Goal: Information Seeking & Learning: Learn about a topic

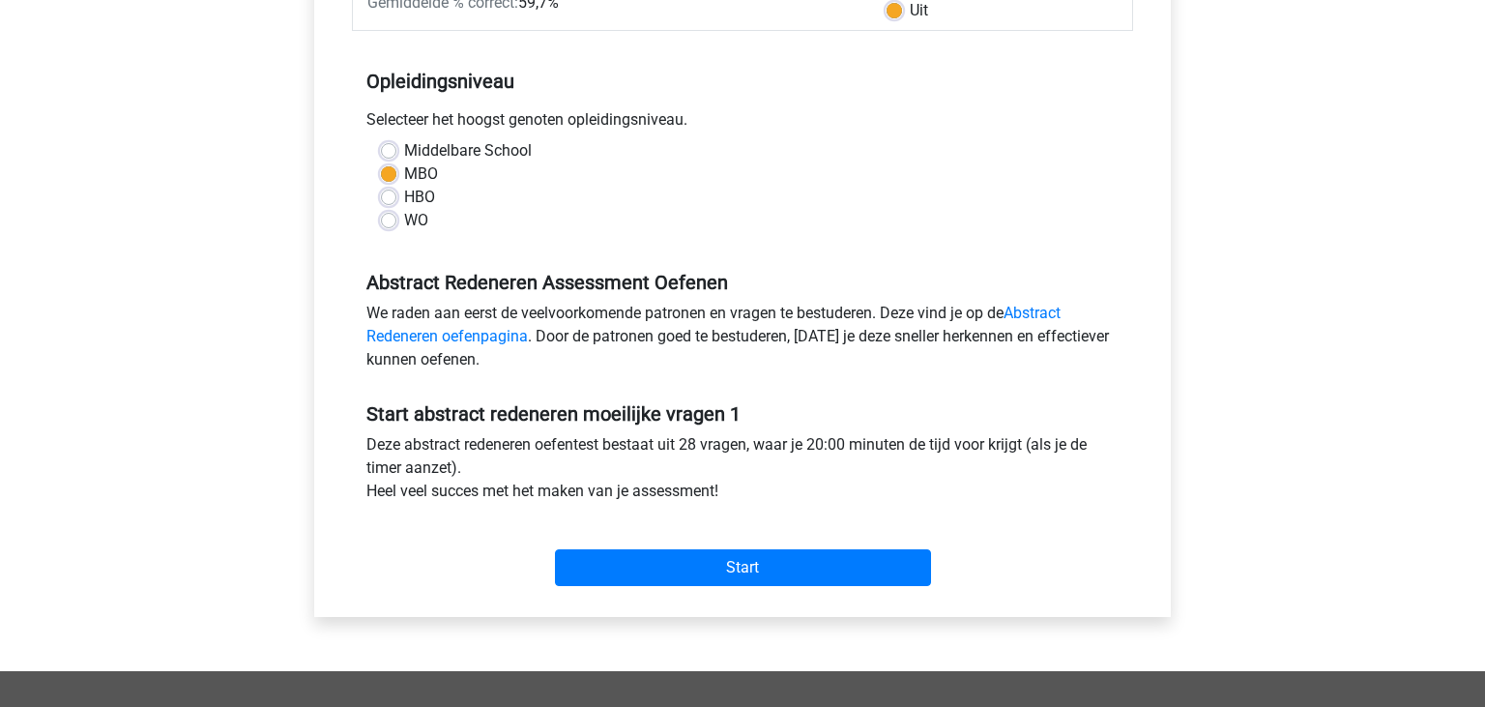
scroll to position [305, 0]
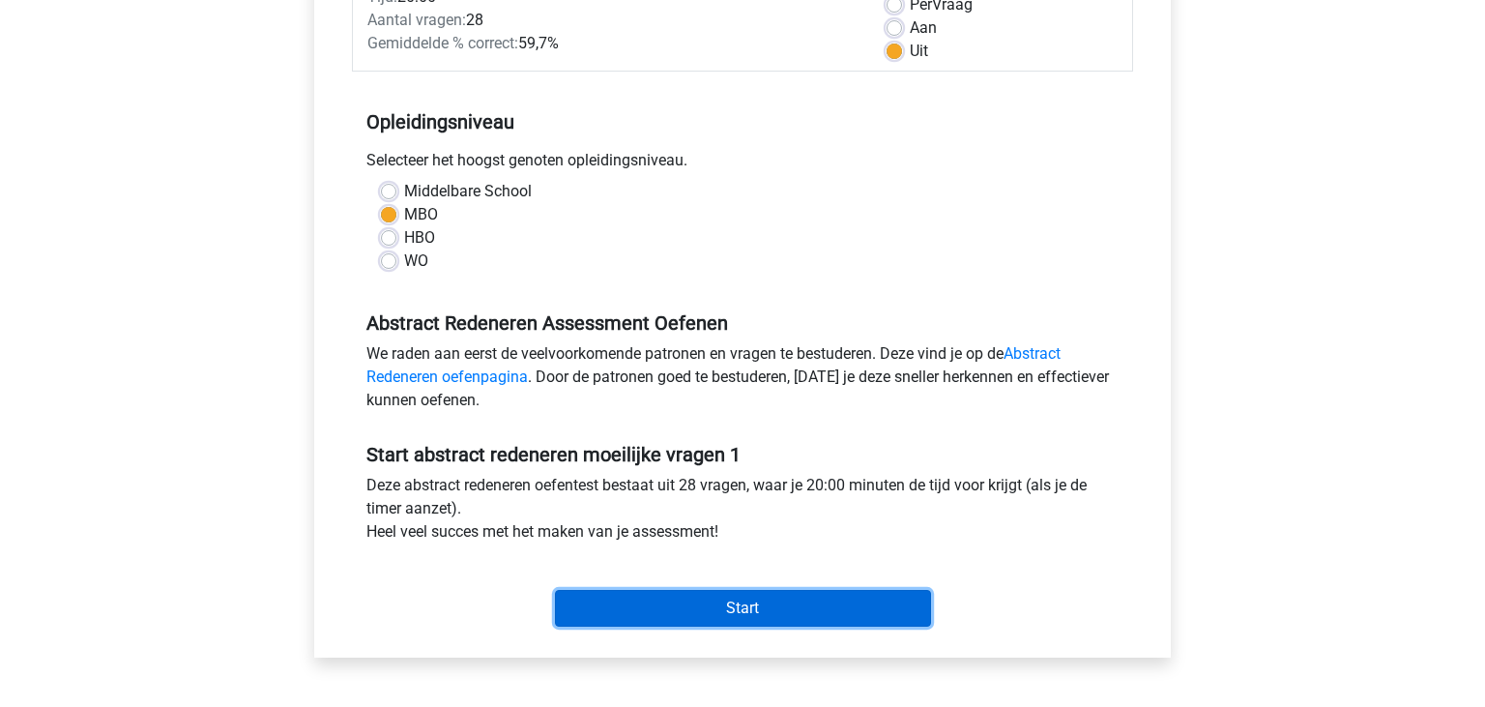
click at [765, 613] on input "Start" at bounding box center [743, 608] width 376 height 37
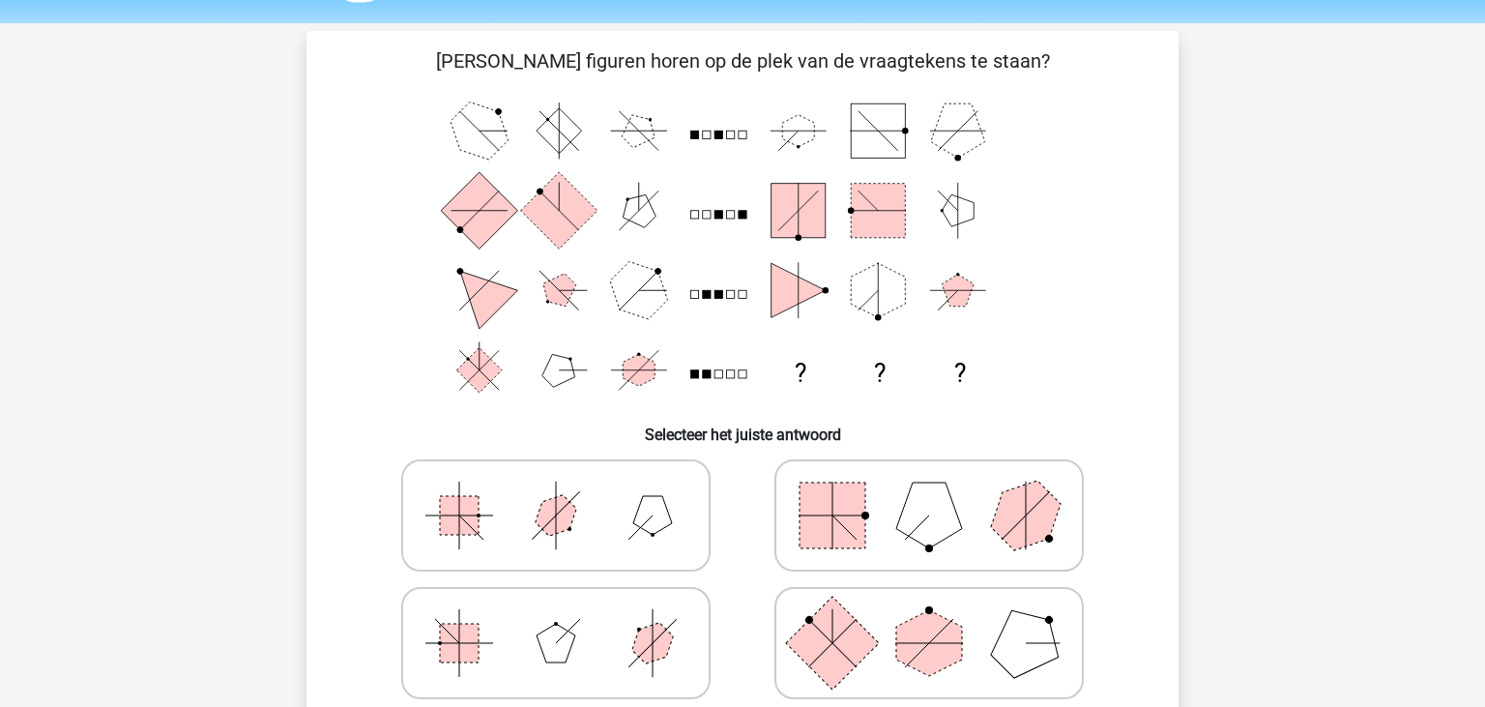
scroll to position [101, 0]
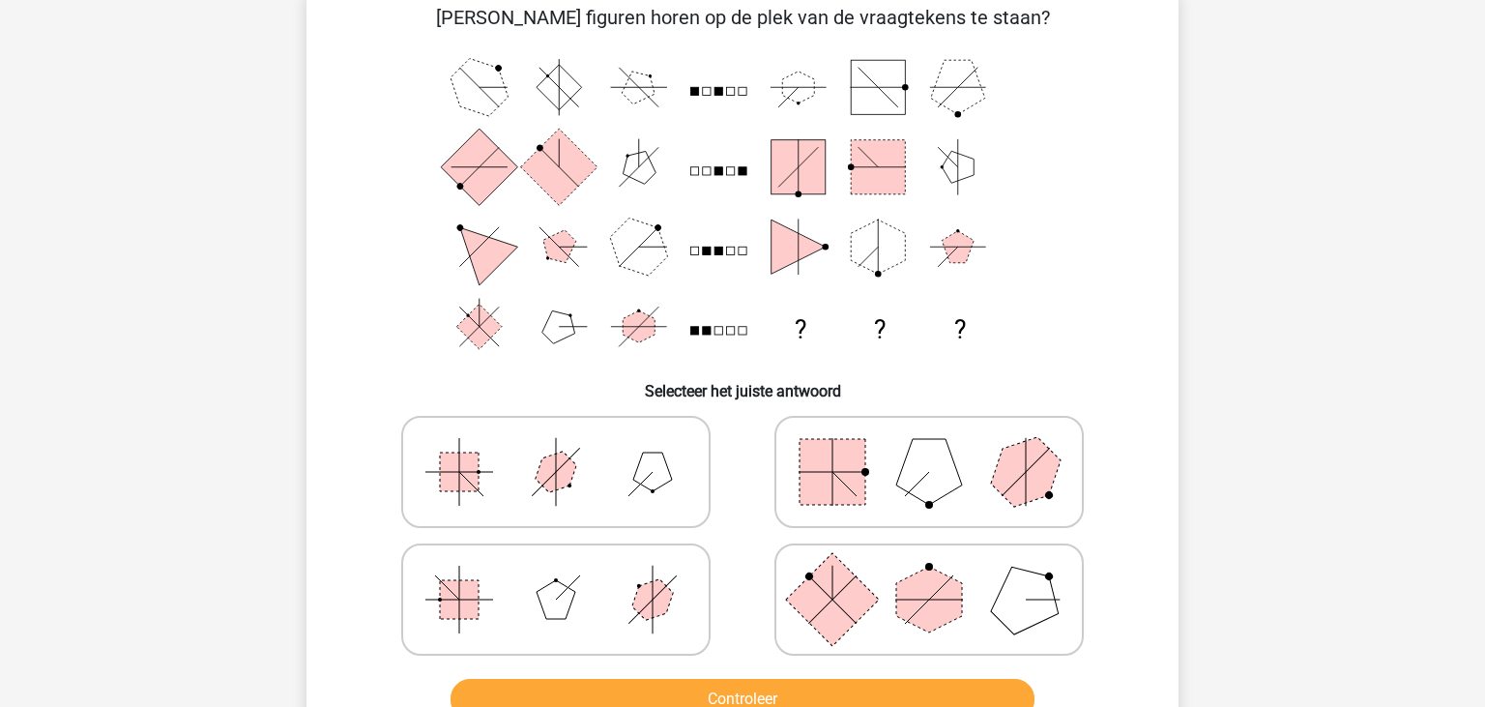
click at [665, 595] on polygon at bounding box center [652, 599] width 55 height 55
click at [568, 575] on input "radio" at bounding box center [562, 569] width 13 height 13
radio input "true"
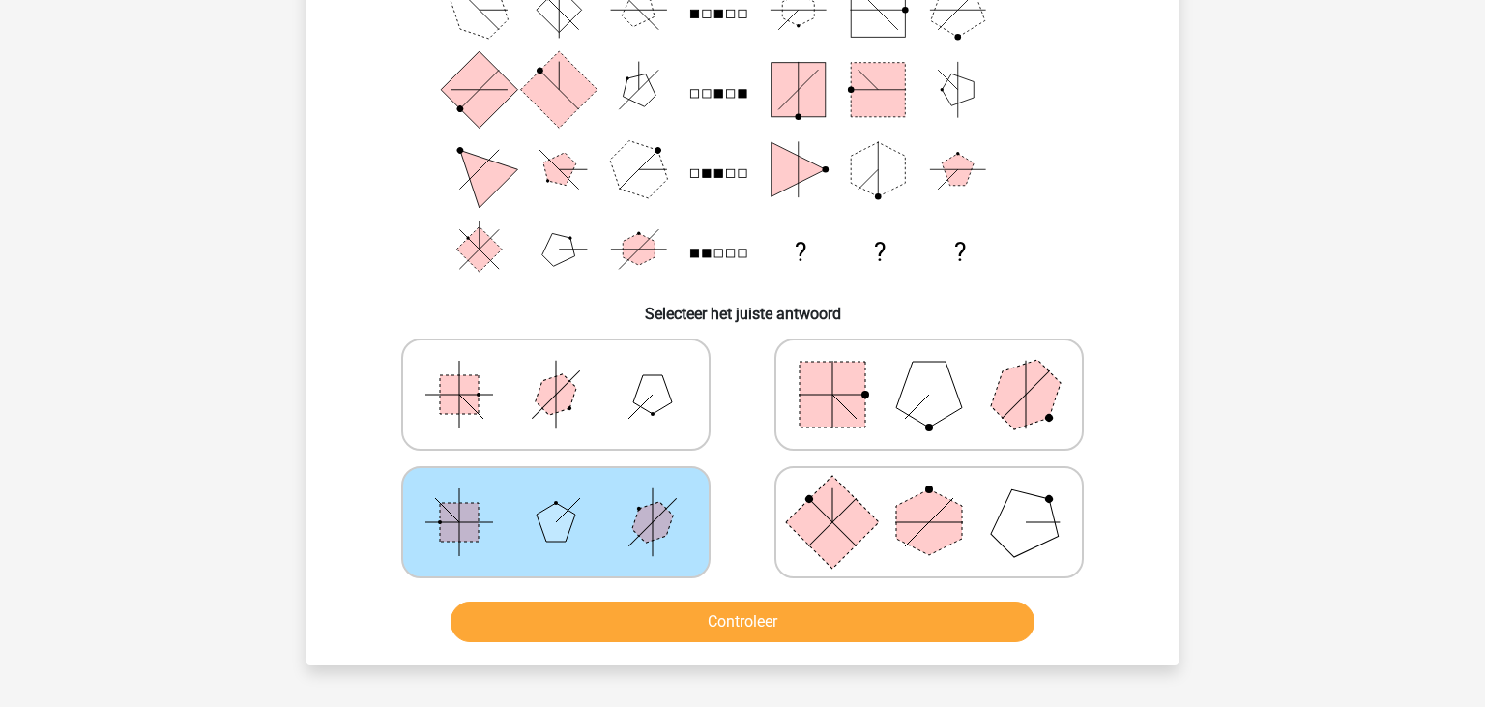
scroll to position [204, 0]
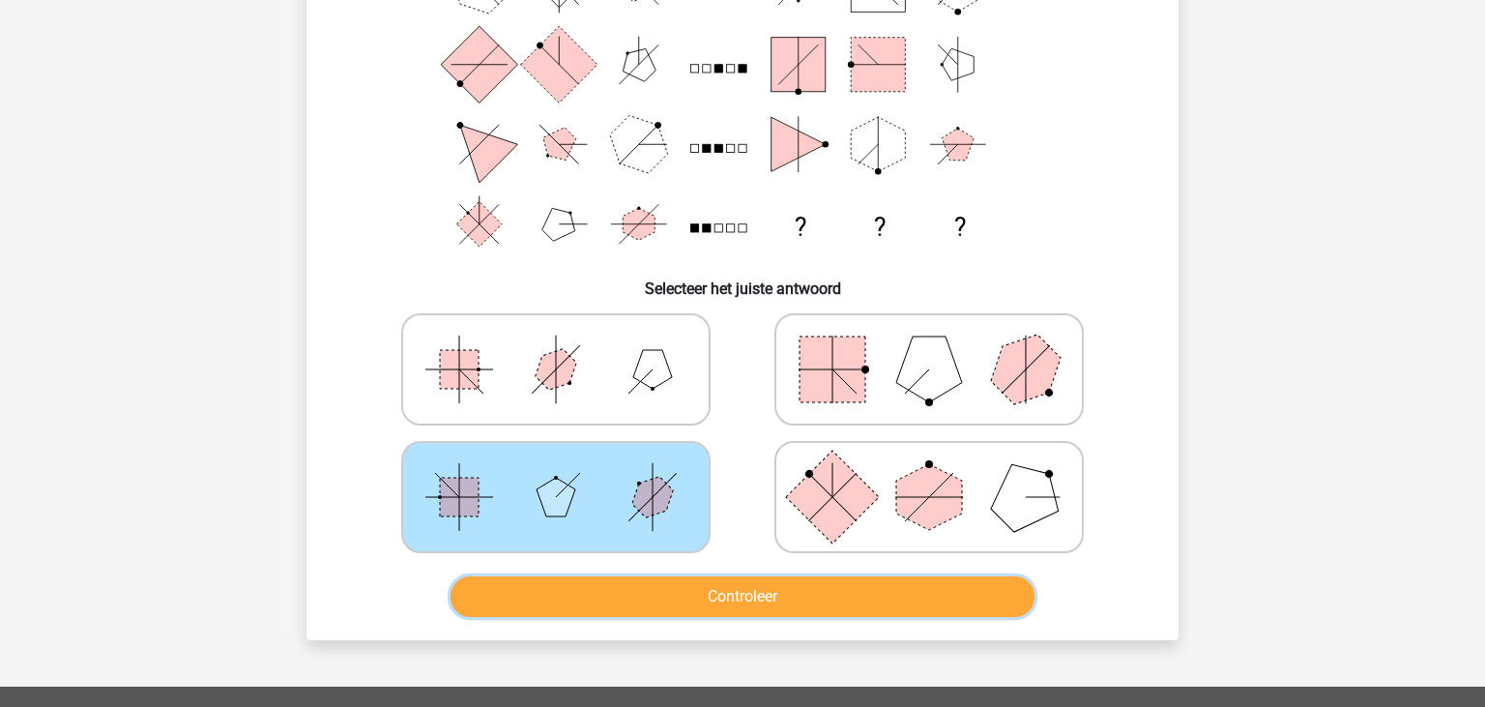
click at [758, 596] on button "Controleer" at bounding box center [742, 596] width 585 height 41
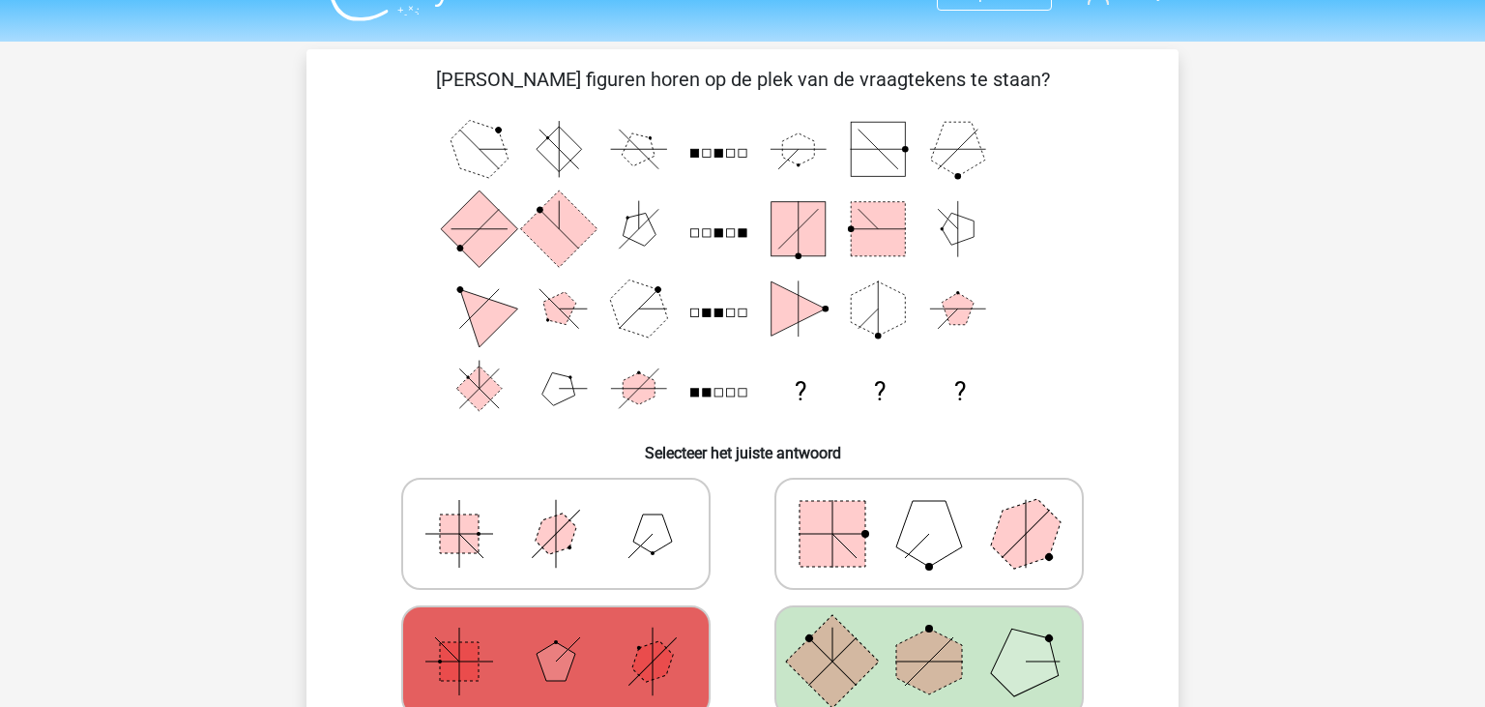
scroll to position [0, 0]
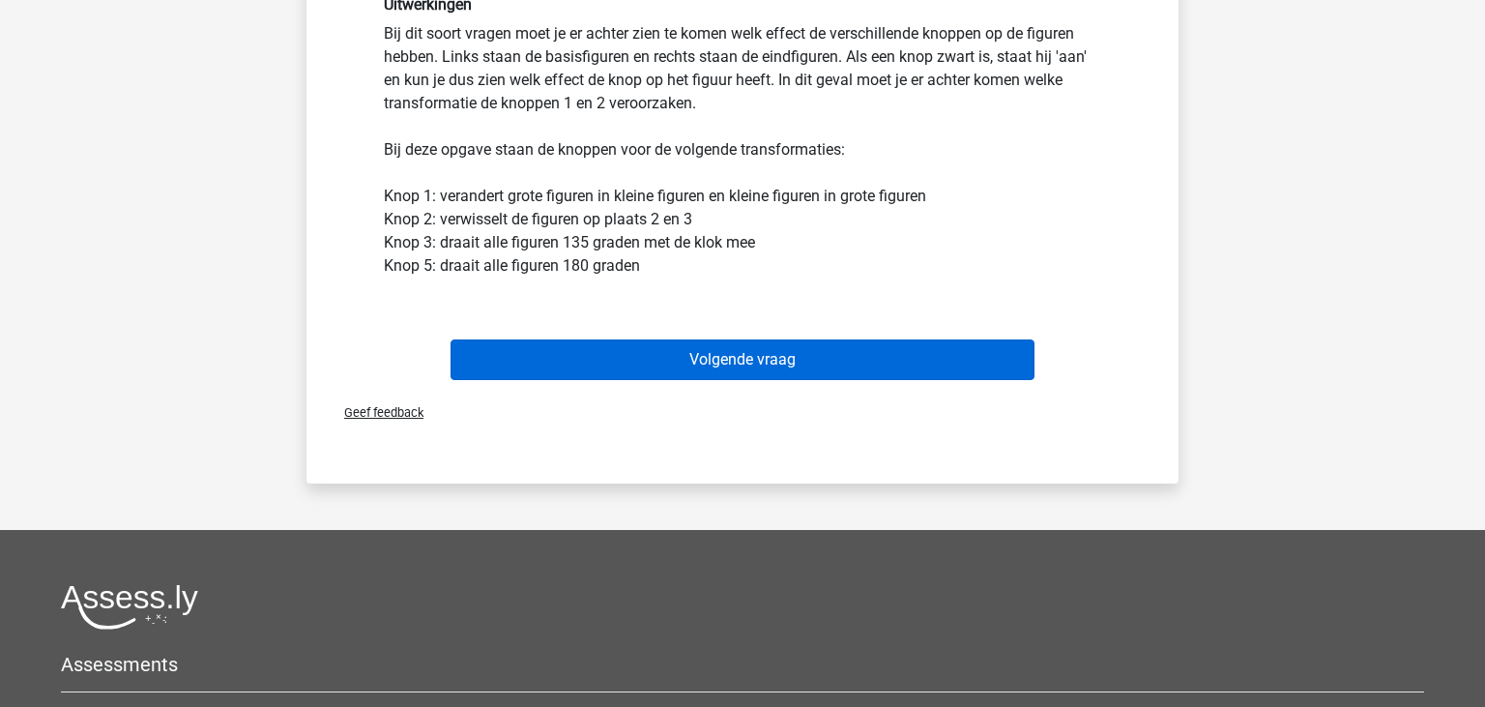
click at [741, 362] on button "Volgende vraag" at bounding box center [742, 359] width 585 height 41
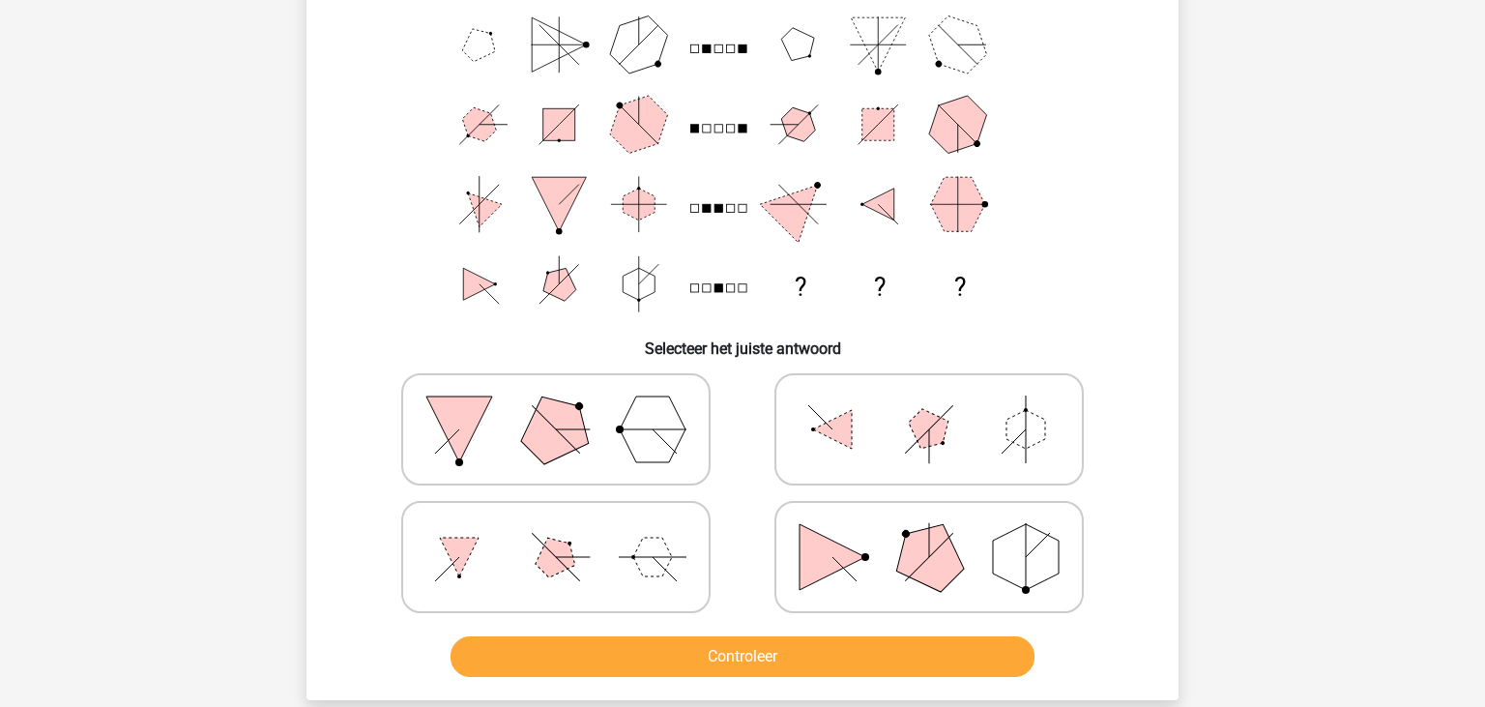
scroll to position [190, 0]
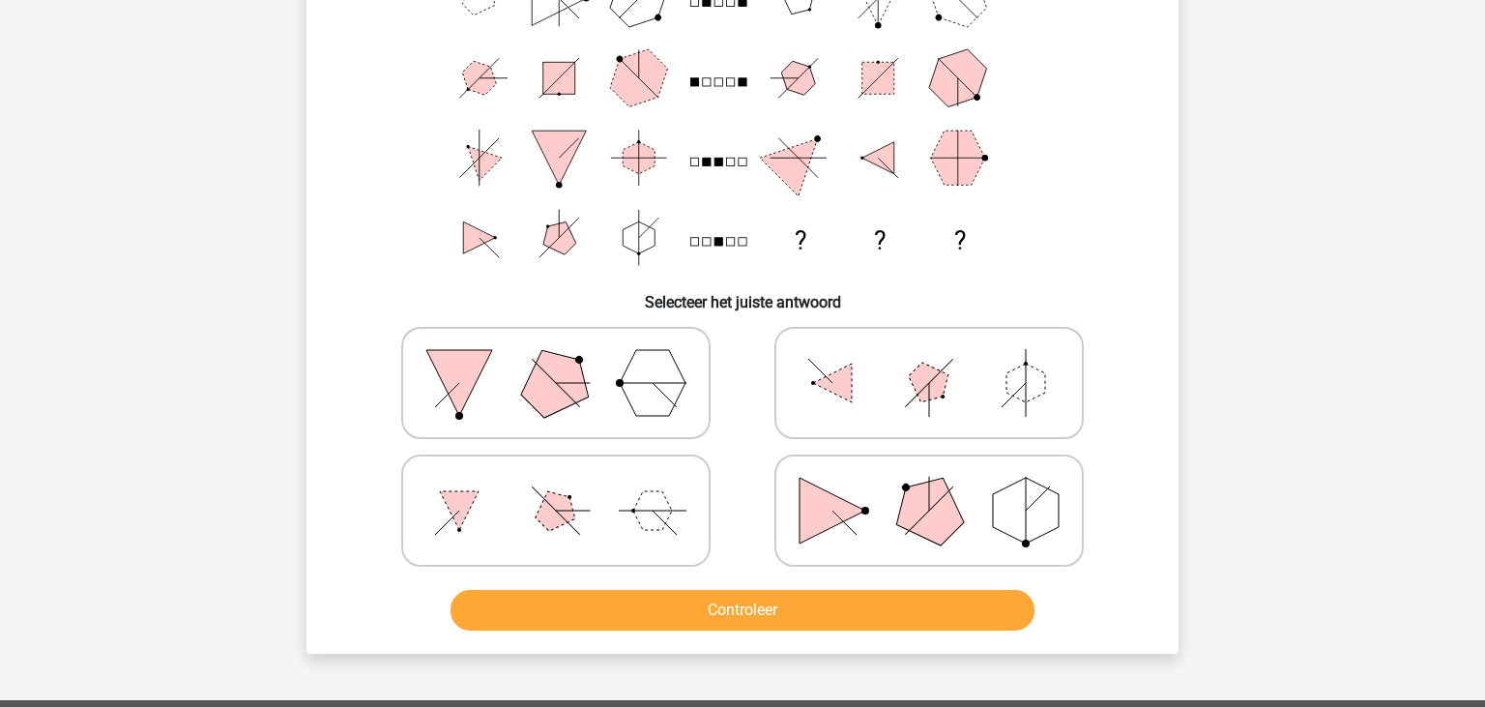
click at [650, 362] on polygon at bounding box center [653, 383] width 66 height 66
click at [568, 359] on input "radio" at bounding box center [562, 352] width 13 height 13
radio input "true"
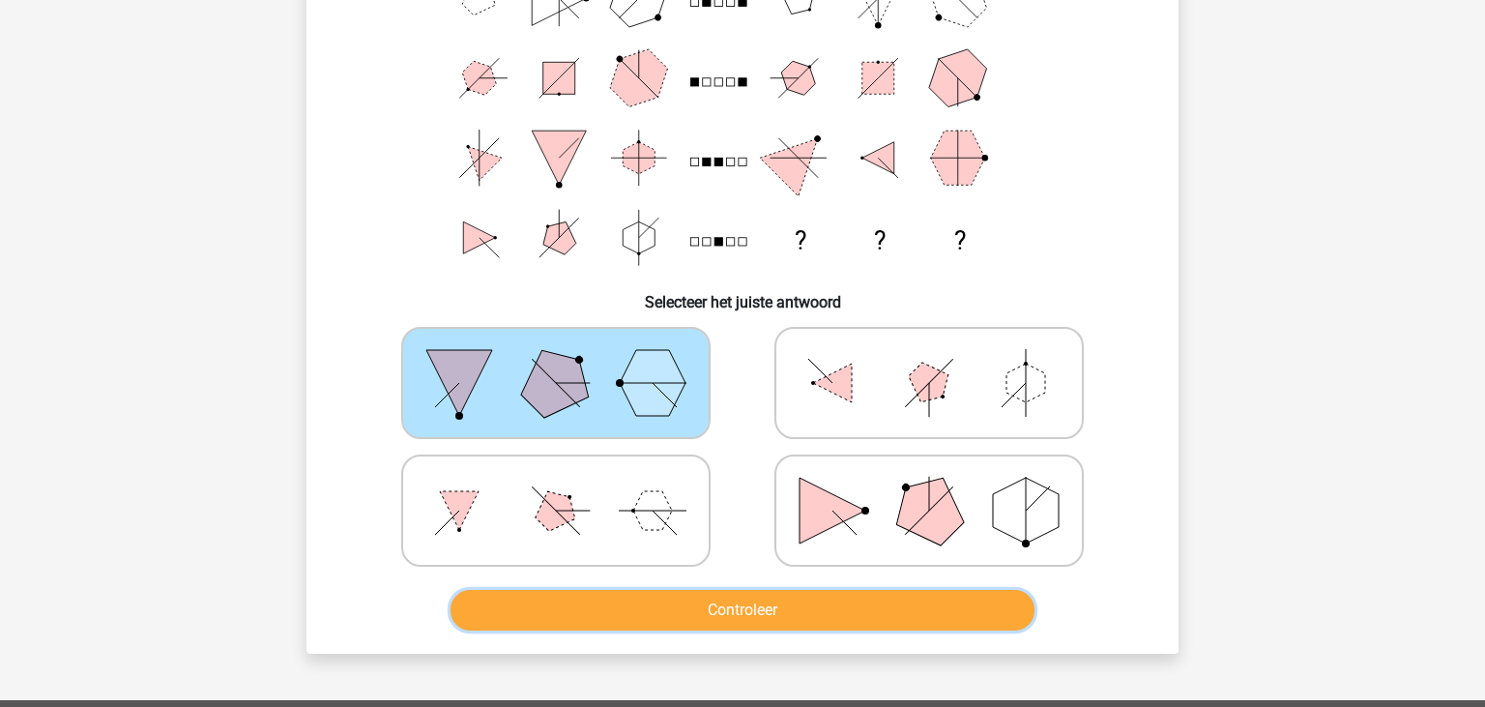
click at [726, 593] on button "Controleer" at bounding box center [742, 610] width 585 height 41
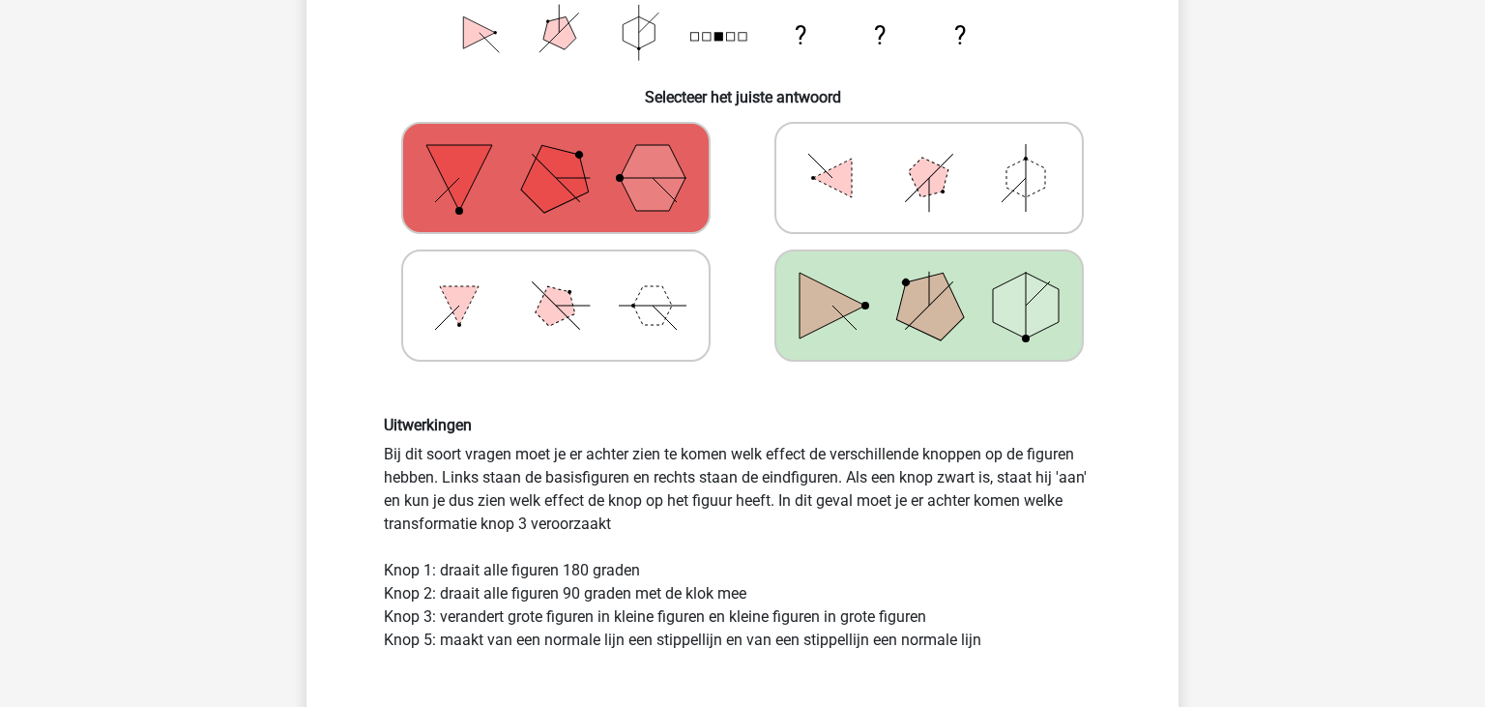
scroll to position [599, 0]
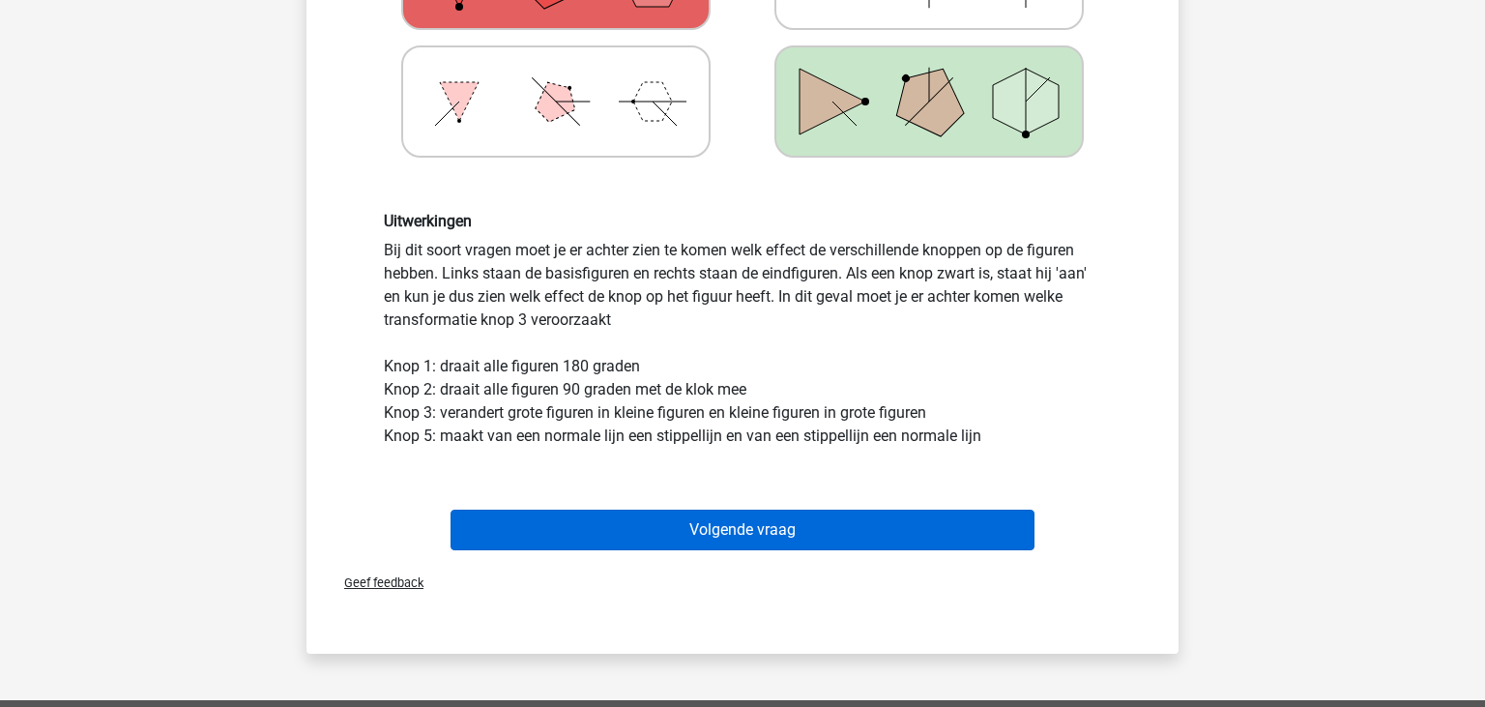
click at [721, 522] on button "Volgende vraag" at bounding box center [742, 529] width 585 height 41
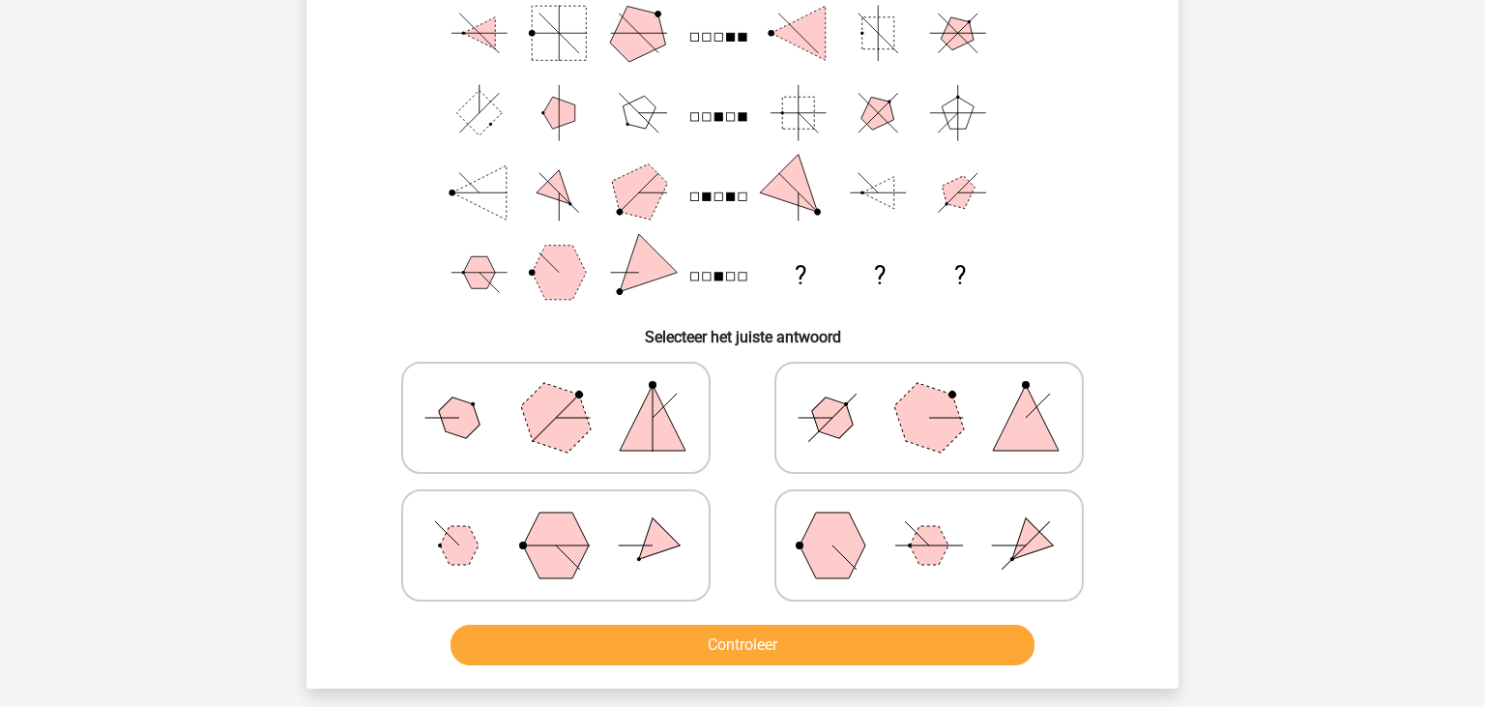
scroll to position [190, 0]
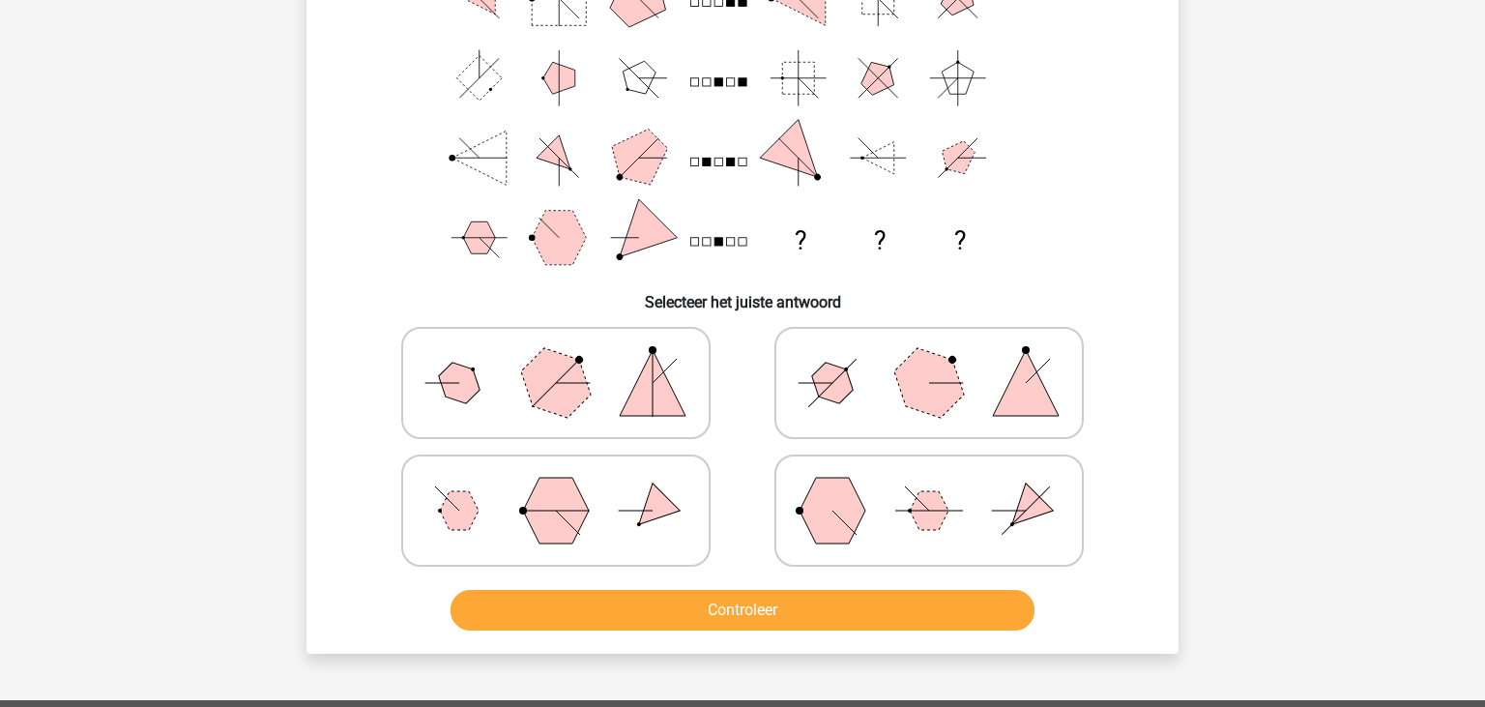
click at [1037, 422] on icon at bounding box center [929, 382] width 290 height 97
click at [941, 359] on input "radio" at bounding box center [935, 352] width 13 height 13
radio input "true"
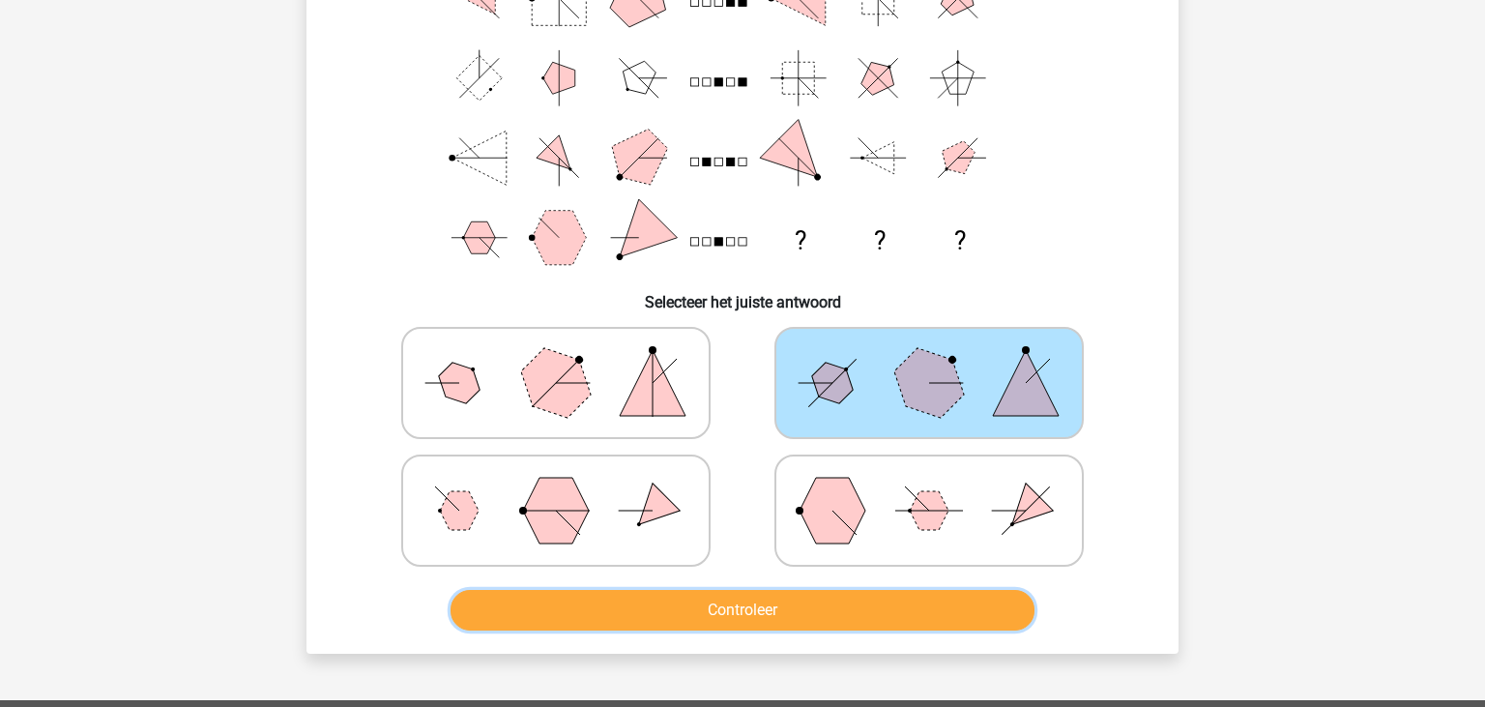
click at [809, 599] on button "Controleer" at bounding box center [742, 610] width 585 height 41
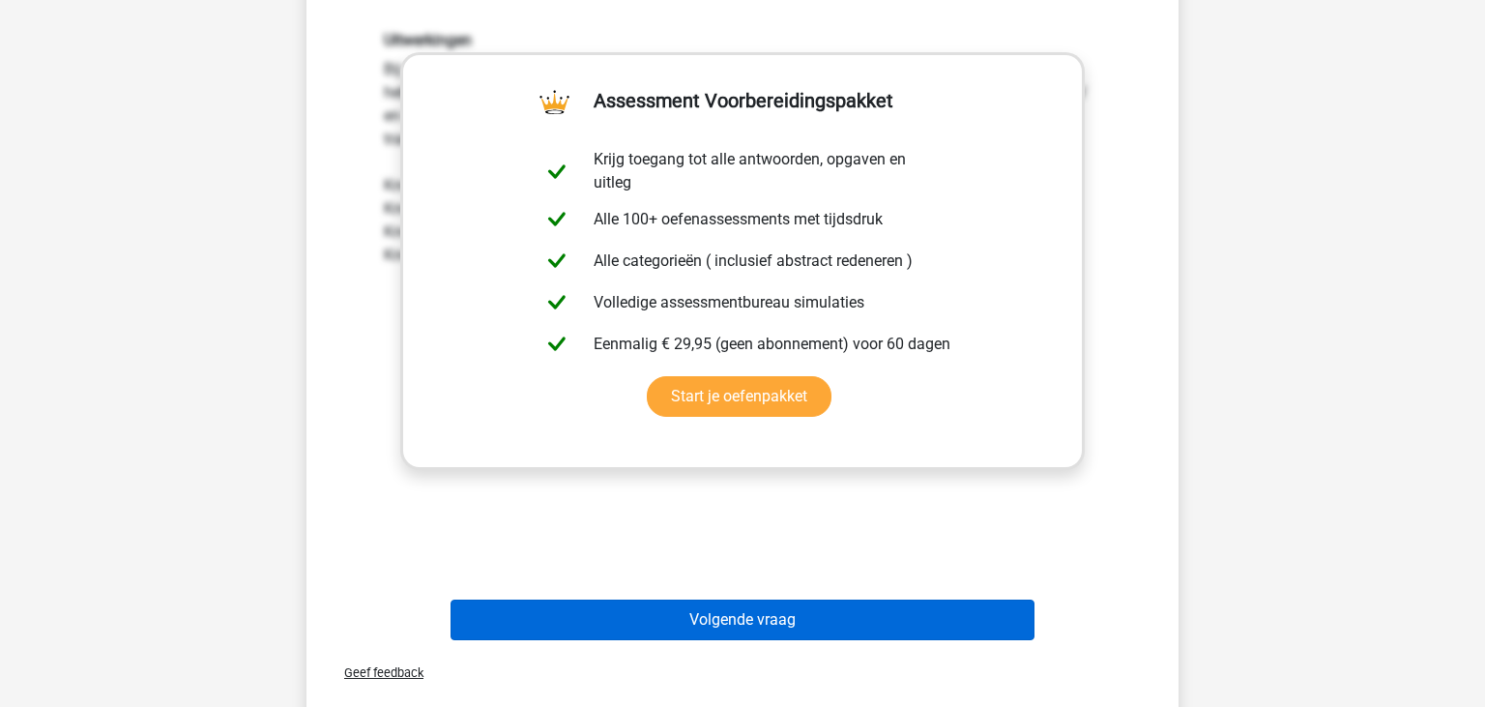
click at [816, 614] on button "Volgende vraag" at bounding box center [742, 619] width 585 height 41
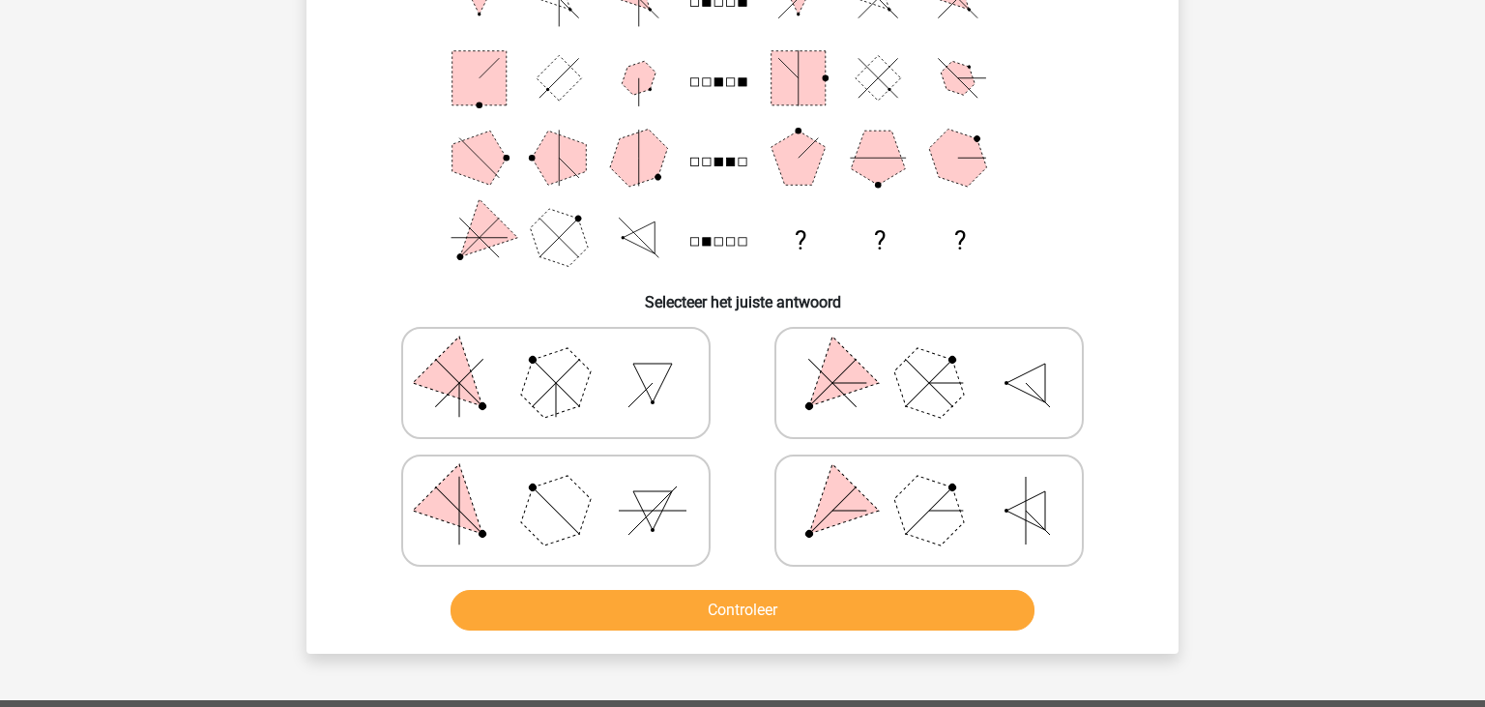
click at [939, 506] on polygon at bounding box center [929, 510] width 93 height 93
click at [939, 486] on input "radio" at bounding box center [935, 480] width 13 height 13
radio input "true"
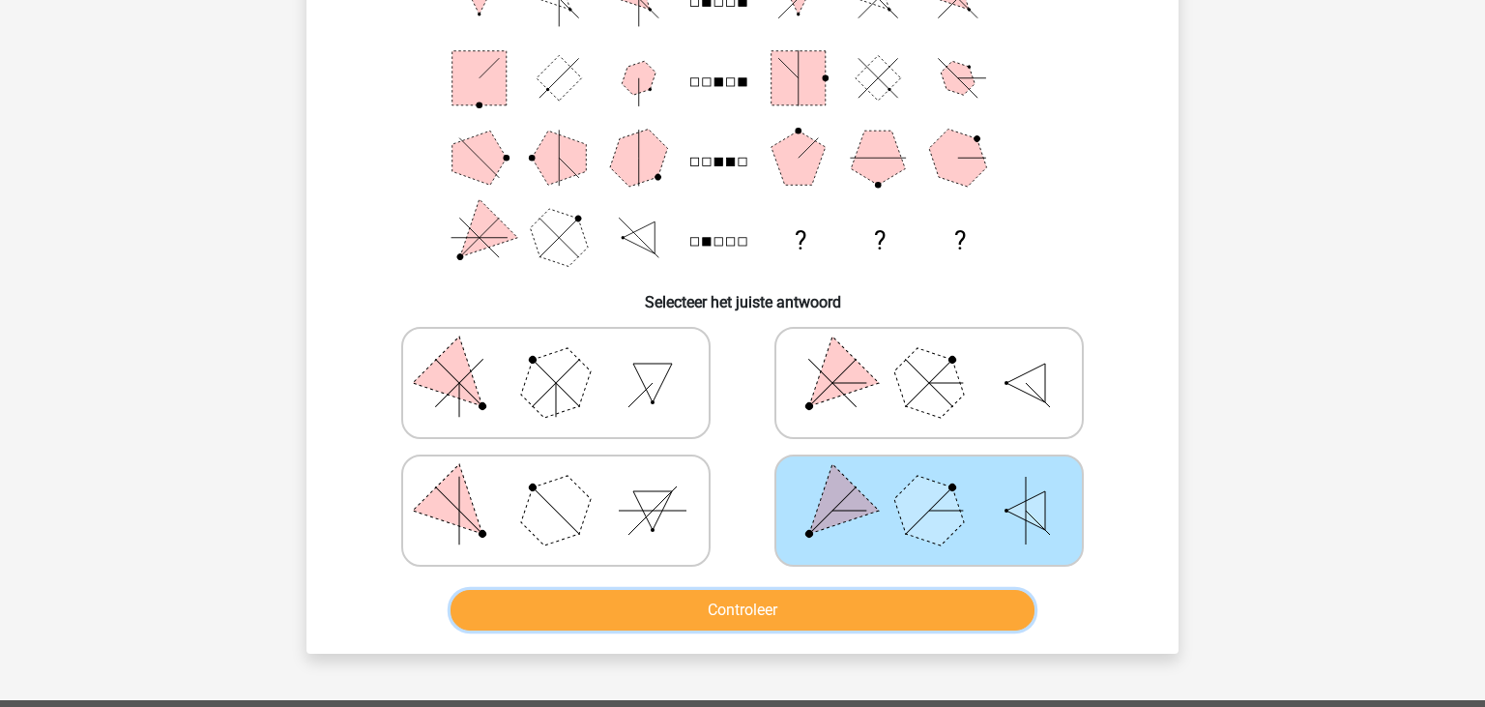
click at [886, 613] on button "Controleer" at bounding box center [742, 610] width 585 height 41
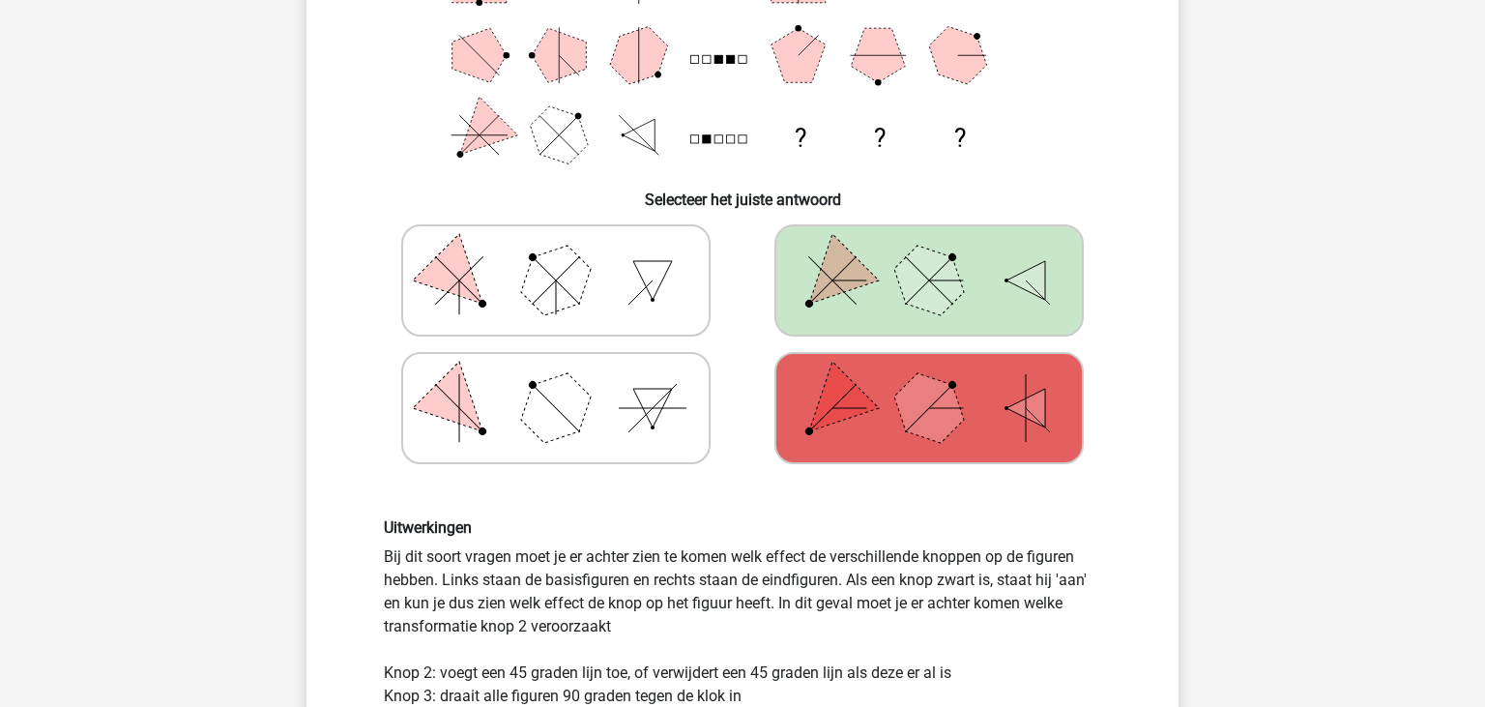
scroll to position [701, 0]
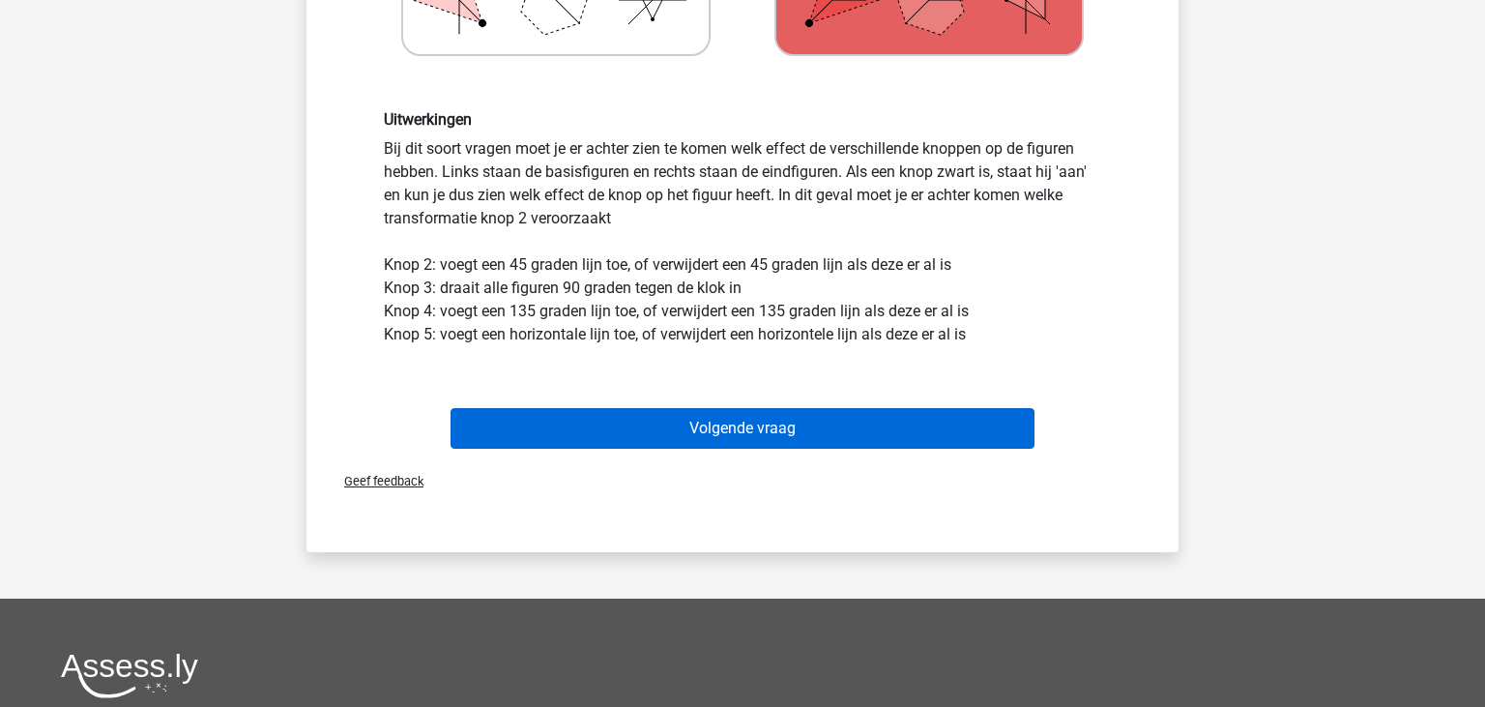
click at [693, 415] on button "Volgende vraag" at bounding box center [742, 428] width 585 height 41
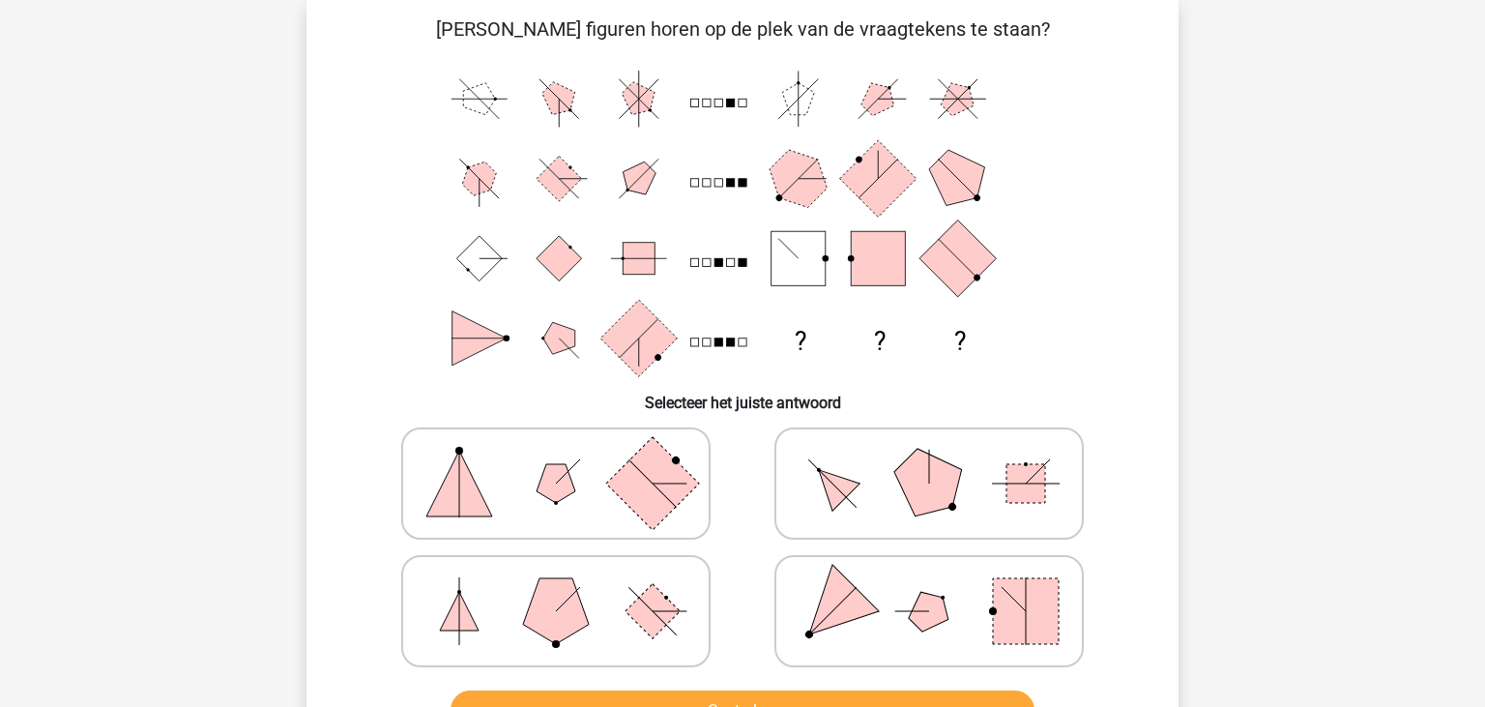
scroll to position [89, 0]
click at [547, 505] on icon at bounding box center [556, 484] width 290 height 97
click at [556, 460] on input "radio" at bounding box center [562, 454] width 13 height 13
radio input "true"
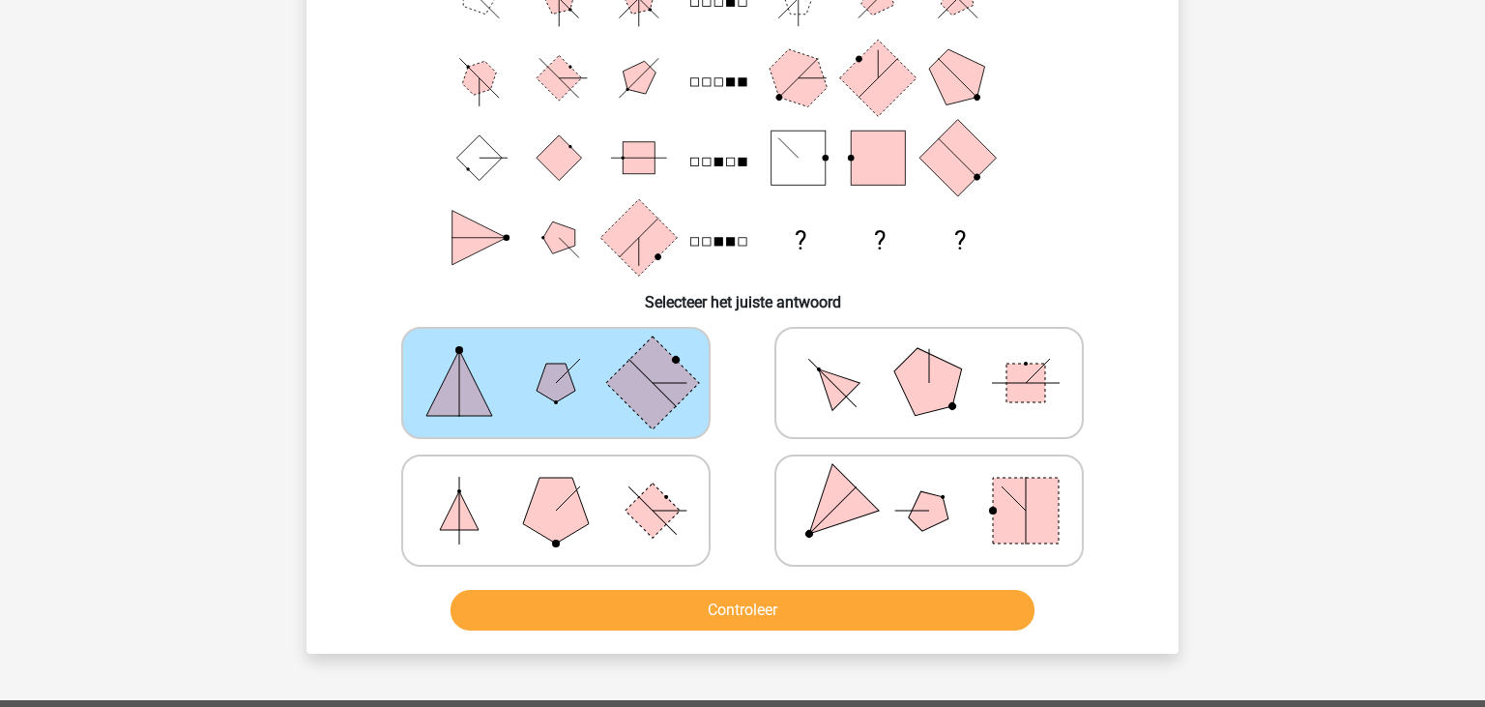
scroll to position [190, 0]
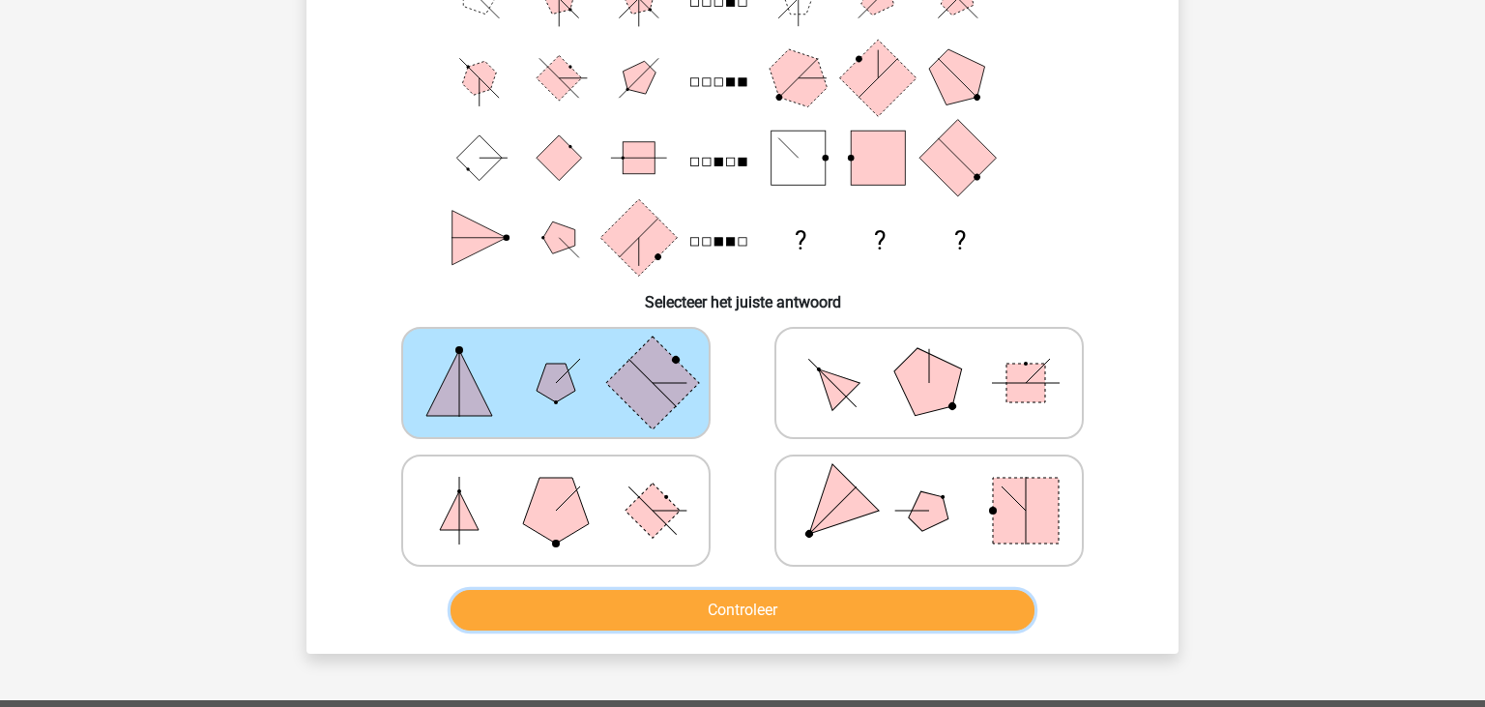
click at [735, 609] on button "Controleer" at bounding box center [742, 610] width 585 height 41
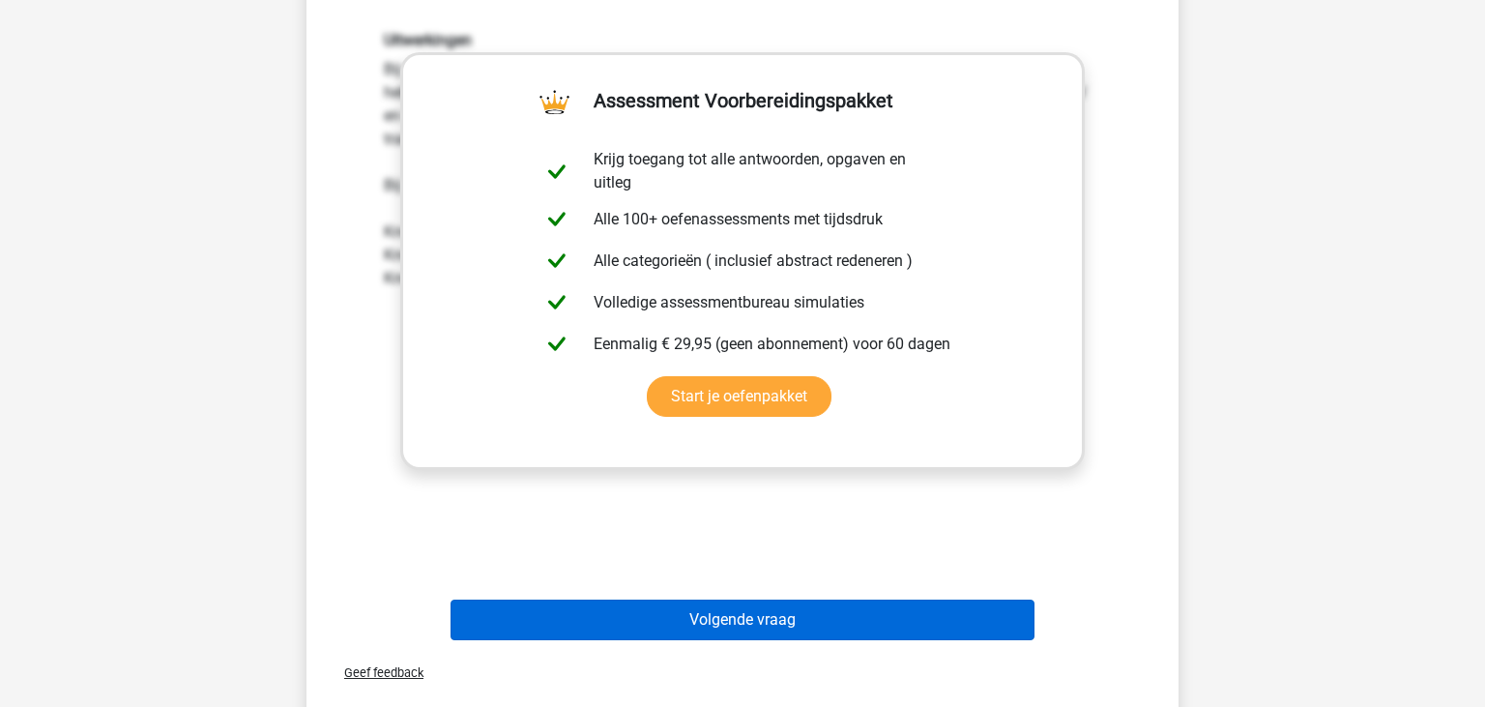
click at [721, 632] on button "Volgende vraag" at bounding box center [742, 619] width 585 height 41
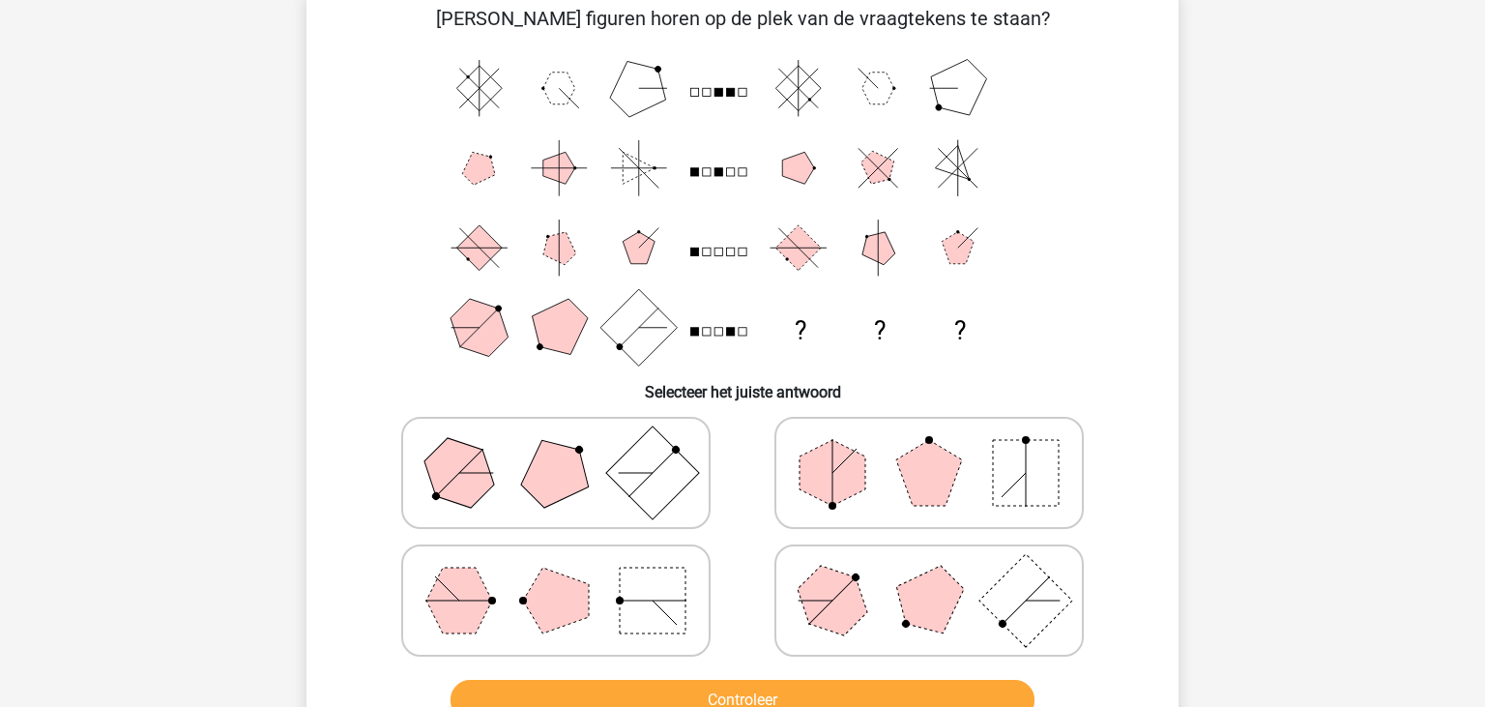
scroll to position [101, 0]
click at [624, 602] on rect at bounding box center [653, 599] width 66 height 66
click at [568, 575] on input "radio" at bounding box center [562, 569] width 13 height 13
radio input "true"
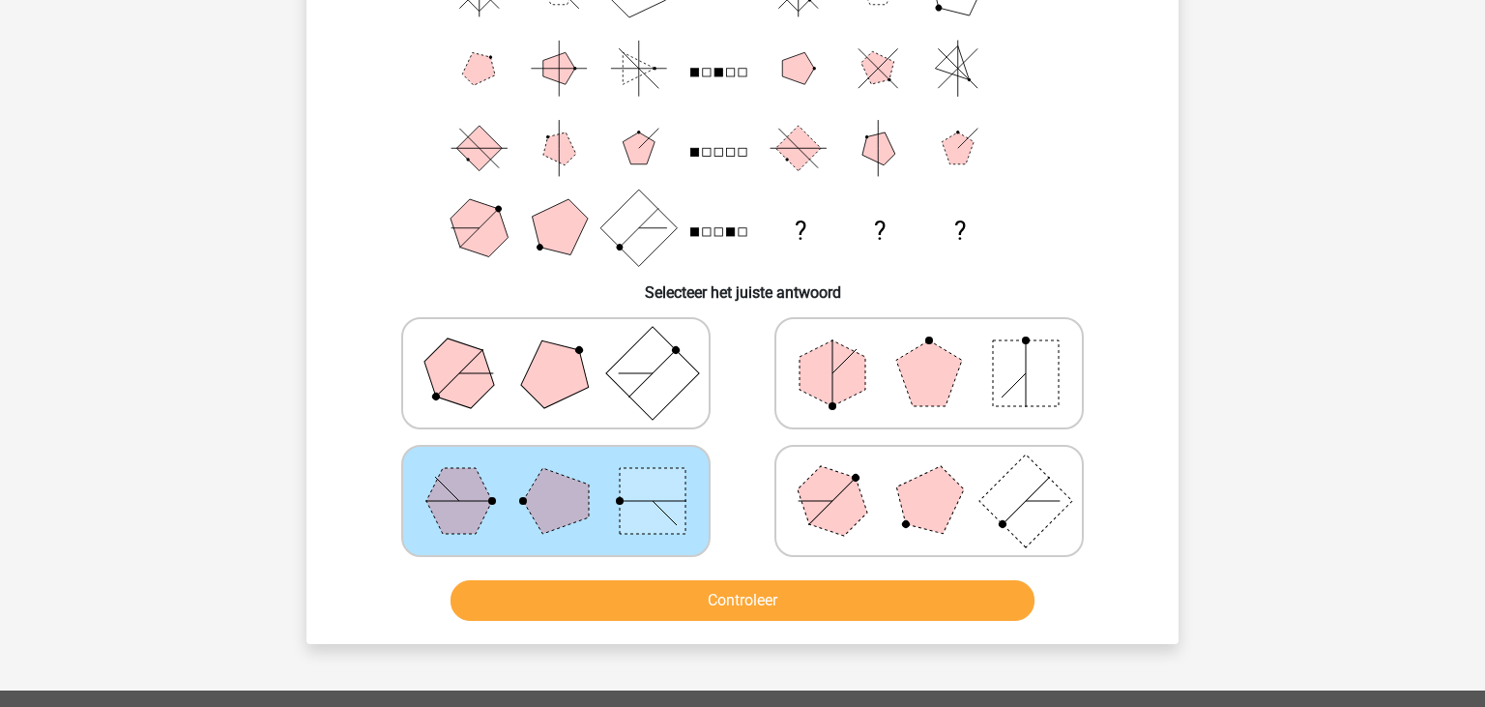
scroll to position [204, 0]
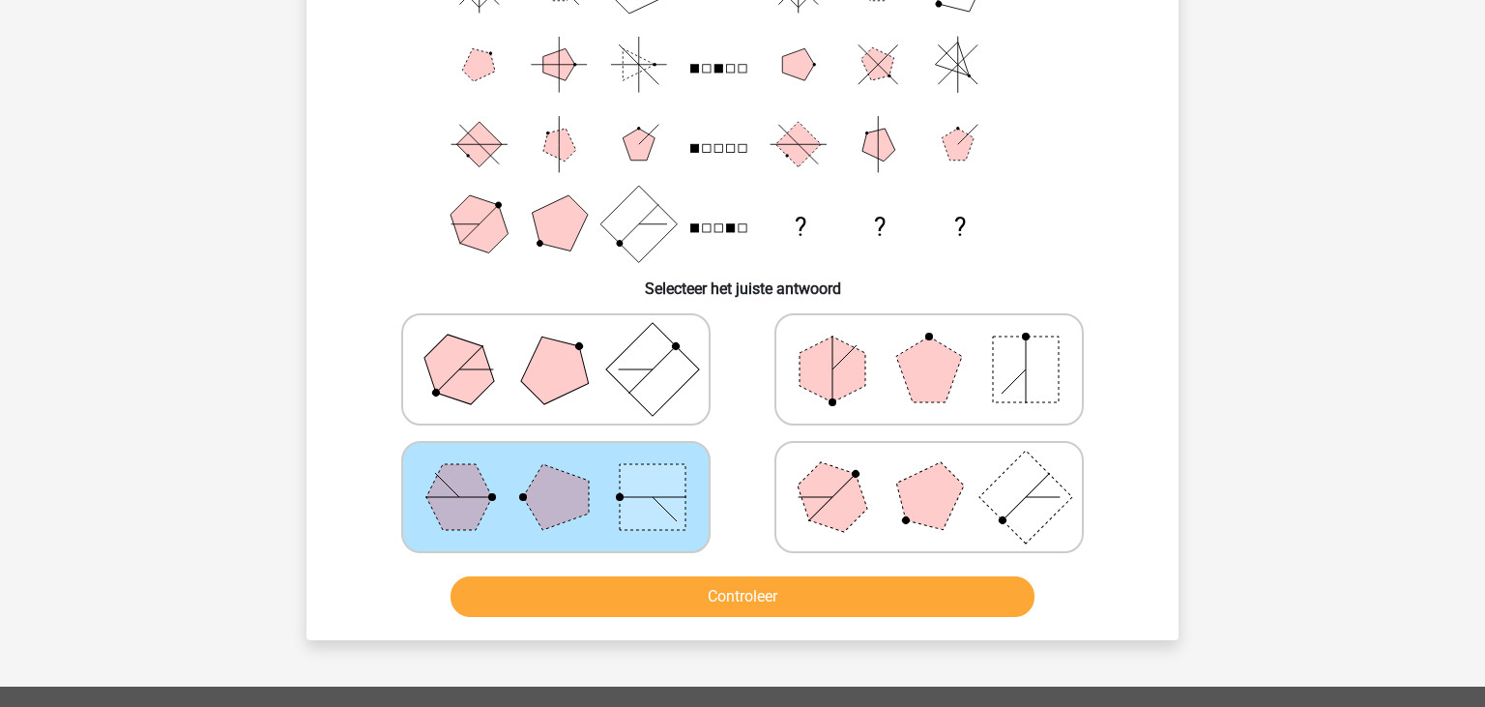
click at [932, 495] on polygon at bounding box center [929, 496] width 93 height 93
click at [932, 473] on input "radio" at bounding box center [935, 466] width 13 height 13
radio input "true"
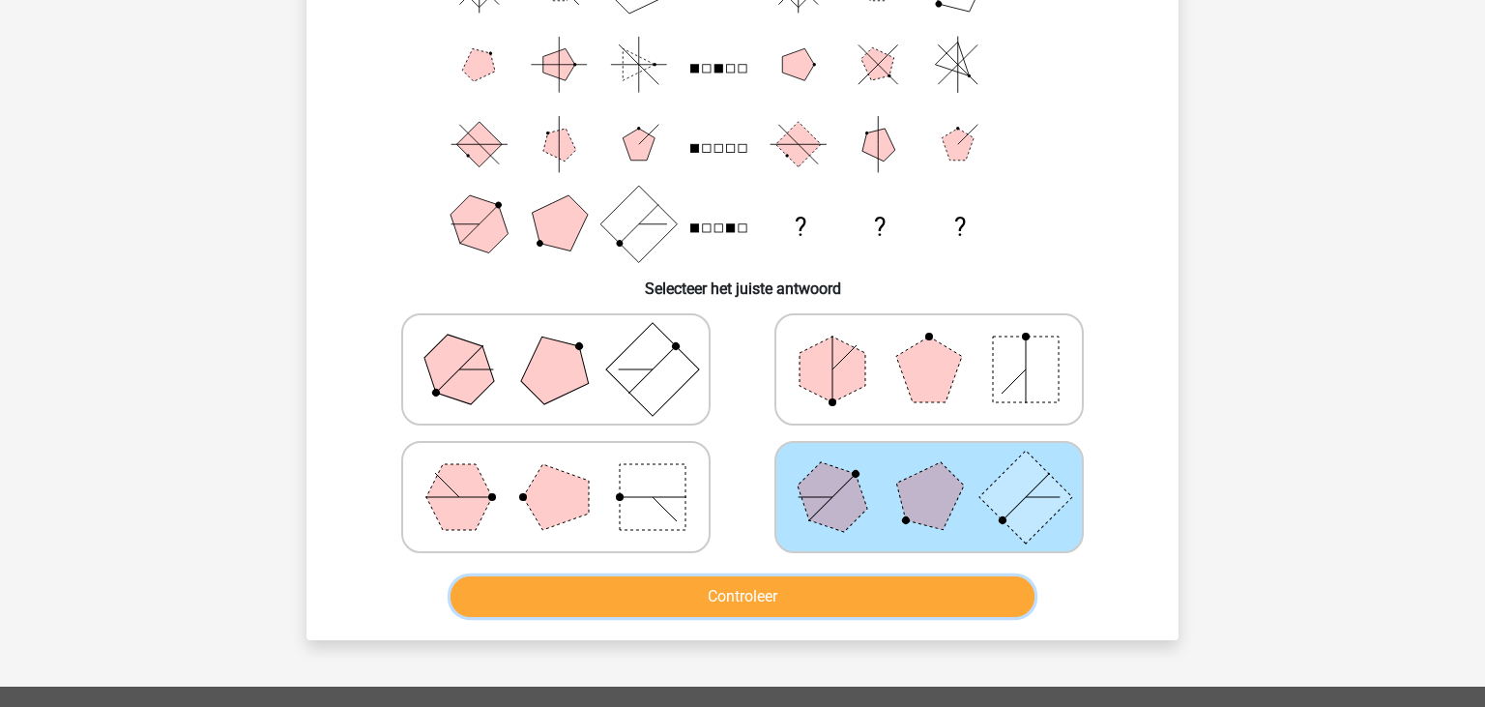
click at [848, 587] on button "Controleer" at bounding box center [742, 596] width 585 height 41
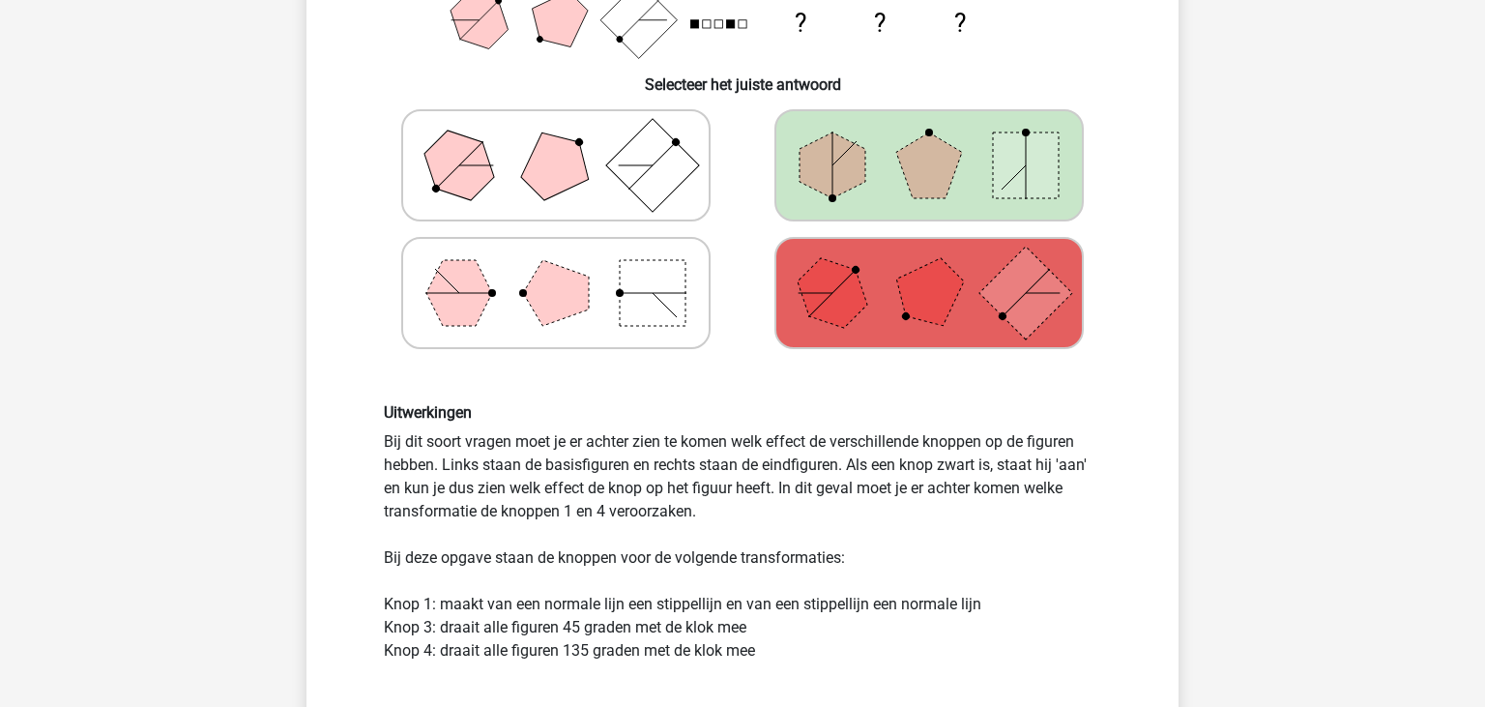
scroll to position [816, 0]
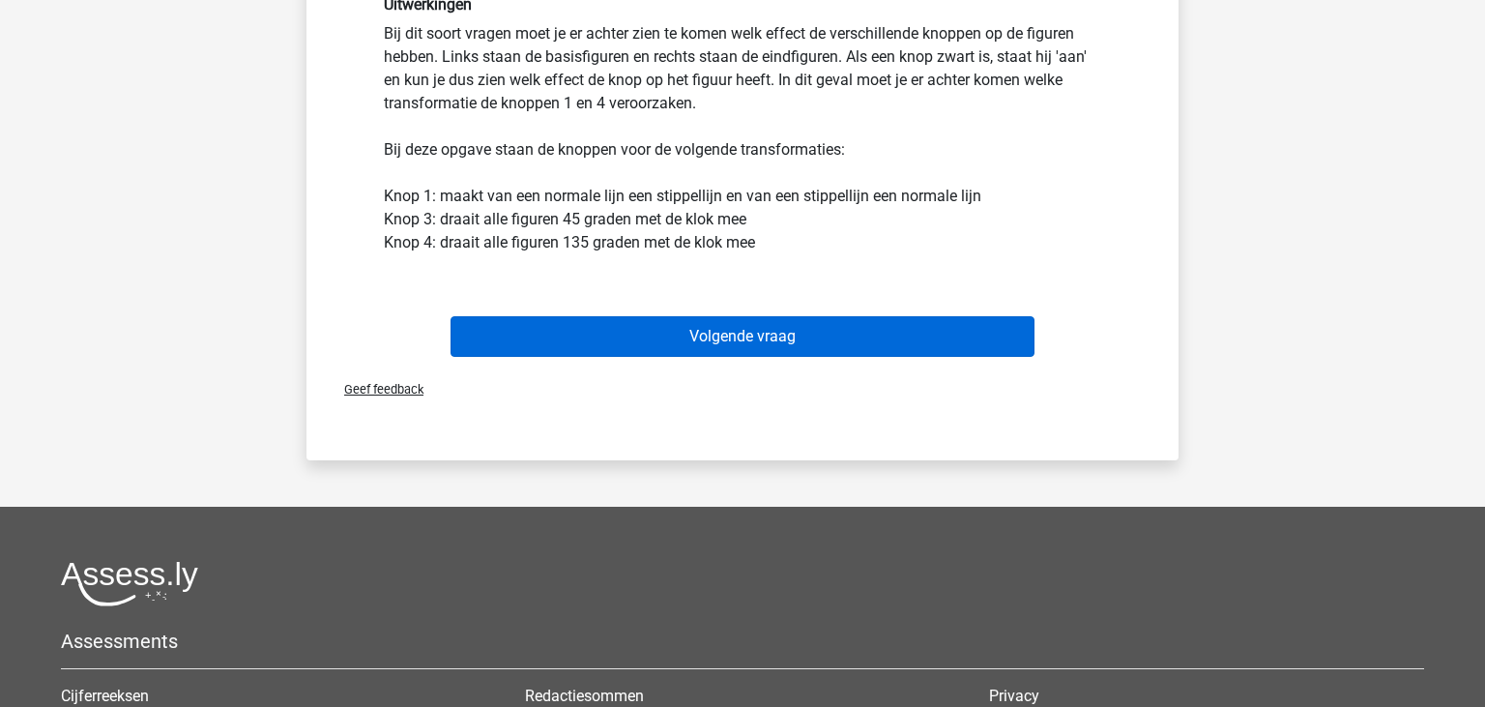
click at [703, 344] on button "Volgende vraag" at bounding box center [742, 336] width 585 height 41
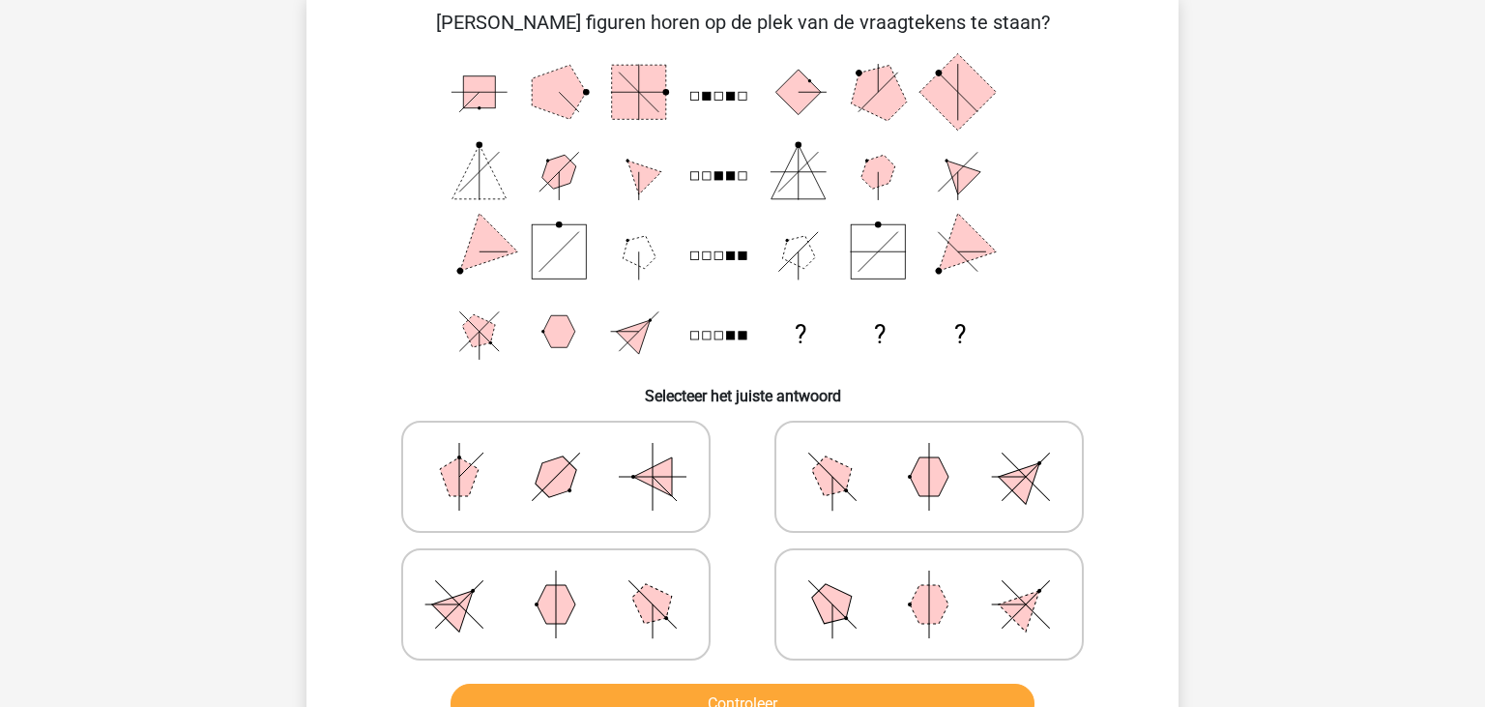
scroll to position [89, 0]
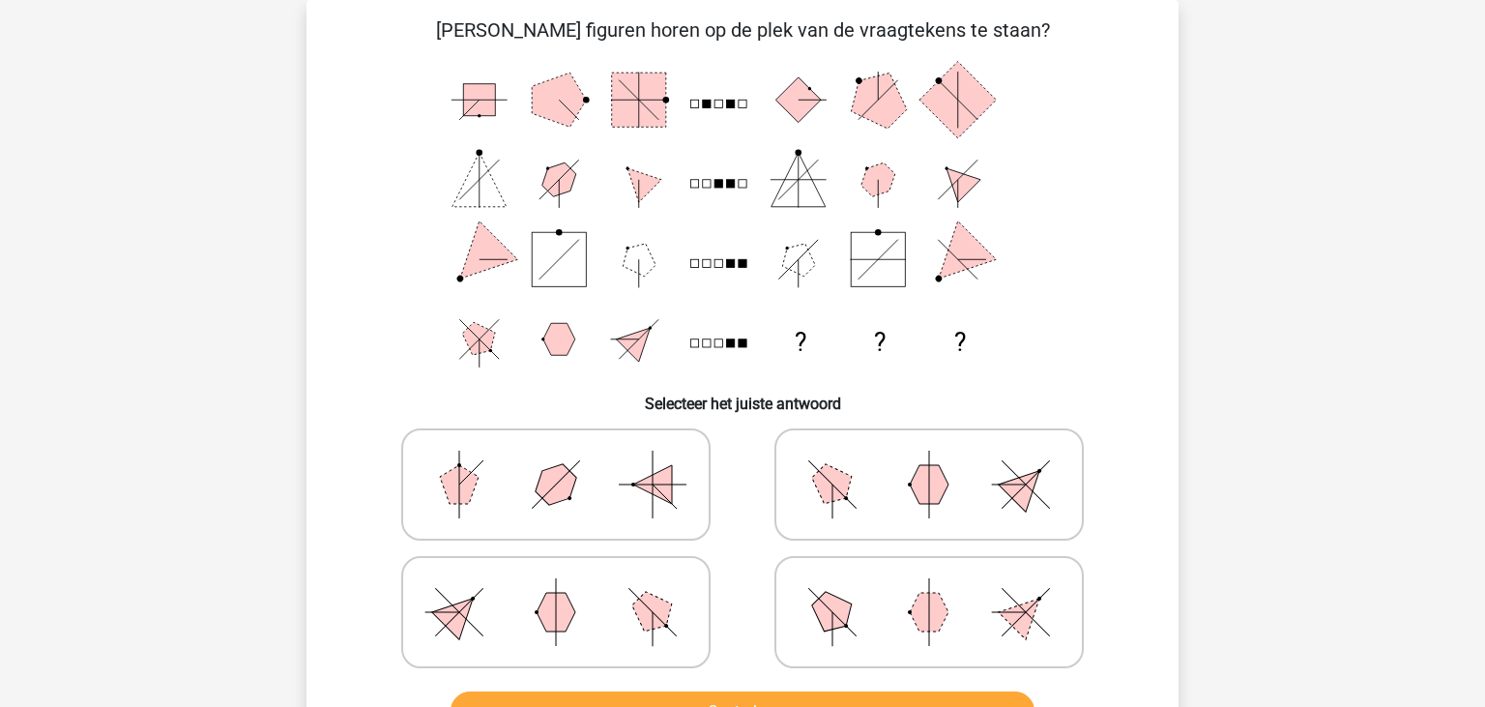
click at [518, 620] on icon at bounding box center [556, 612] width 290 height 97
click at [556, 588] on input "radio" at bounding box center [562, 581] width 13 height 13
radio input "true"
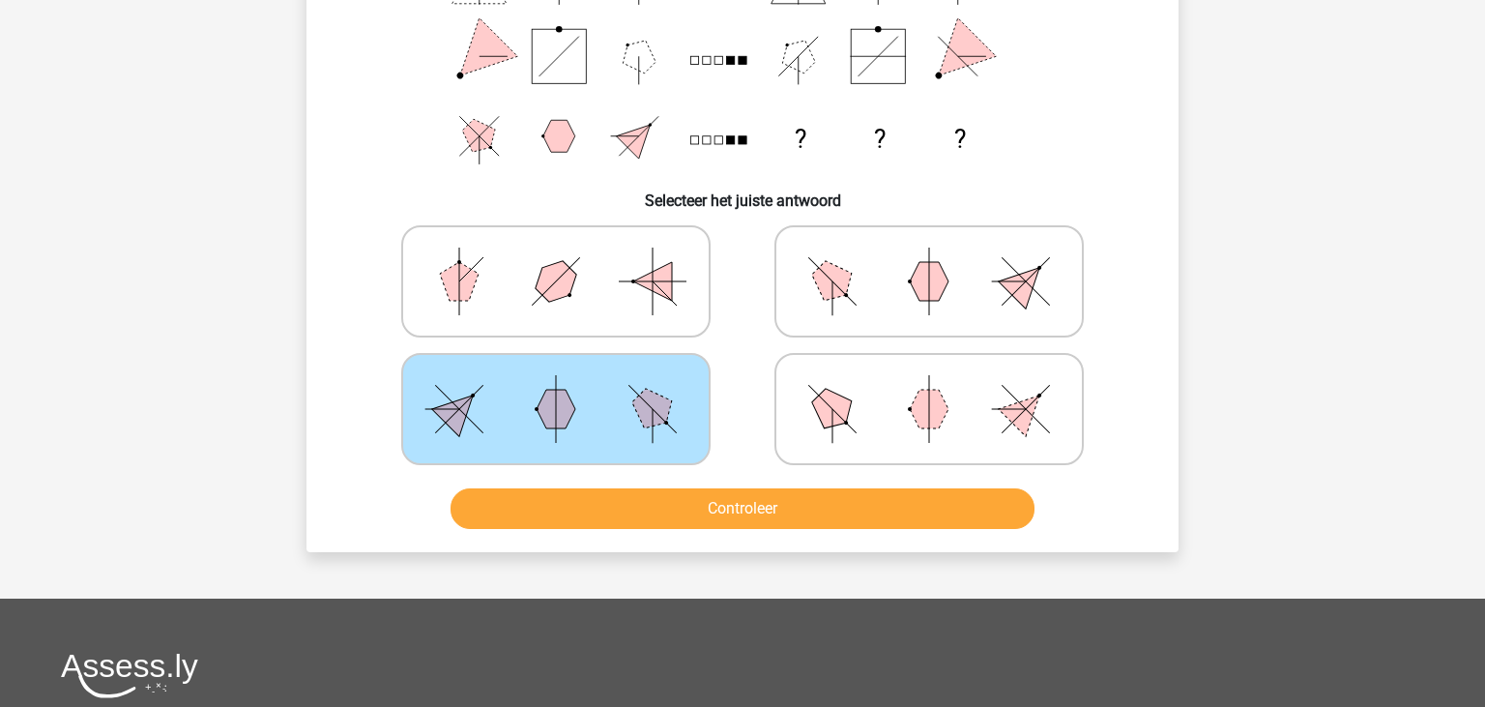
scroll to position [293, 0]
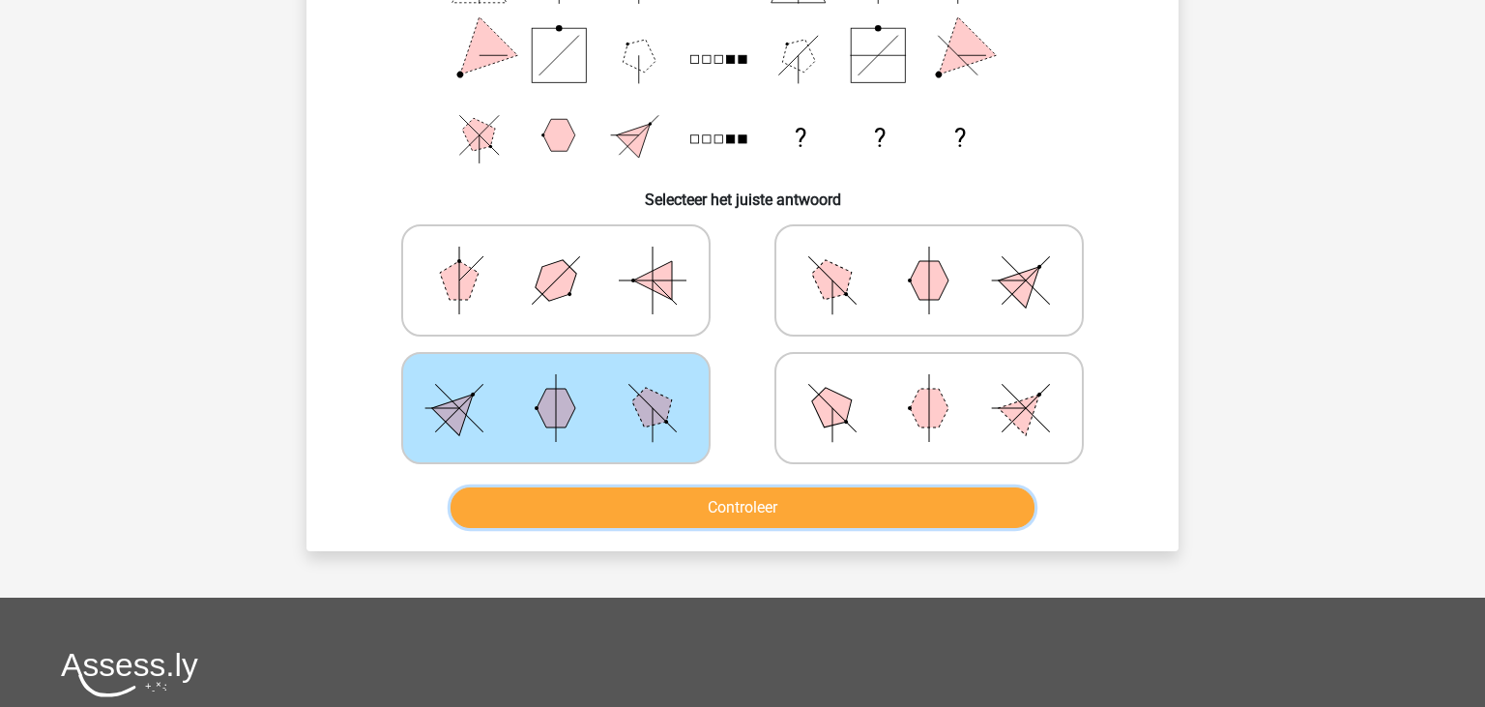
click at [714, 489] on button "Controleer" at bounding box center [742, 507] width 585 height 41
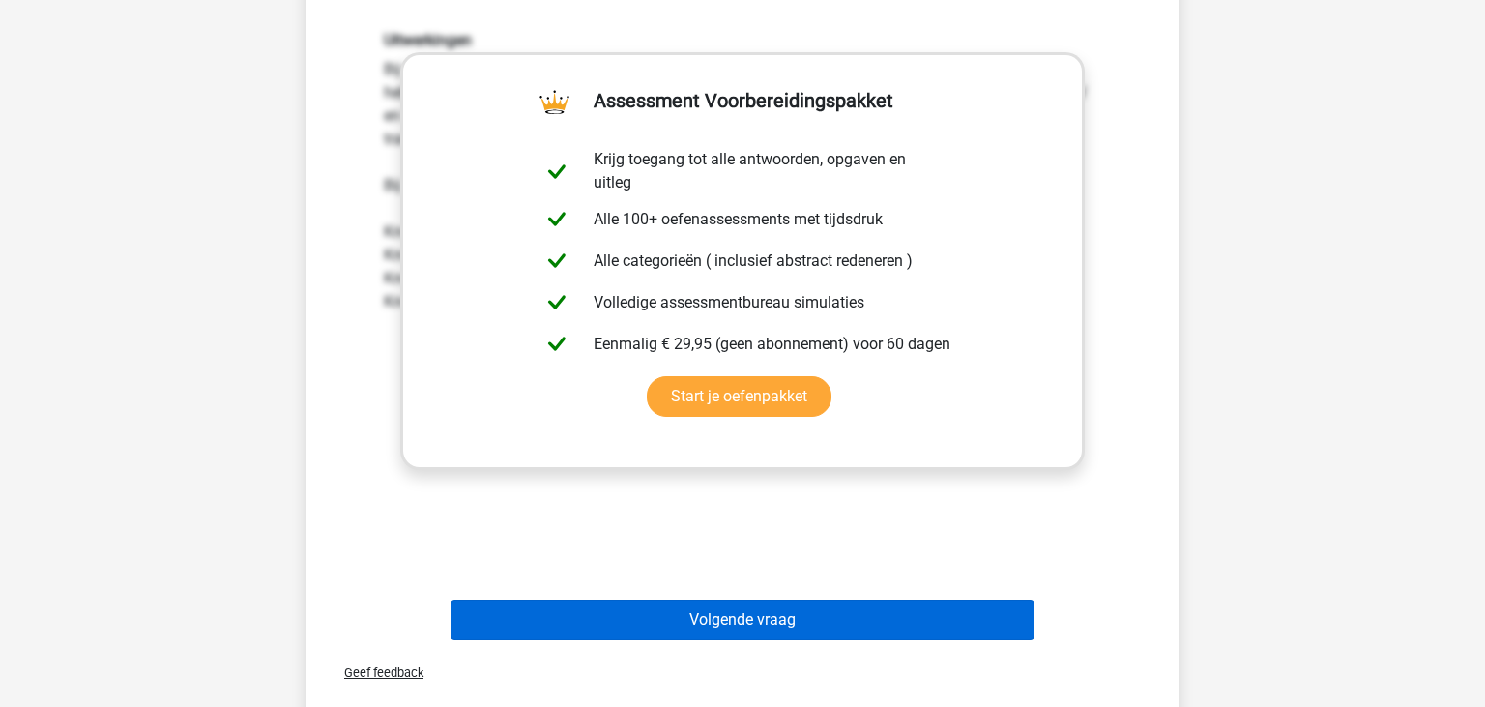
click at [735, 624] on button "Volgende vraag" at bounding box center [742, 619] width 585 height 41
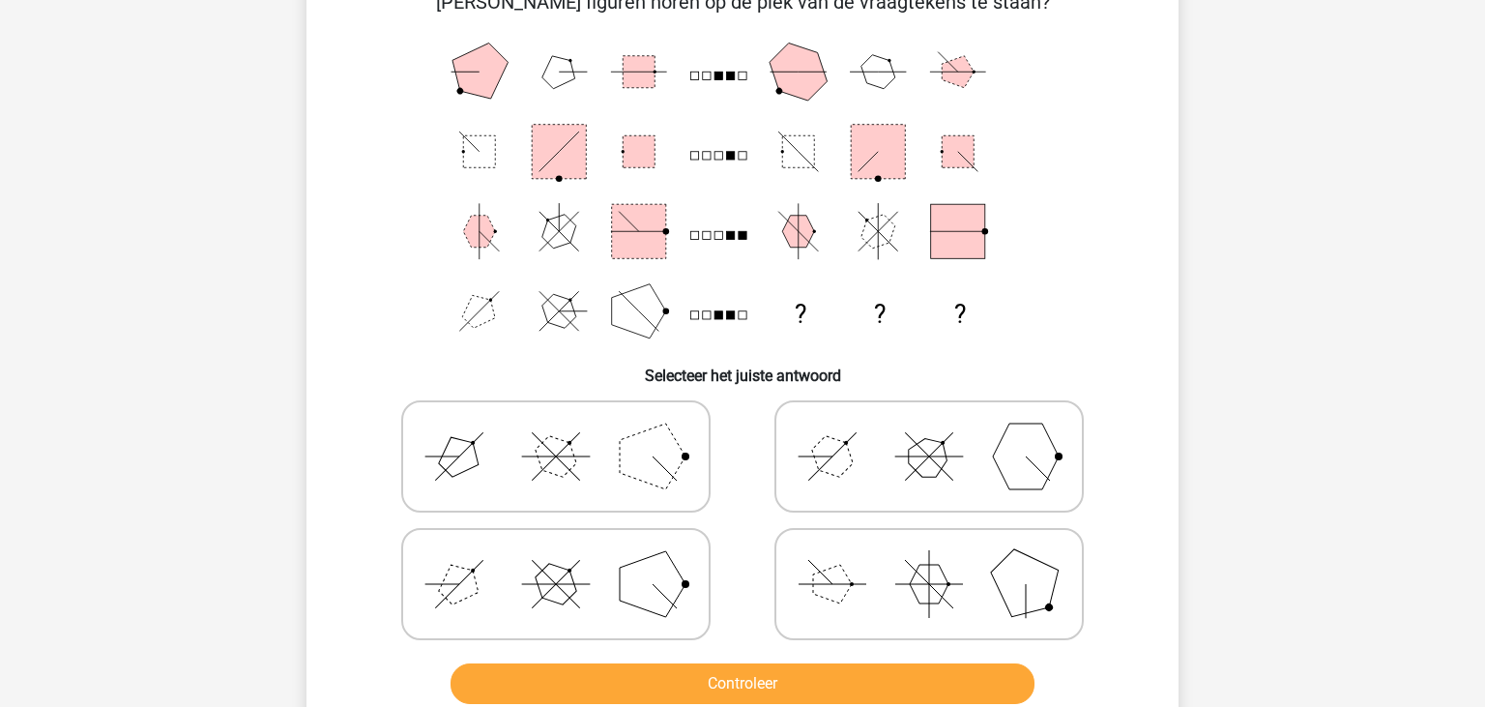
scroll to position [89, 0]
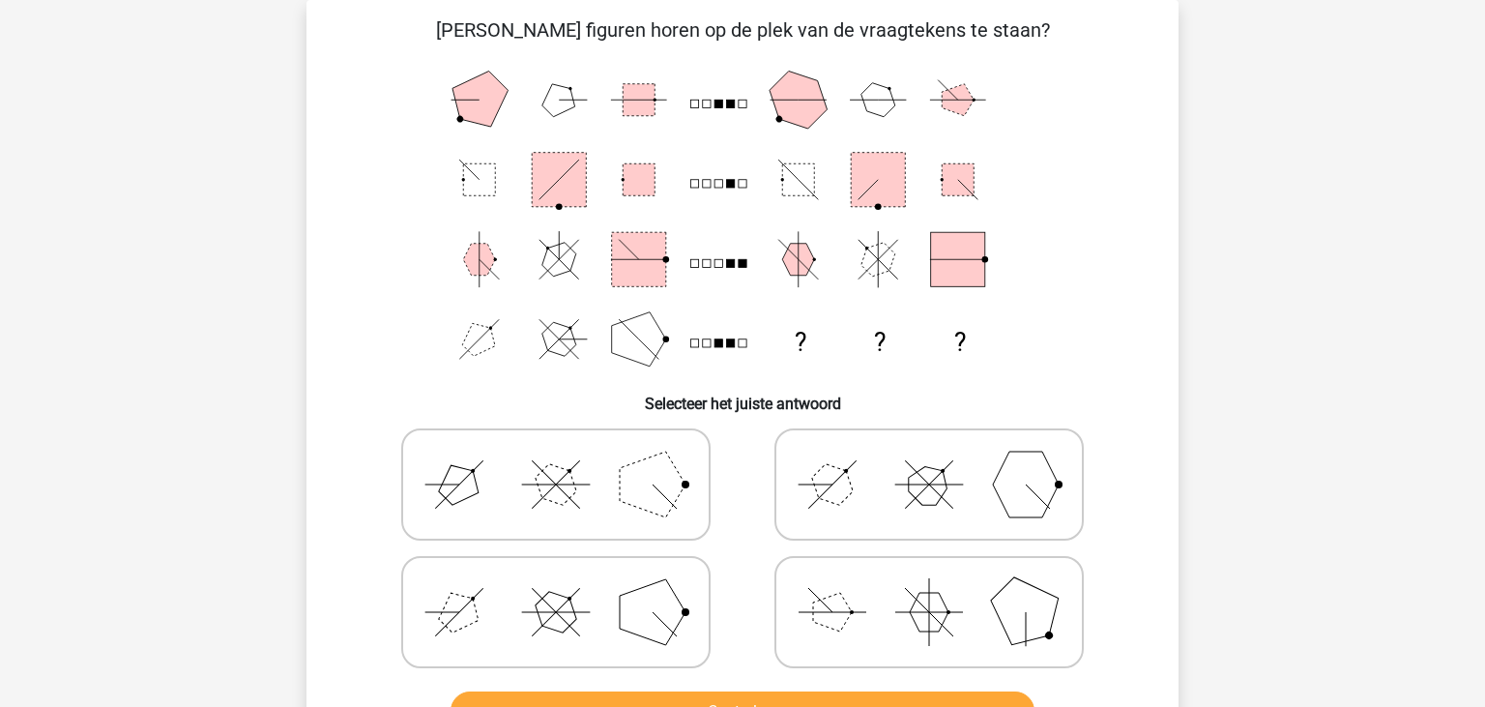
click at [883, 490] on icon at bounding box center [929, 484] width 290 height 97
click at [929, 460] on input "radio" at bounding box center [935, 454] width 13 height 13
radio input "true"
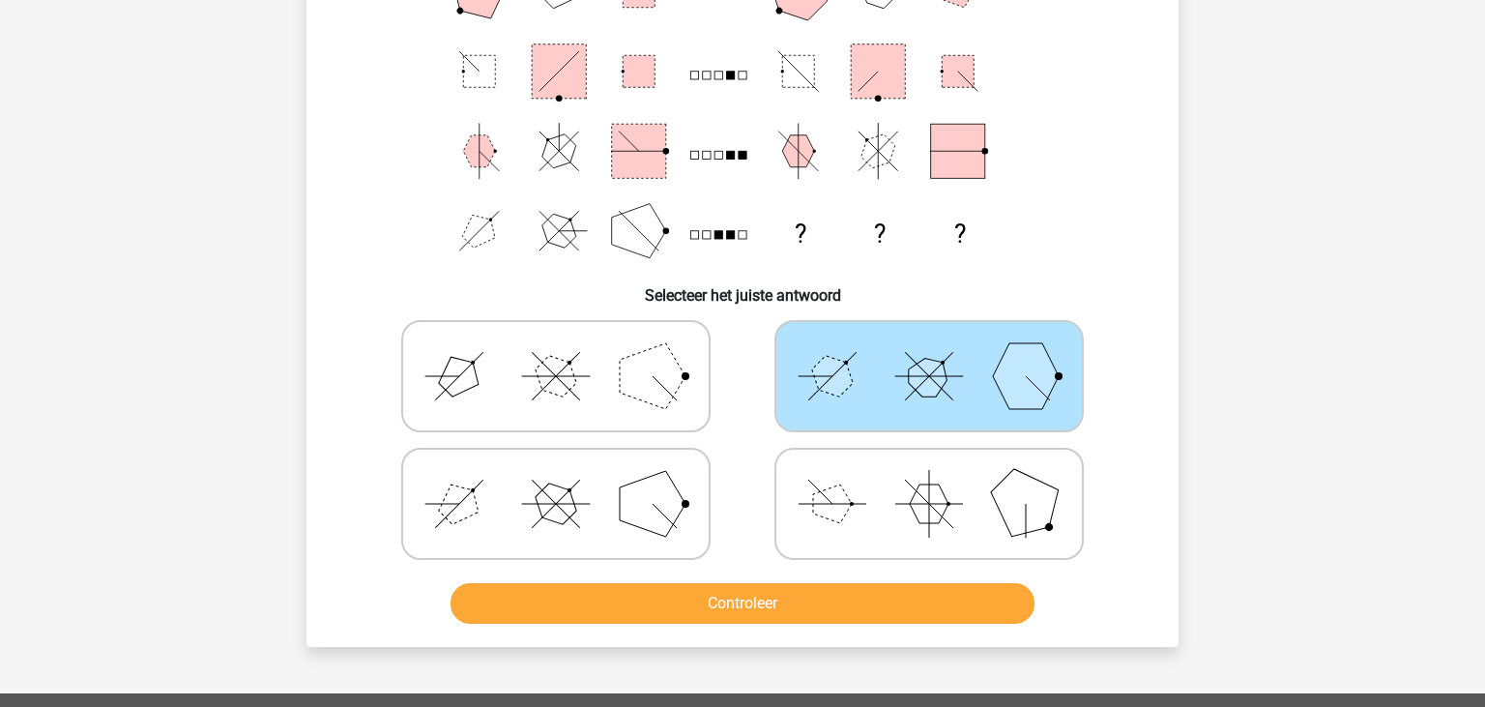
scroll to position [395, 0]
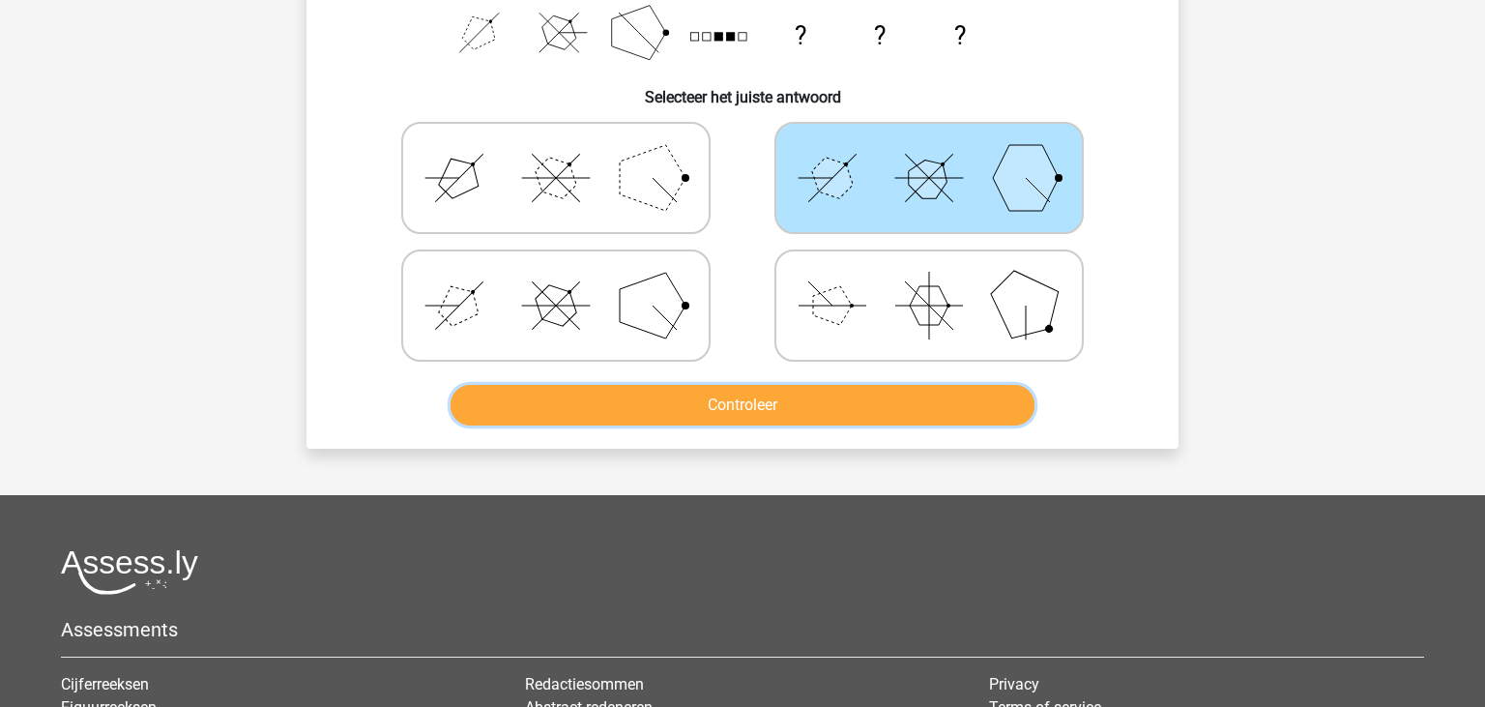
click at [735, 387] on button "Controleer" at bounding box center [742, 405] width 585 height 41
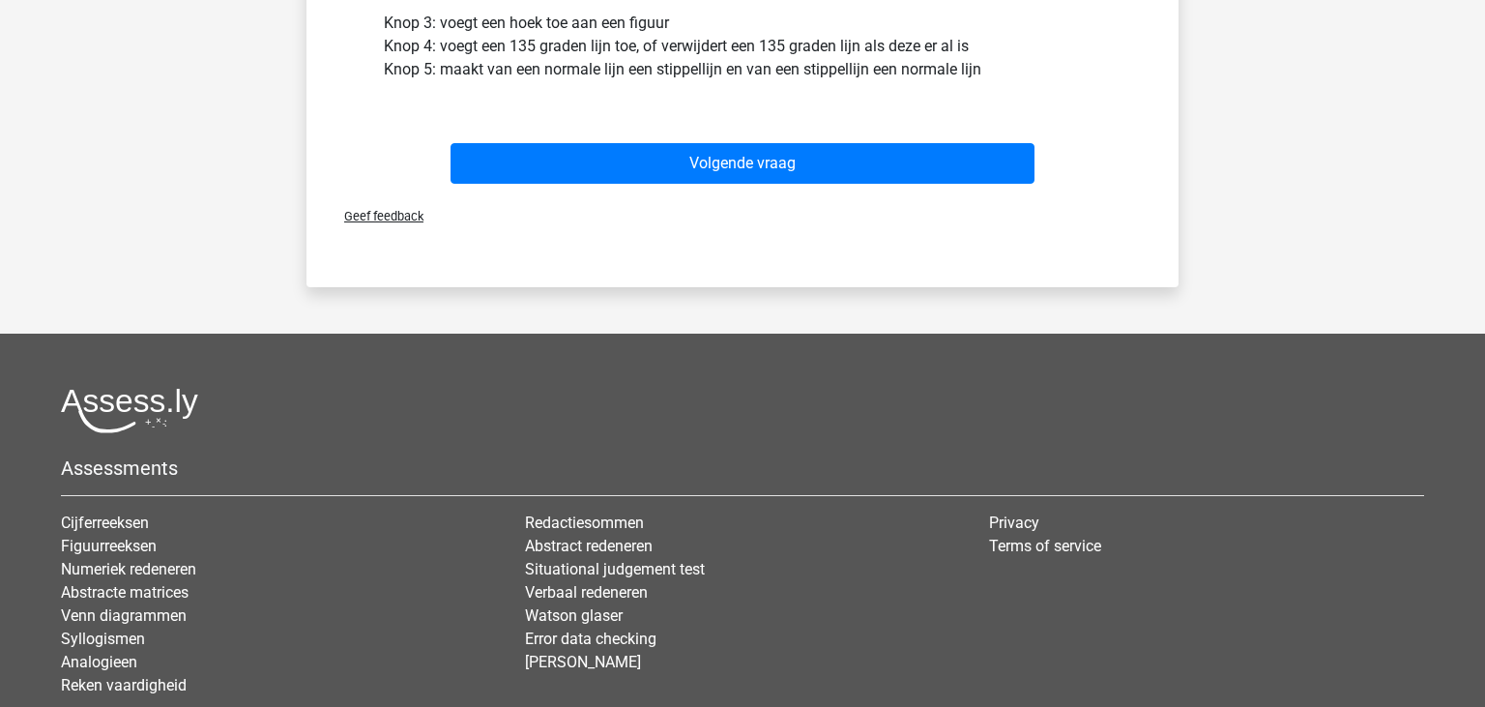
scroll to position [1007, 0]
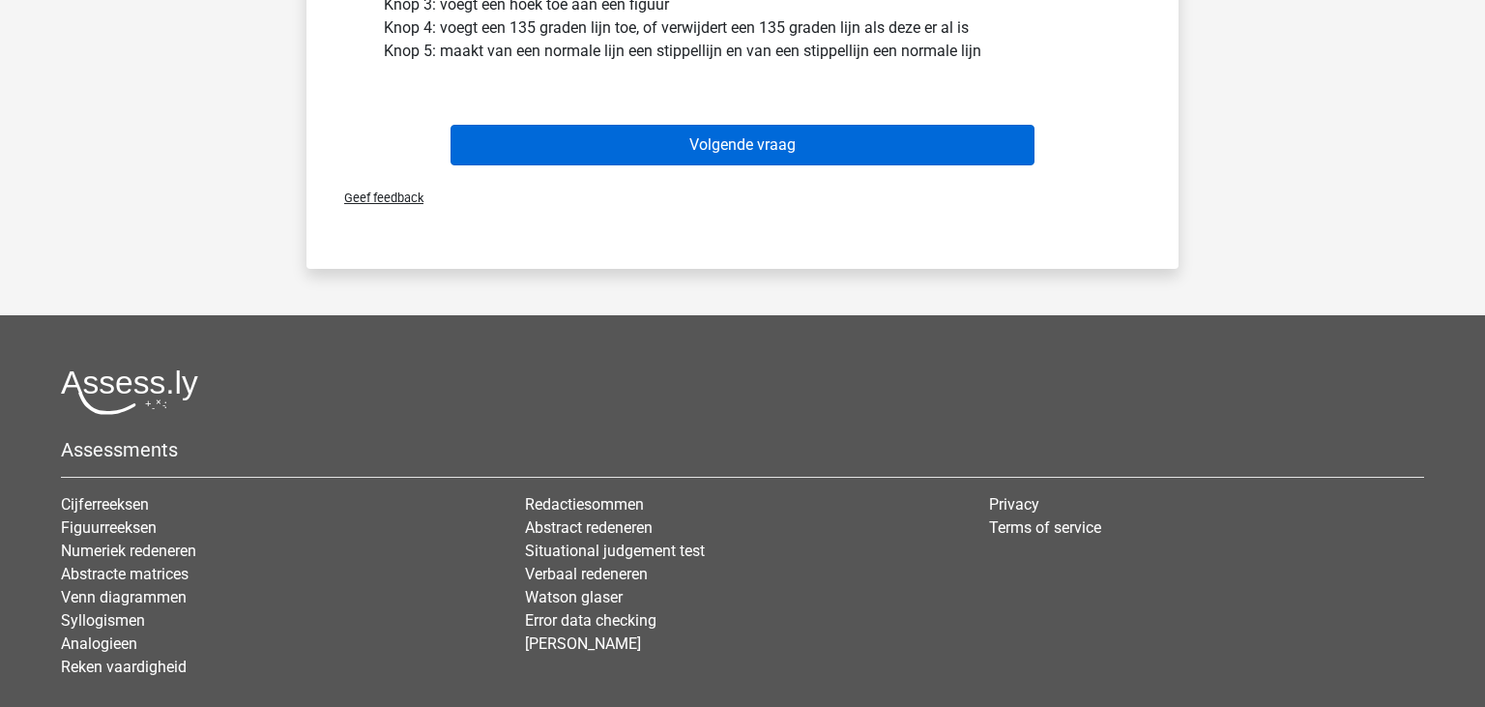
click at [717, 149] on button "Volgende vraag" at bounding box center [742, 145] width 585 height 41
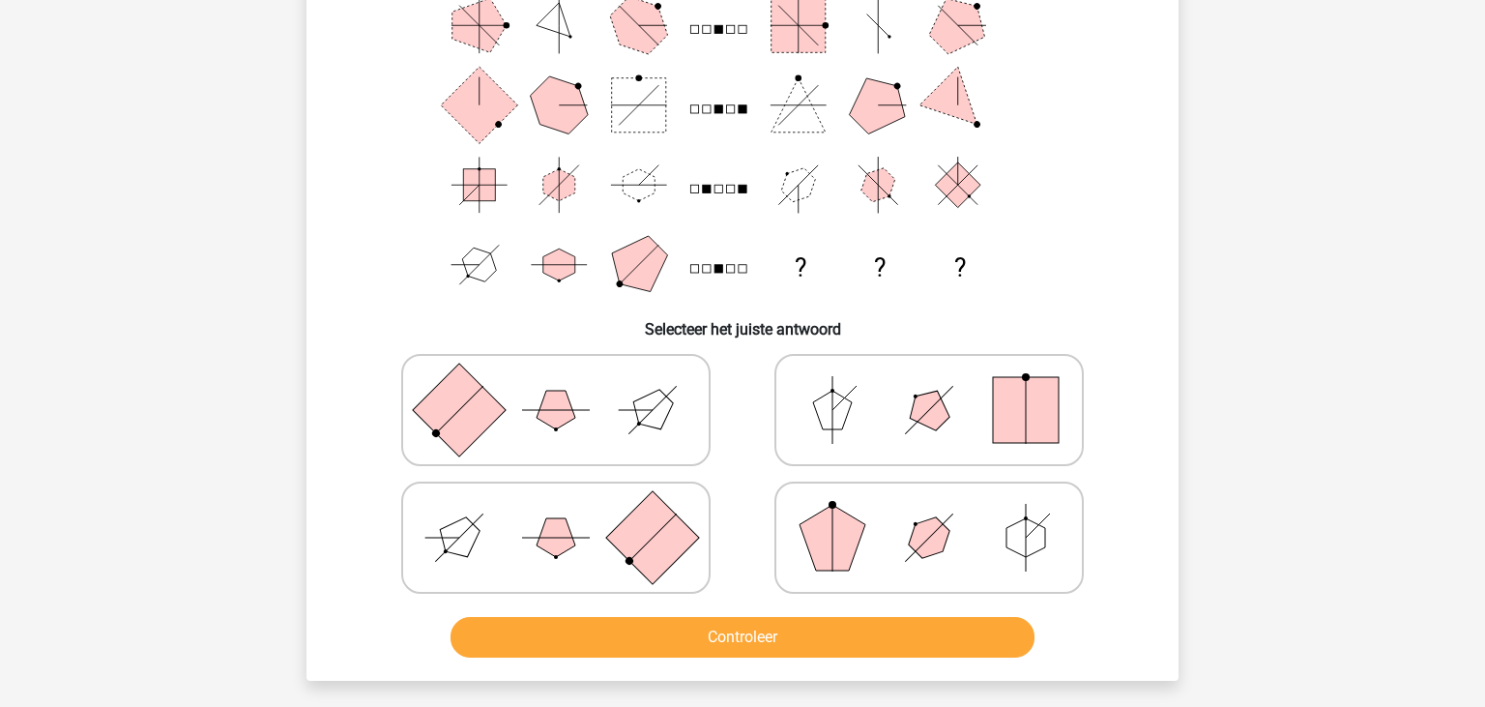
scroll to position [204, 0]
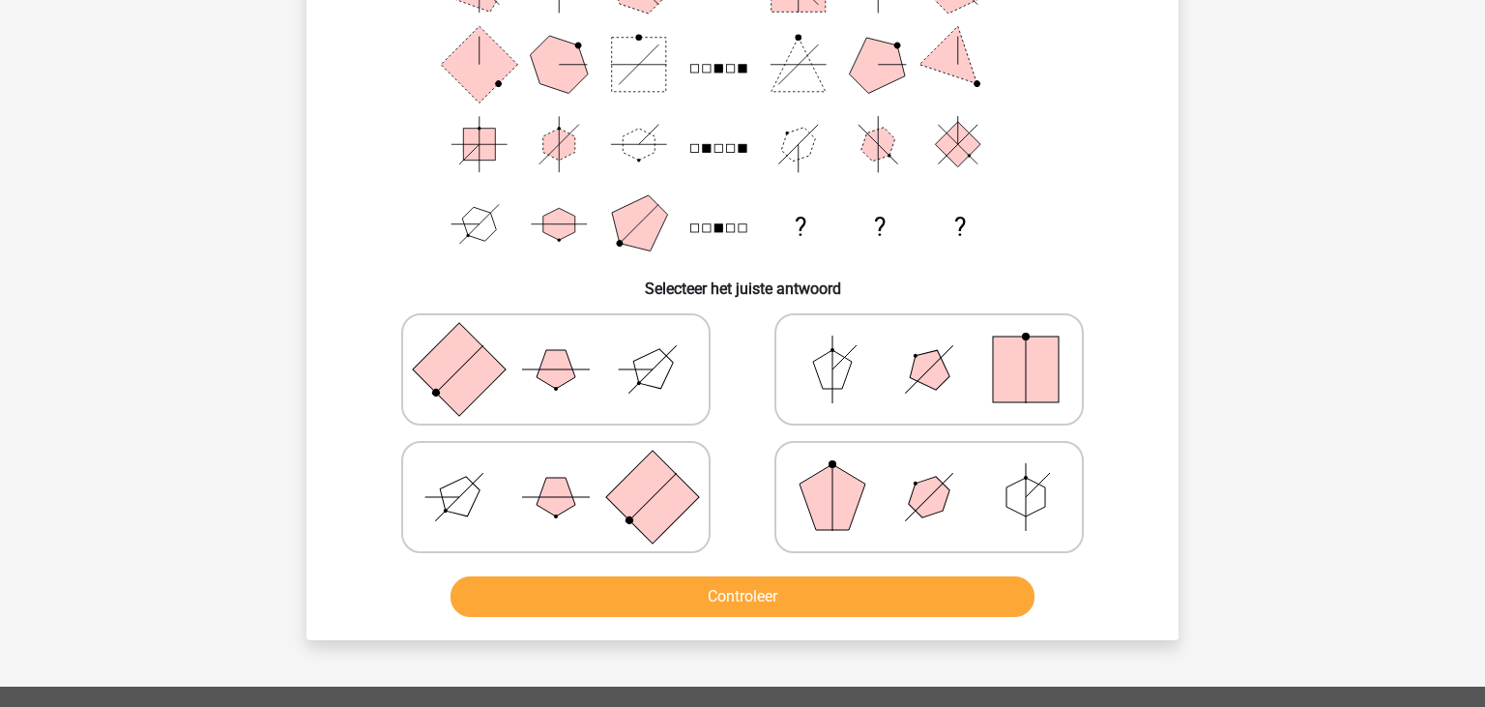
click at [599, 490] on icon at bounding box center [556, 496] width 290 height 97
click at [568, 473] on input "radio" at bounding box center [562, 466] width 13 height 13
radio input "true"
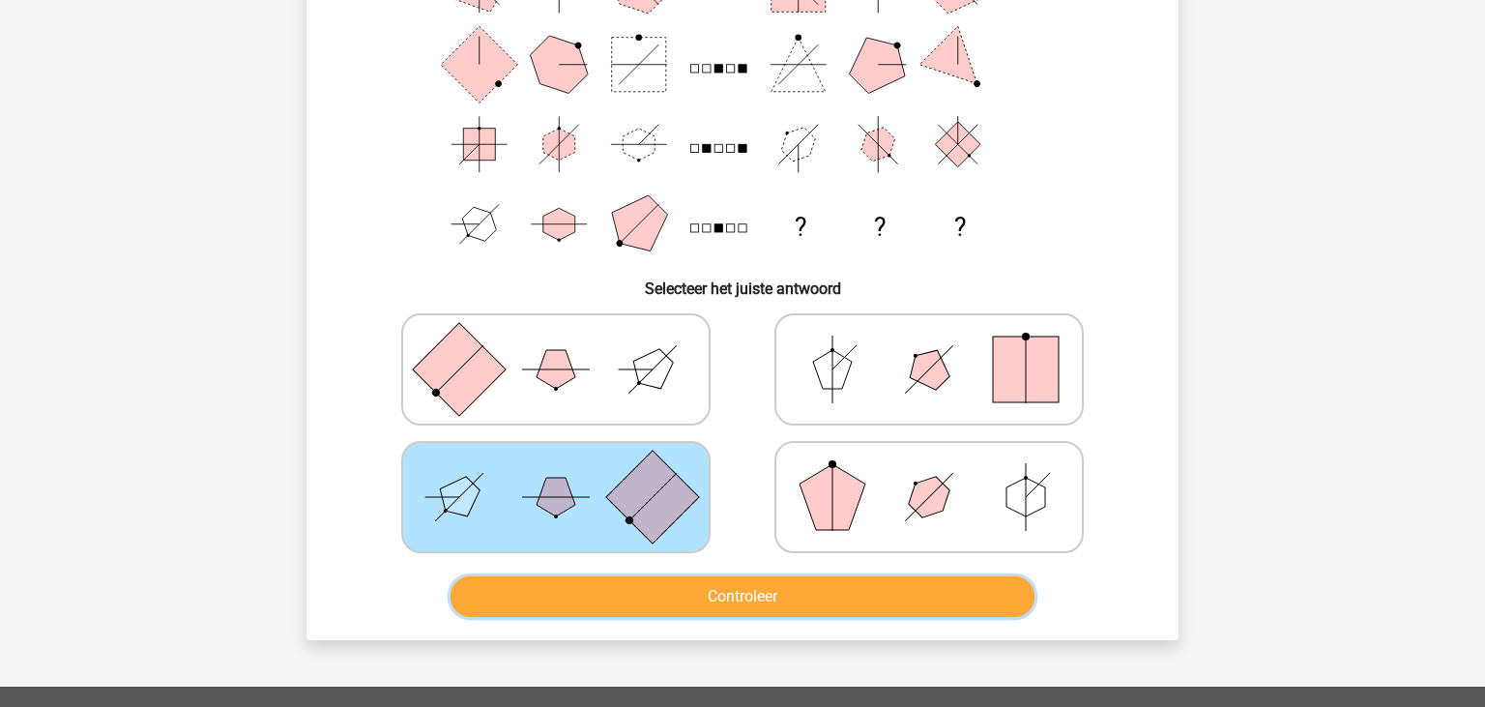
click at [719, 583] on button "Controleer" at bounding box center [742, 596] width 585 height 41
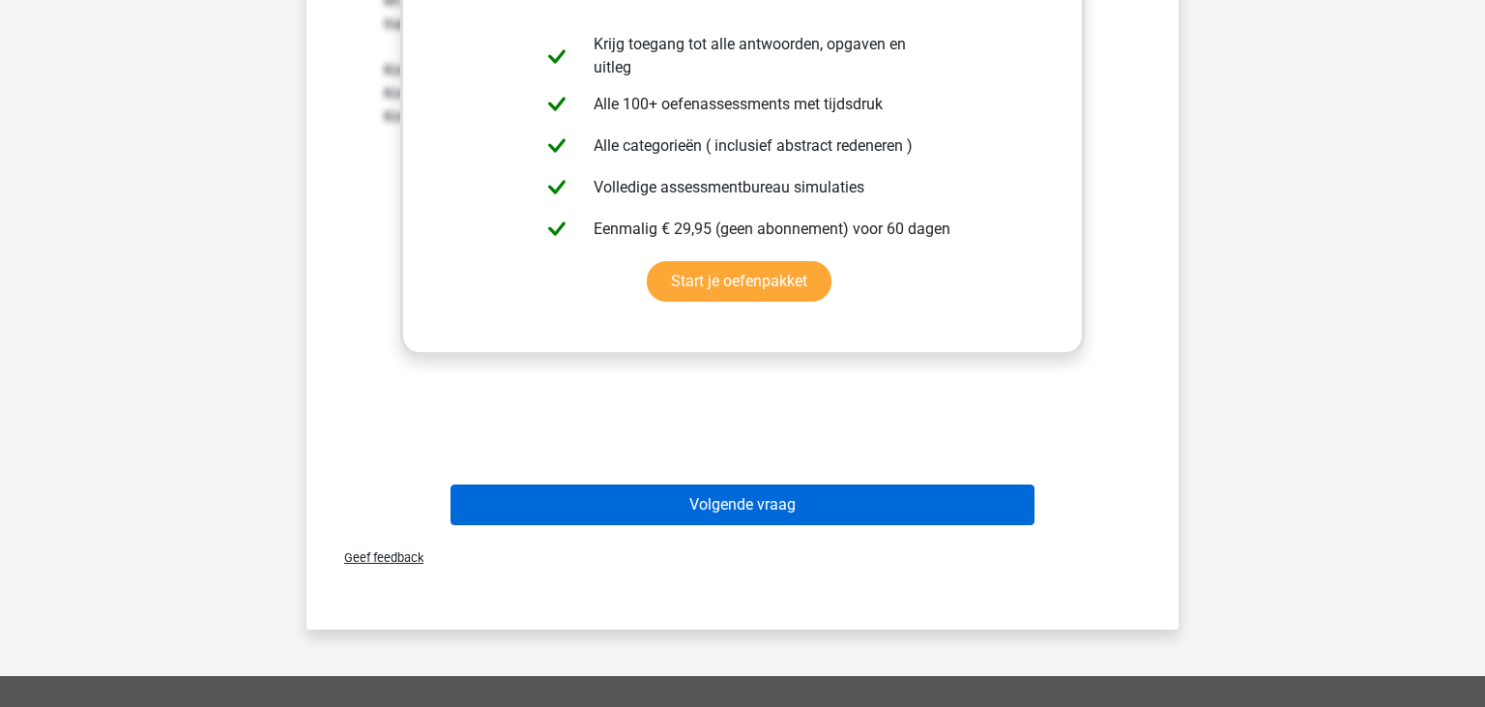
click at [705, 505] on button "Volgende vraag" at bounding box center [742, 504] width 585 height 41
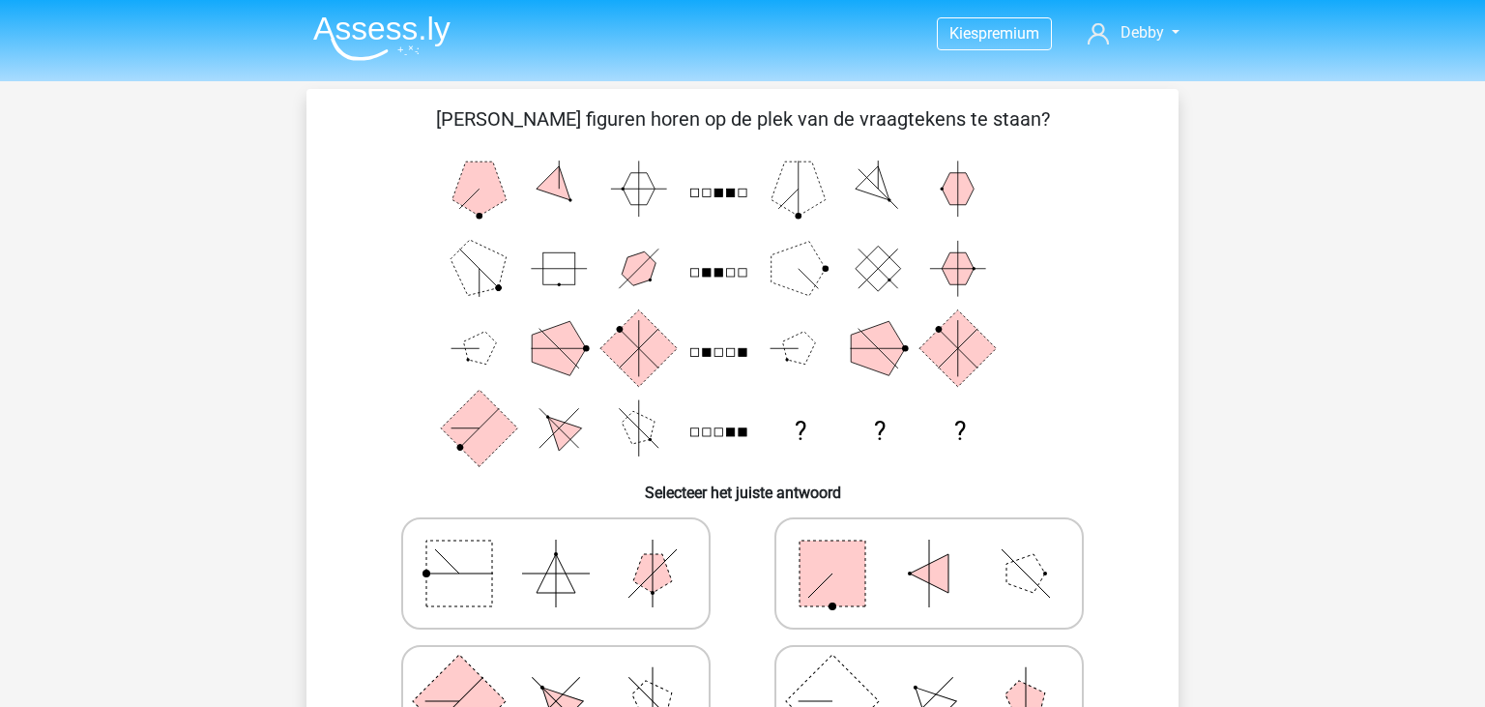
scroll to position [101, 0]
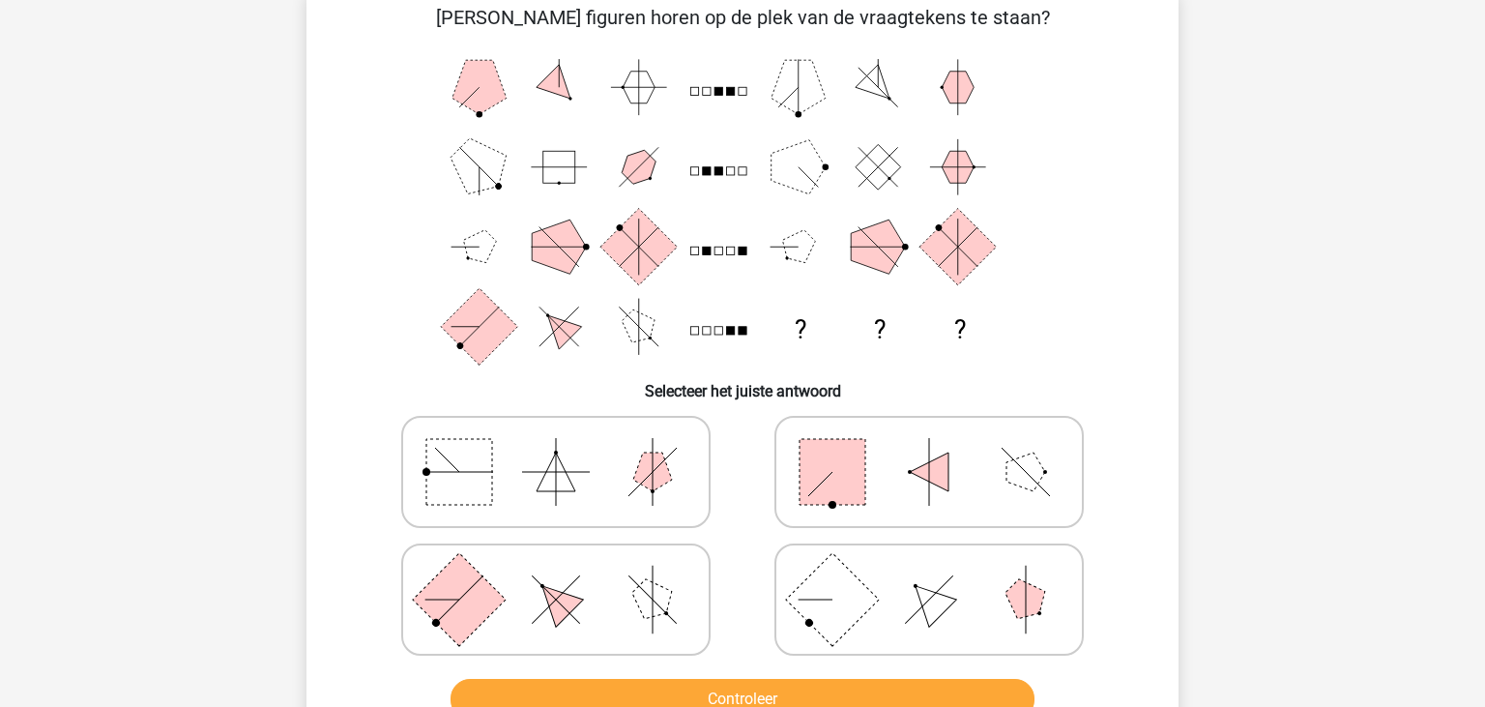
click at [1040, 606] on polygon at bounding box center [1025, 599] width 55 height 55
click at [941, 575] on input "radio" at bounding box center [935, 569] width 13 height 13
radio input "true"
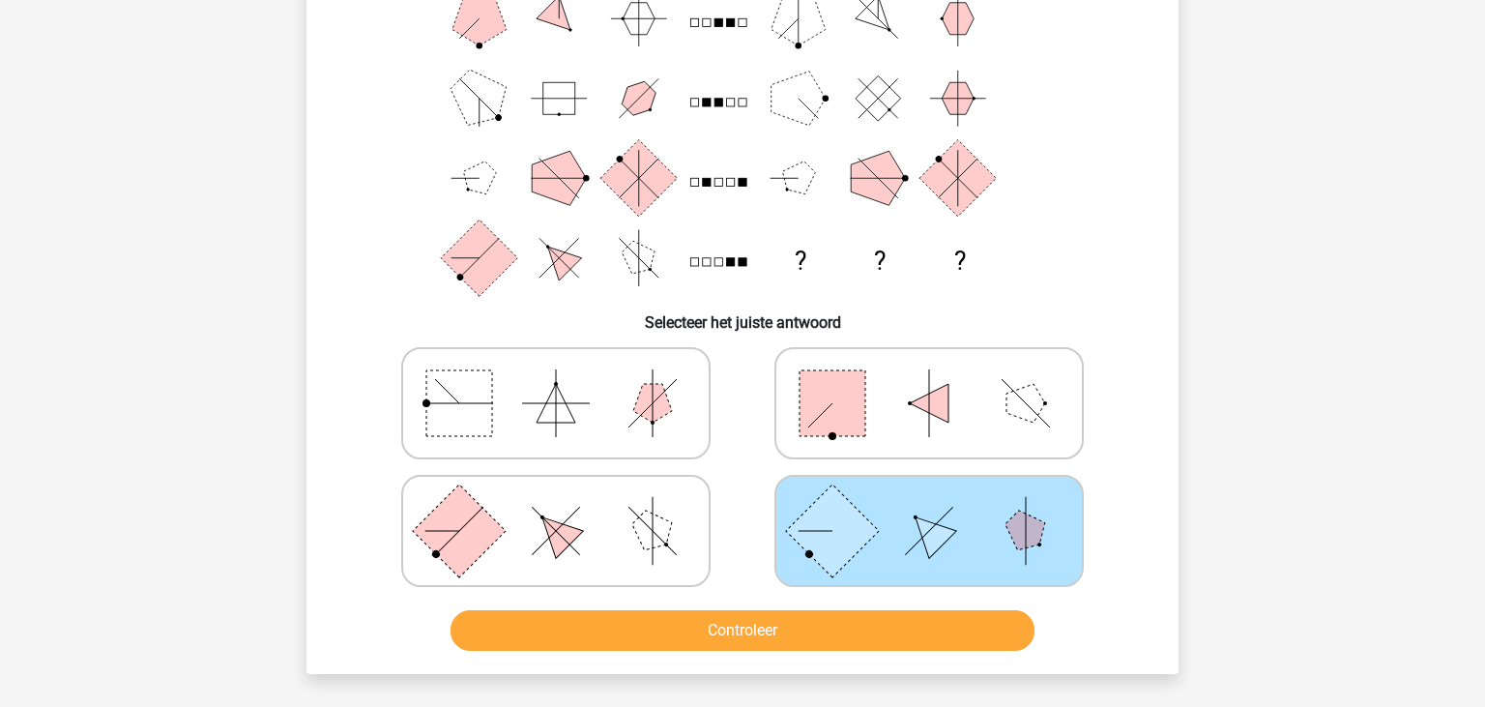
scroll to position [204, 0]
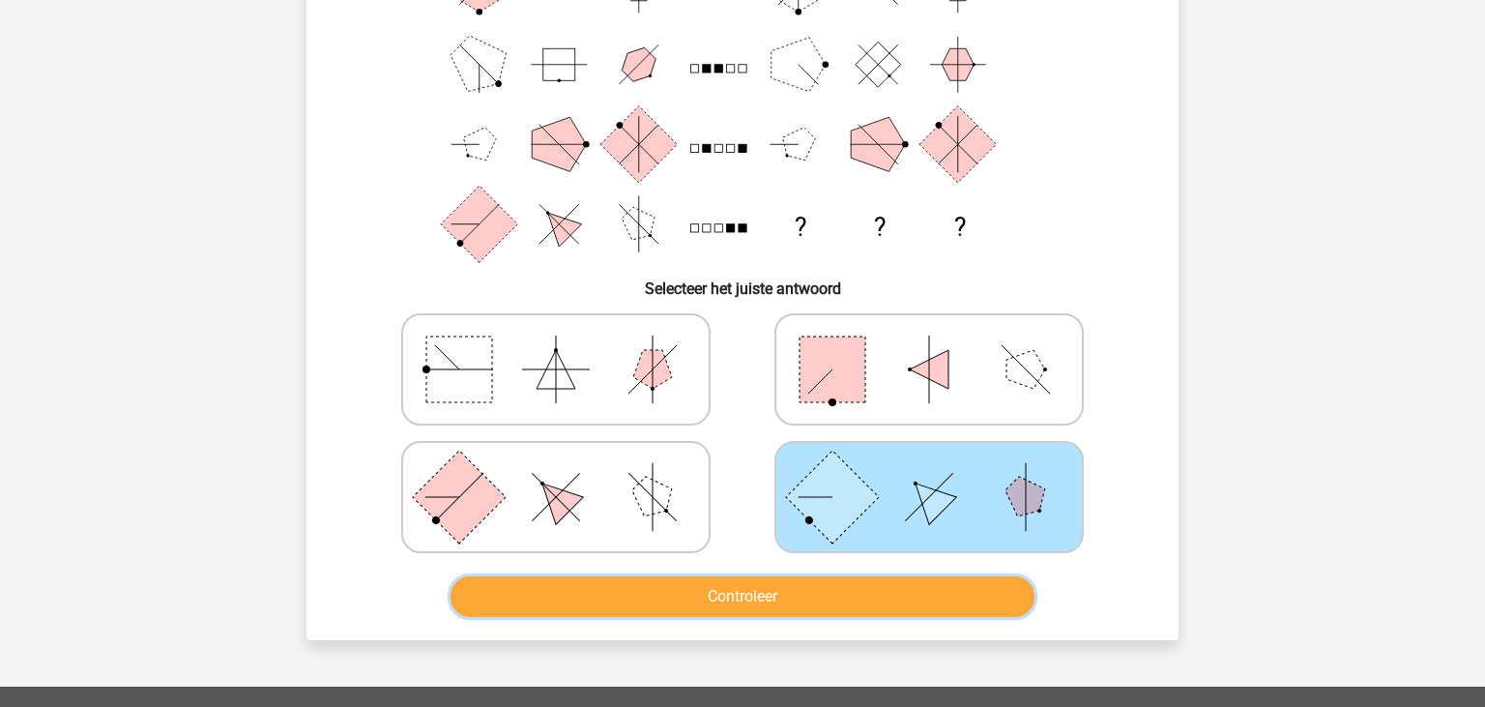
click at [783, 581] on button "Controleer" at bounding box center [742, 596] width 585 height 41
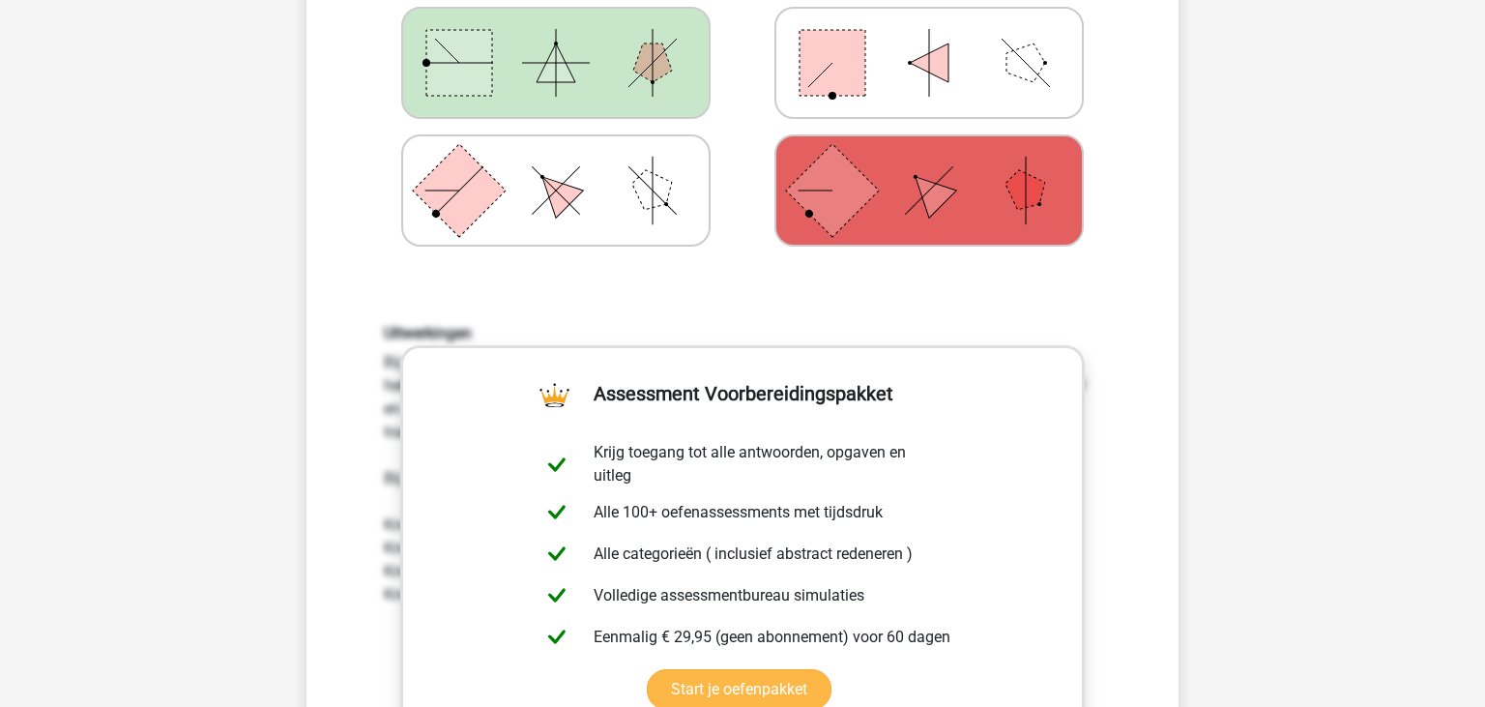
scroll to position [0, 0]
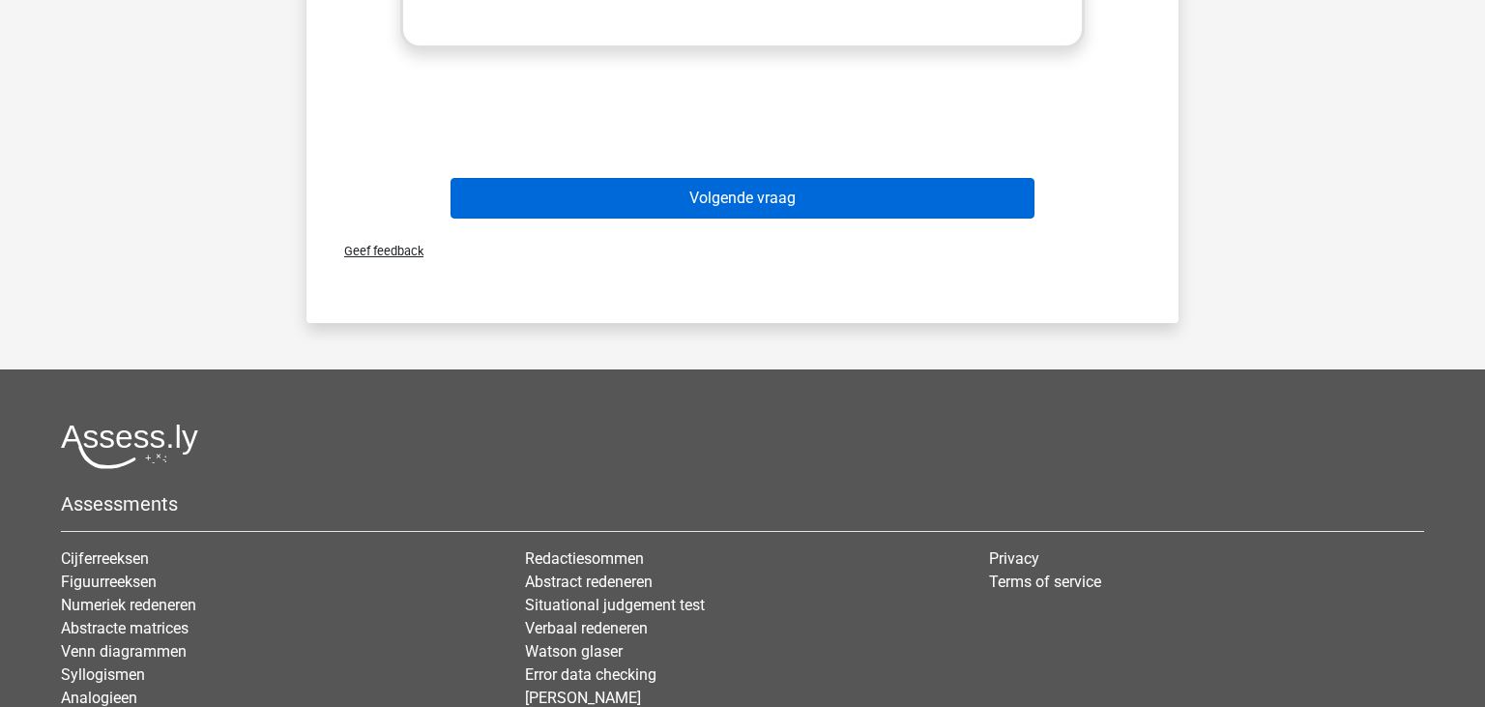
click at [746, 207] on button "Volgende vraag" at bounding box center [742, 198] width 585 height 41
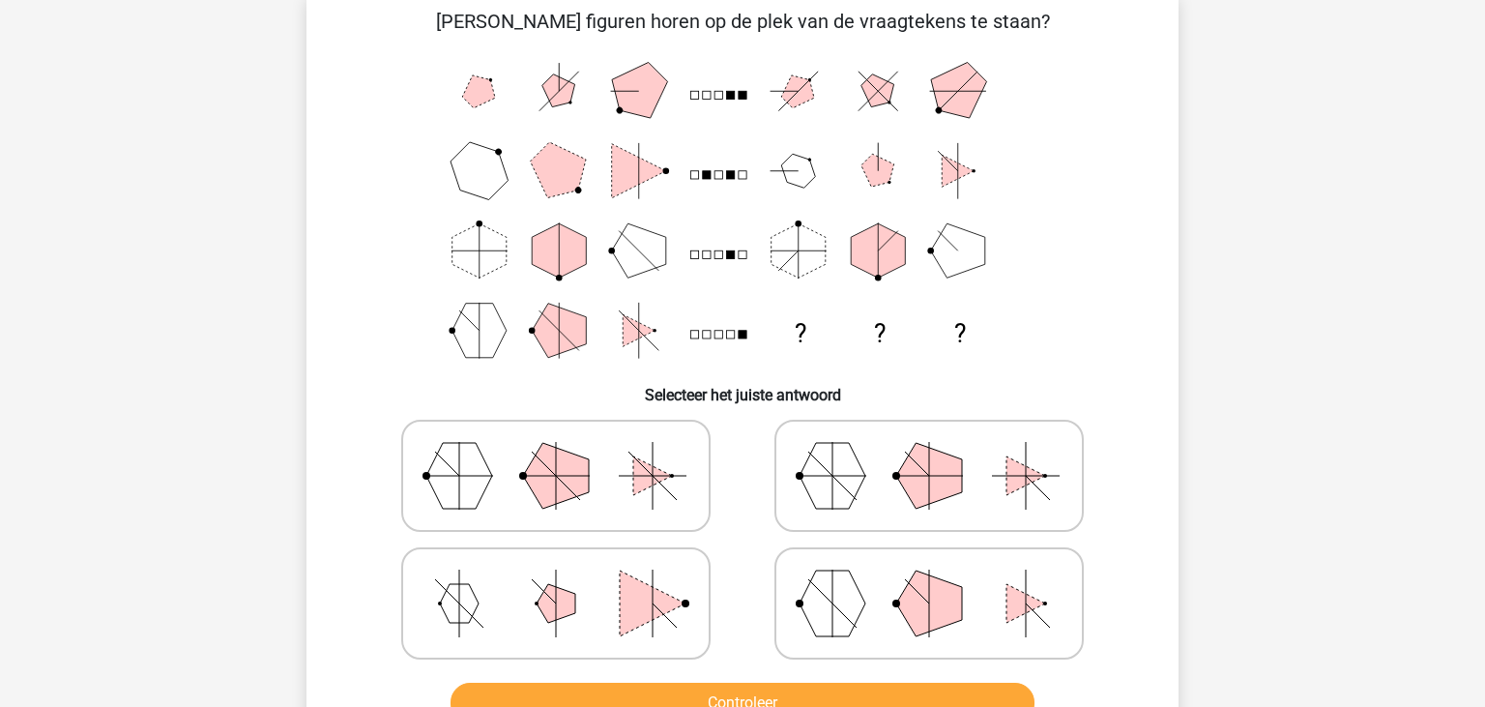
scroll to position [89, 0]
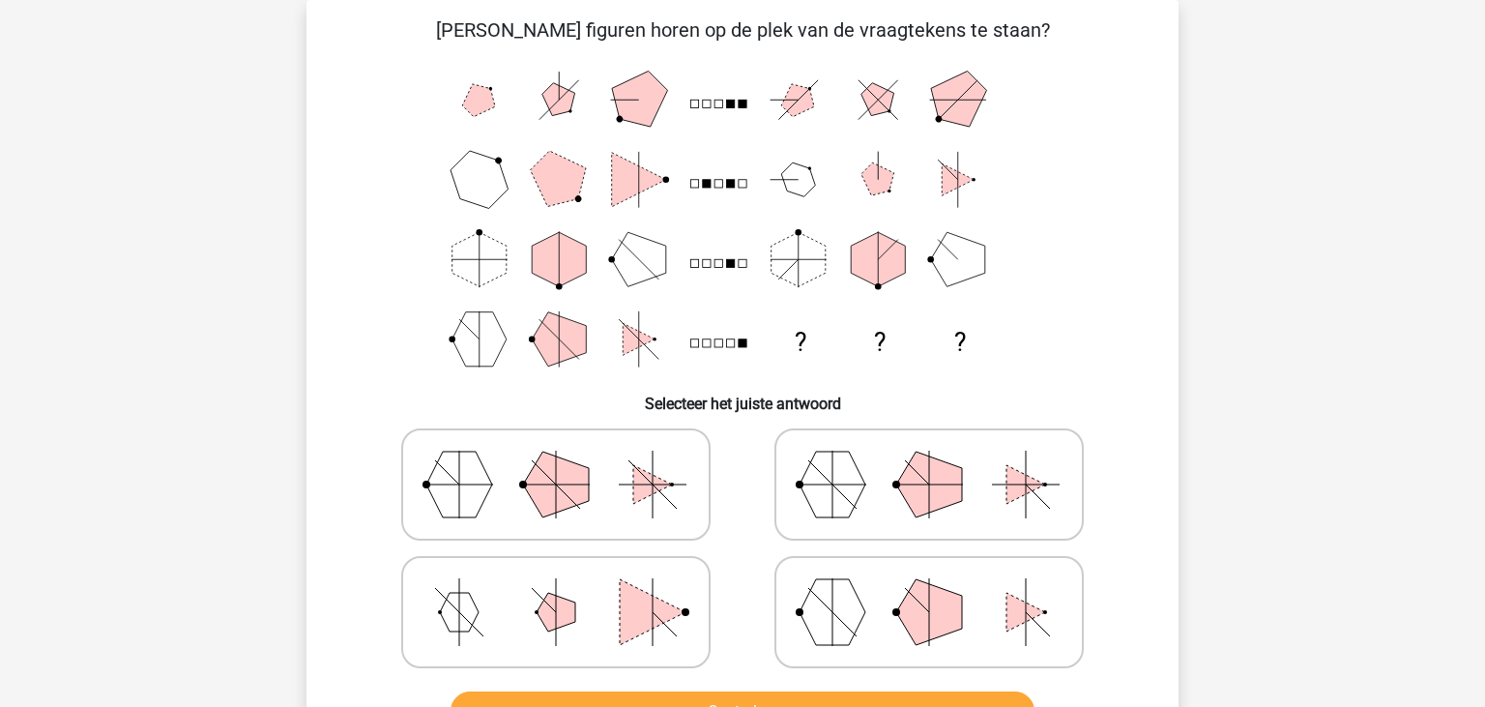
click at [574, 477] on polygon at bounding box center [556, 484] width 66 height 66
click at [568, 460] on input "radio" at bounding box center [562, 454] width 13 height 13
radio input "true"
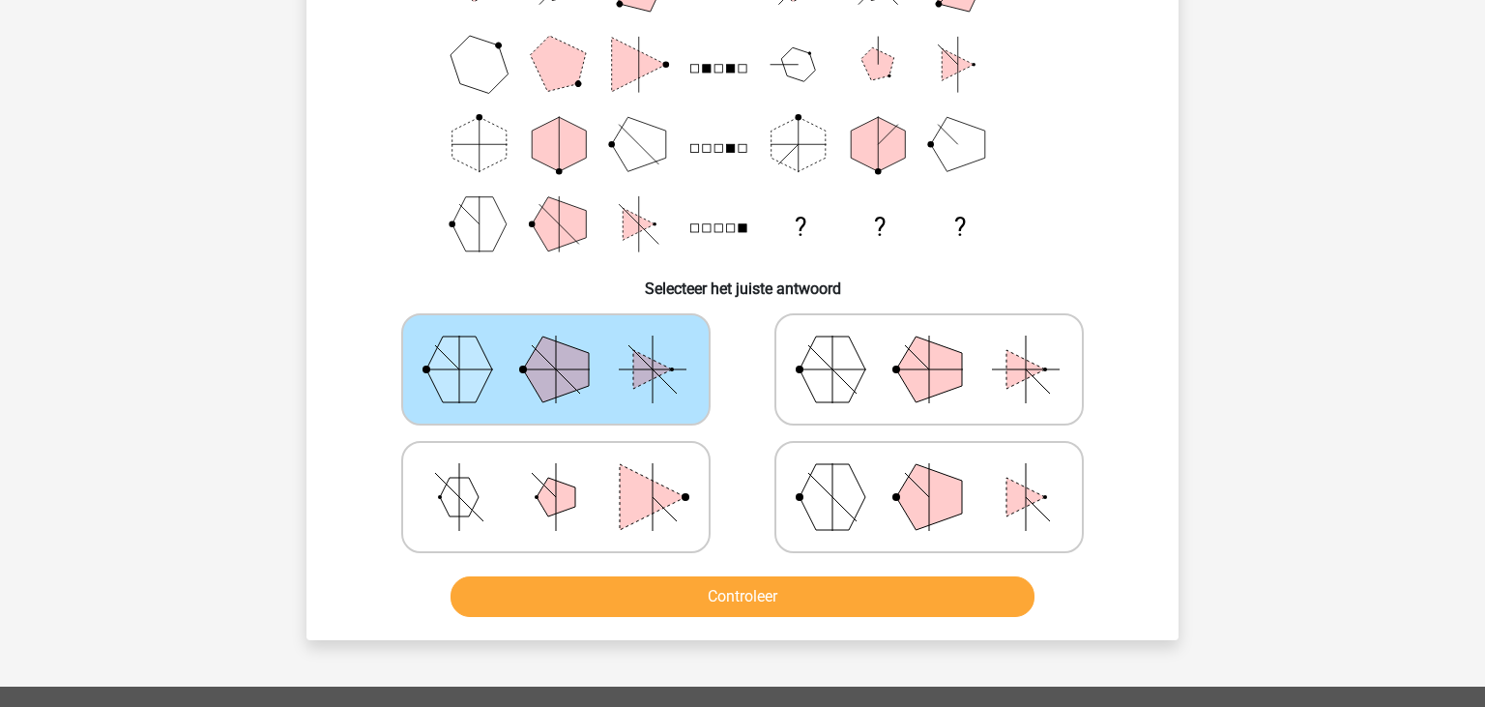
scroll to position [293, 0]
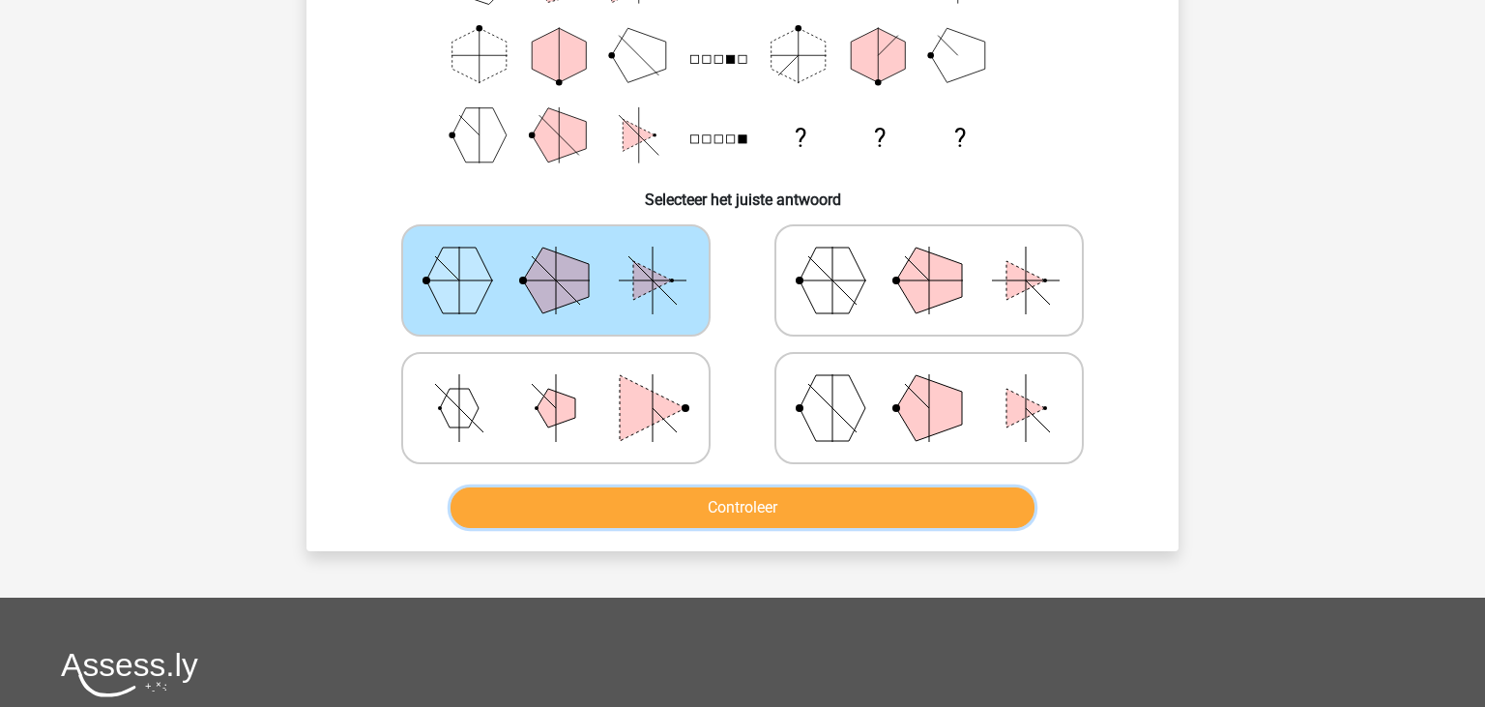
click at [713, 511] on button "Controleer" at bounding box center [742, 507] width 585 height 41
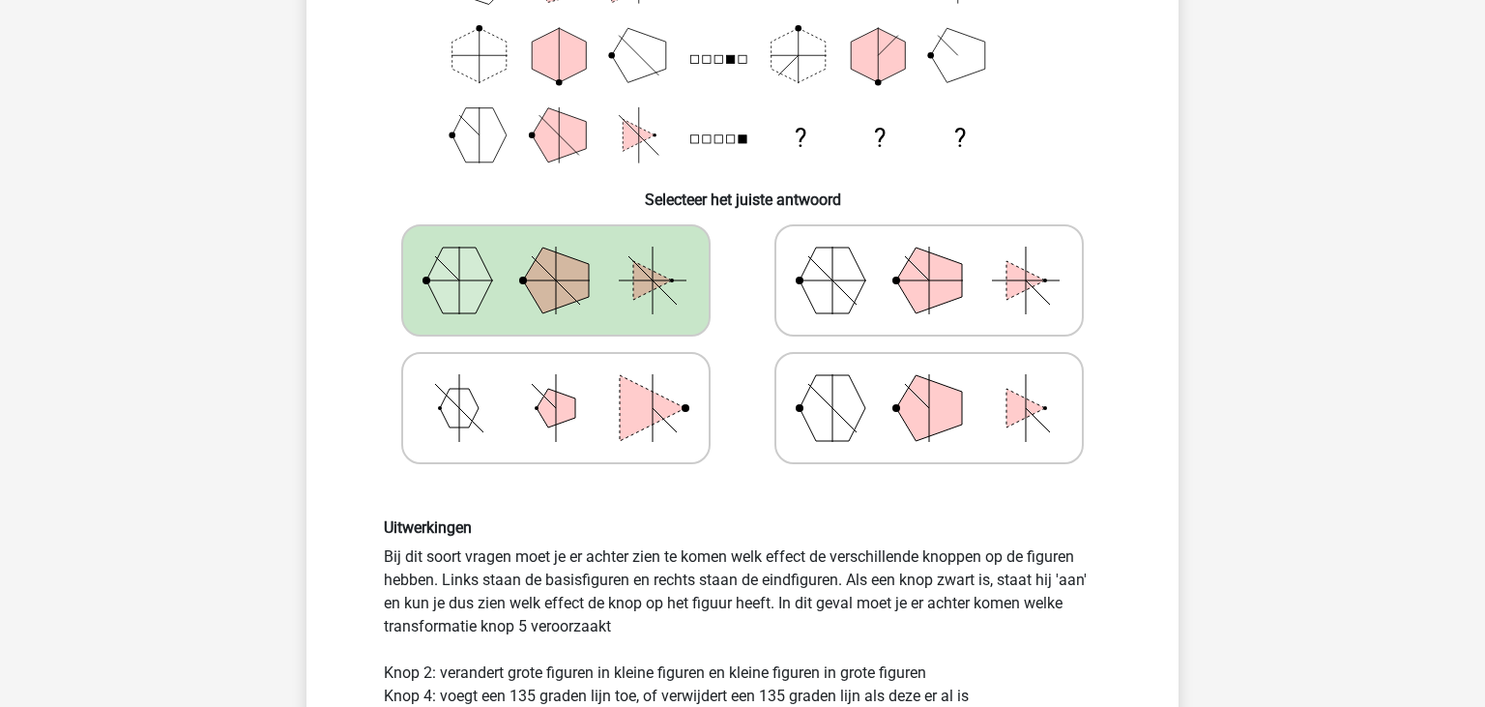
scroll to position [803, 0]
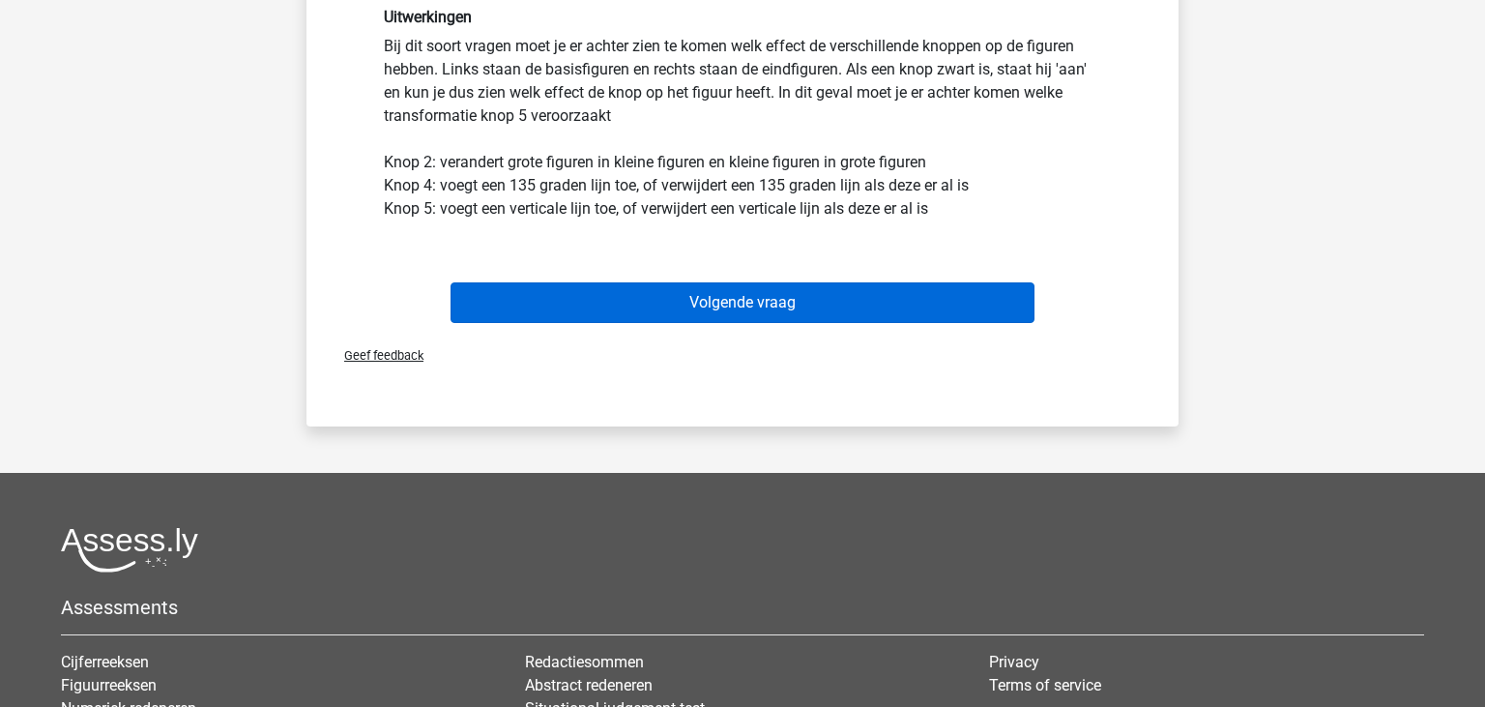
click at [721, 300] on button "Volgende vraag" at bounding box center [742, 302] width 585 height 41
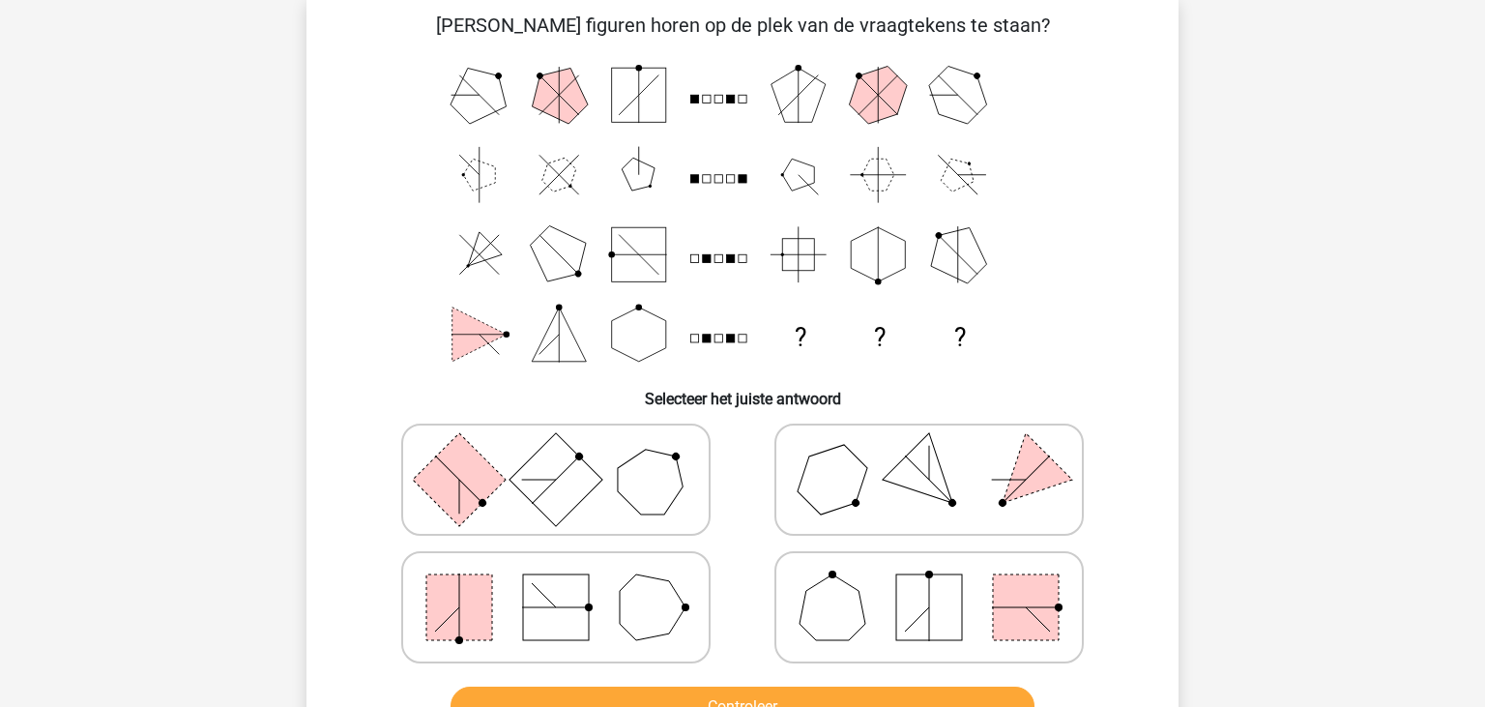
scroll to position [89, 0]
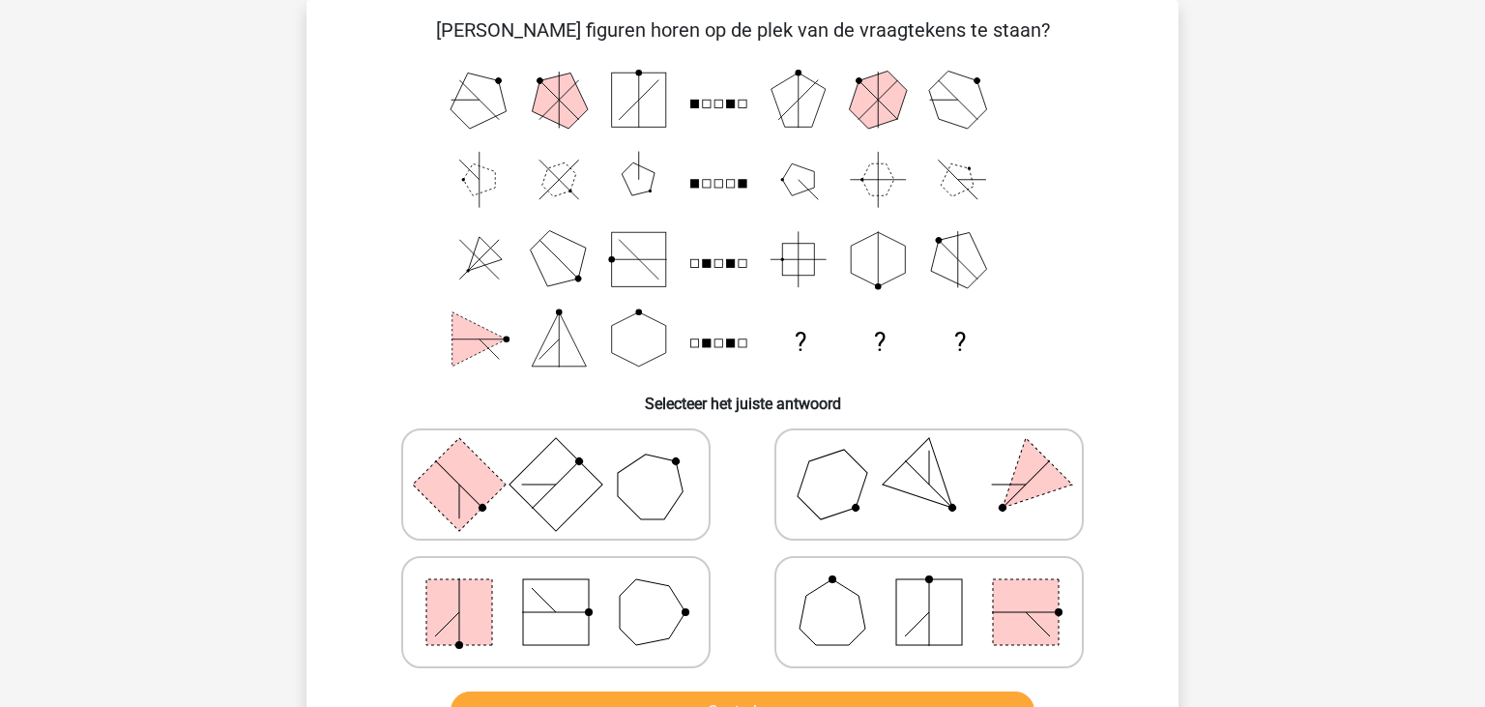
click at [1044, 499] on icon at bounding box center [929, 484] width 290 height 97
click at [941, 460] on input "radio" at bounding box center [935, 454] width 13 height 13
radio input "true"
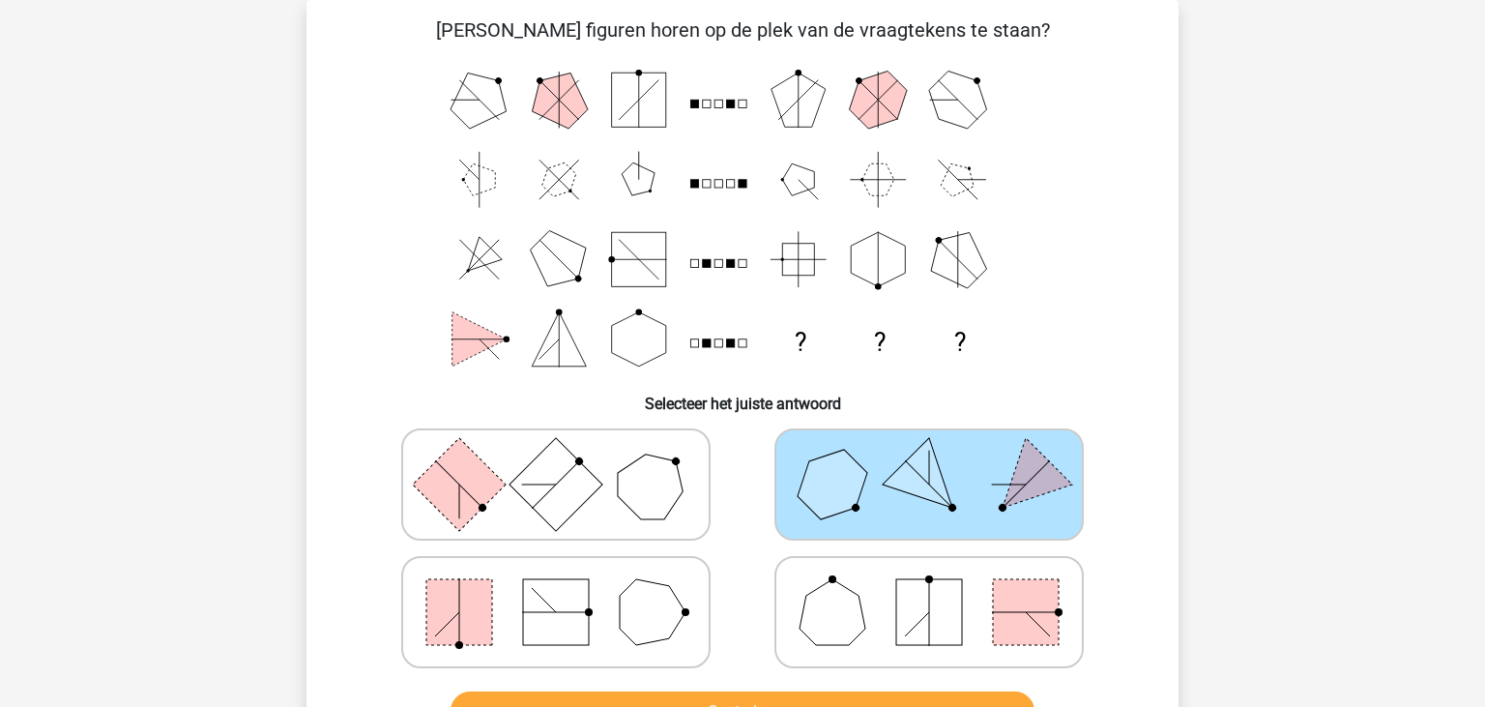
scroll to position [293, 0]
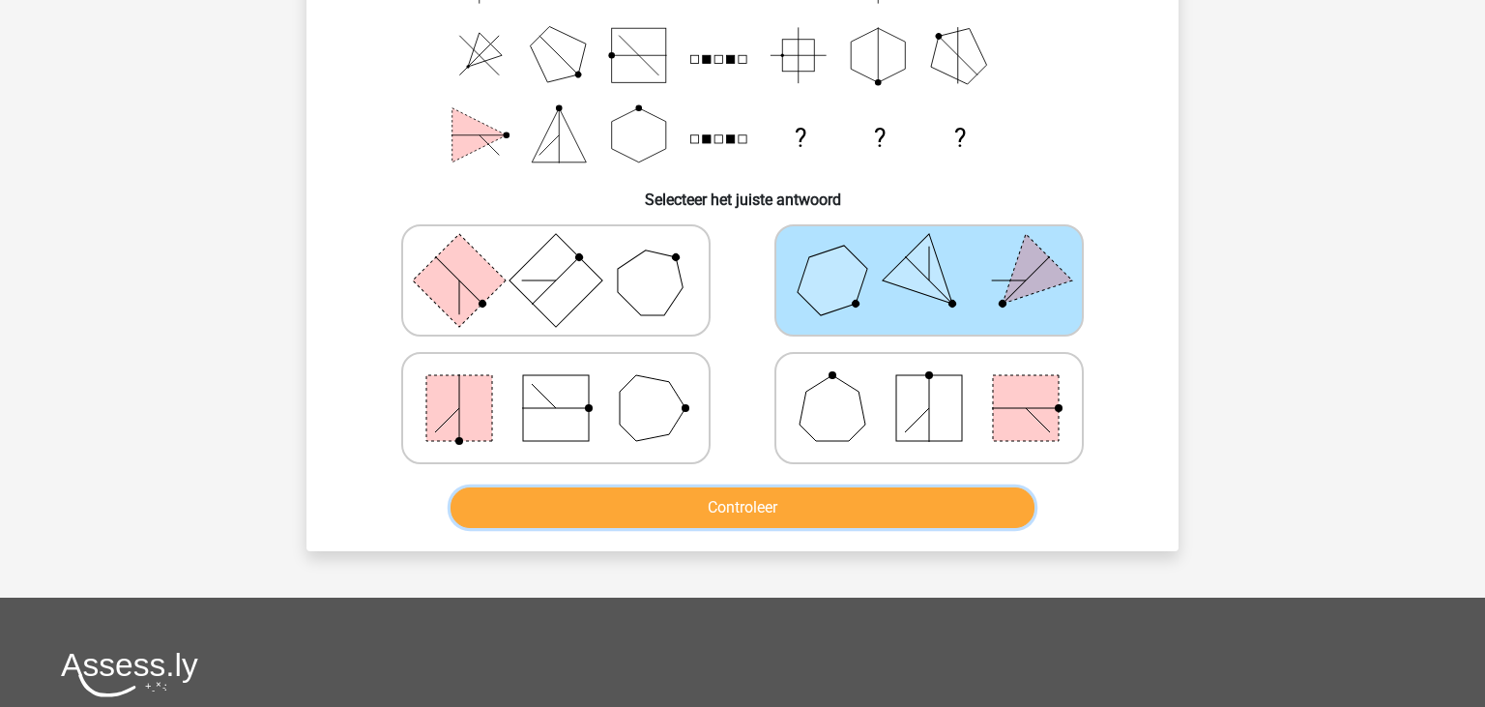
click at [914, 508] on button "Controleer" at bounding box center [742, 507] width 585 height 41
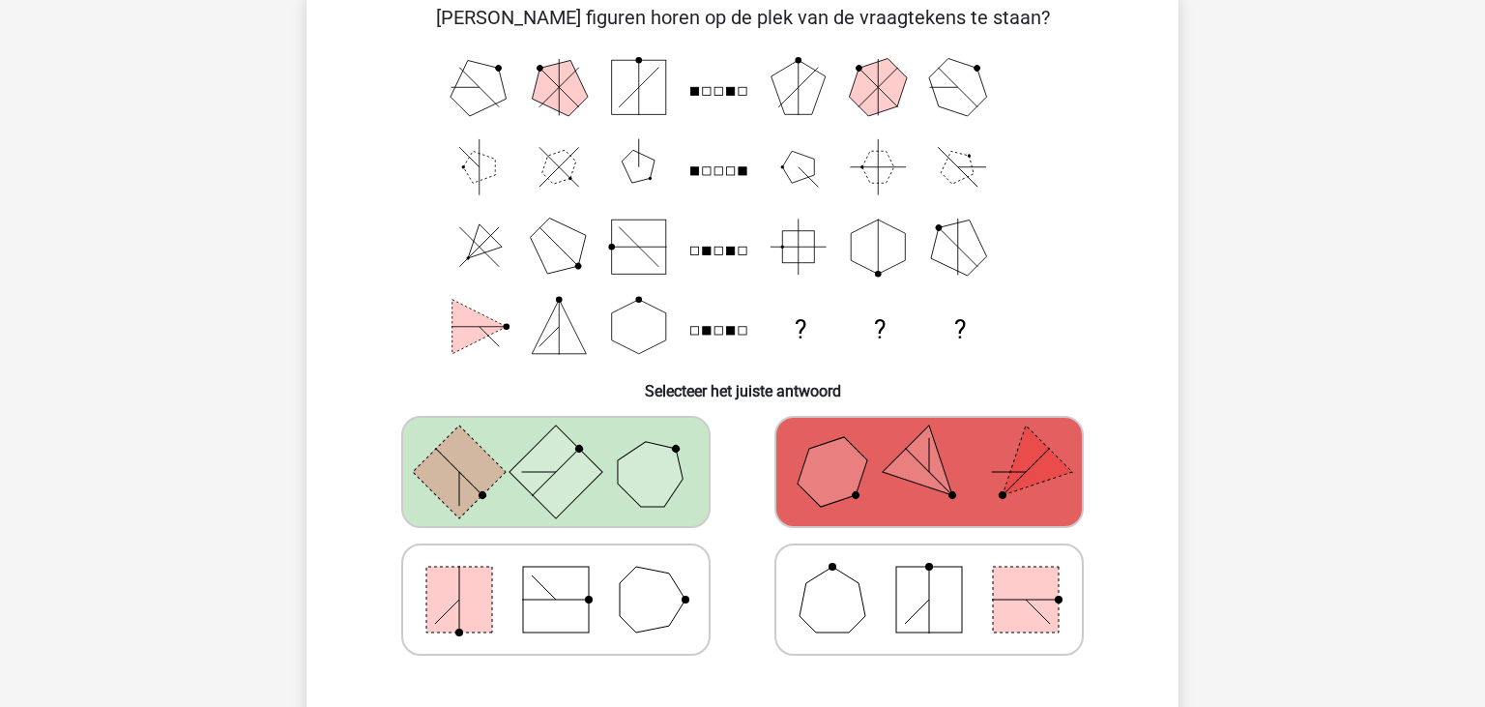
scroll to position [612, 0]
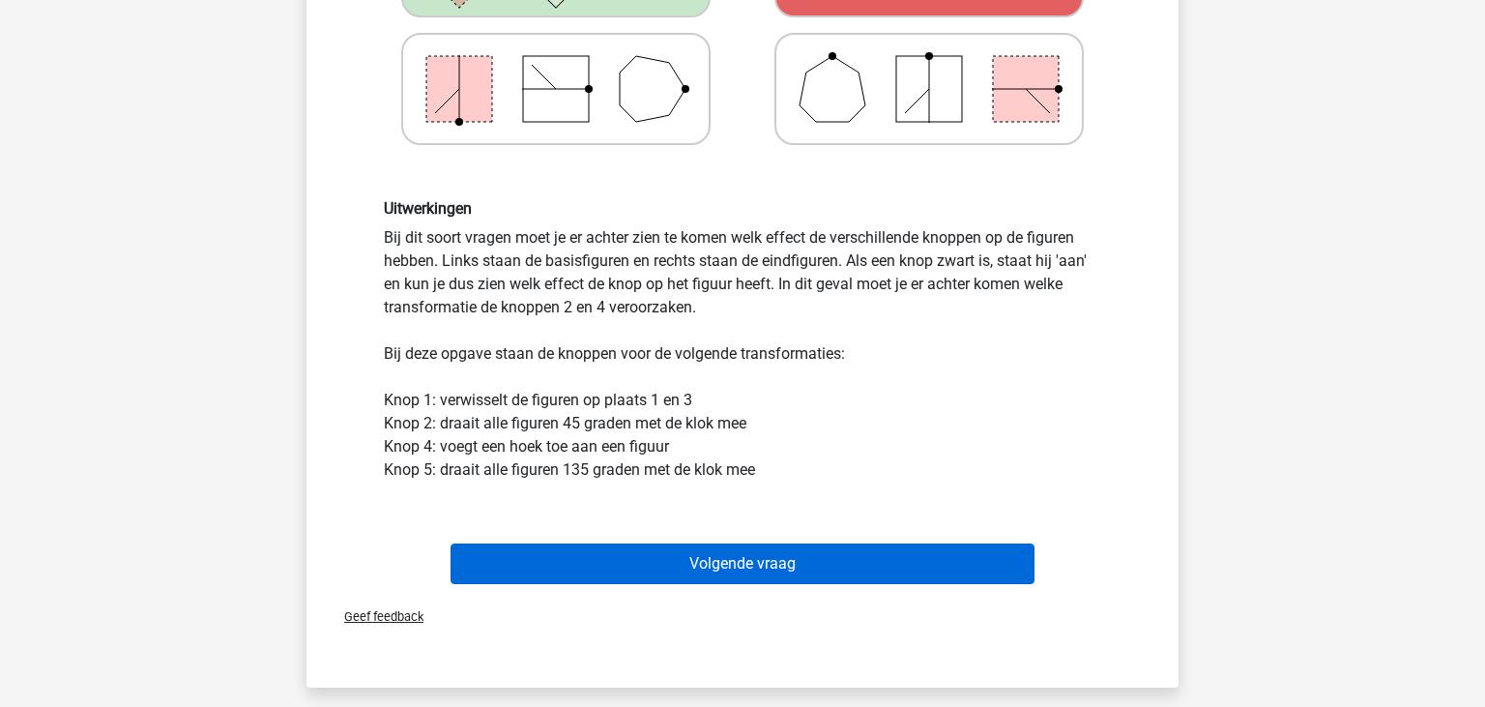
click at [732, 566] on button "Volgende vraag" at bounding box center [742, 563] width 585 height 41
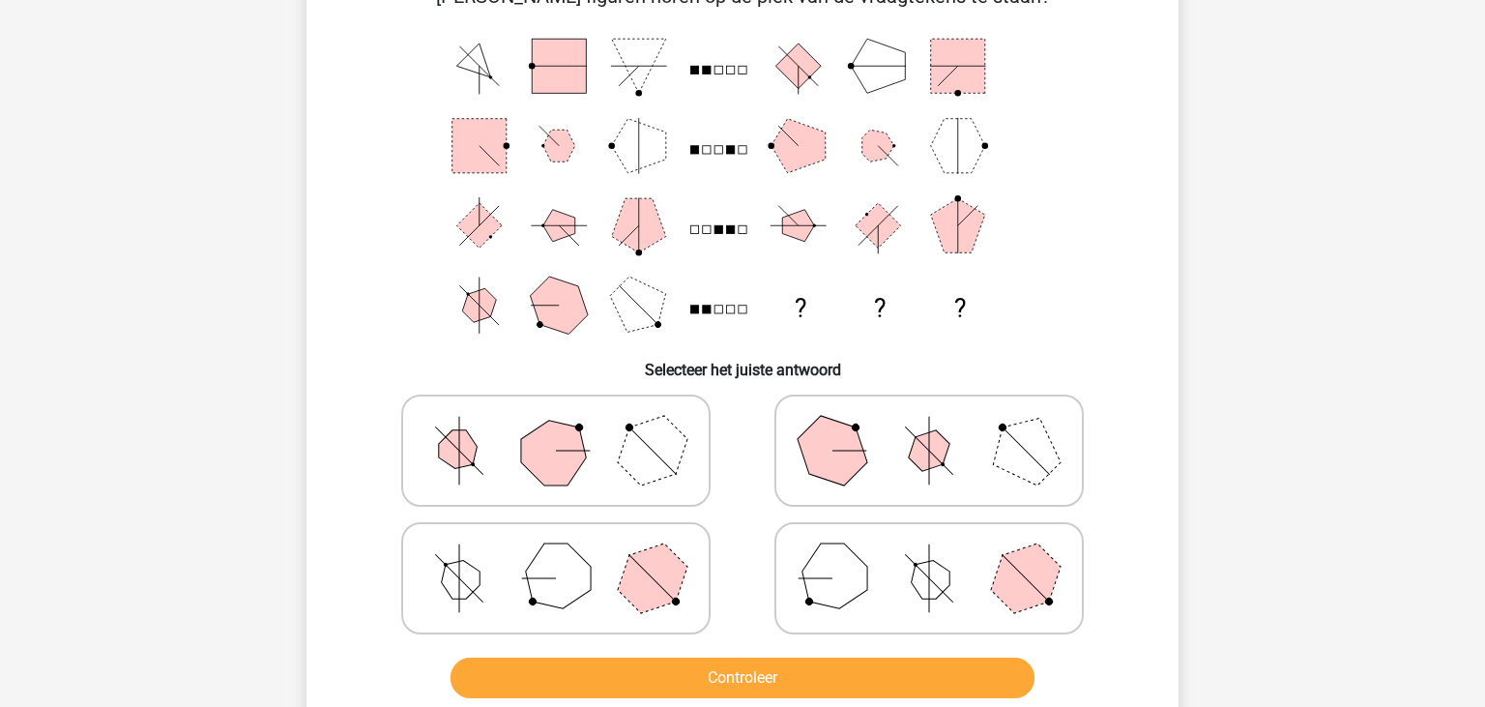
scroll to position [89, 0]
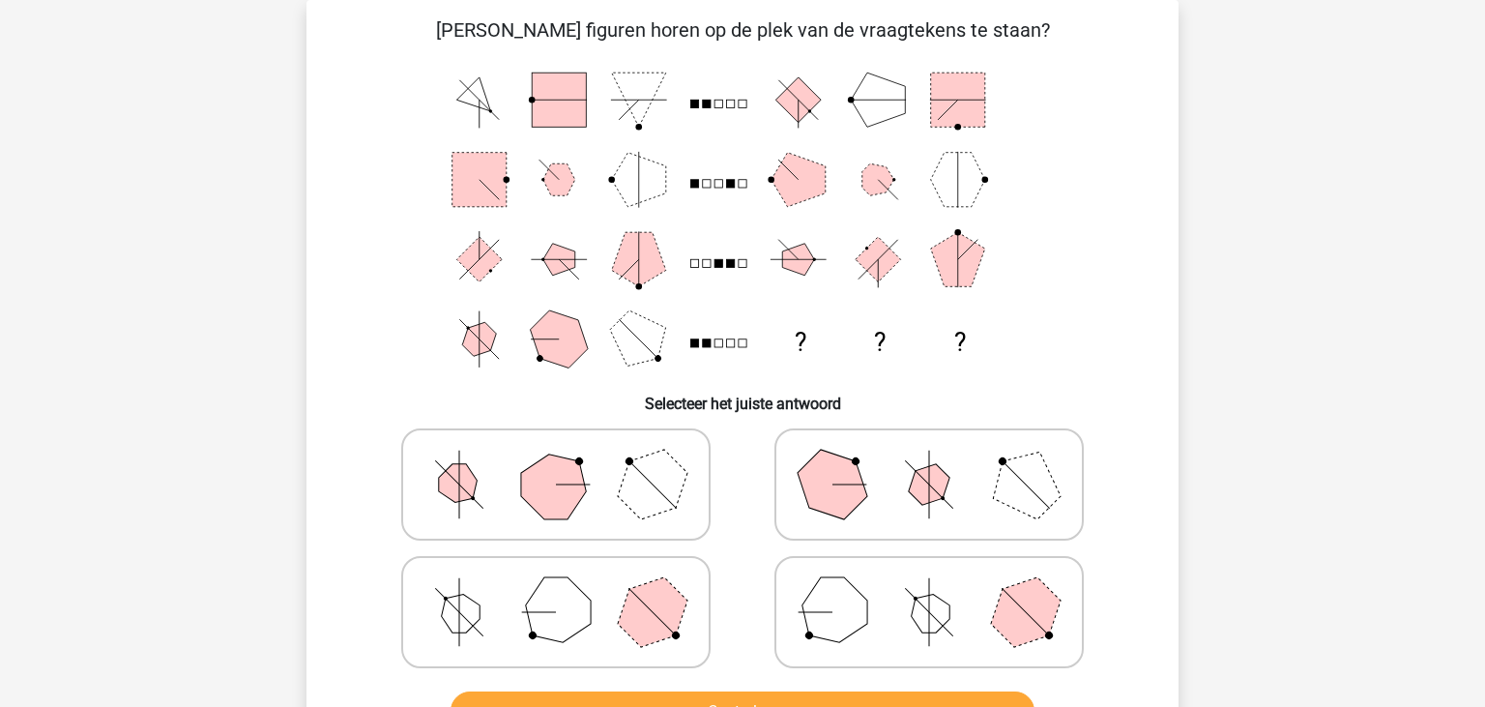
click at [576, 607] on polygon at bounding box center [555, 611] width 93 height 93
click at [568, 588] on input "radio" at bounding box center [562, 581] width 13 height 13
radio input "true"
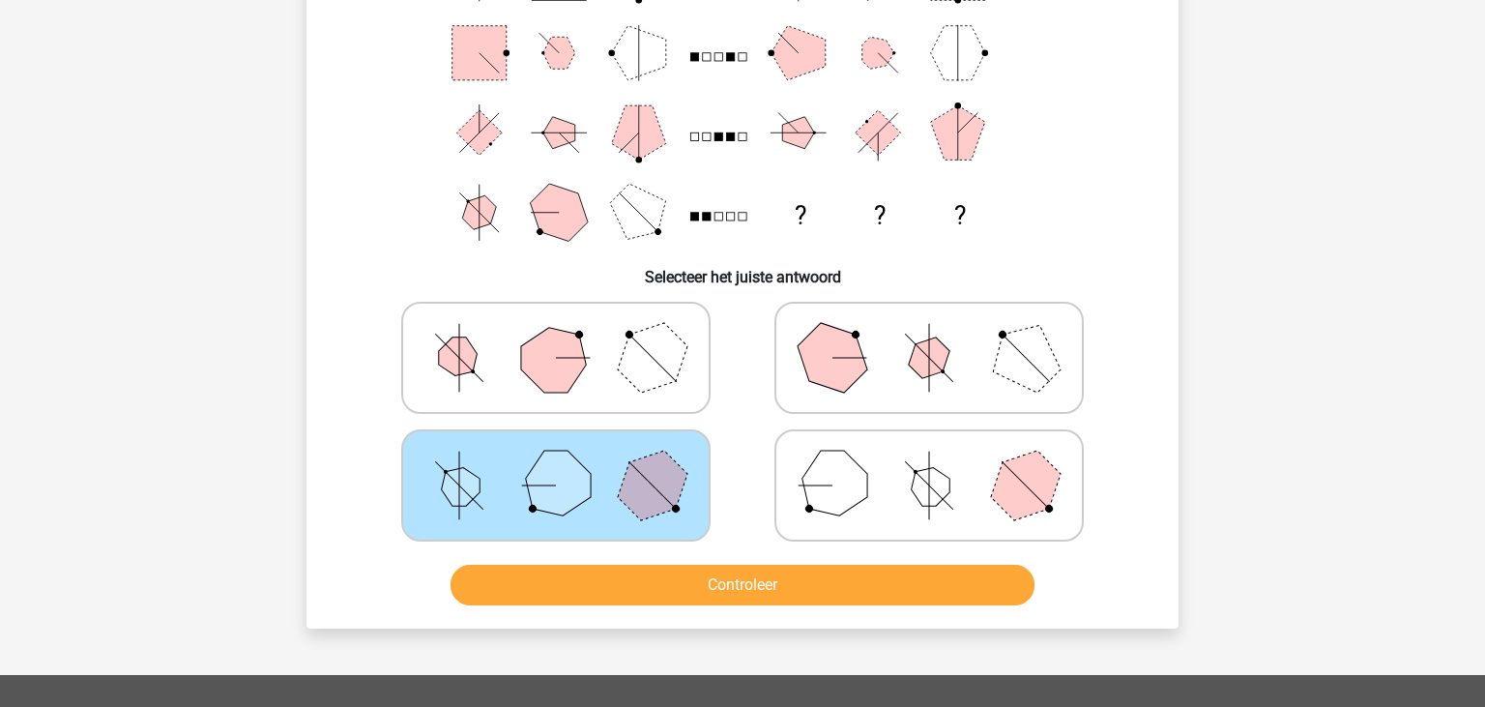
scroll to position [293, 0]
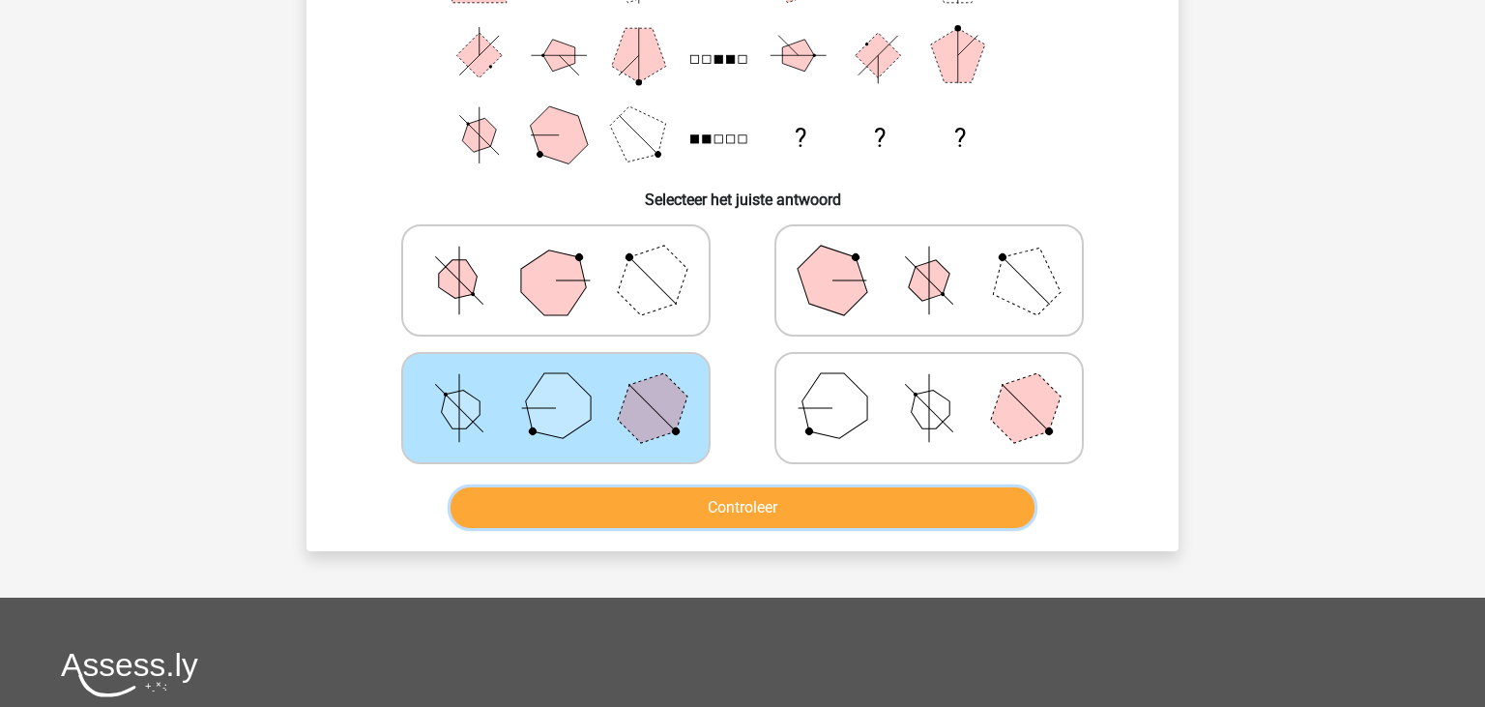
click at [721, 500] on button "Controleer" at bounding box center [742, 507] width 585 height 41
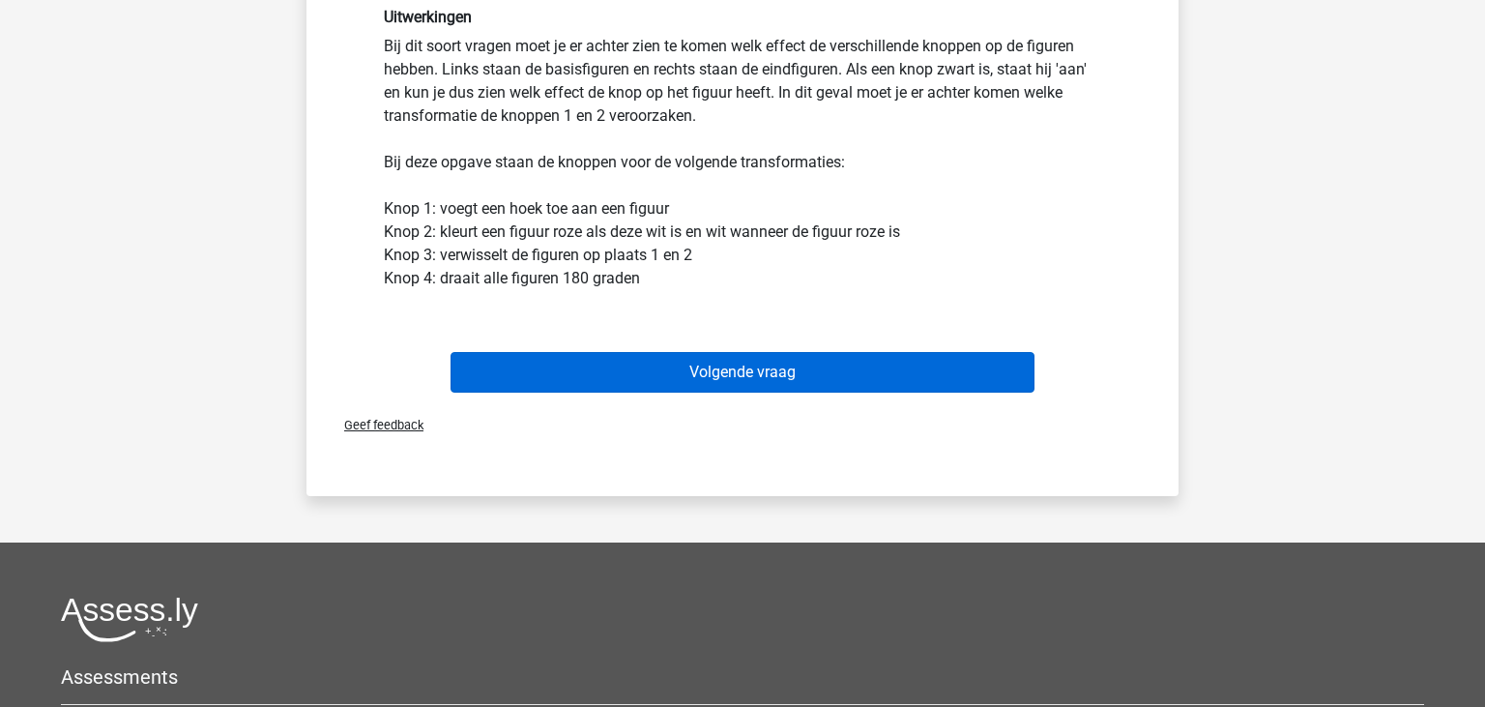
click at [729, 359] on button "Volgende vraag" at bounding box center [742, 372] width 585 height 41
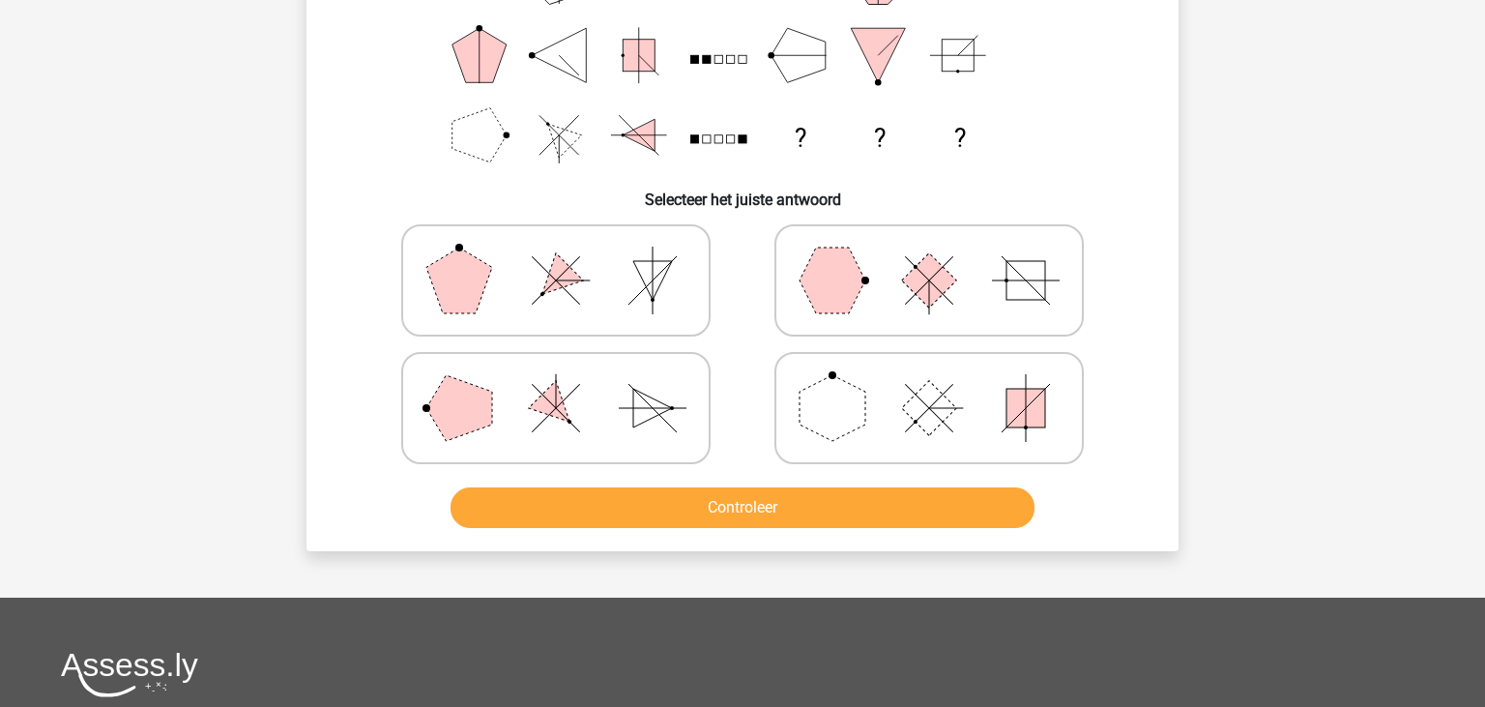
scroll to position [89, 0]
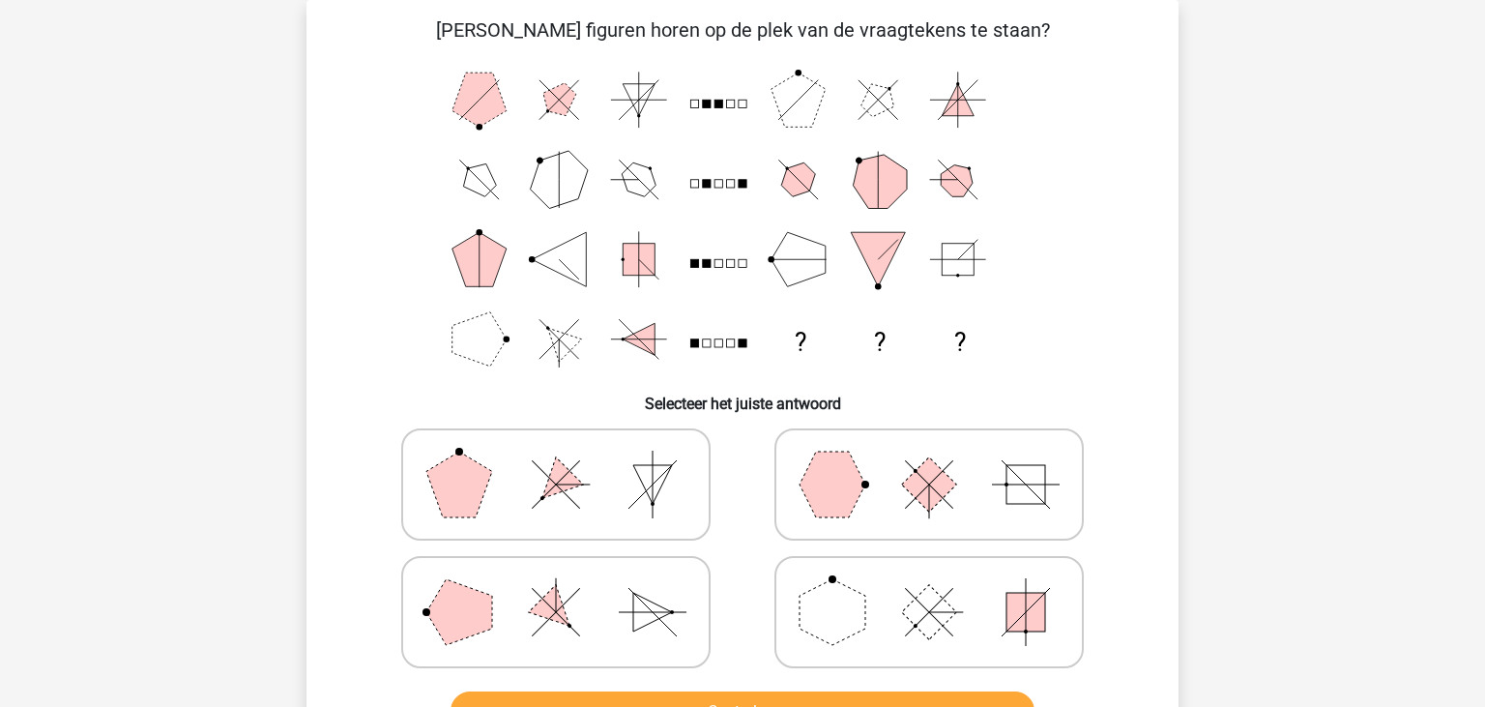
click at [1069, 197] on icon "? ? ?" at bounding box center [742, 219] width 779 height 319
click at [833, 501] on polygon at bounding box center [832, 484] width 66 height 66
click at [929, 460] on input "radio" at bounding box center [935, 454] width 13 height 13
radio input "true"
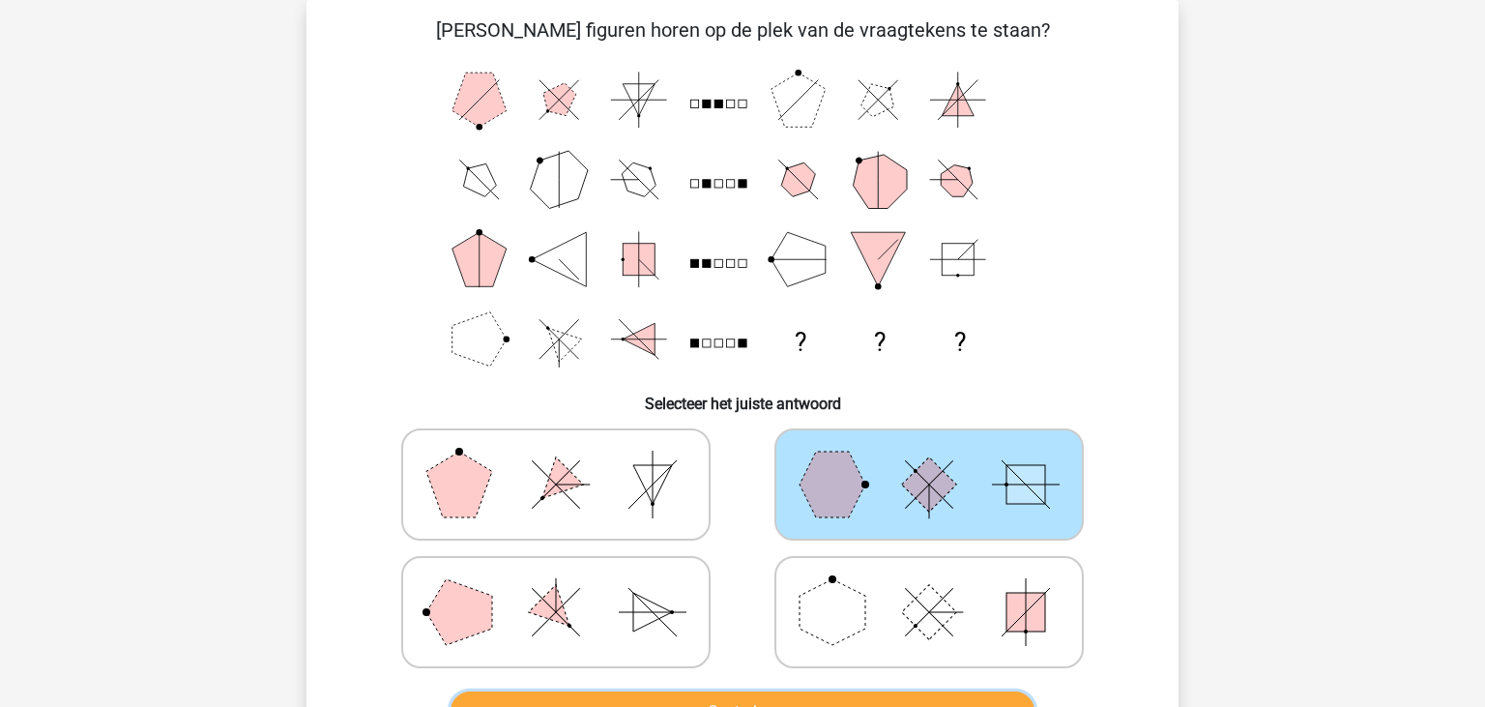
click at [755, 695] on button "Controleer" at bounding box center [742, 711] width 585 height 41
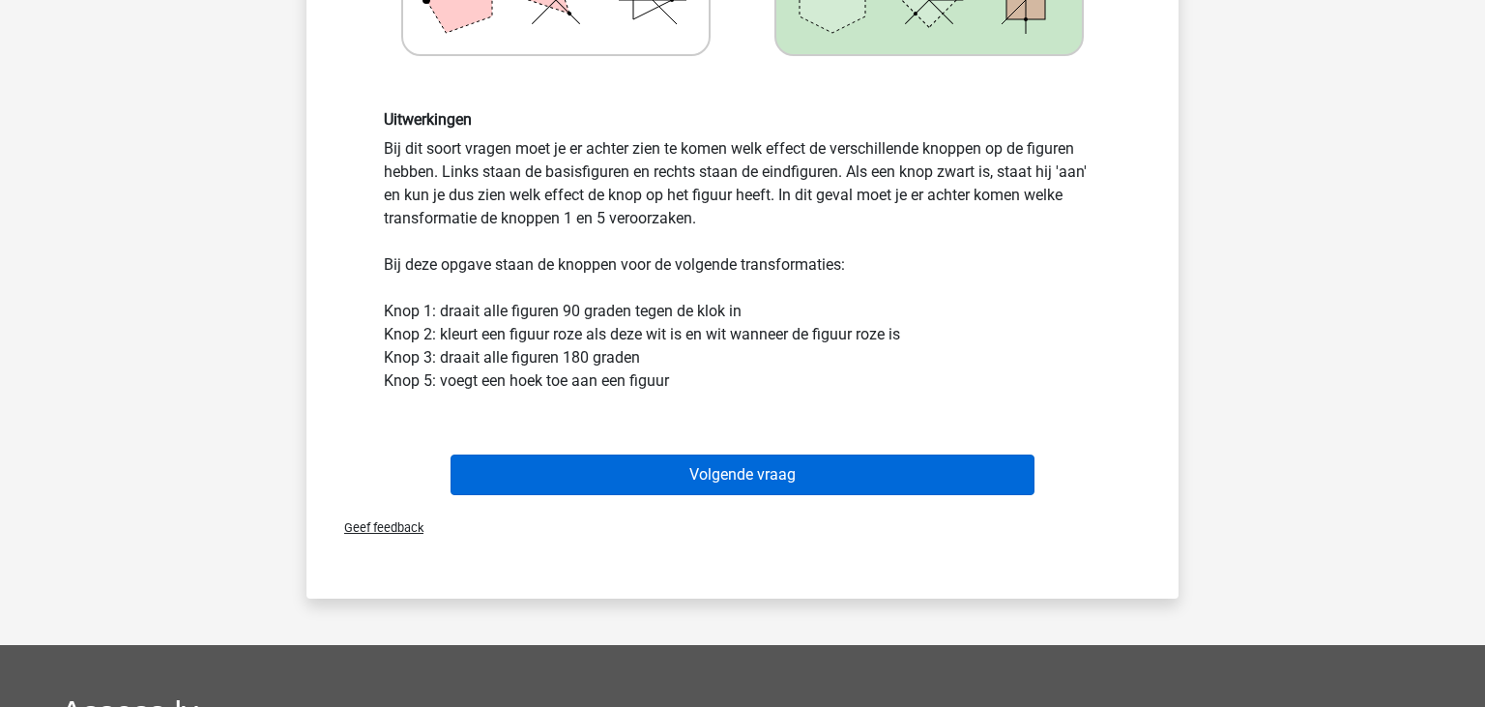
click at [690, 474] on button "Volgende vraag" at bounding box center [742, 474] width 585 height 41
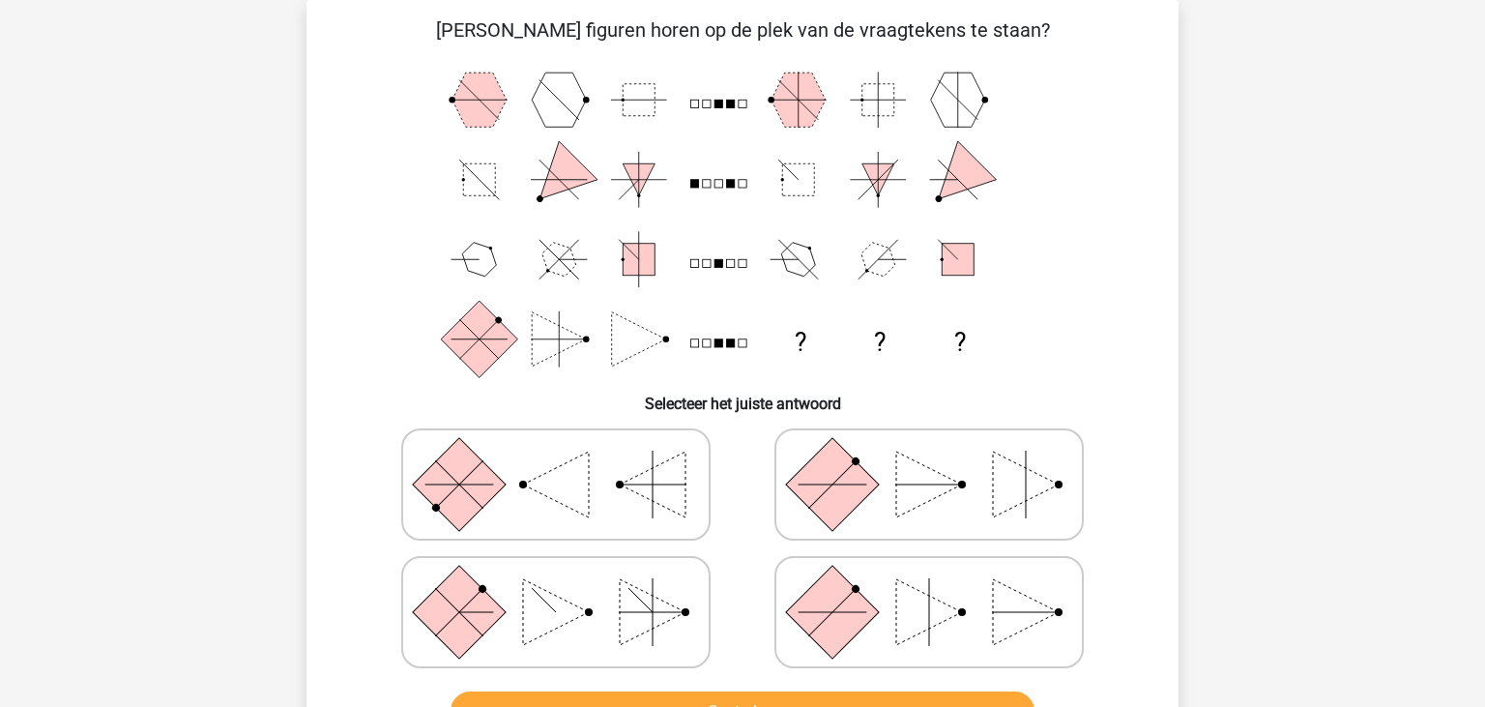
click at [926, 628] on polygon at bounding box center [929, 612] width 66 height 66
click at [929, 588] on input "radio" at bounding box center [935, 581] width 13 height 13
radio input "true"
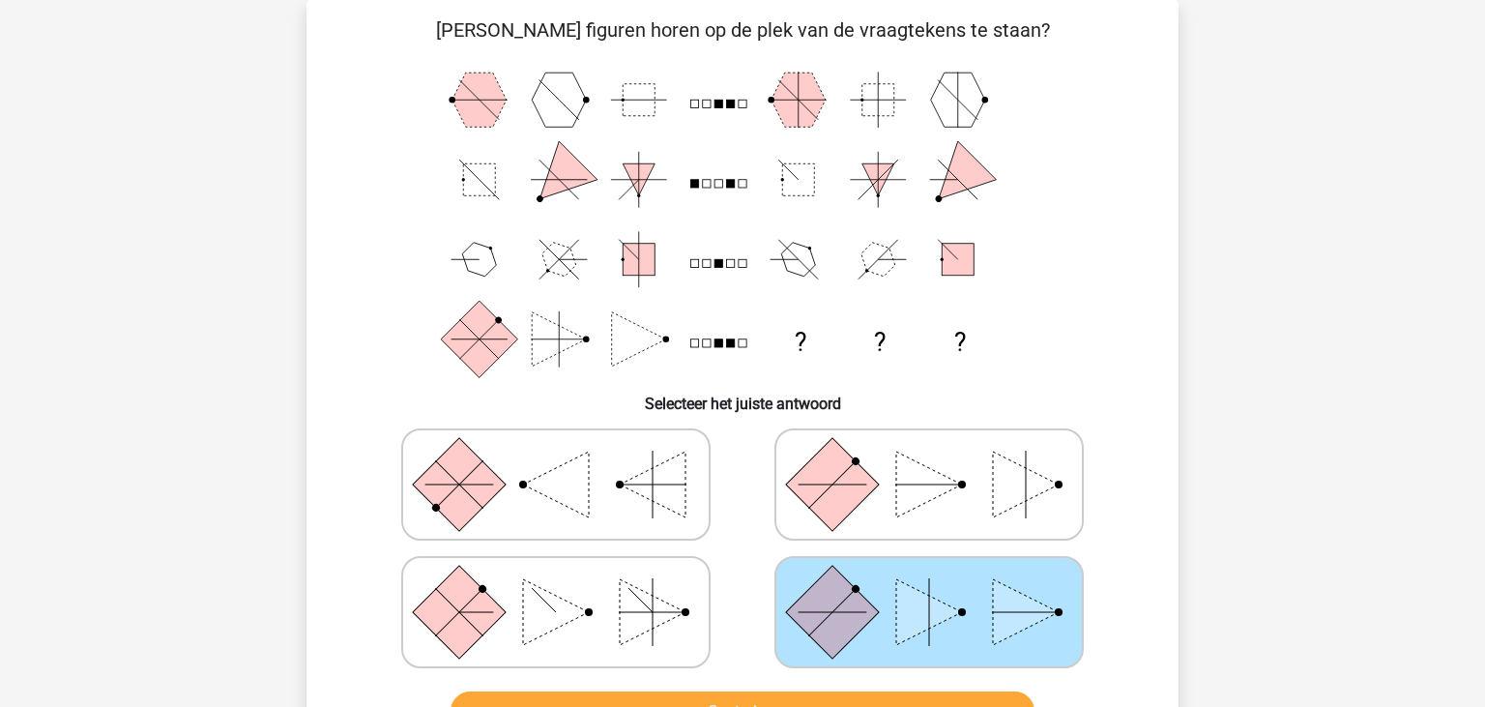
click at [568, 597] on icon at bounding box center [556, 612] width 290 height 97
click at [568, 588] on input "radio" at bounding box center [562, 581] width 13 height 13
radio input "true"
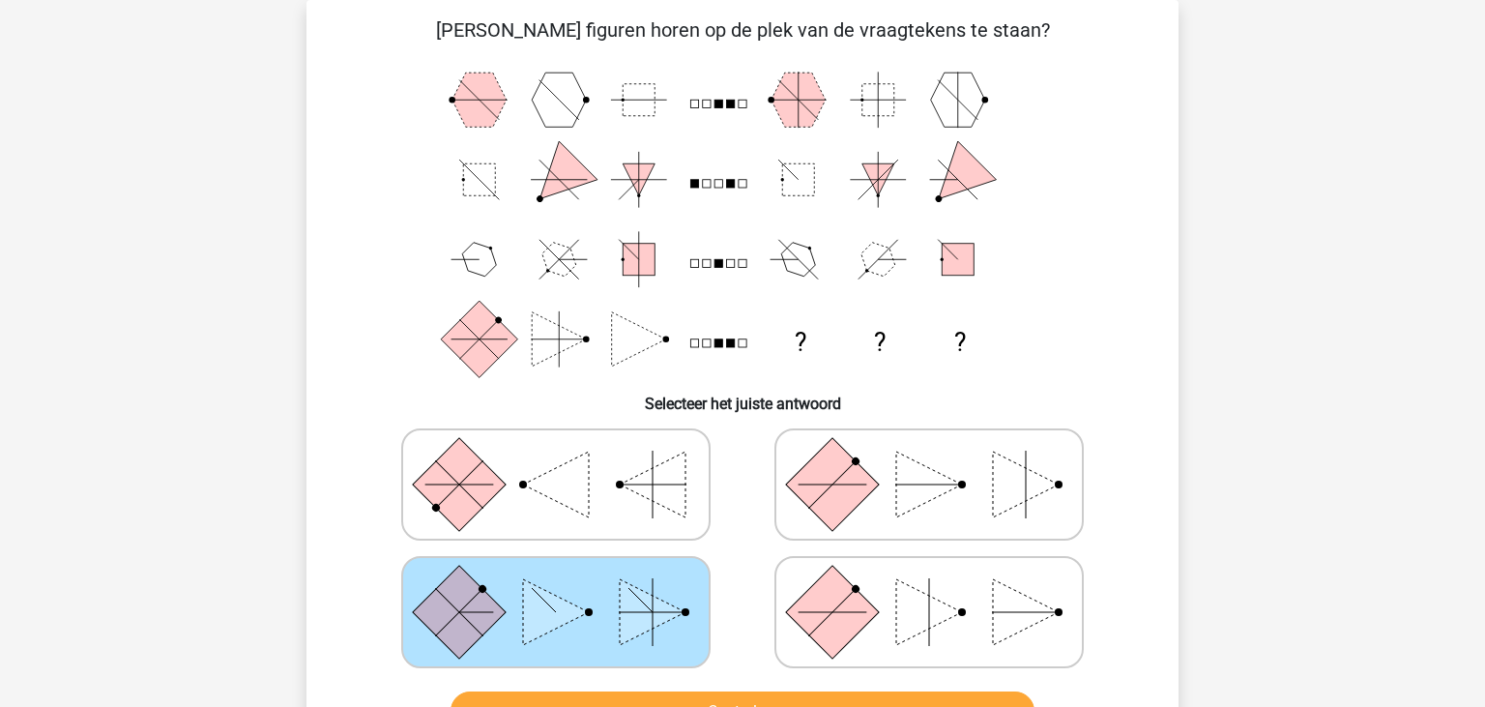
scroll to position [190, 0]
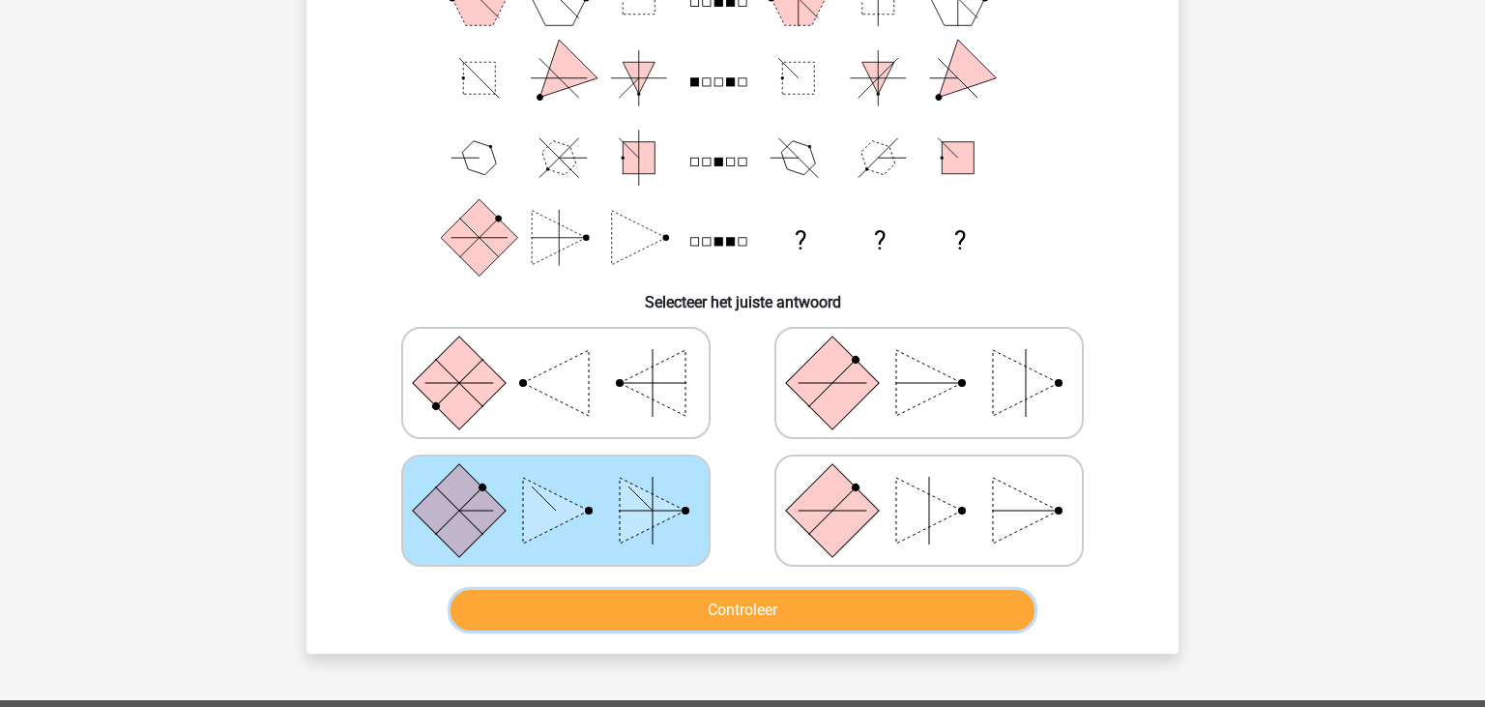
click at [622, 605] on button "Controleer" at bounding box center [742, 610] width 585 height 41
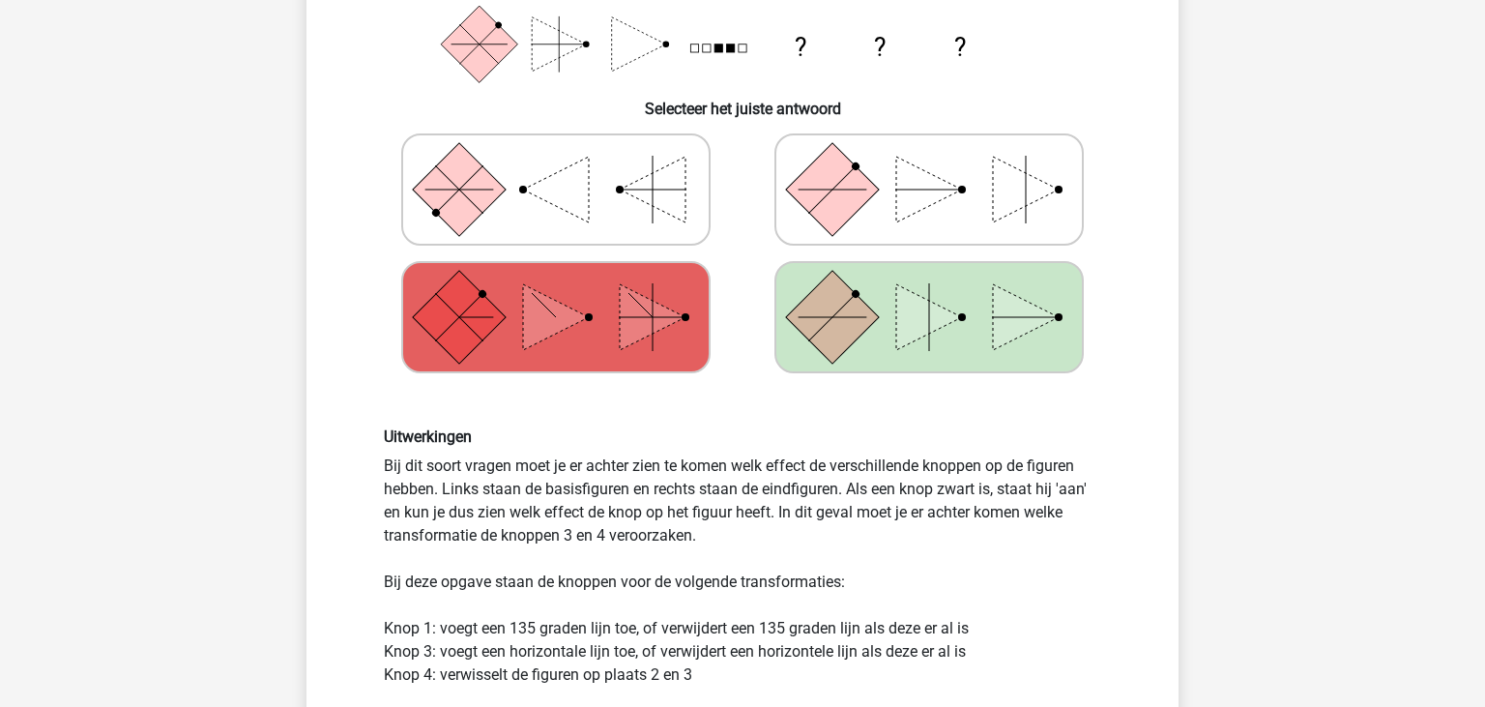
scroll to position [204, 0]
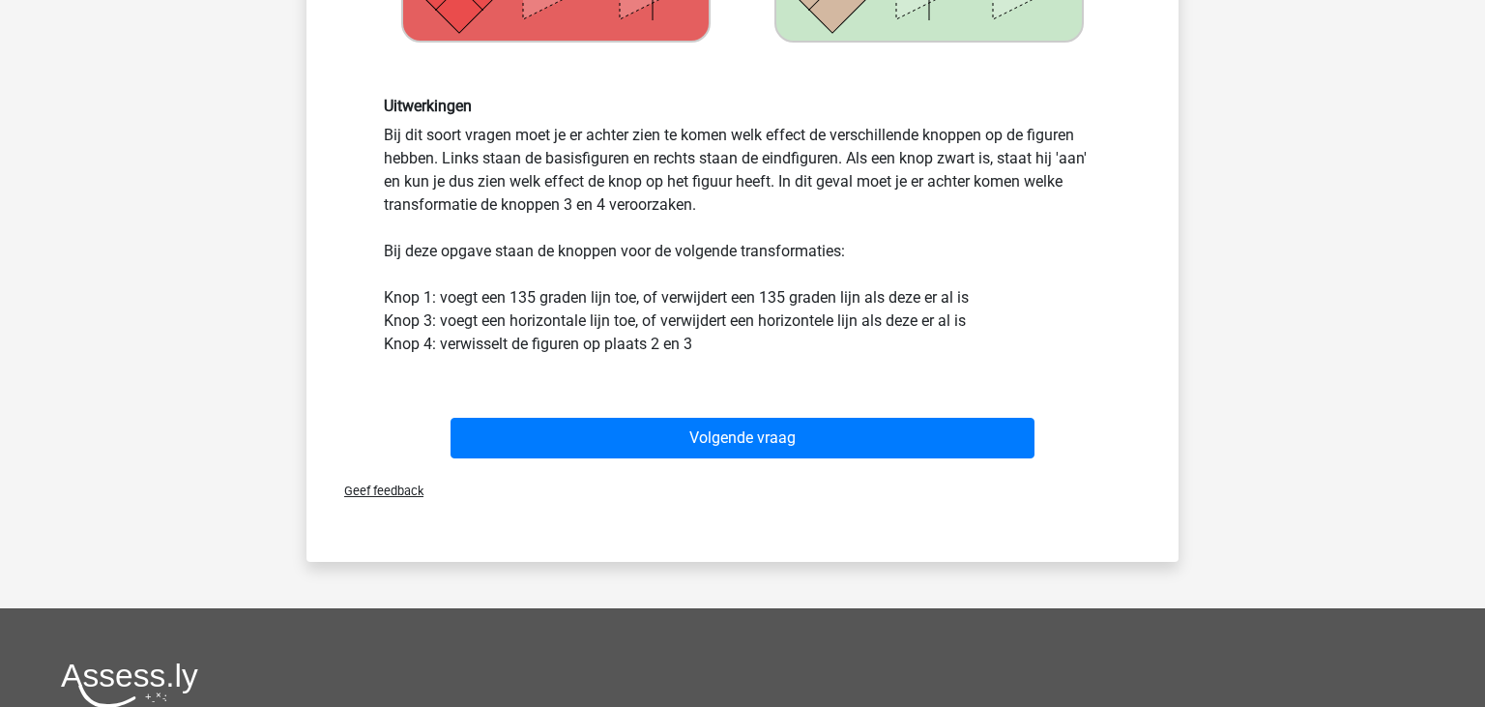
click at [766, 506] on div "Geef feedback" at bounding box center [742, 490] width 856 height 49
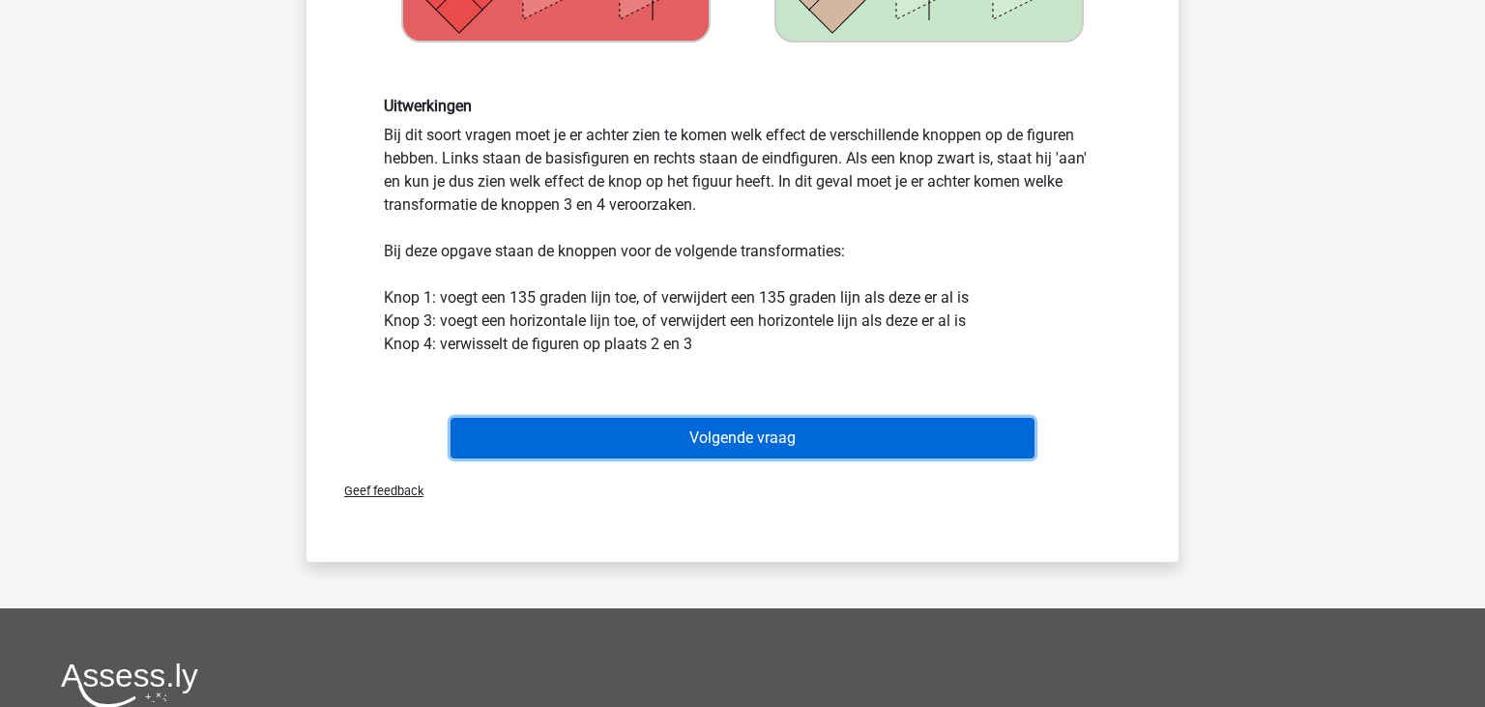
click at [753, 425] on button "Volgende vraag" at bounding box center [742, 438] width 585 height 41
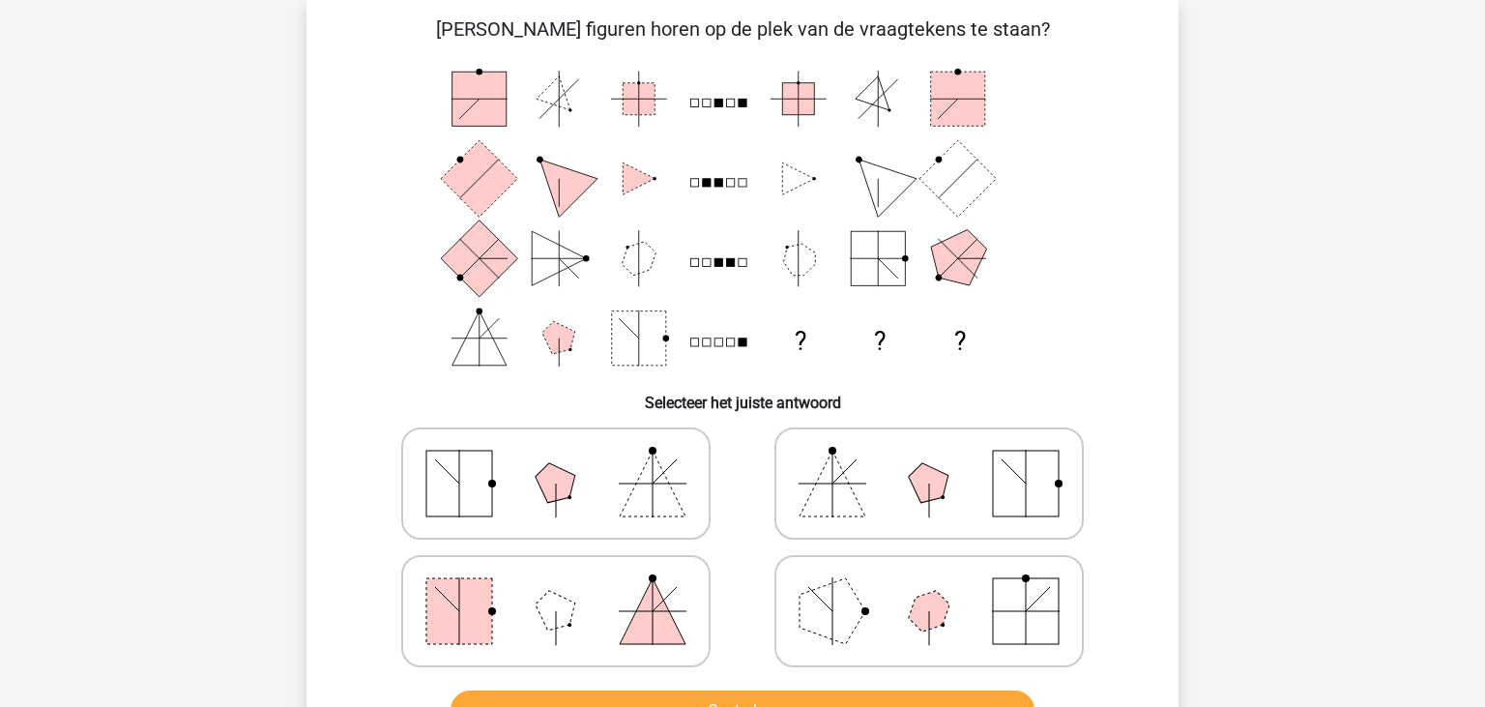
scroll to position [89, 0]
click at [602, 433] on label at bounding box center [555, 484] width 309 height 112
click at [568, 448] on input "radio" at bounding box center [562, 454] width 13 height 13
radio input "true"
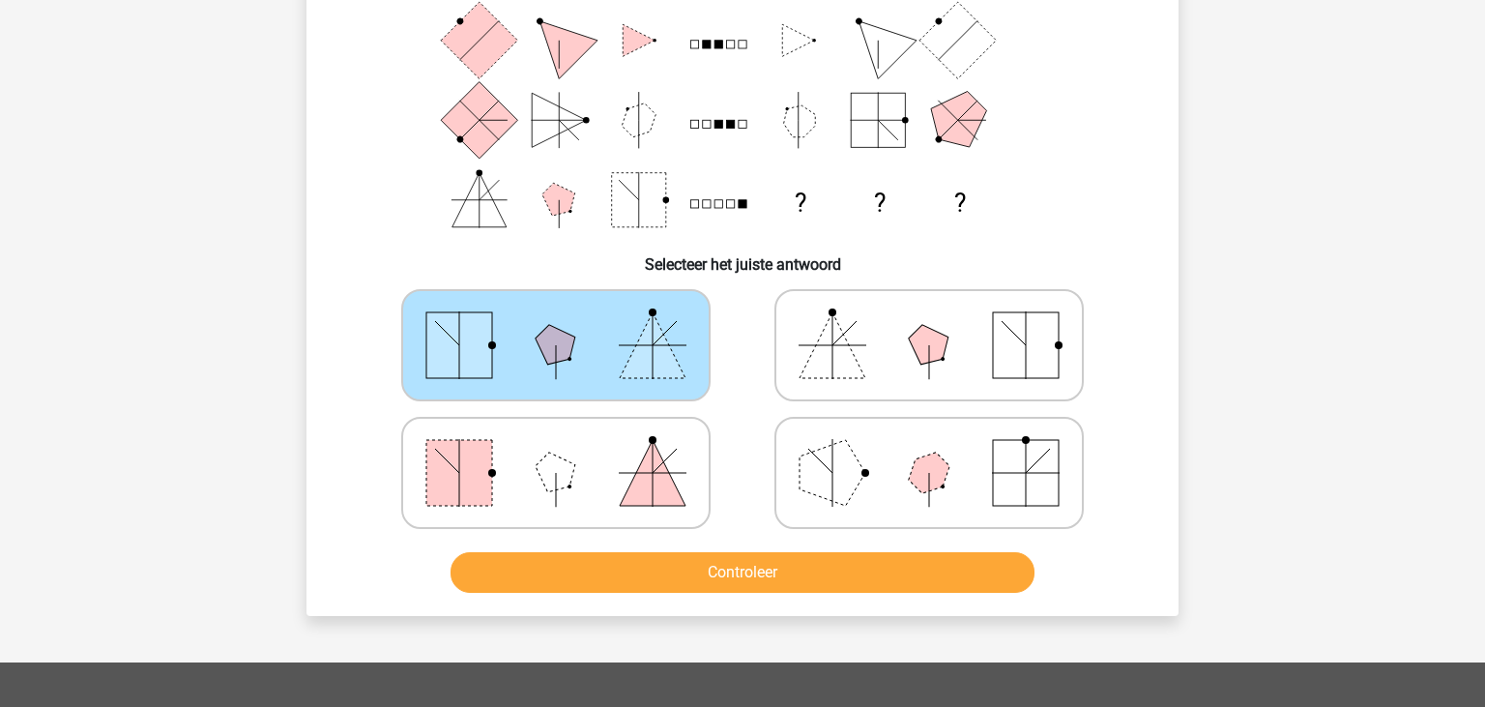
scroll to position [395, 0]
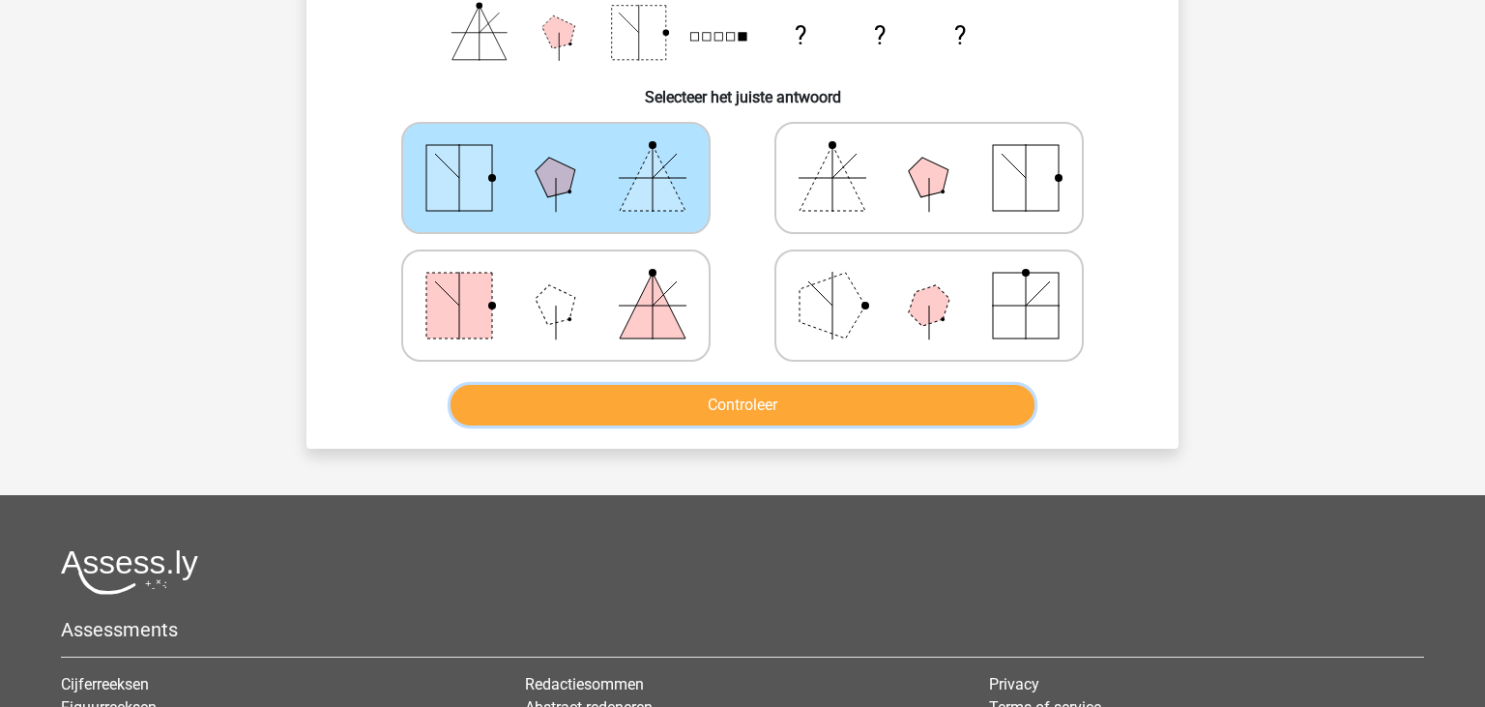
click at [748, 396] on button "Controleer" at bounding box center [742, 405] width 585 height 41
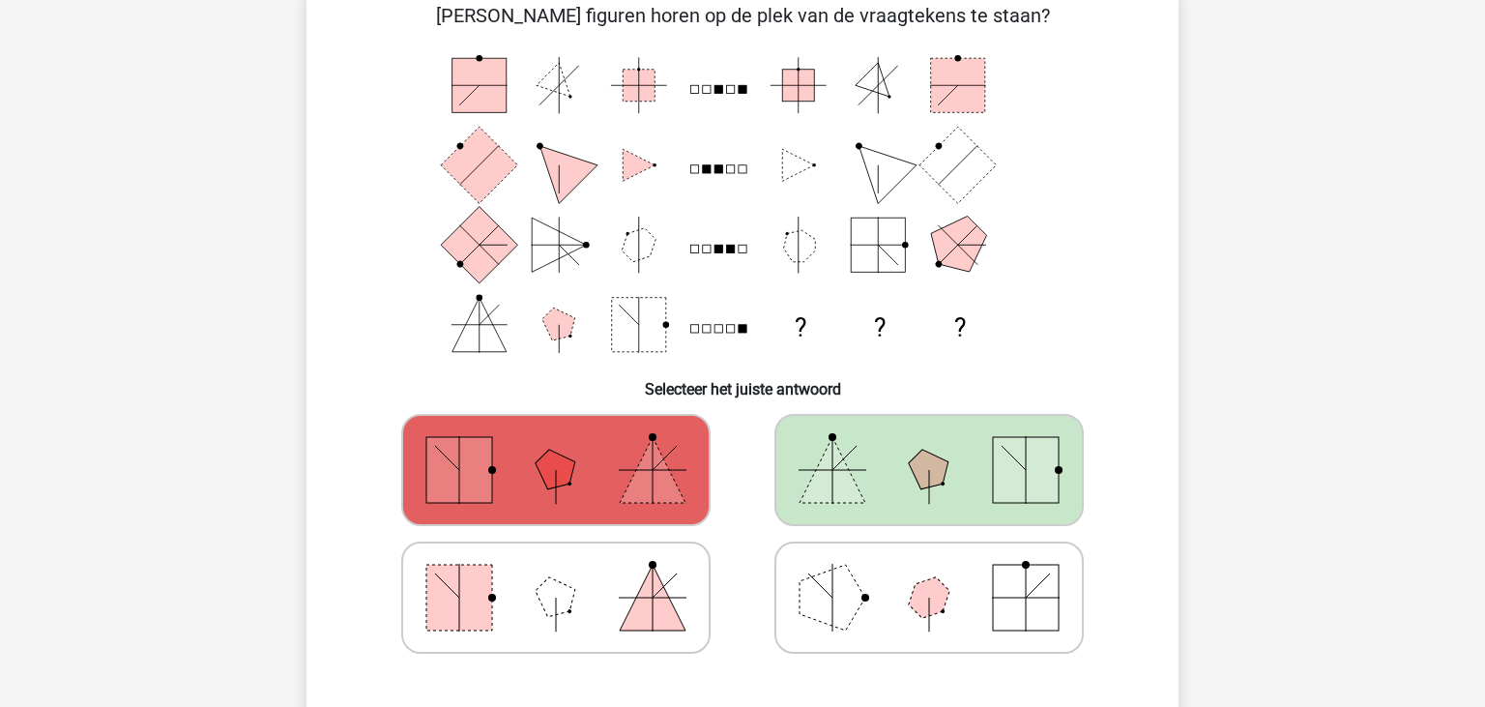
scroll to position [101, 0]
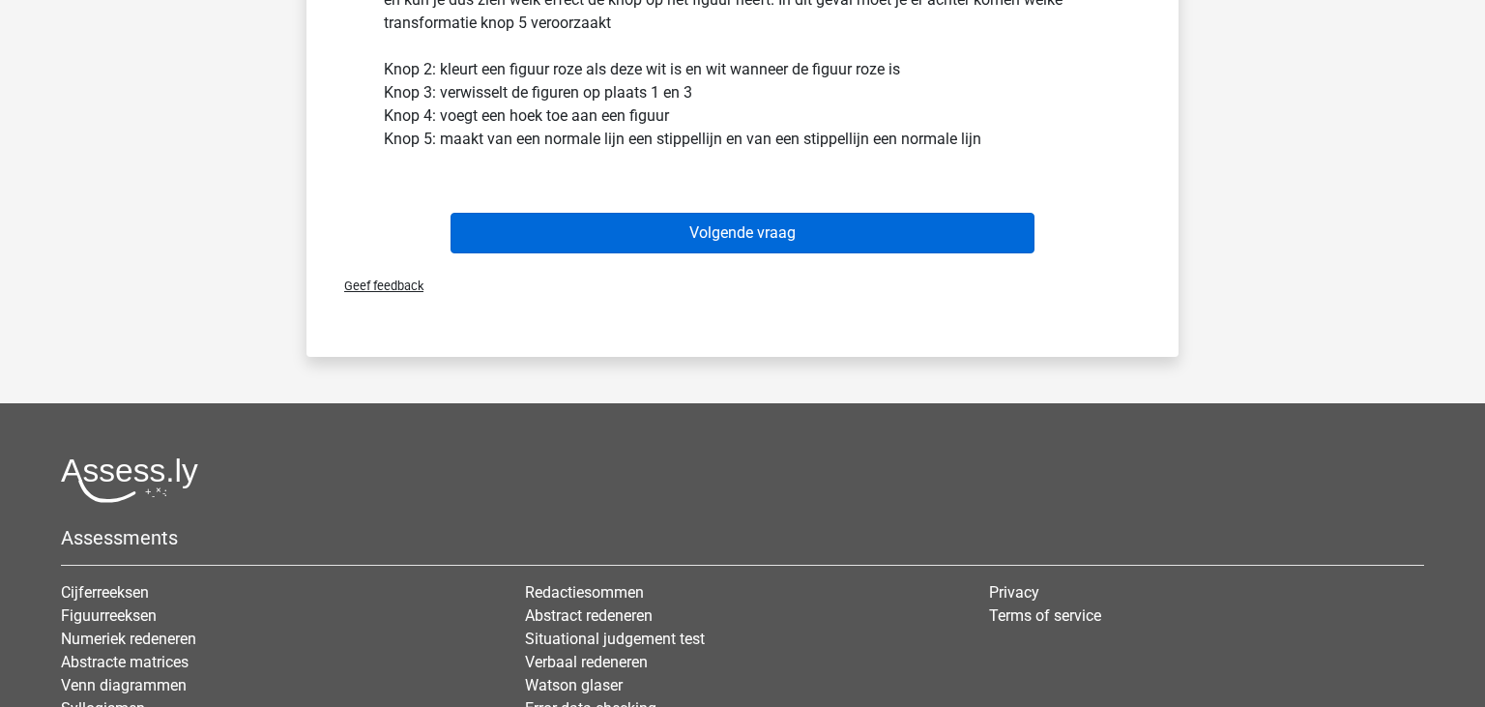
click at [779, 234] on button "Volgende vraag" at bounding box center [742, 233] width 585 height 41
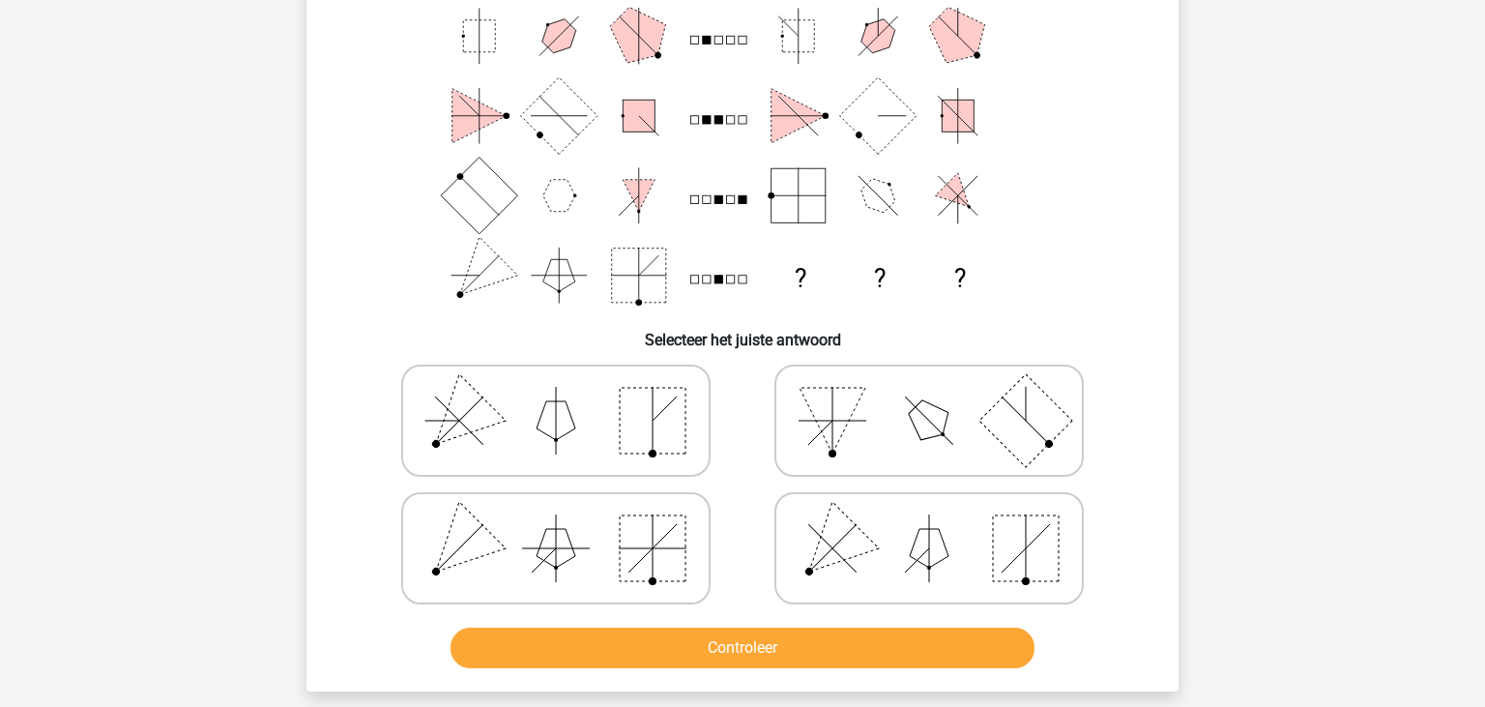
scroll to position [190, 0]
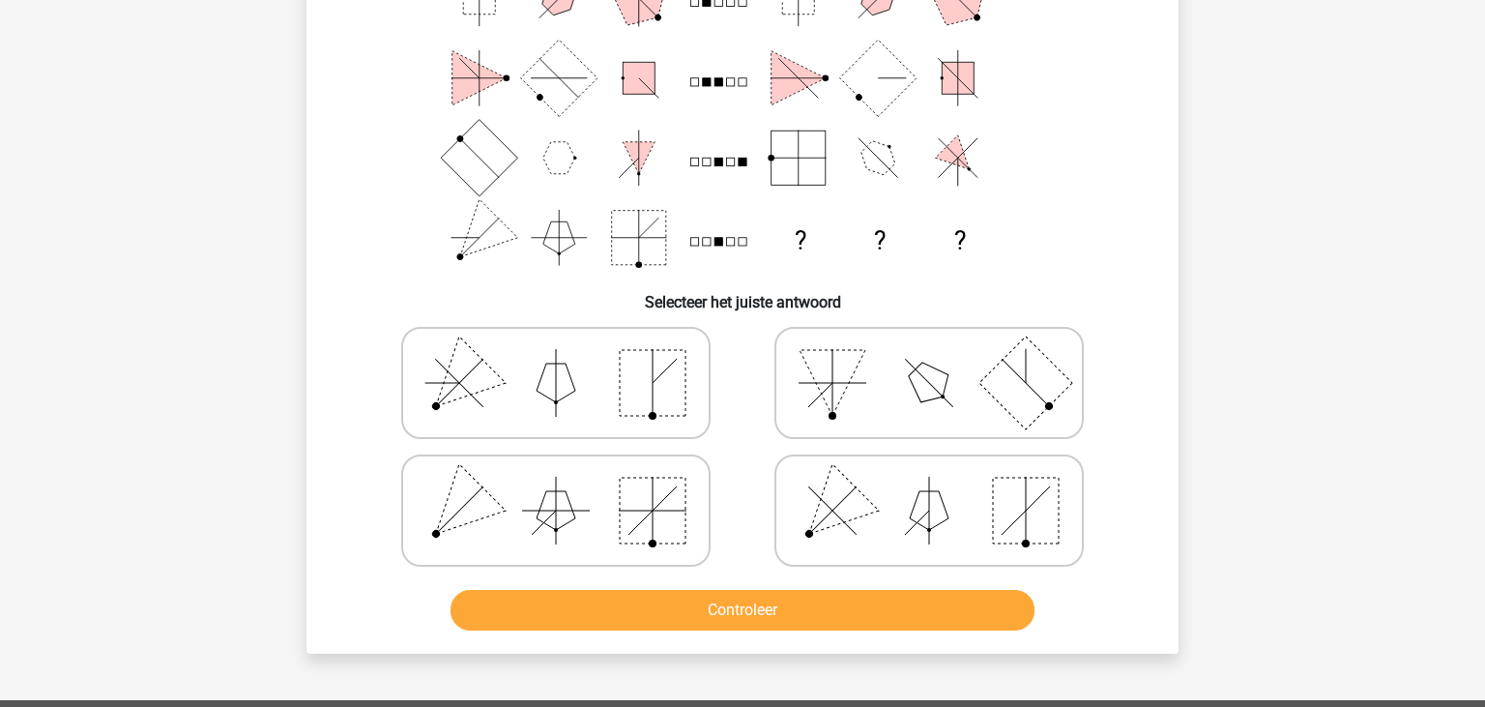
click at [681, 522] on rect at bounding box center [653, 510] width 66 height 66
click at [568, 486] on input "radio" at bounding box center [562, 480] width 13 height 13
radio input "true"
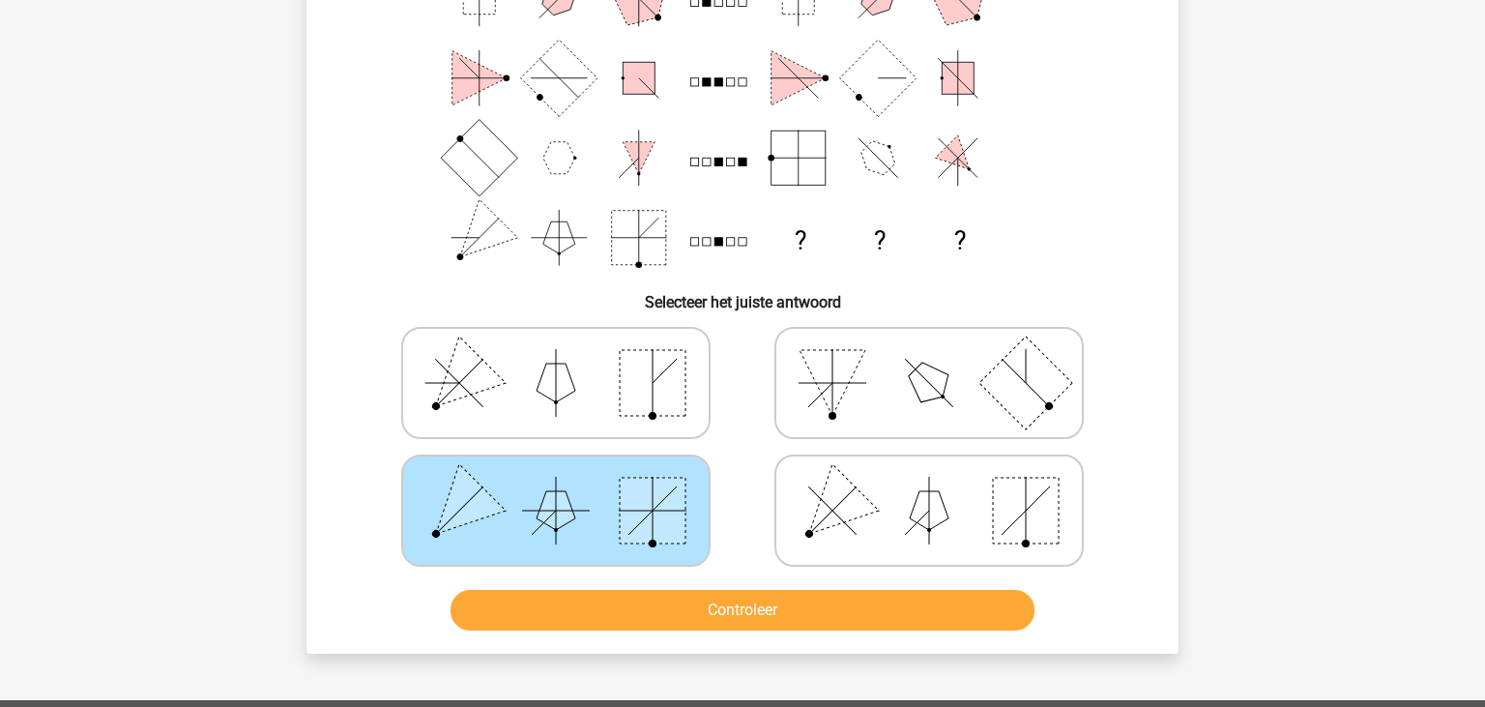
click at [755, 636] on div "[PERSON_NAME] figuren horen op de plek van de vraagtekens te staan? ? ? ? Selec…" at bounding box center [742, 276] width 872 height 755
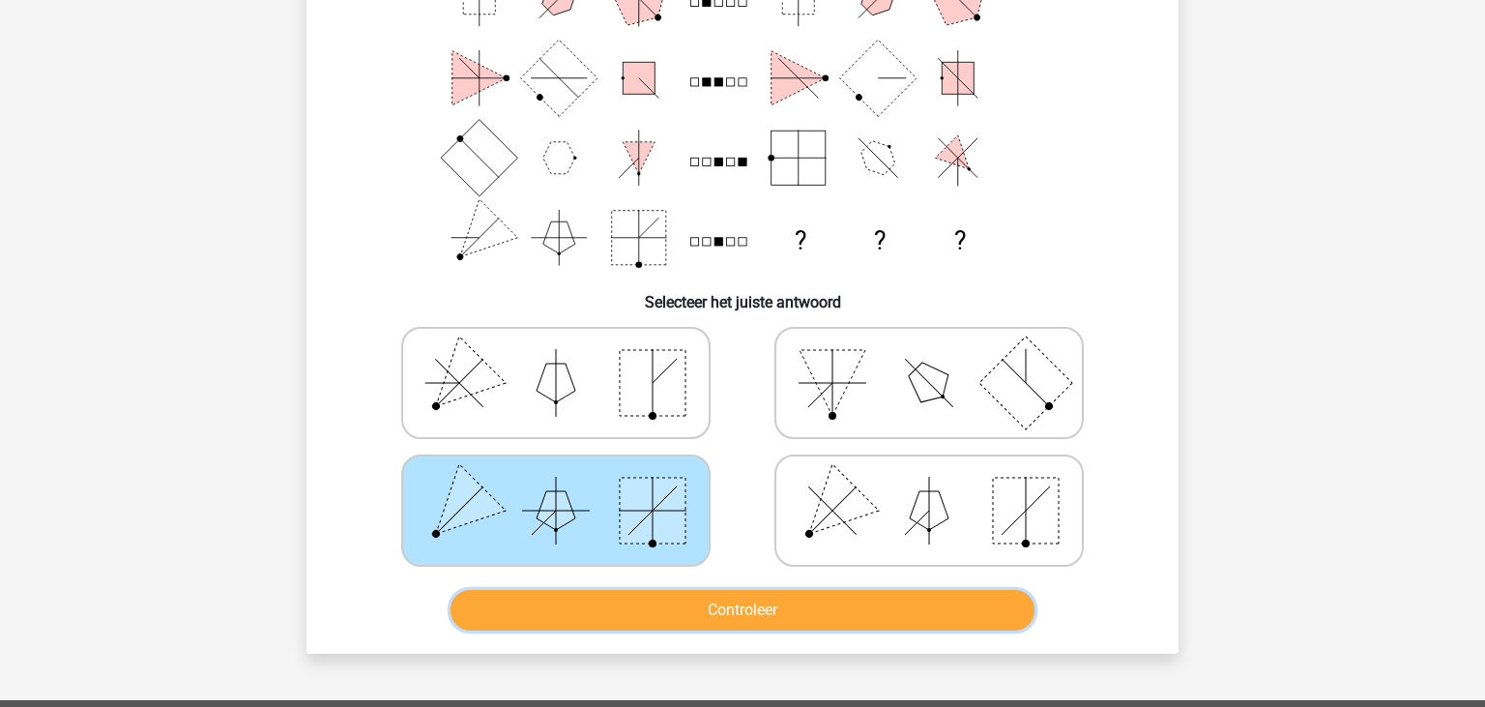
click at [742, 613] on button "Controleer" at bounding box center [742, 610] width 585 height 41
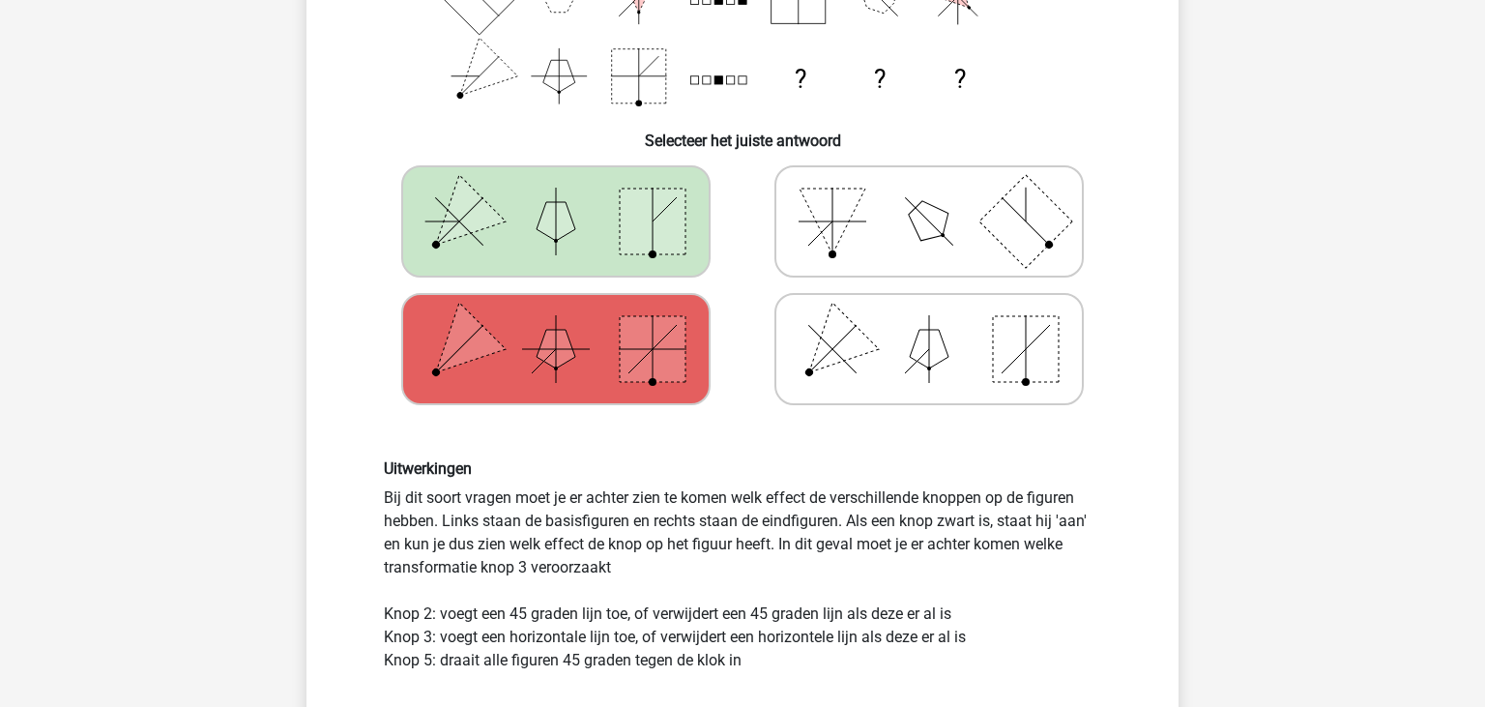
scroll to position [599, 0]
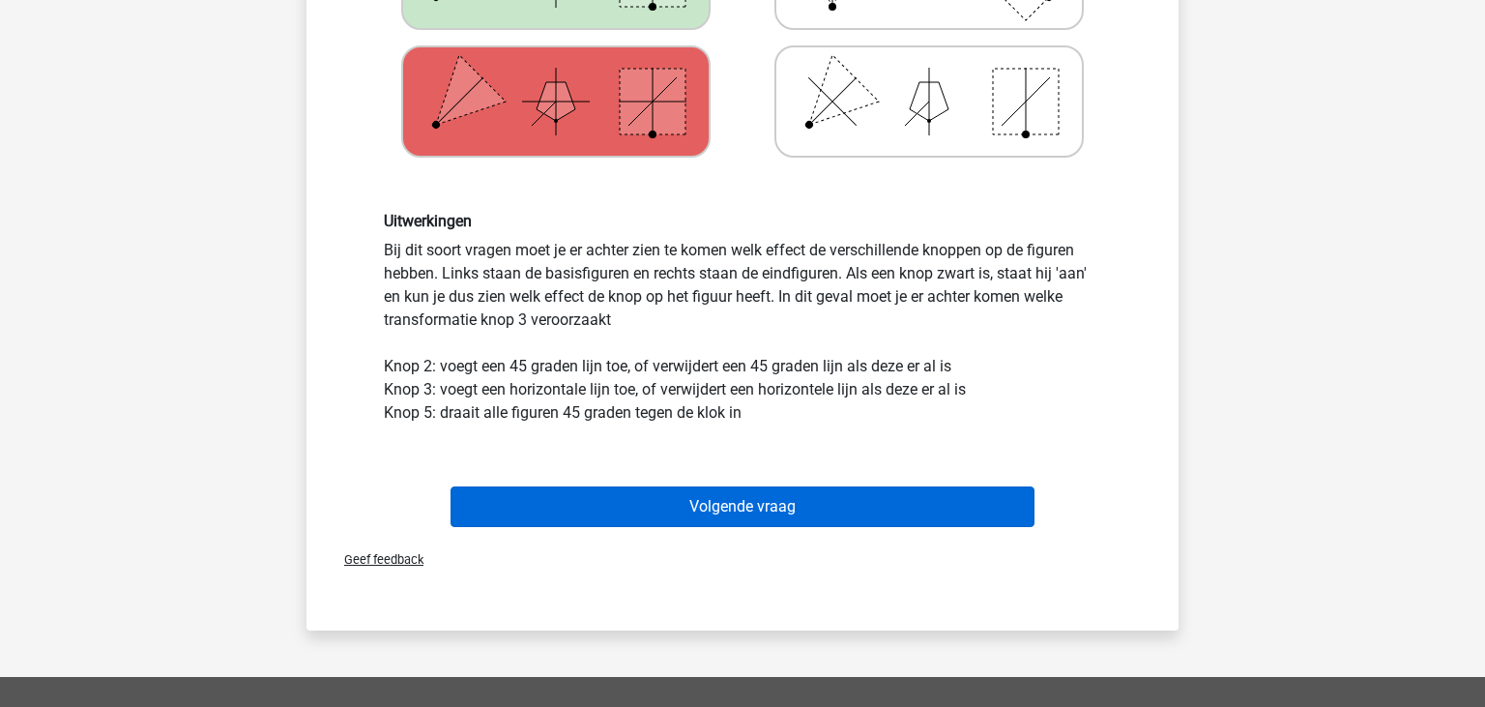
click at [733, 504] on button "Volgende vraag" at bounding box center [742, 506] width 585 height 41
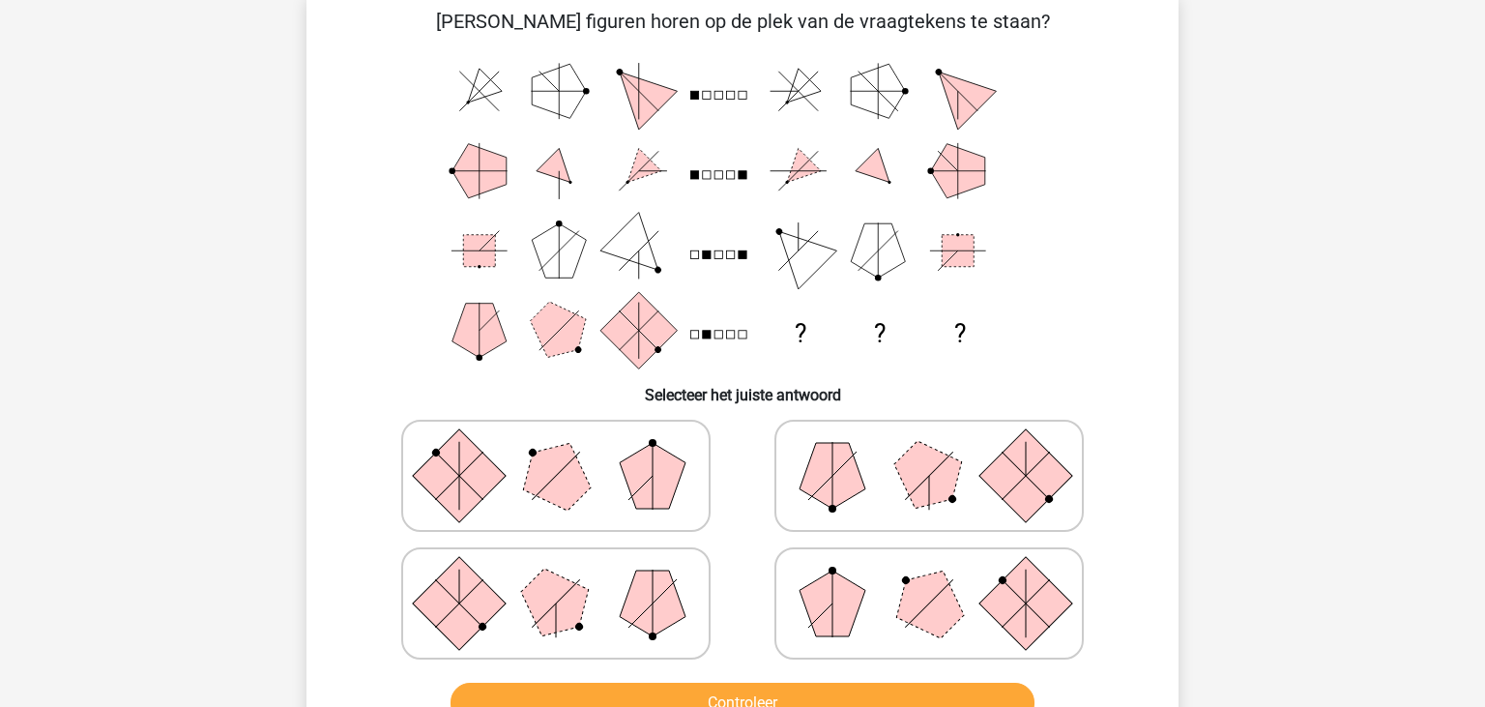
scroll to position [101, 0]
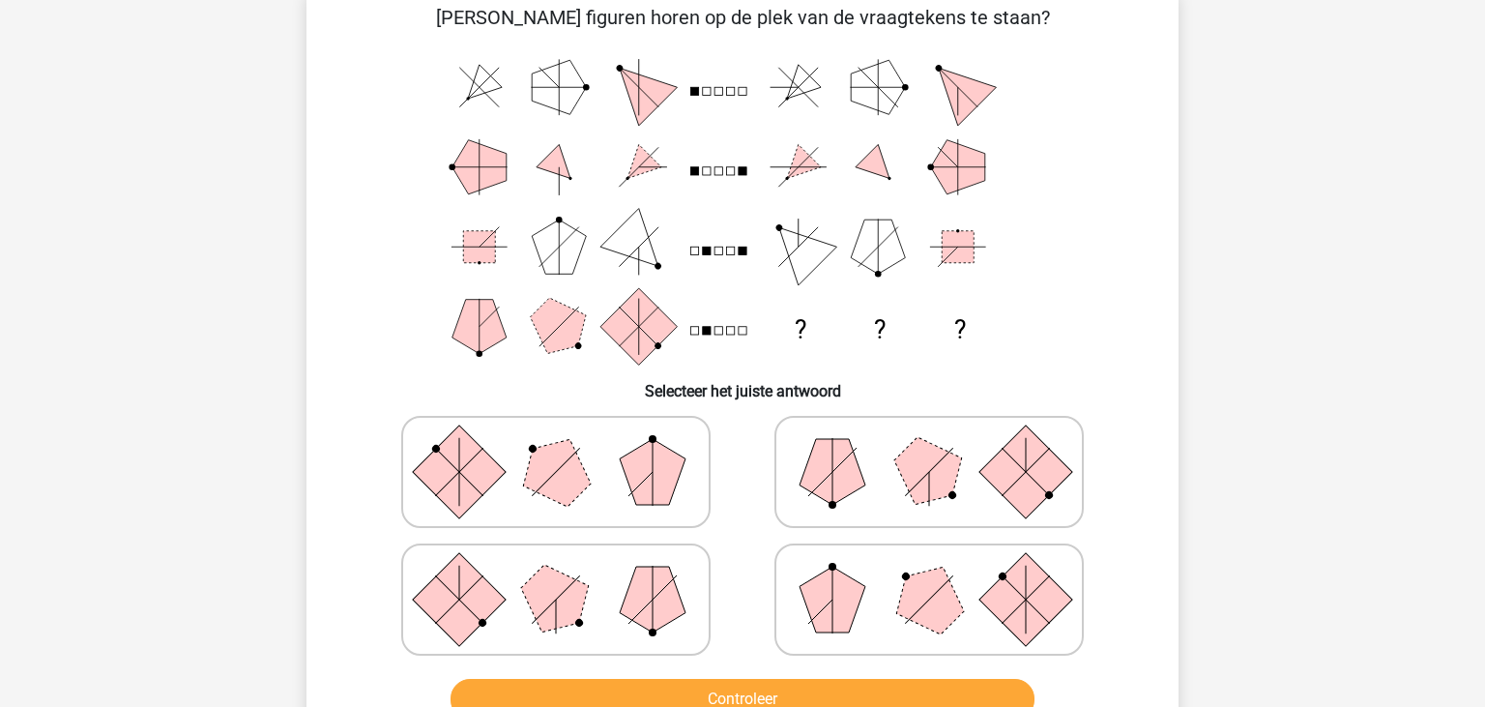
click at [908, 582] on polygon at bounding box center [929, 599] width 93 height 93
click at [929, 575] on input "radio" at bounding box center [935, 569] width 13 height 13
radio input "true"
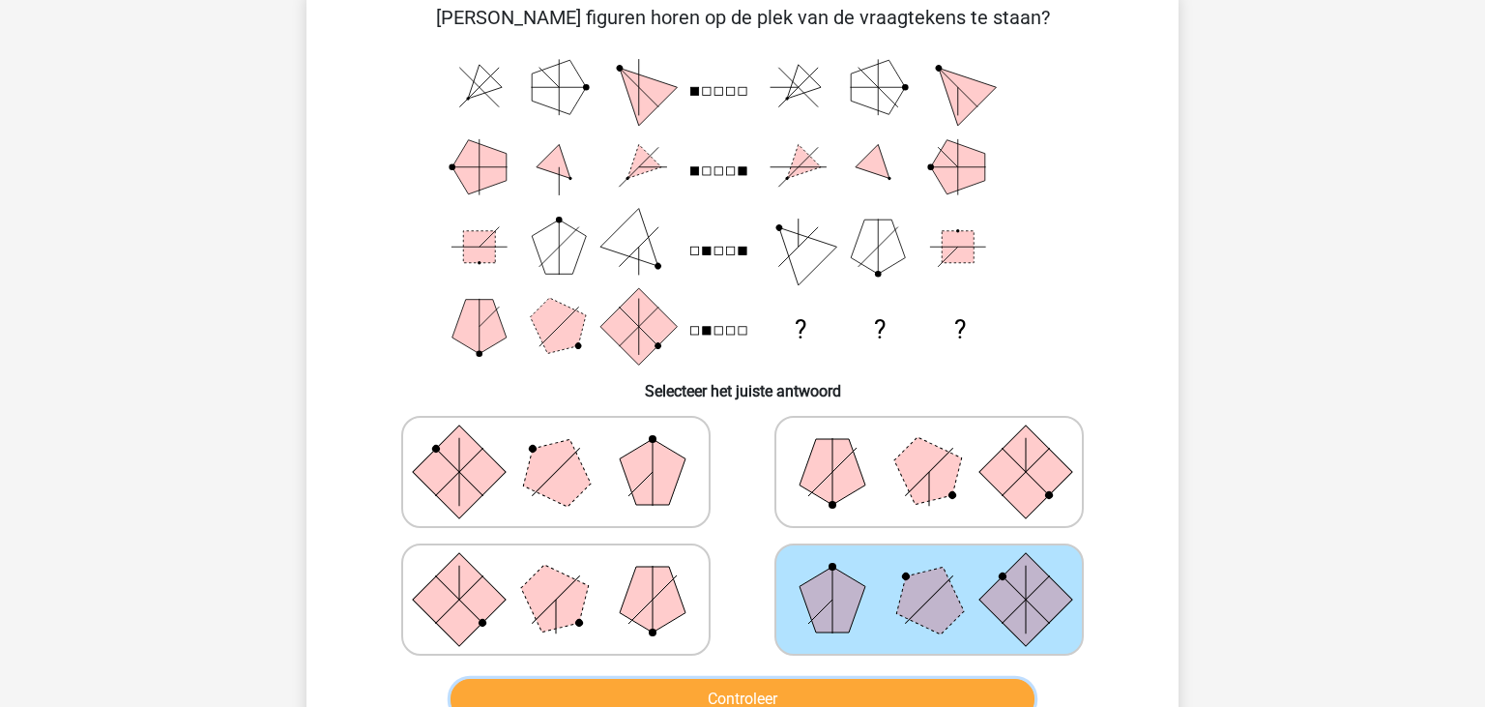
click at [828, 689] on button "Controleer" at bounding box center [742, 699] width 585 height 41
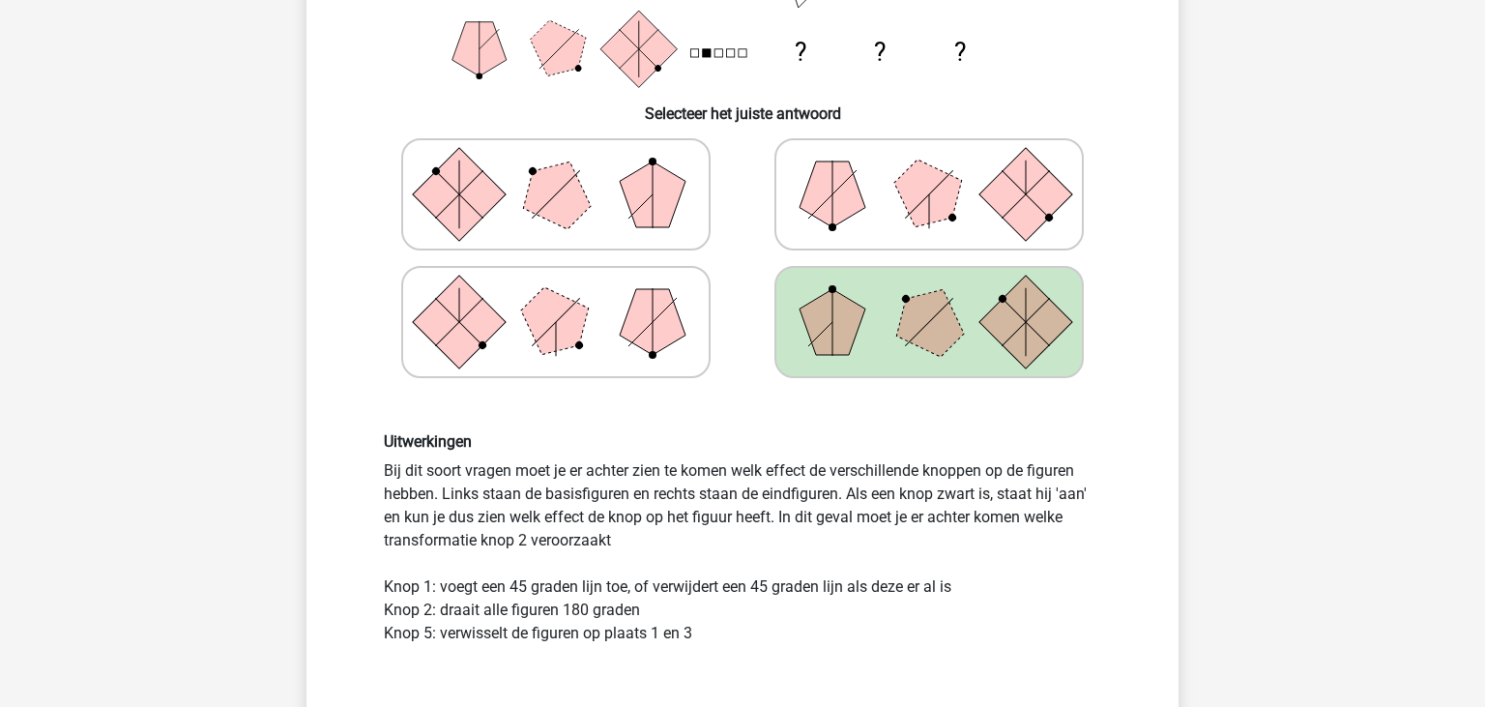
scroll to position [408, 0]
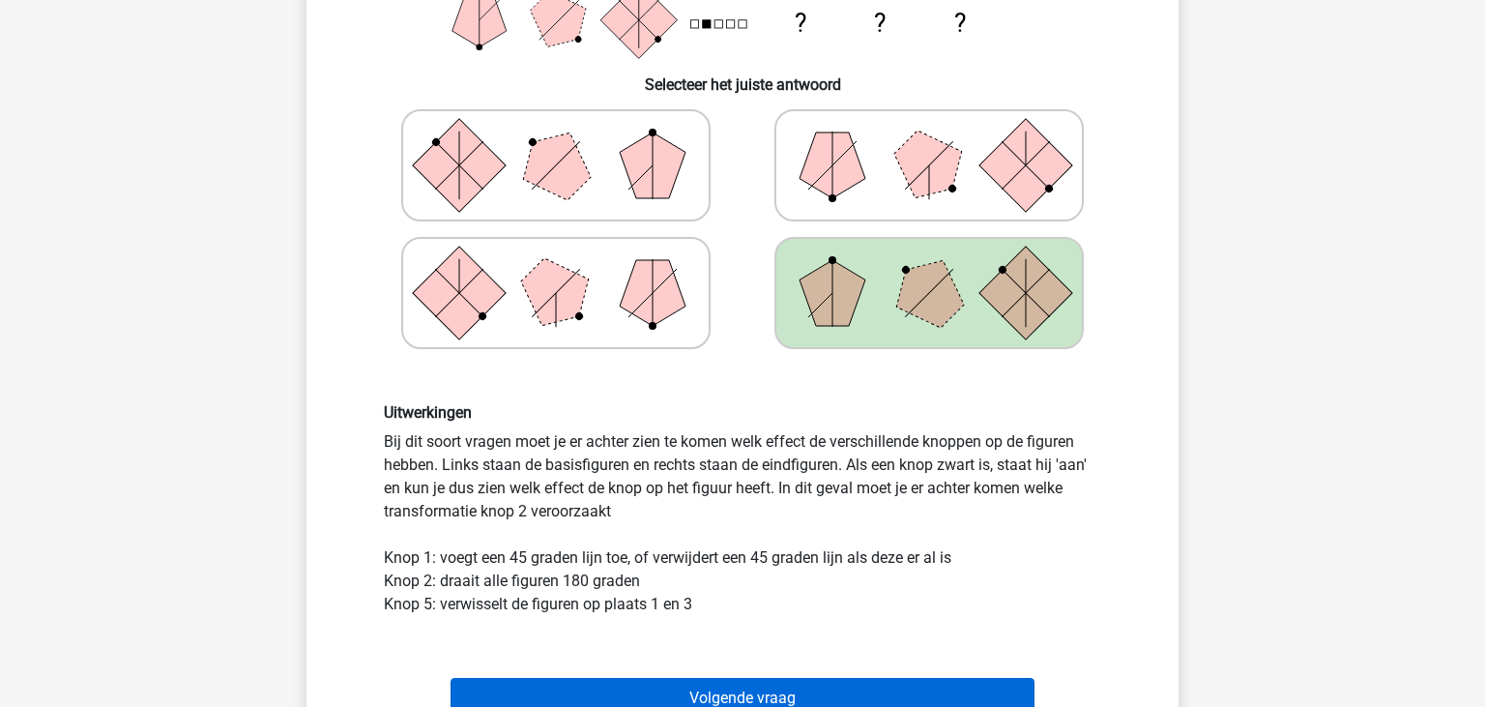
click at [765, 682] on button "Volgende vraag" at bounding box center [742, 698] width 585 height 41
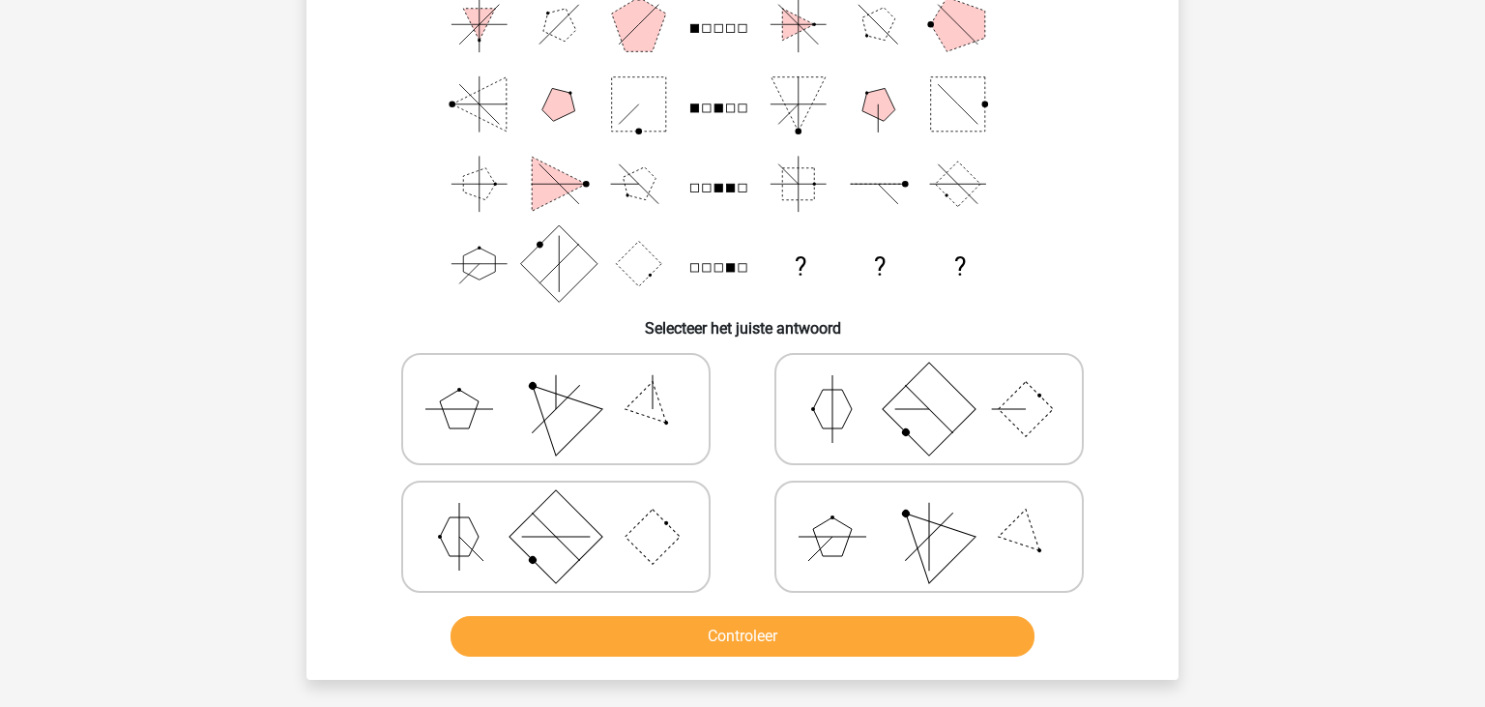
scroll to position [204, 0]
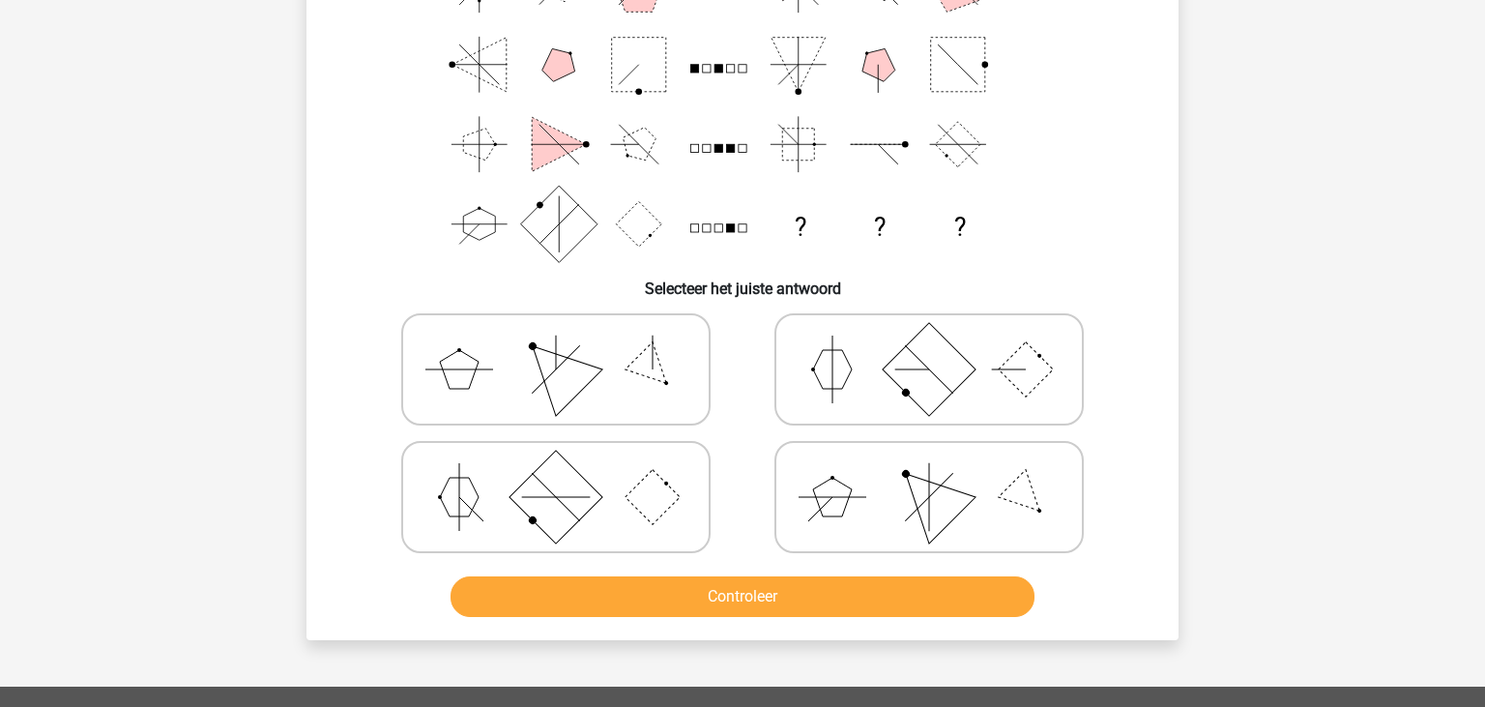
click at [706, 459] on label at bounding box center [555, 497] width 309 height 112
click at [568, 460] on input "radio" at bounding box center [562, 466] width 13 height 13
radio input "true"
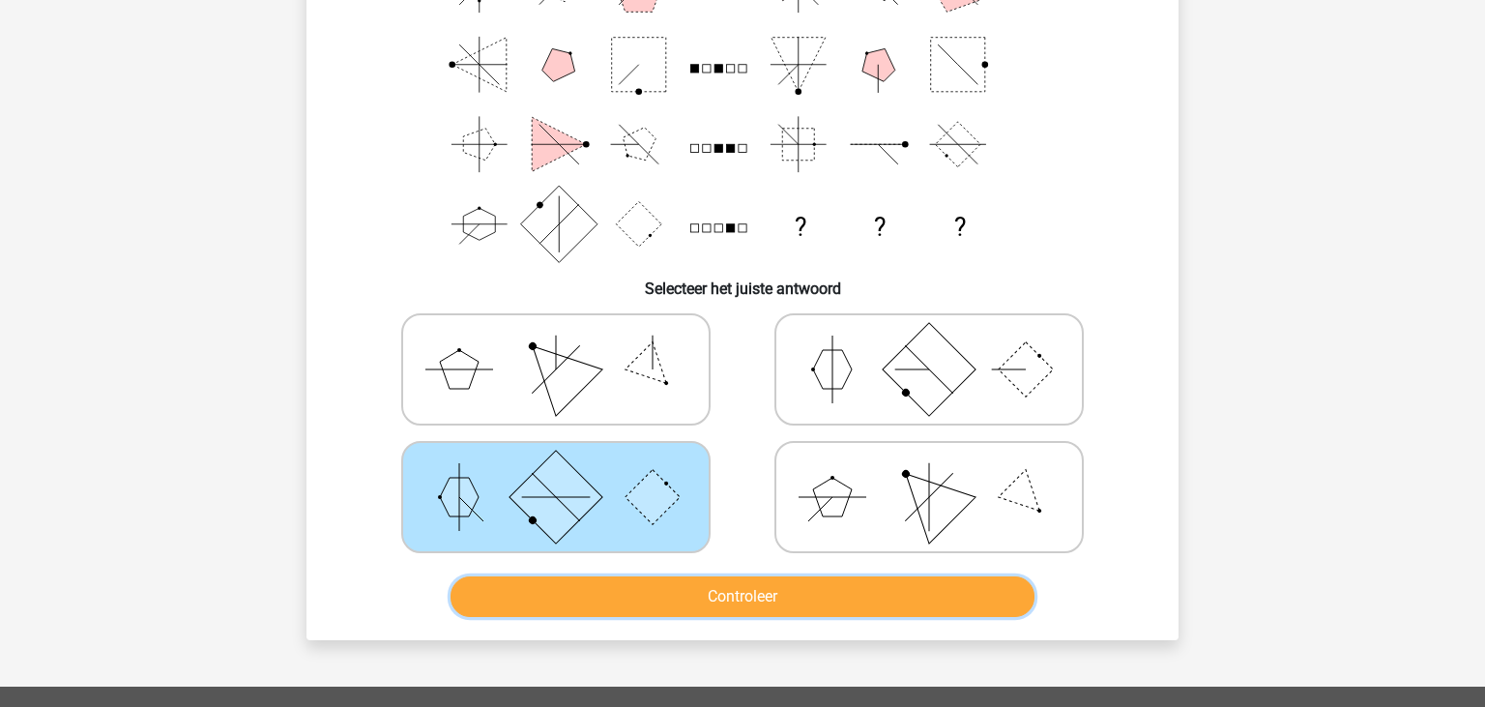
click at [731, 595] on button "Controleer" at bounding box center [742, 596] width 585 height 41
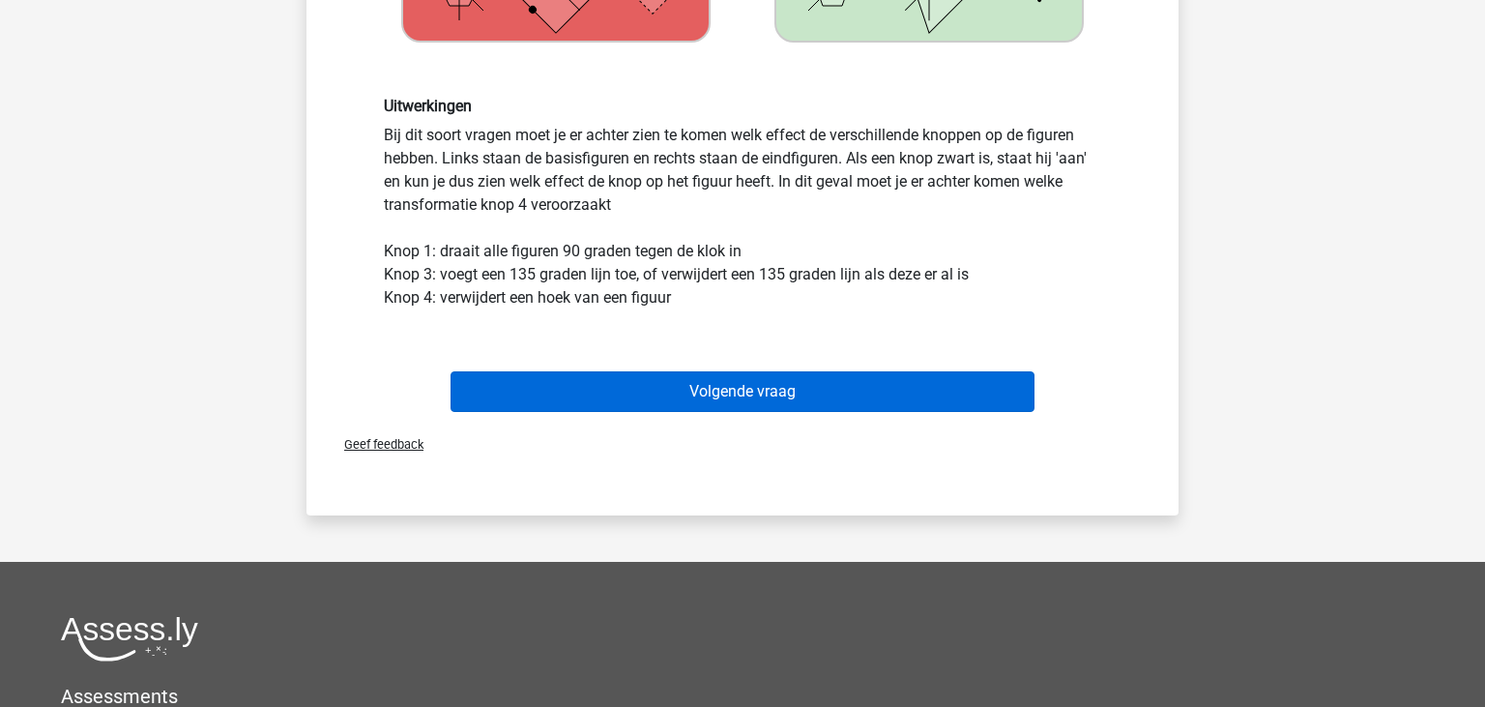
click at [863, 389] on button "Volgende vraag" at bounding box center [742, 391] width 585 height 41
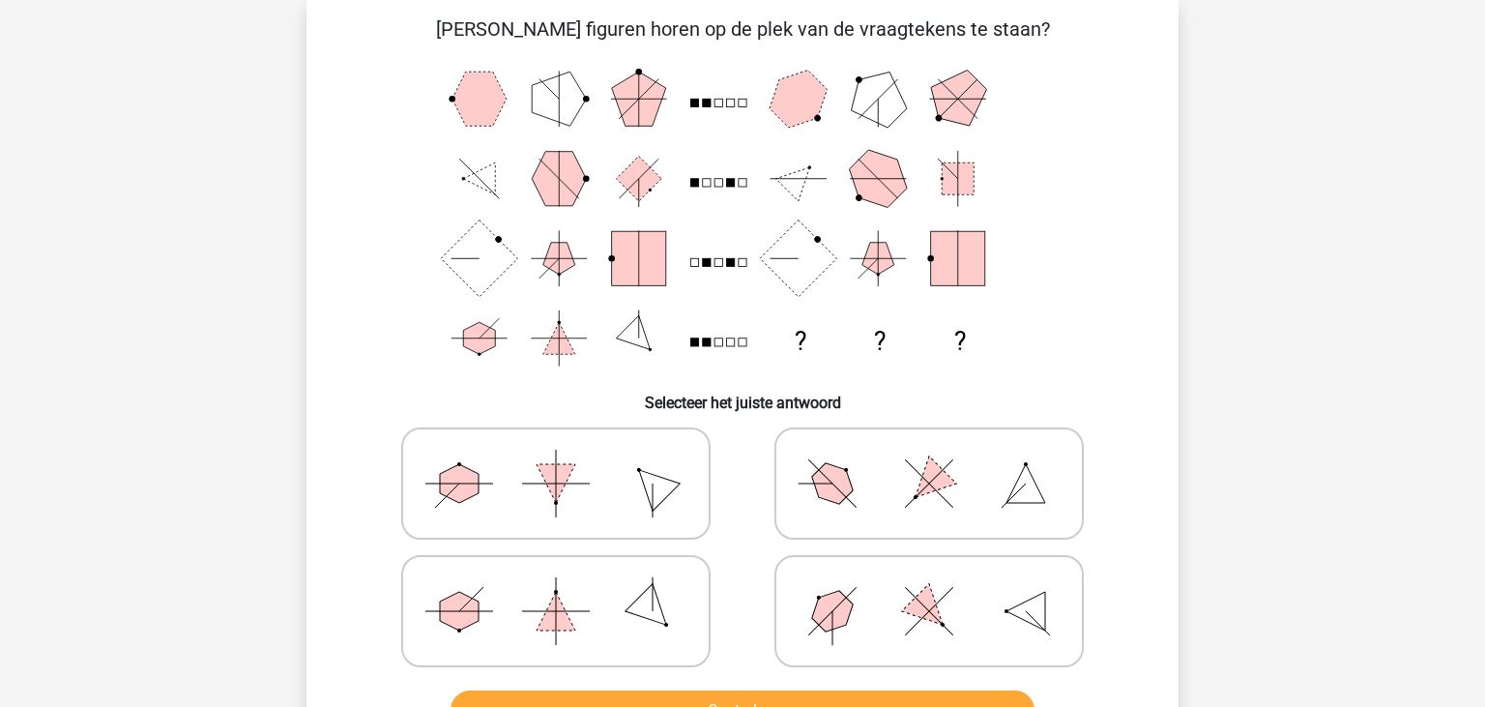
scroll to position [89, 0]
click at [831, 508] on icon at bounding box center [929, 484] width 290 height 97
click at [929, 460] on input "radio" at bounding box center [935, 454] width 13 height 13
radio input "true"
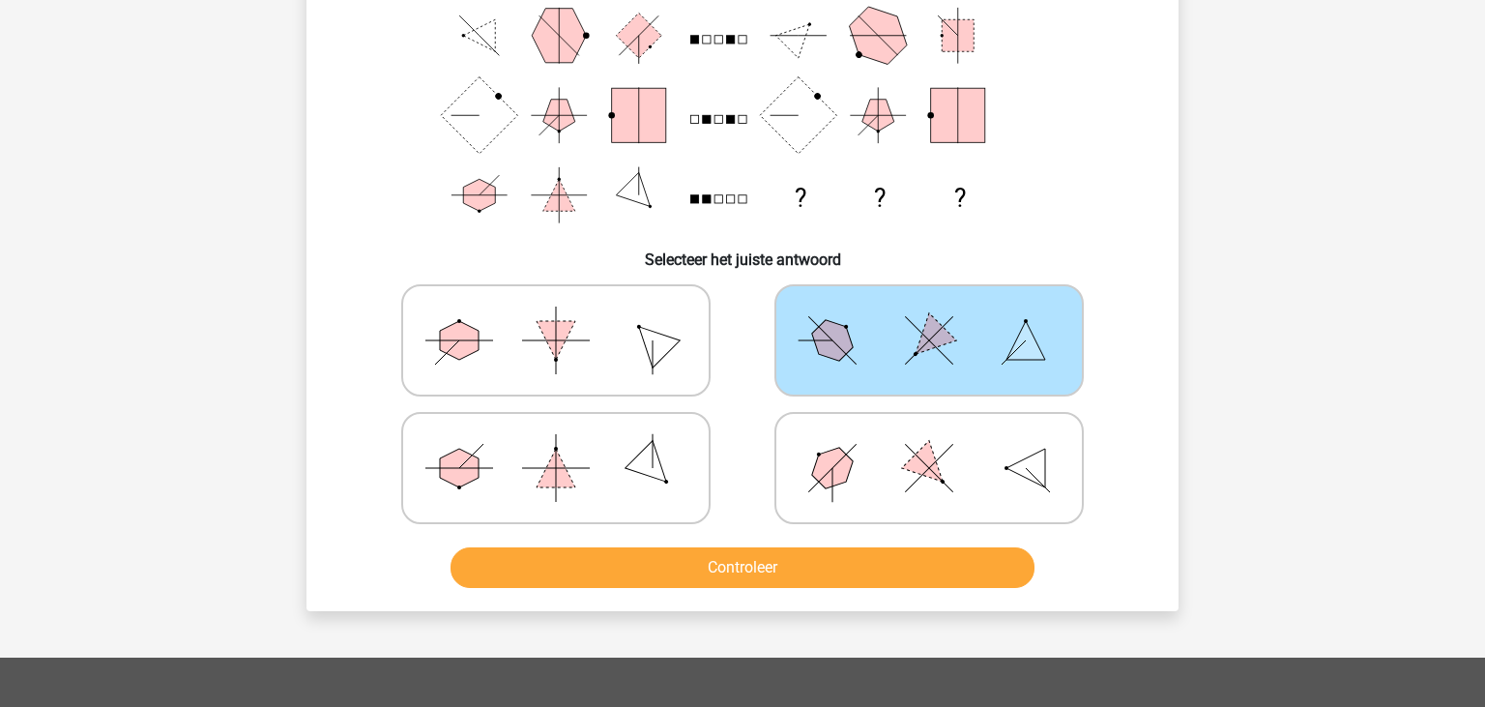
scroll to position [293, 0]
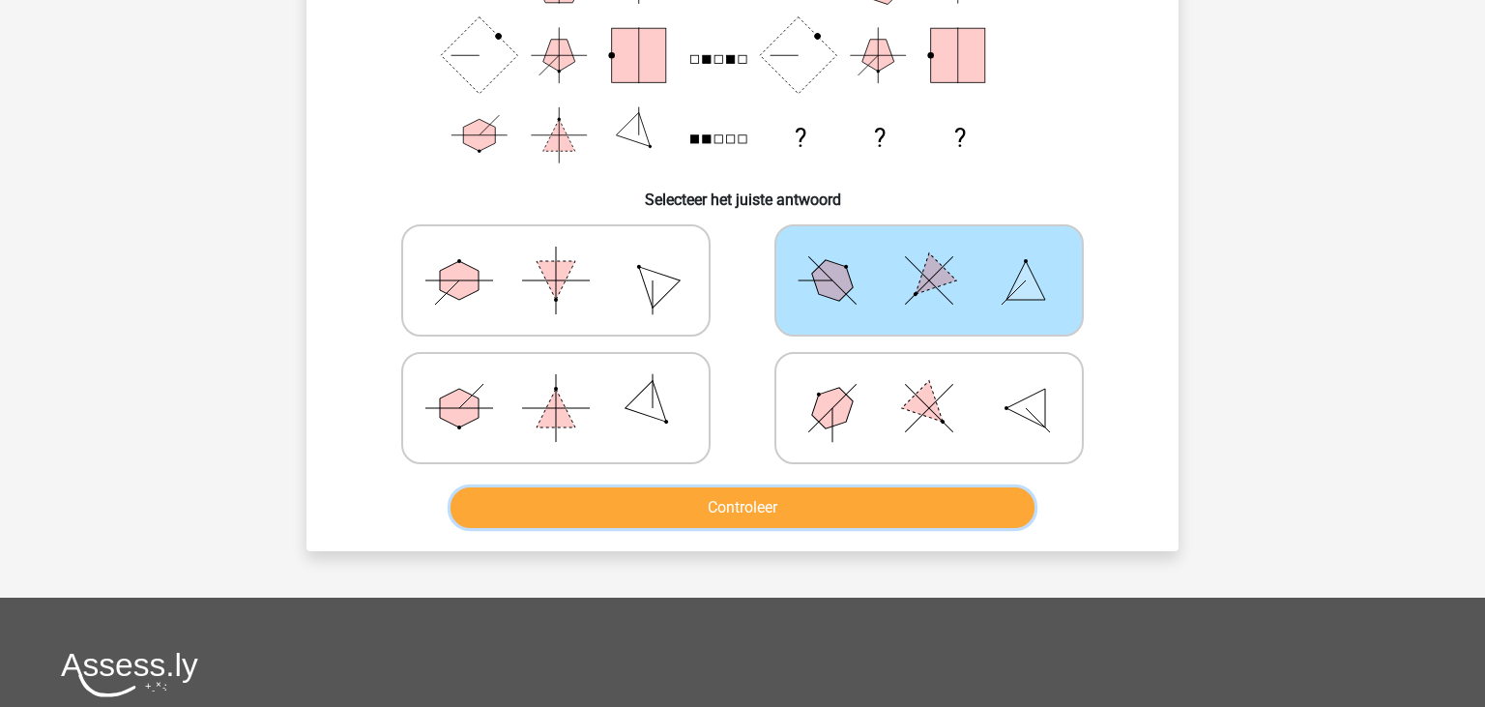
click at [787, 505] on button "Controleer" at bounding box center [742, 507] width 585 height 41
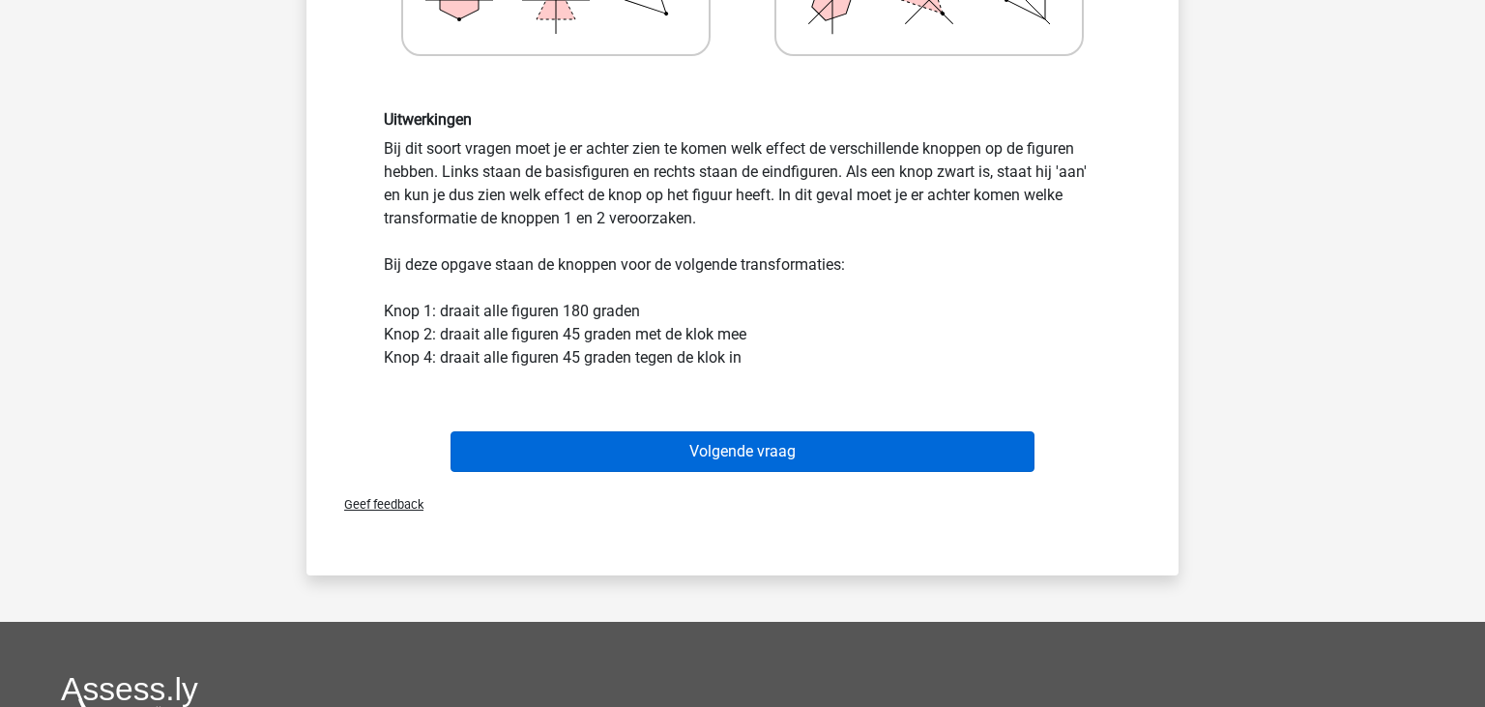
click at [765, 453] on button "Volgende vraag" at bounding box center [742, 451] width 585 height 41
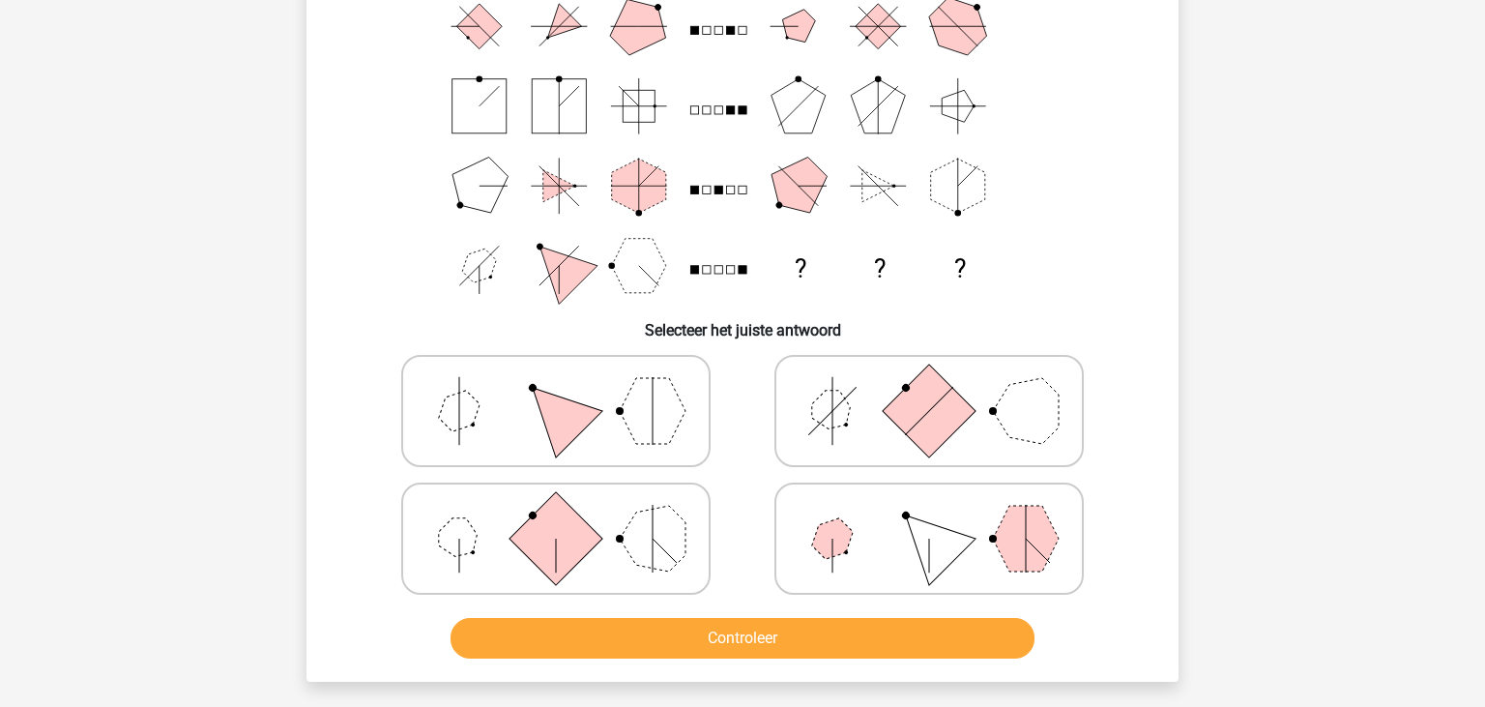
scroll to position [190, 0]
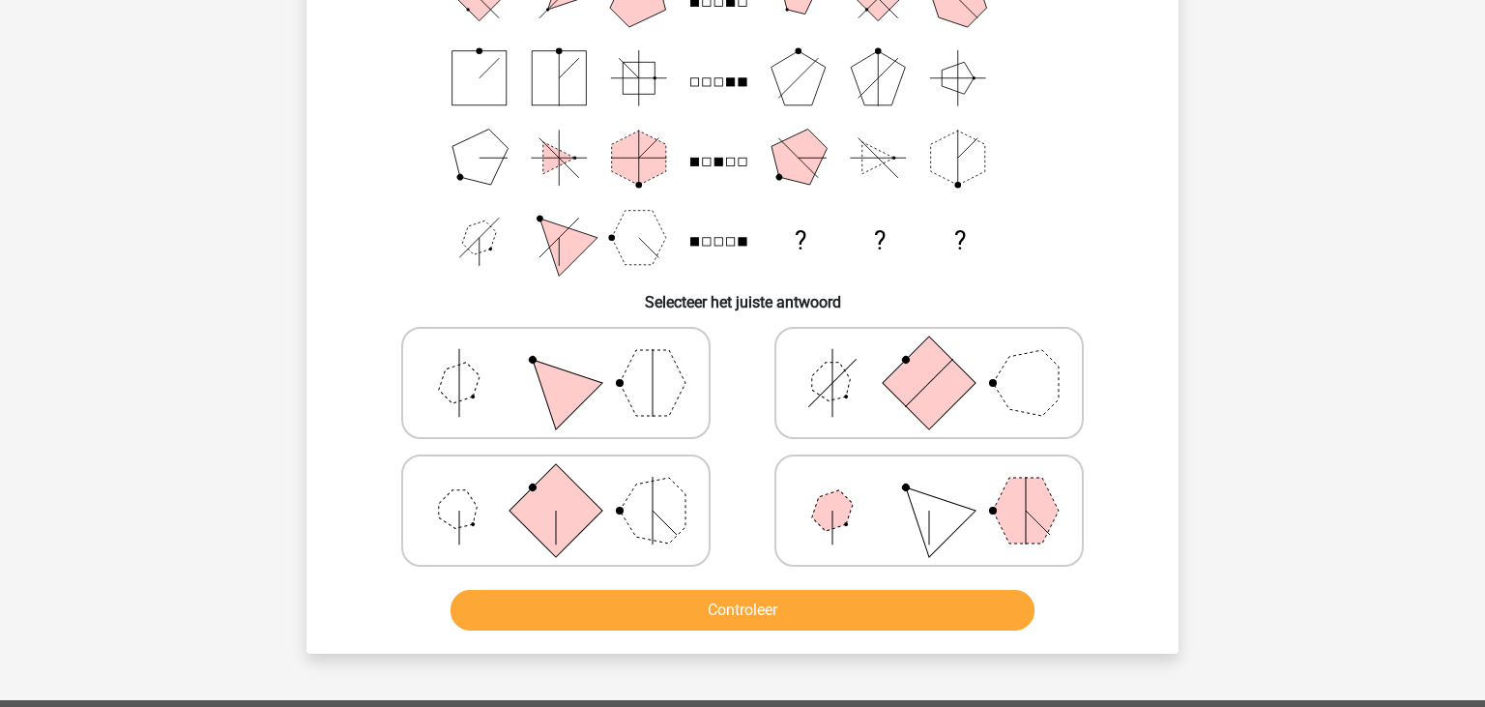
click at [907, 392] on rect at bounding box center [929, 382] width 93 height 93
click at [929, 359] on input "radio" at bounding box center [935, 352] width 13 height 13
radio input "true"
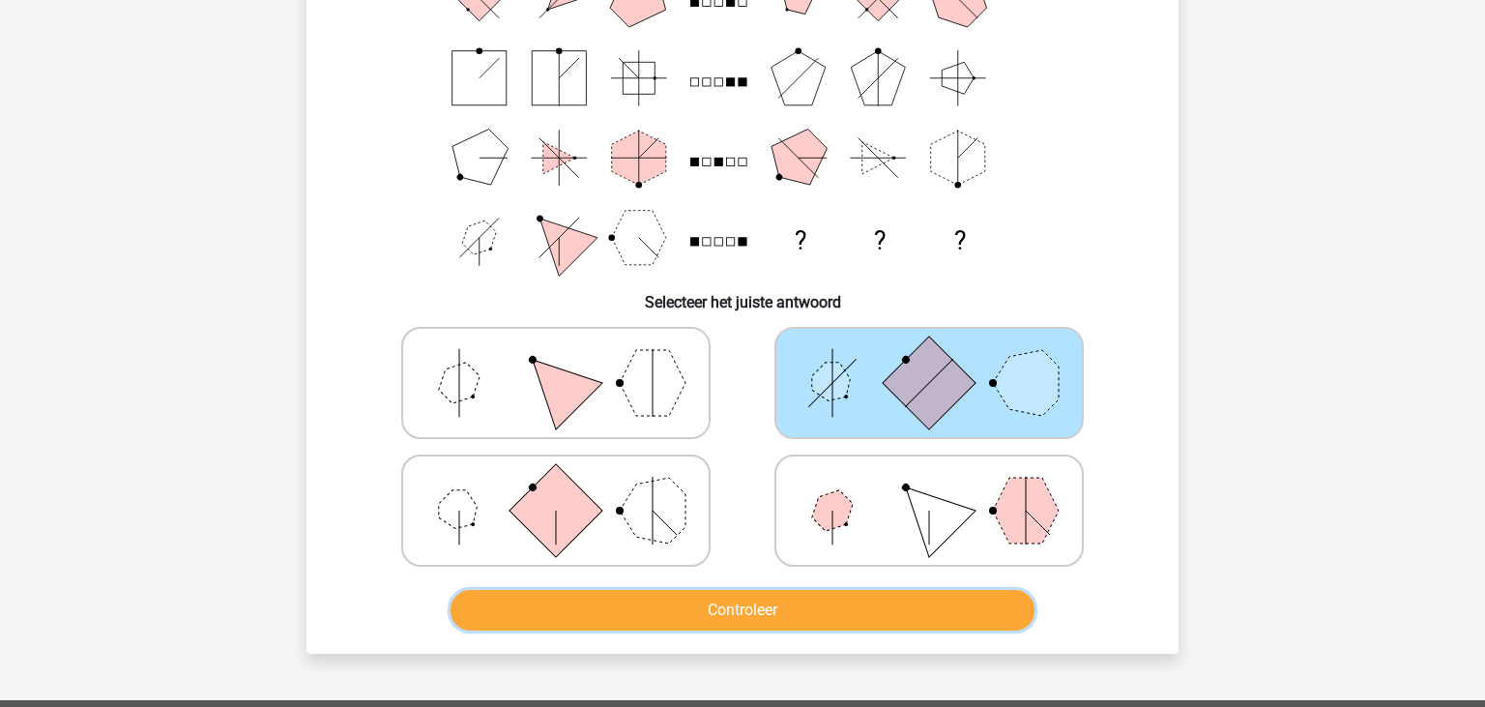
click at [814, 602] on button "Controleer" at bounding box center [742, 610] width 585 height 41
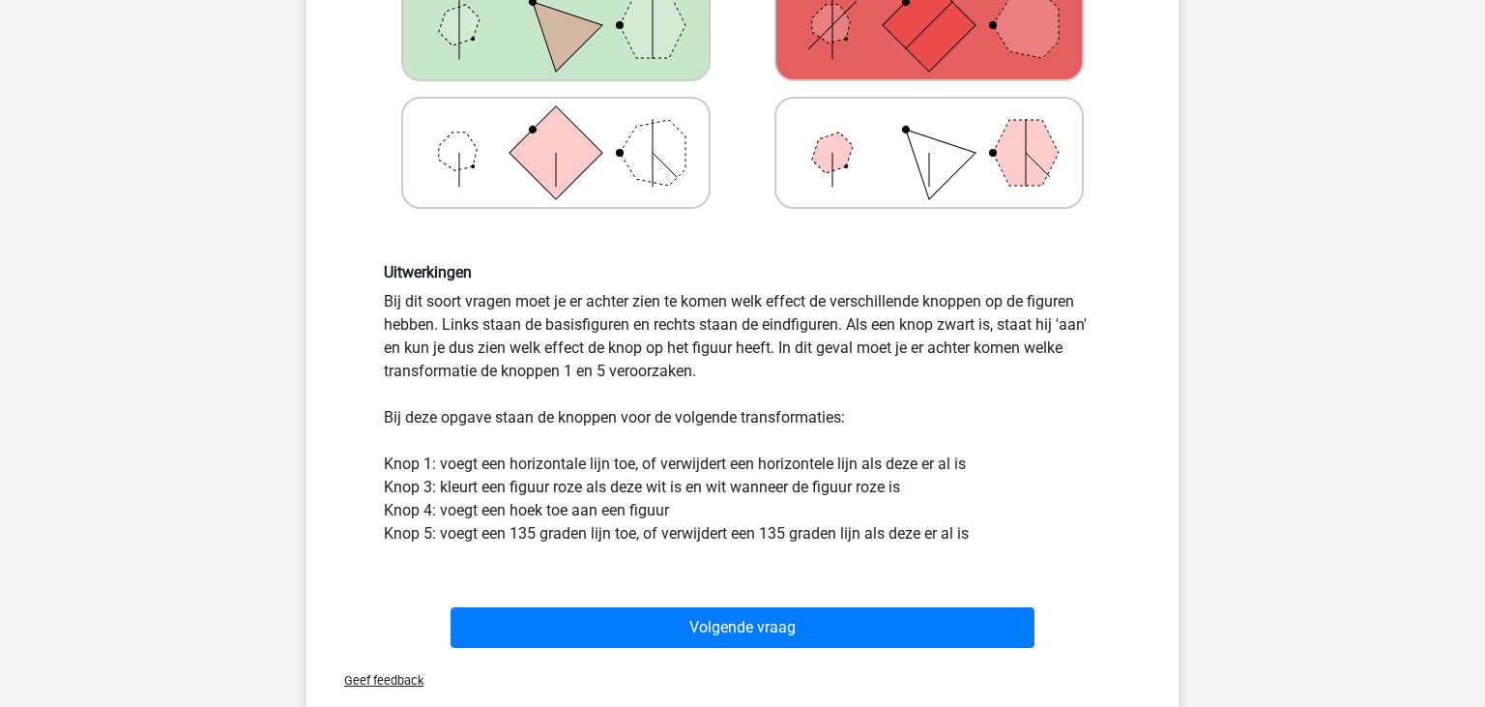
scroll to position [612, 0]
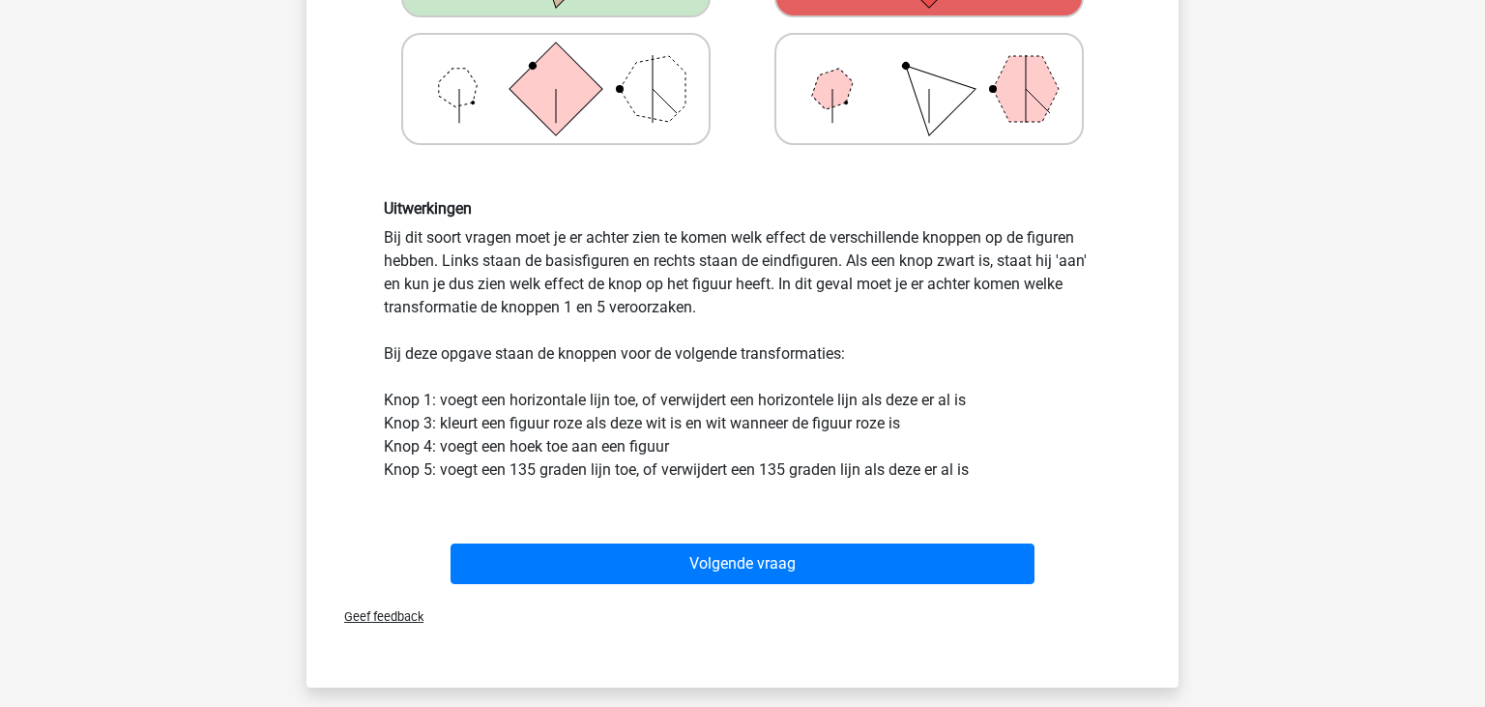
click at [718, 536] on div "Volgende vraag" at bounding box center [742, 560] width 810 height 64
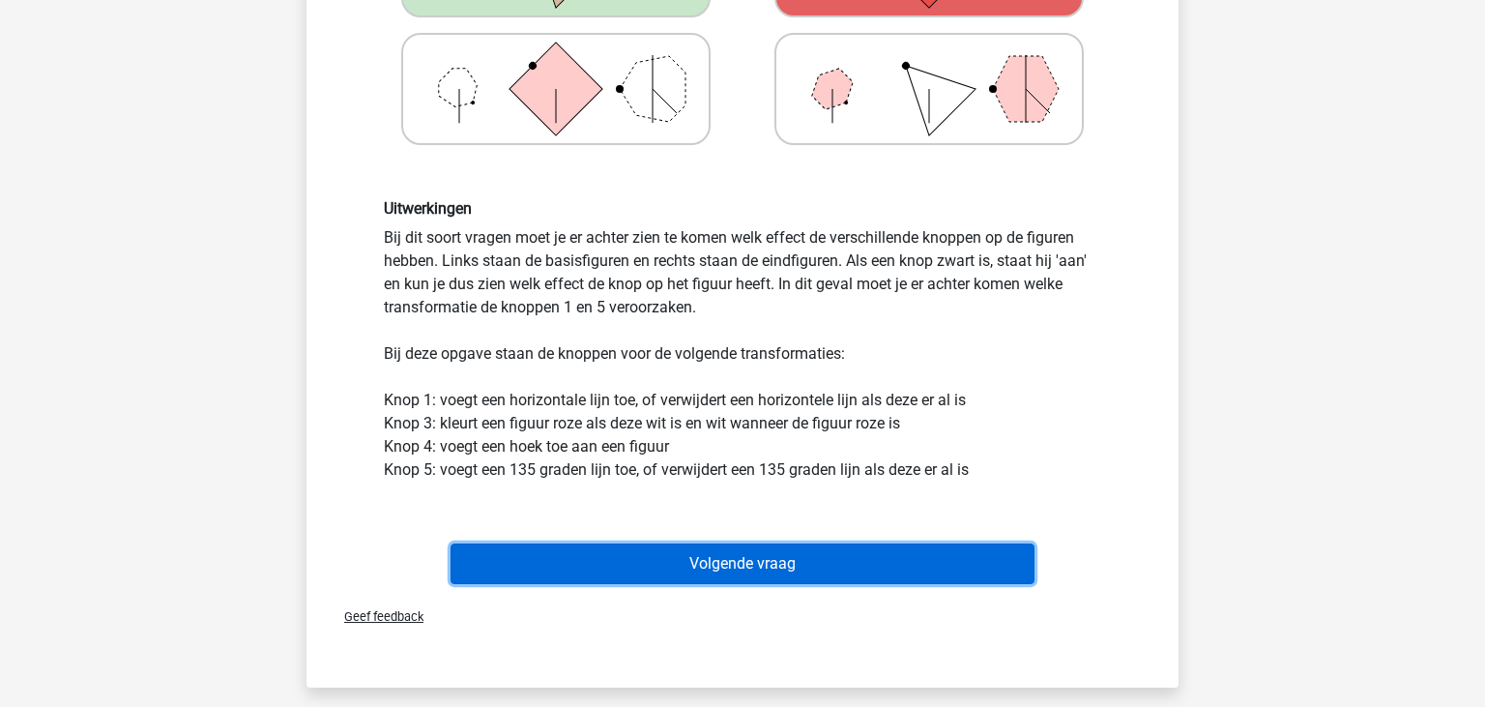
click at [760, 564] on button "Volgende vraag" at bounding box center [742, 563] width 585 height 41
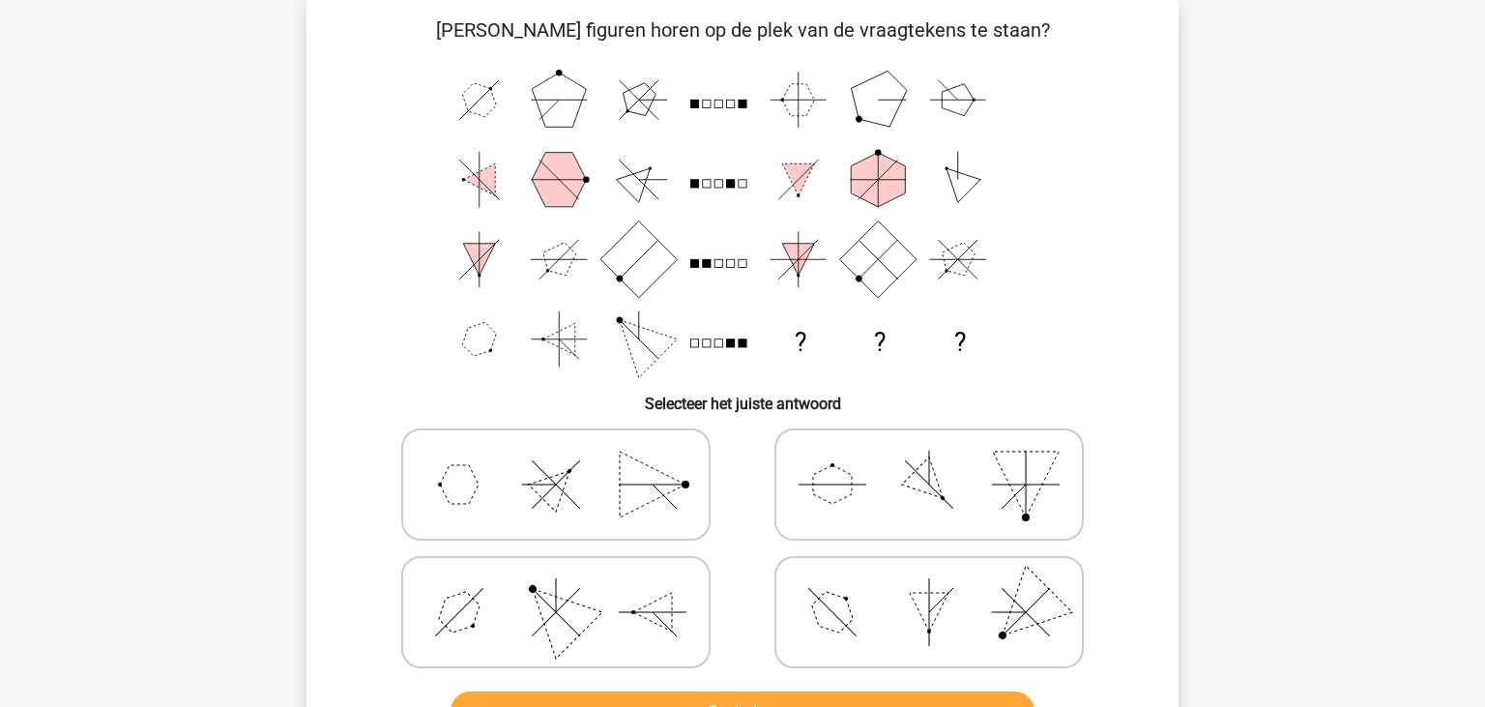
scroll to position [89, 0]
click at [512, 100] on icon "? ? ?" at bounding box center [742, 219] width 779 height 319
click at [883, 488] on icon at bounding box center [929, 484] width 290 height 97
click at [929, 460] on input "radio" at bounding box center [935, 454] width 13 height 13
radio input "true"
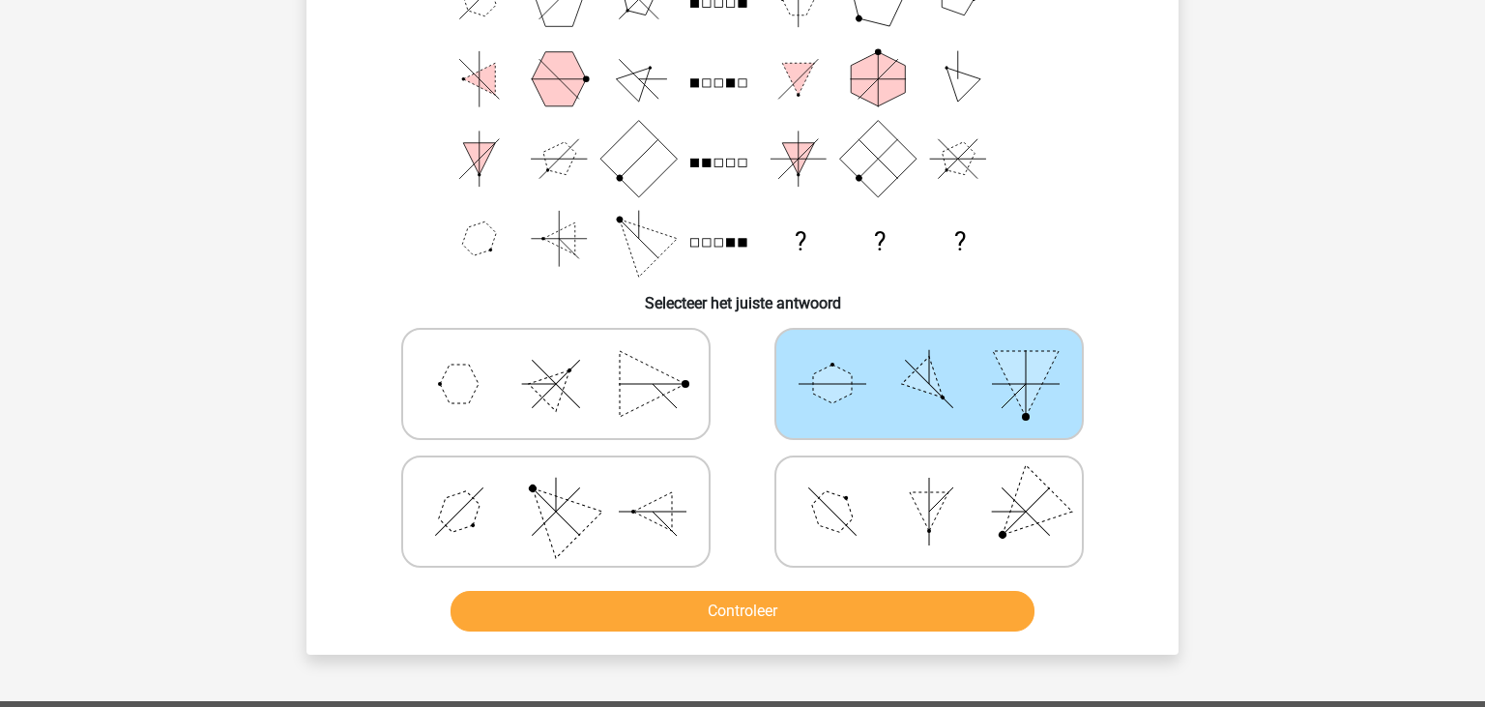
scroll to position [190, 0]
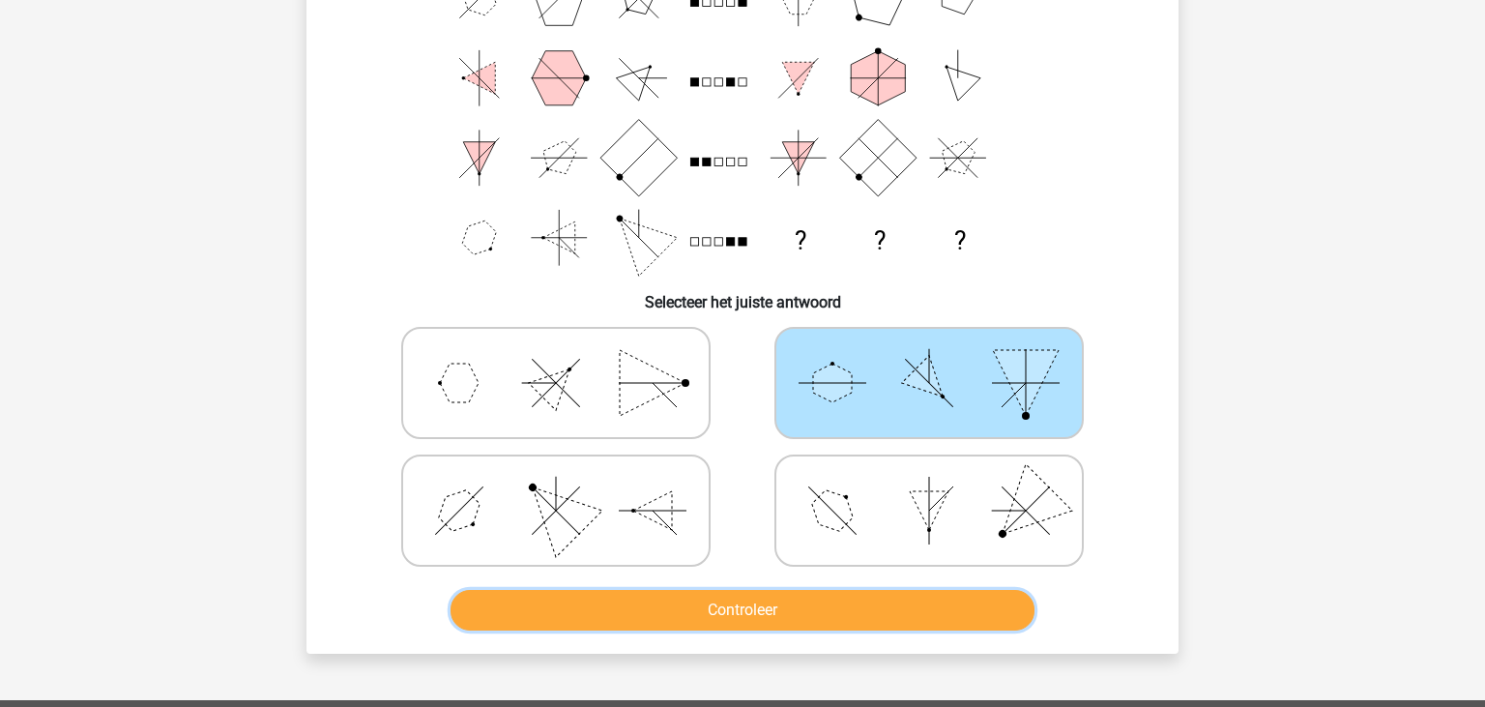
click at [820, 594] on button "Controleer" at bounding box center [742, 610] width 585 height 41
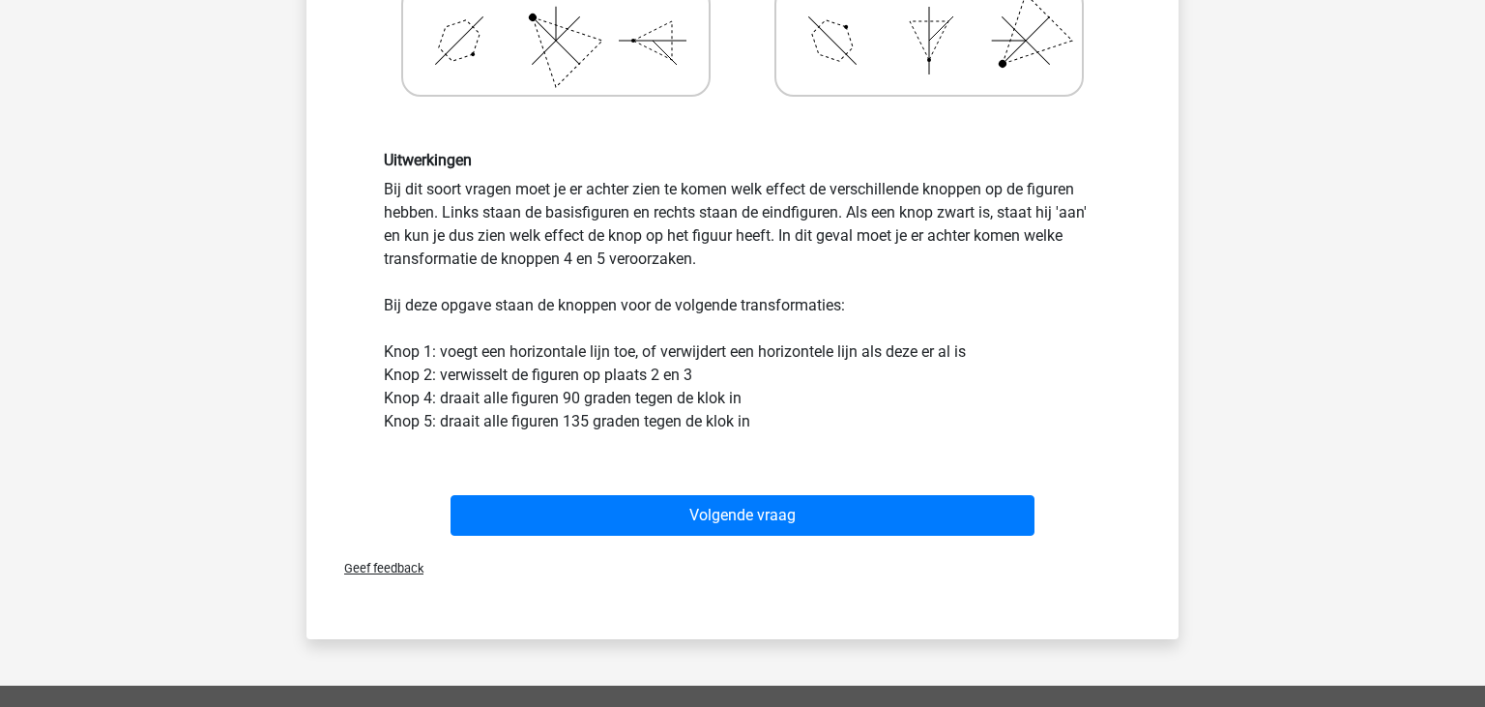
scroll to position [701, 0]
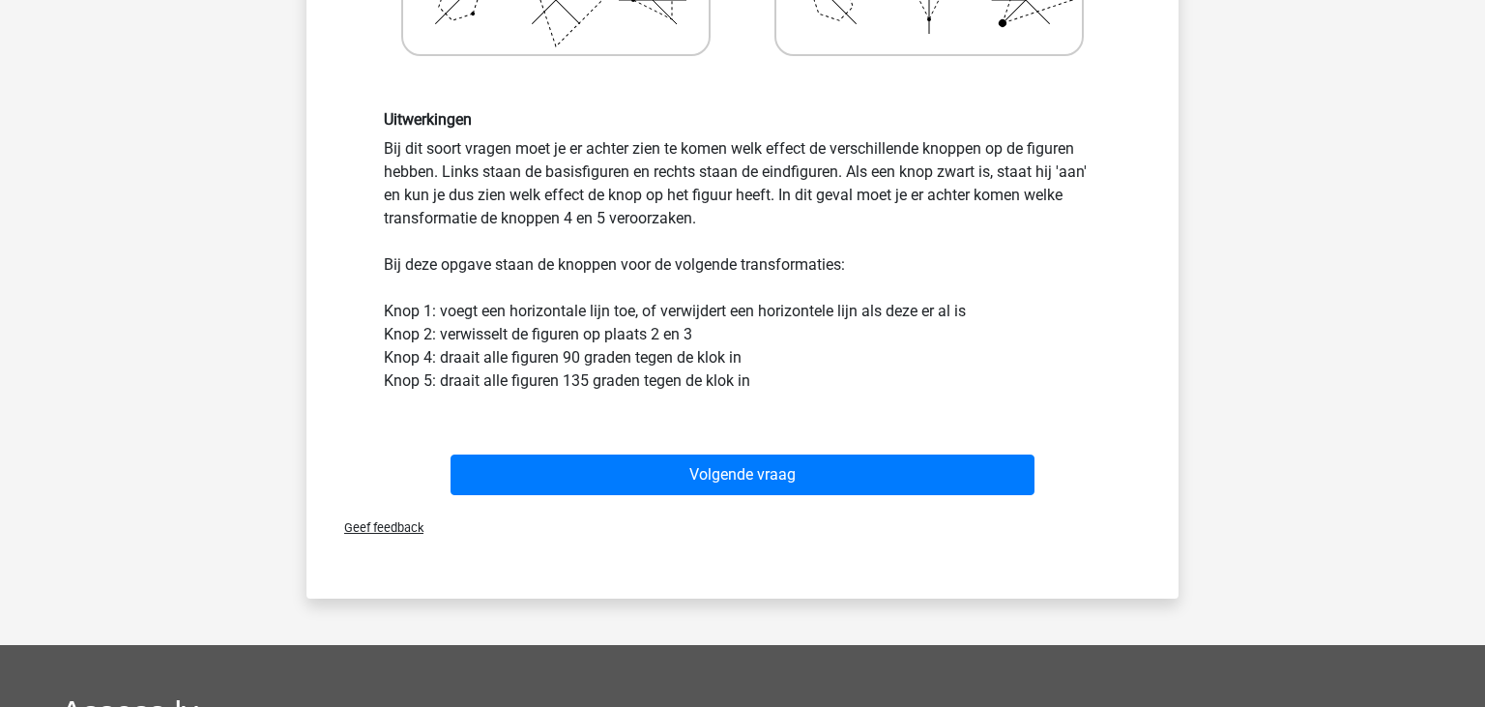
click at [734, 440] on div "Volgende vraag" at bounding box center [742, 471] width 810 height 64
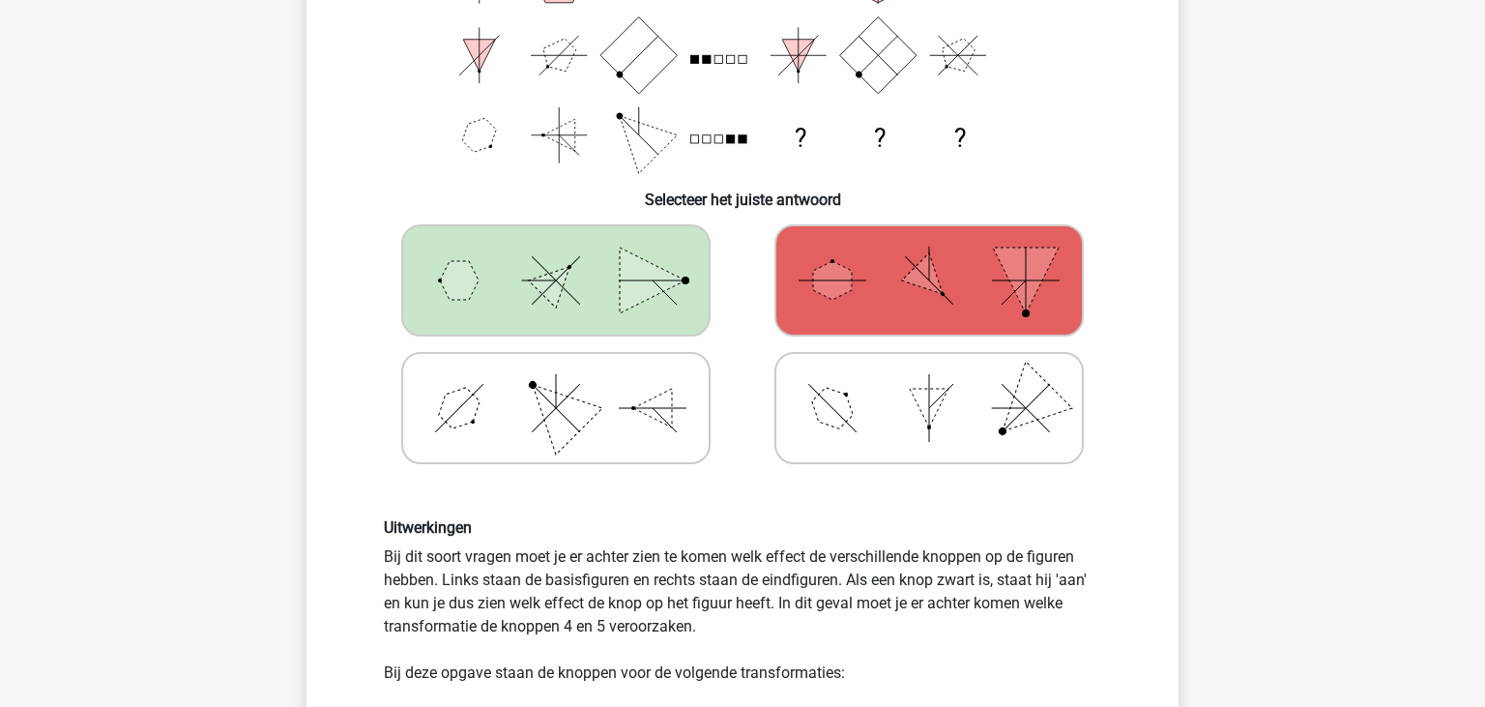
scroll to position [190, 0]
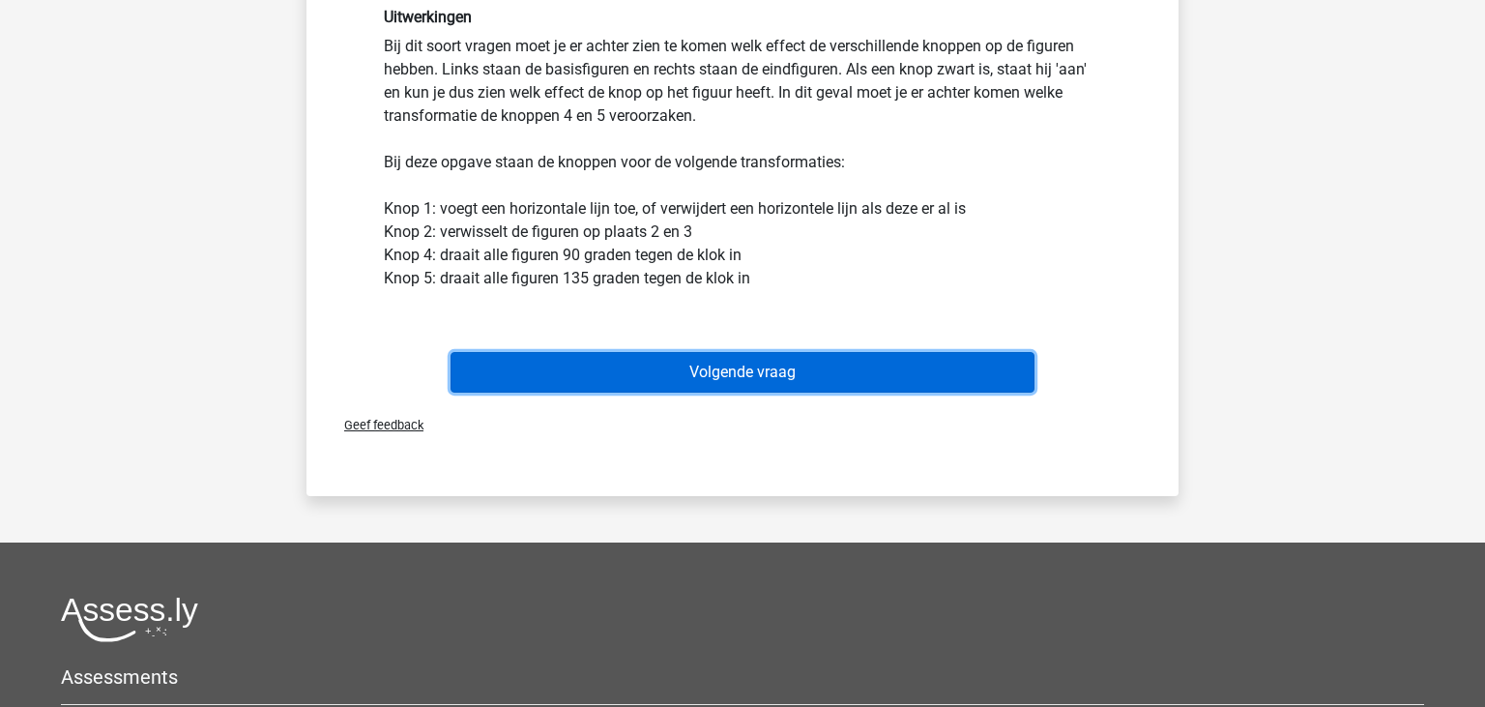
click at [748, 366] on button "Volgende vraag" at bounding box center [742, 372] width 585 height 41
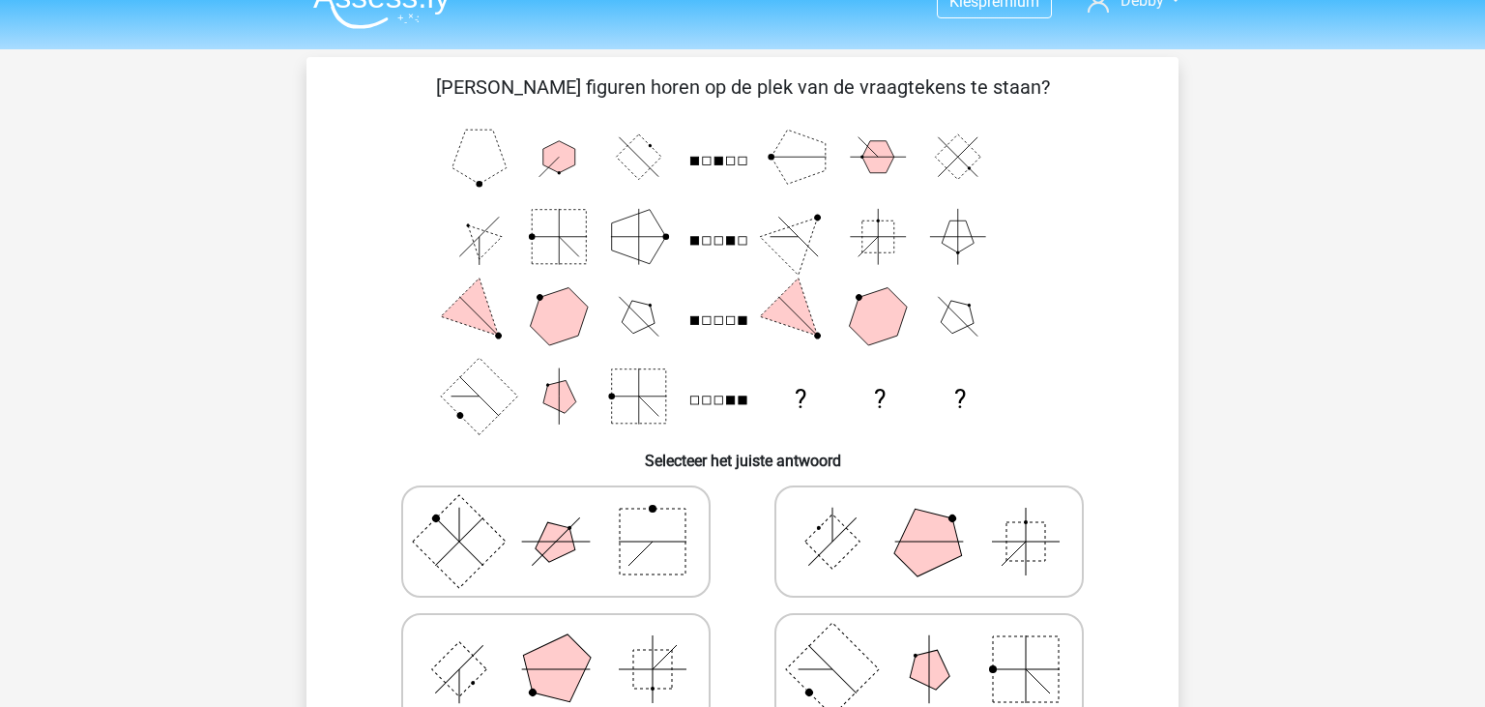
scroll to position [0, 0]
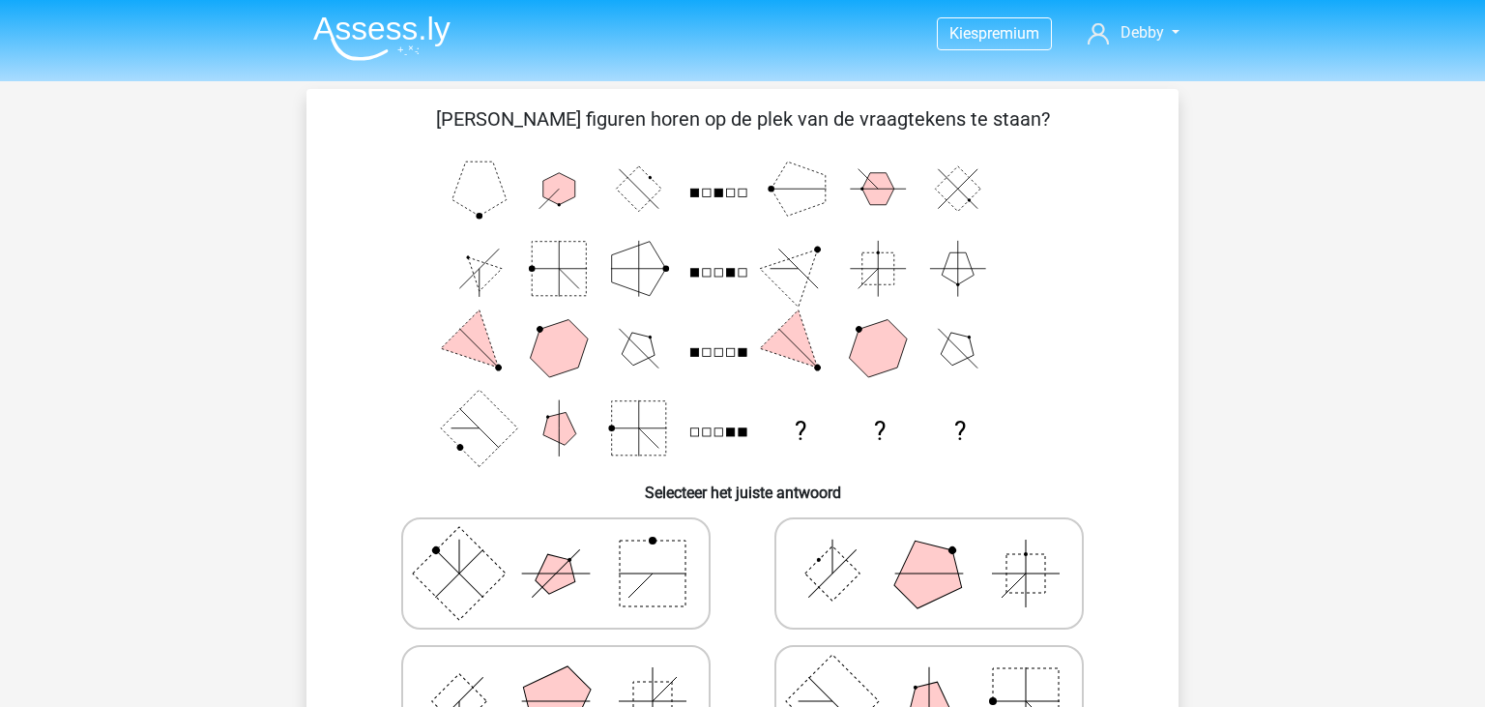
drag, startPoint x: 771, startPoint y: 222, endPoint x: 809, endPoint y: 246, distance: 44.3
click at [809, 246] on icon "? ? ?" at bounding box center [742, 308] width 779 height 319
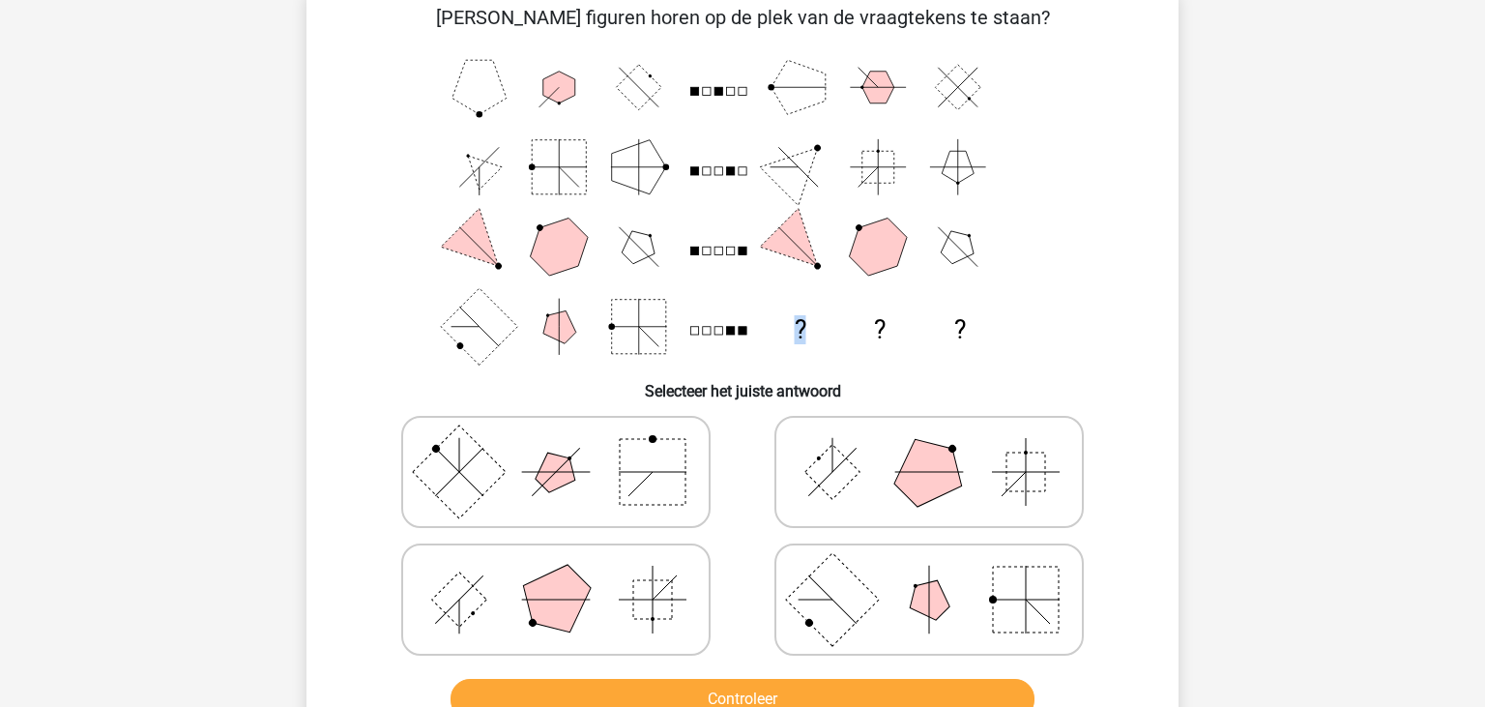
click at [956, 597] on icon at bounding box center [929, 599] width 290 height 97
click at [941, 575] on input "radio" at bounding box center [935, 569] width 13 height 13
radio input "true"
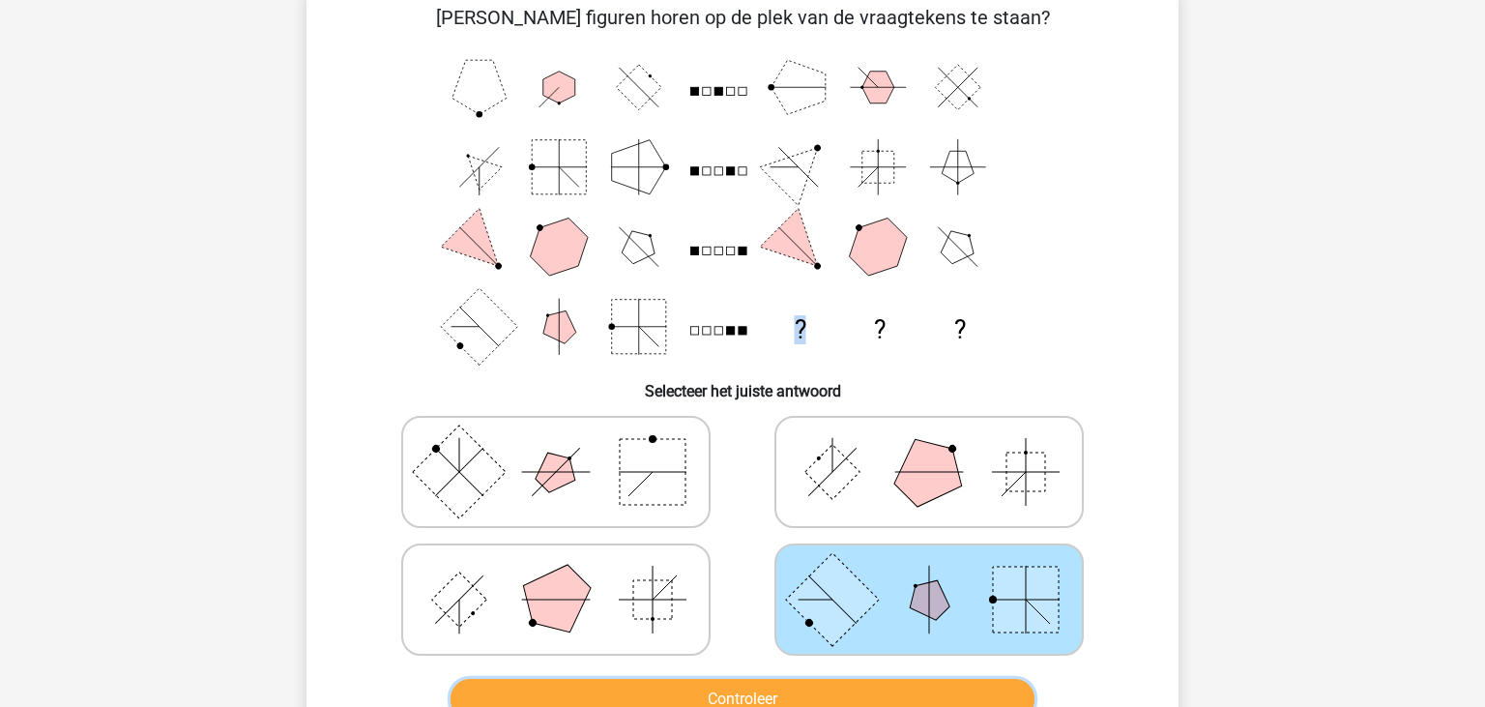
click at [907, 686] on button "Controleer" at bounding box center [742, 699] width 585 height 41
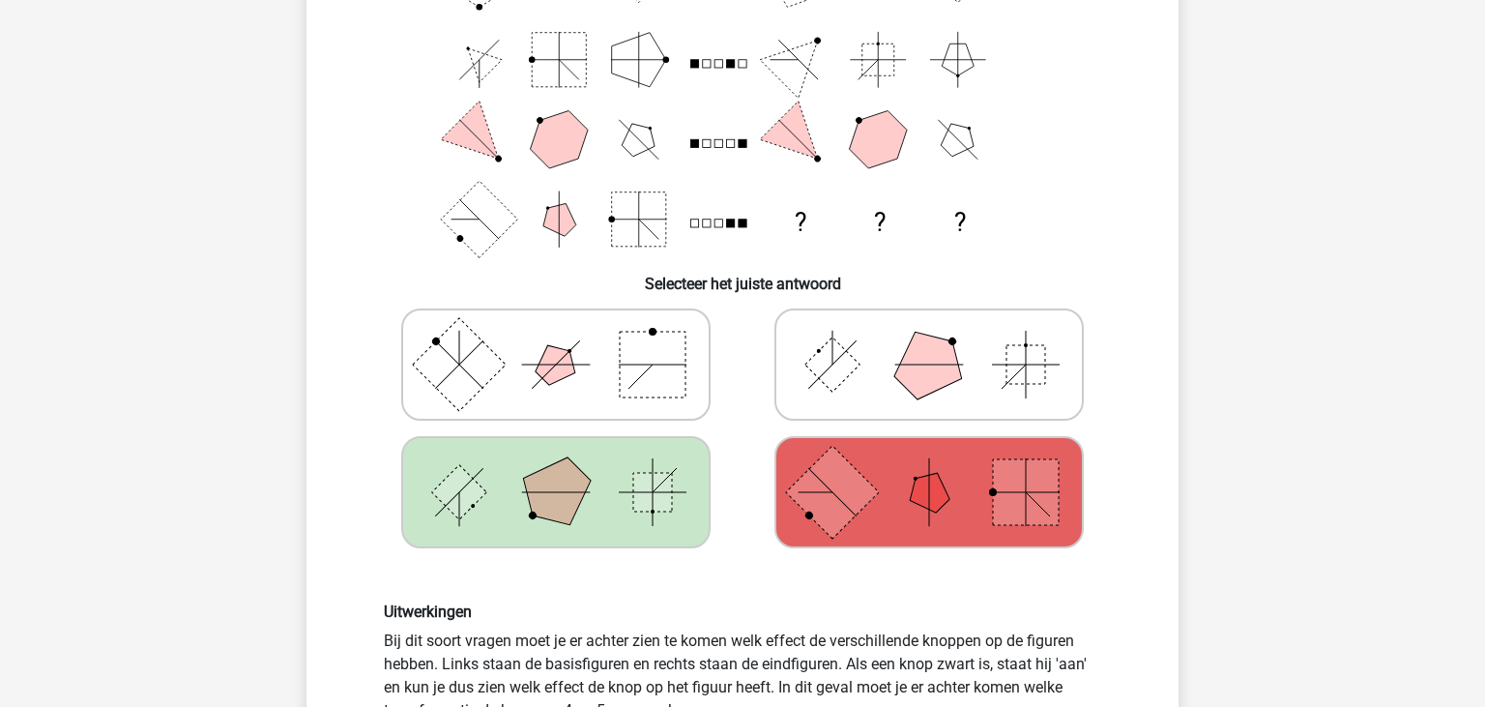
scroll to position [305, 0]
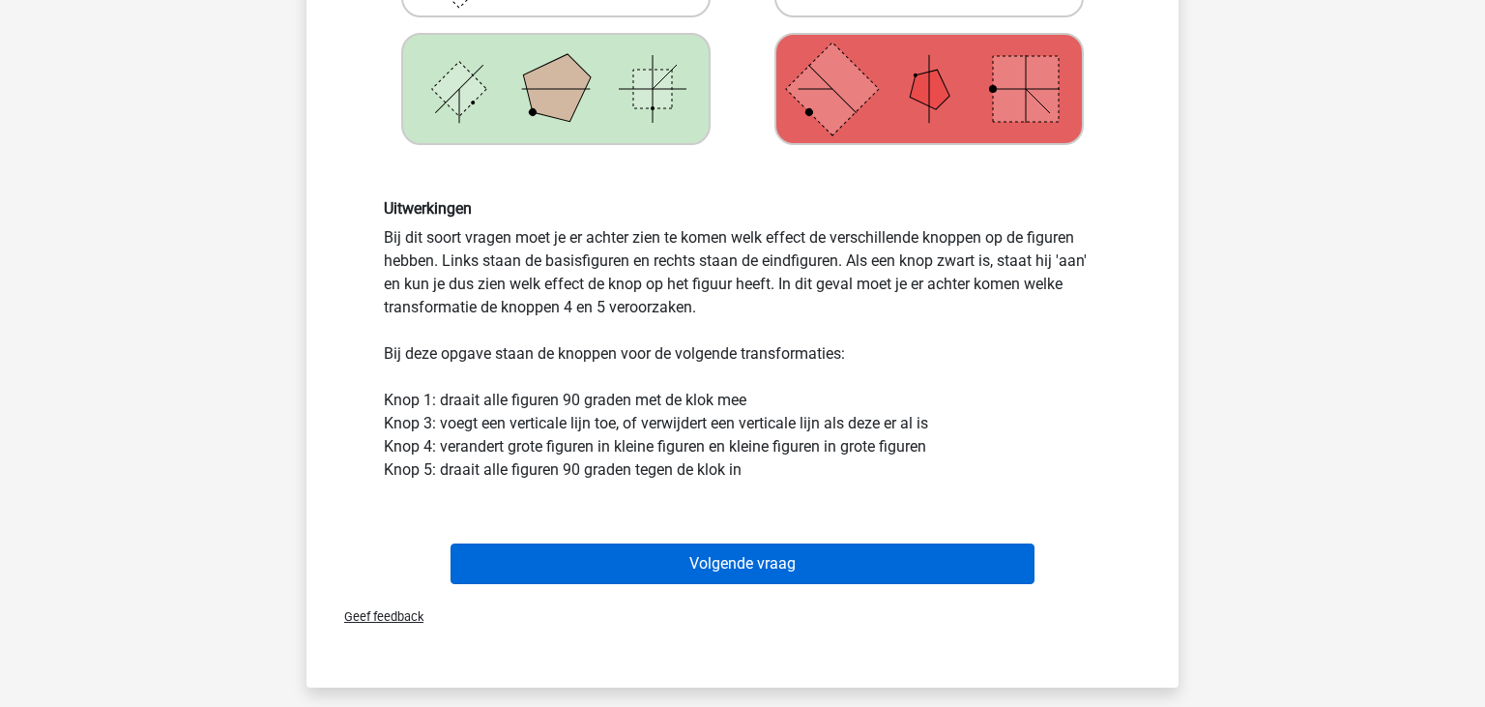
click at [818, 556] on button "Volgende vraag" at bounding box center [742, 563] width 585 height 41
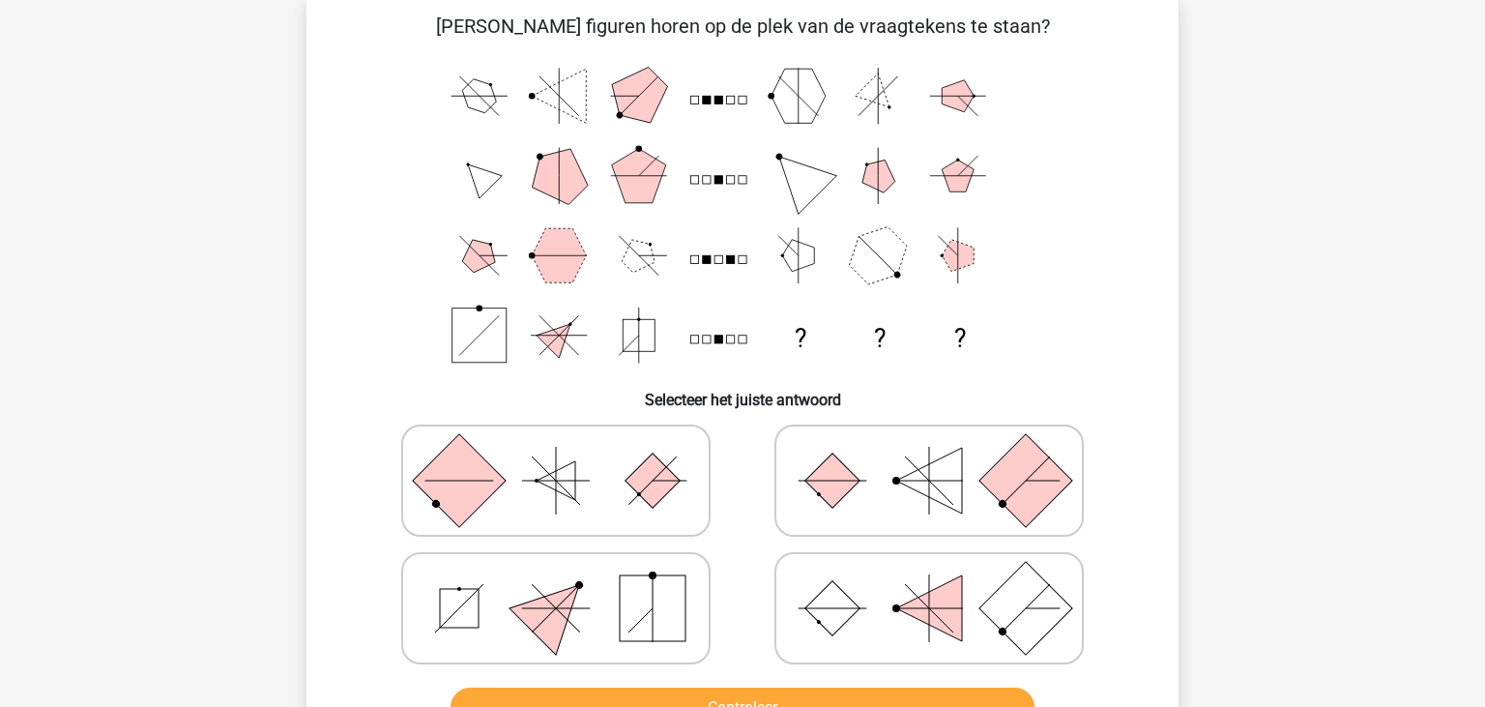
scroll to position [89, 0]
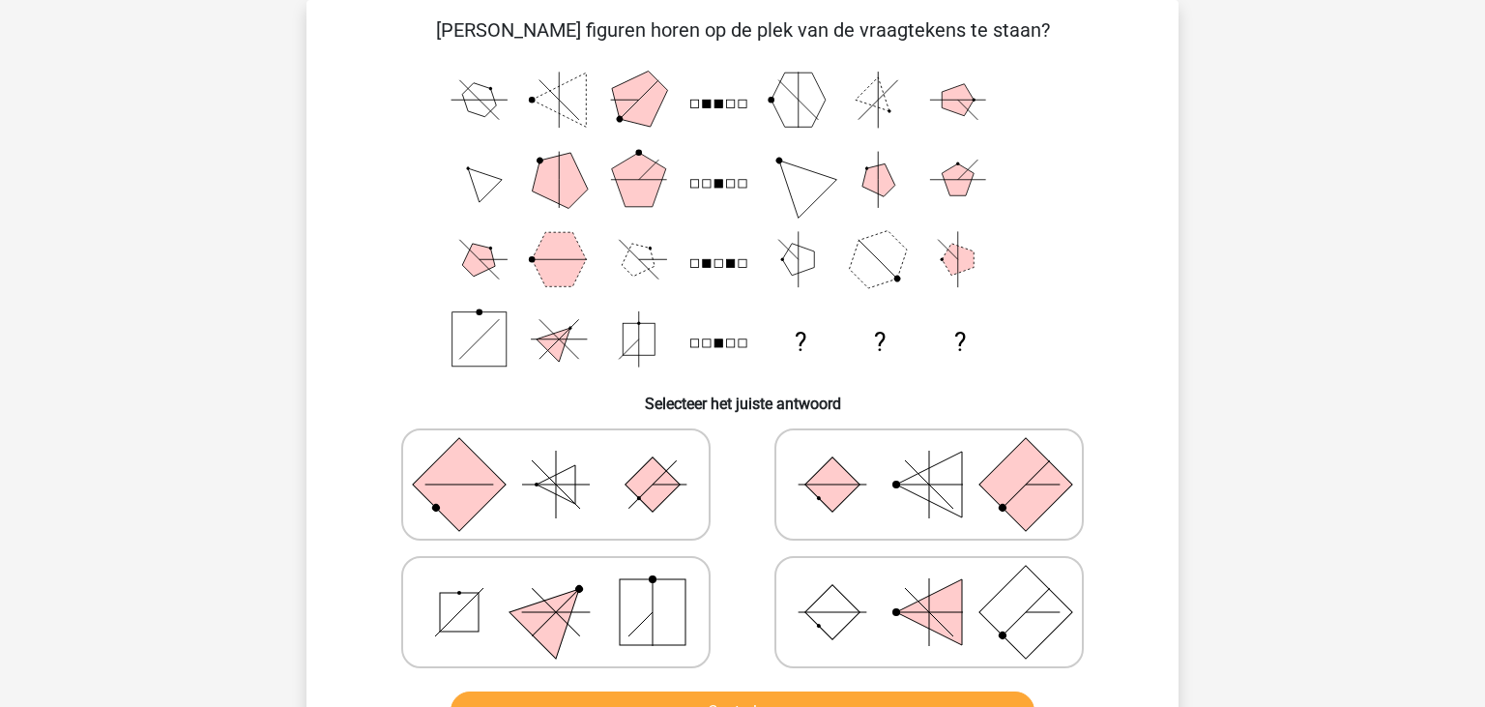
click at [537, 618] on polygon at bounding box center [555, 611] width 93 height 93
click at [556, 588] on input "radio" at bounding box center [562, 581] width 13 height 13
radio input "true"
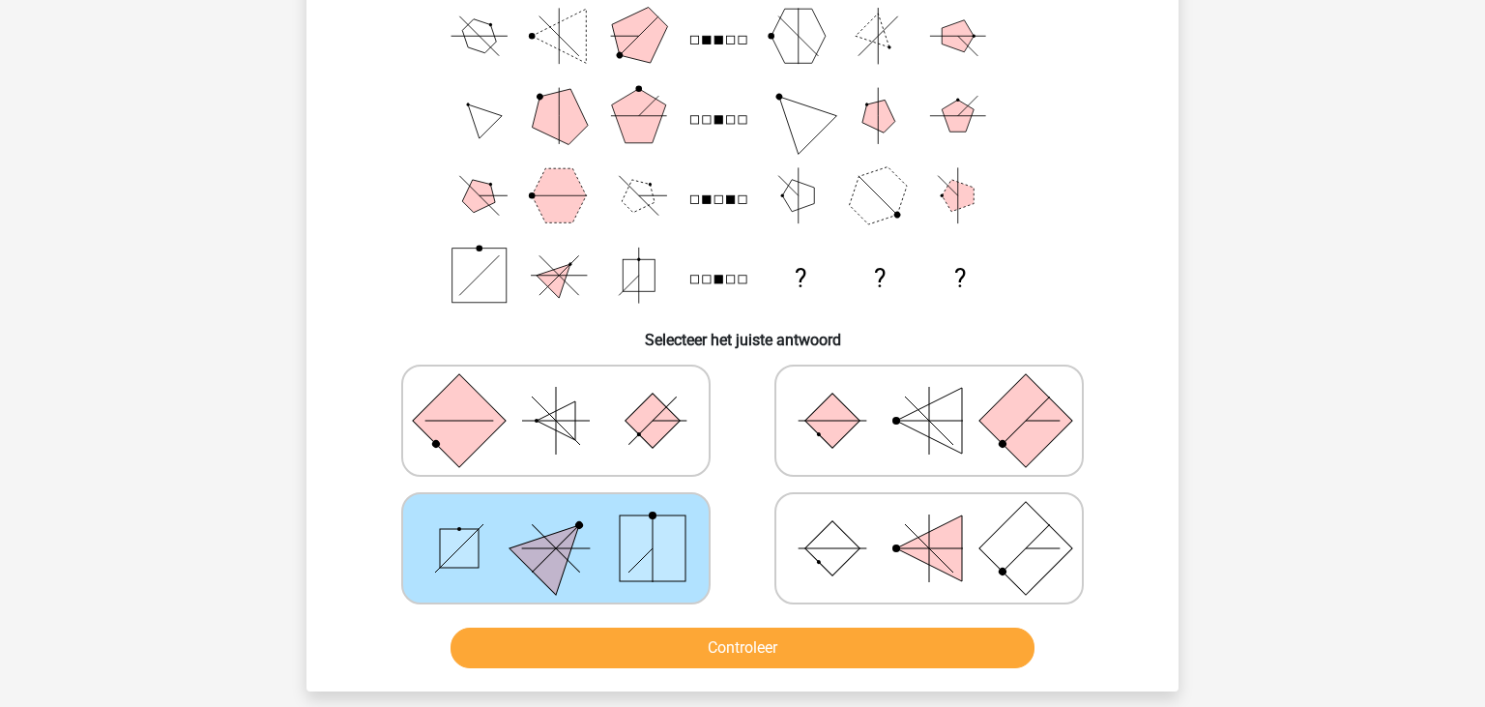
scroll to position [190, 0]
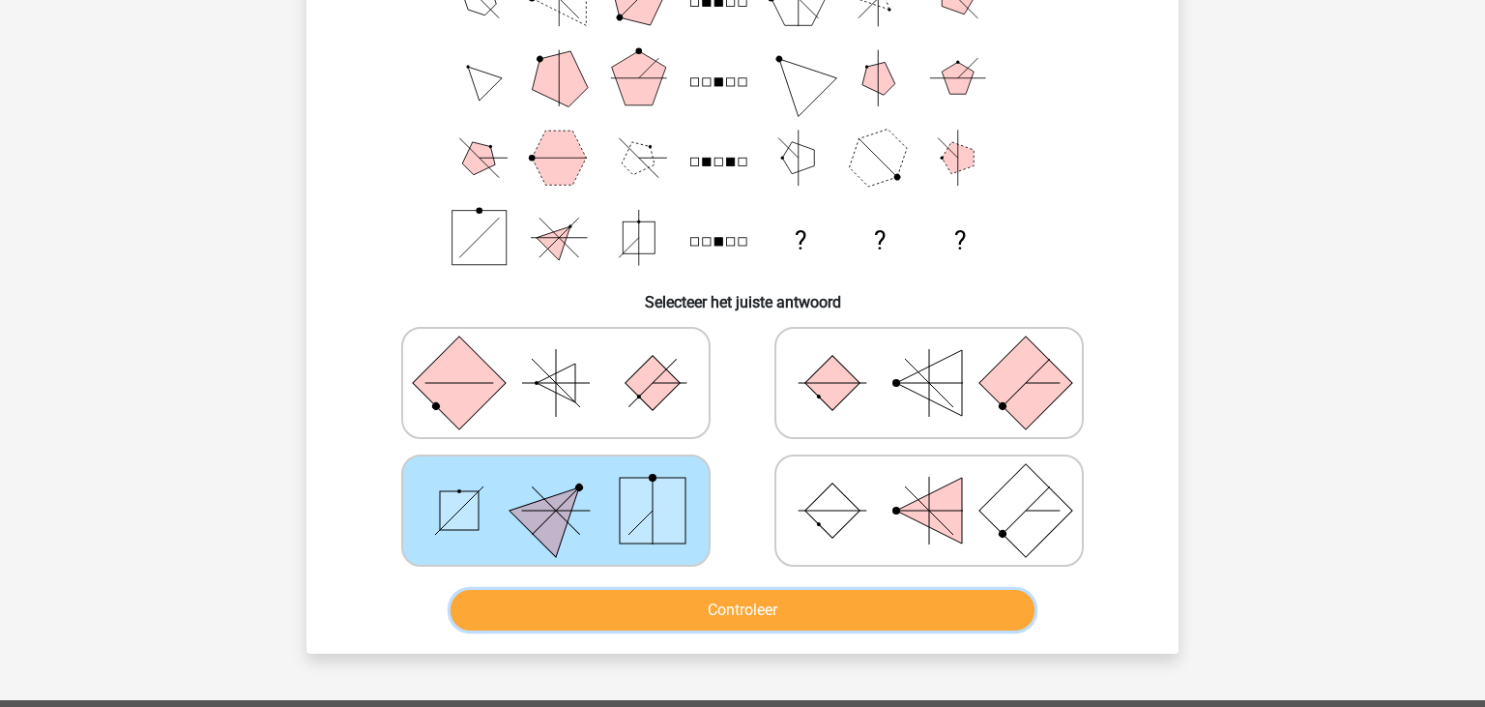
click at [669, 602] on button "Controleer" at bounding box center [742, 610] width 585 height 41
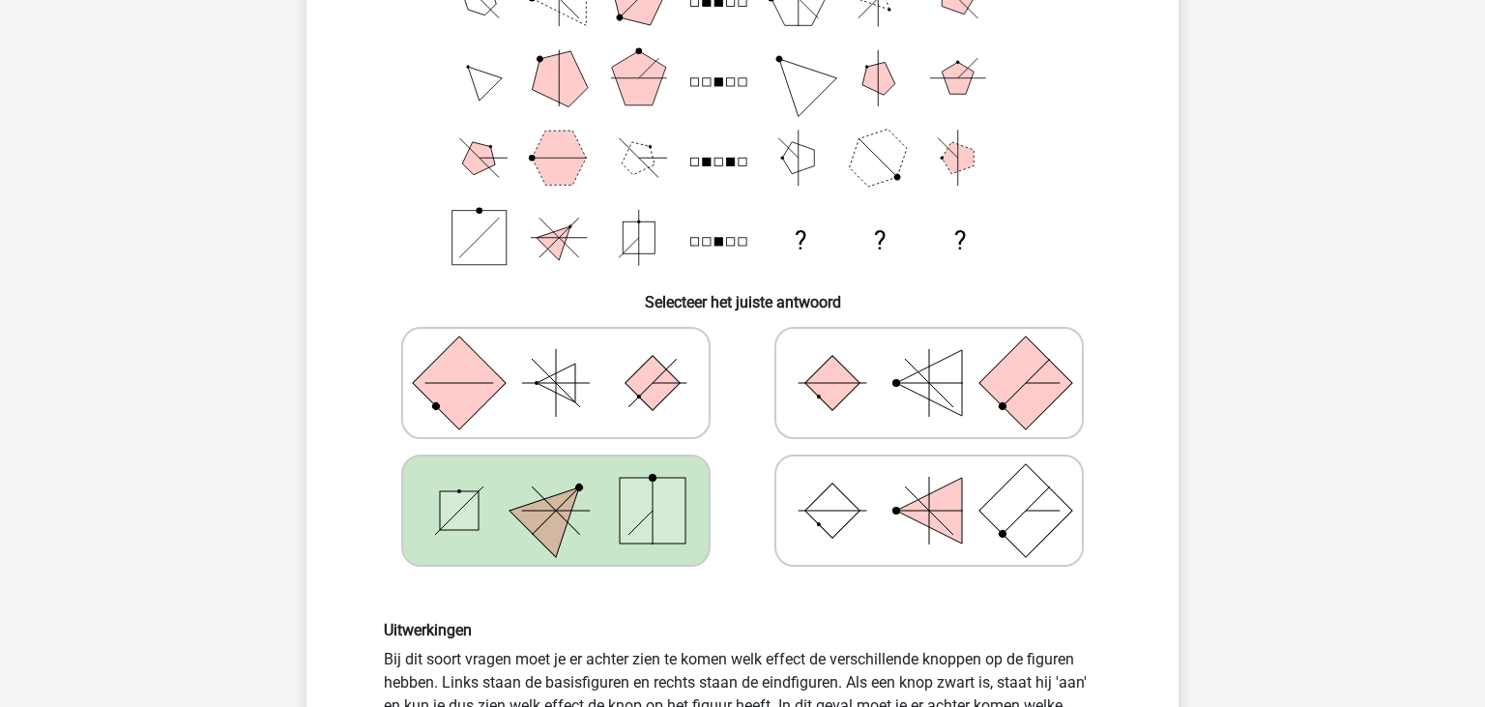
scroll to position [599, 0]
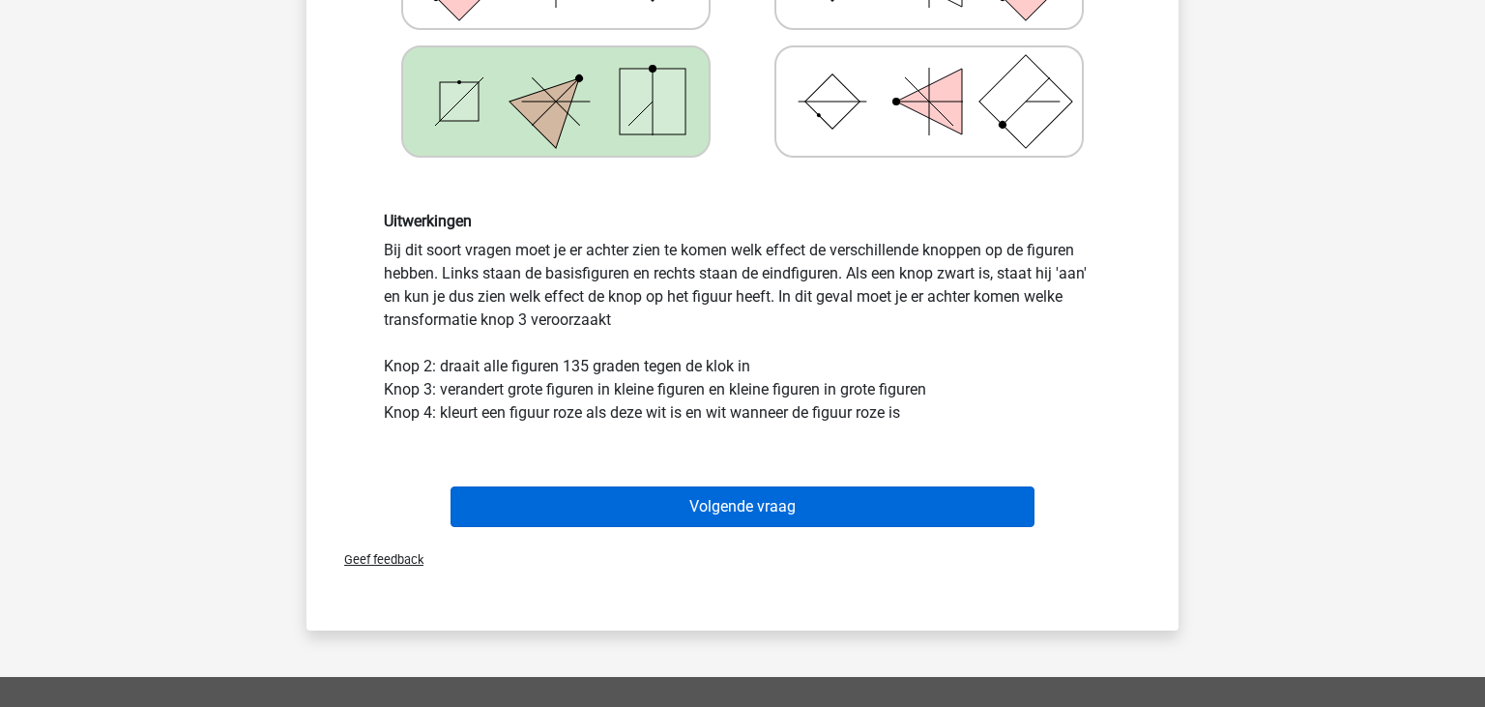
click at [695, 497] on button "Volgende vraag" at bounding box center [742, 506] width 585 height 41
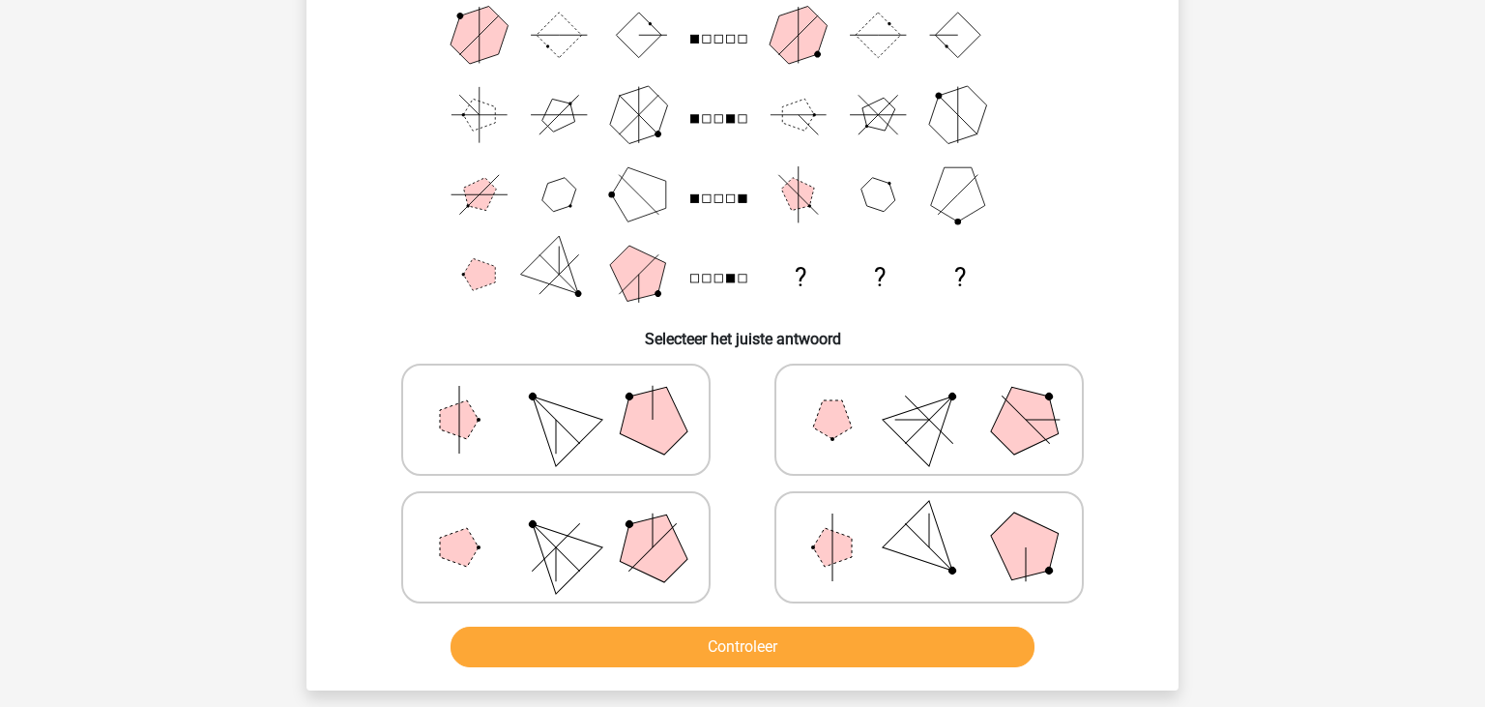
scroll to position [190, 0]
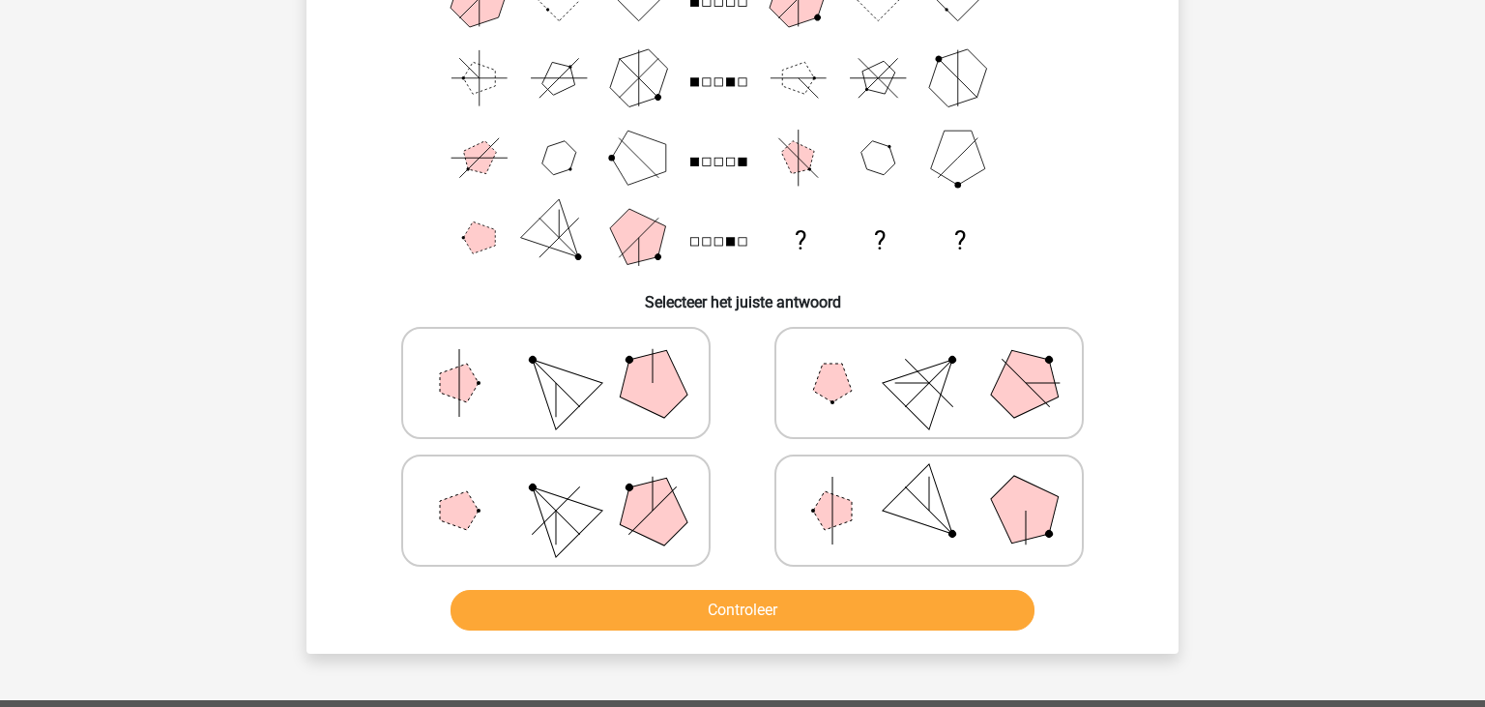
click at [833, 498] on polygon at bounding box center [832, 510] width 39 height 39
click at [929, 486] on input "radio" at bounding box center [935, 480] width 13 height 13
radio input "true"
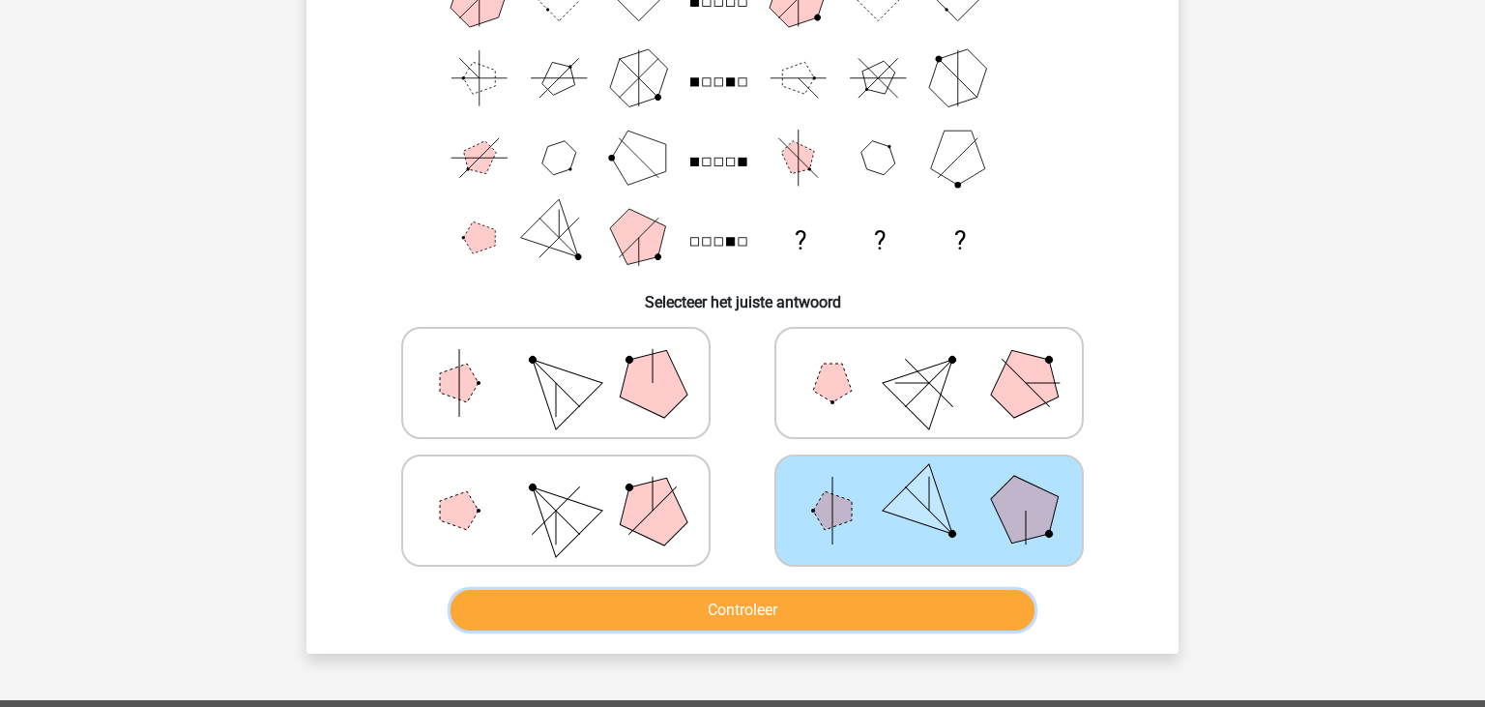
click at [827, 596] on button "Controleer" at bounding box center [742, 610] width 585 height 41
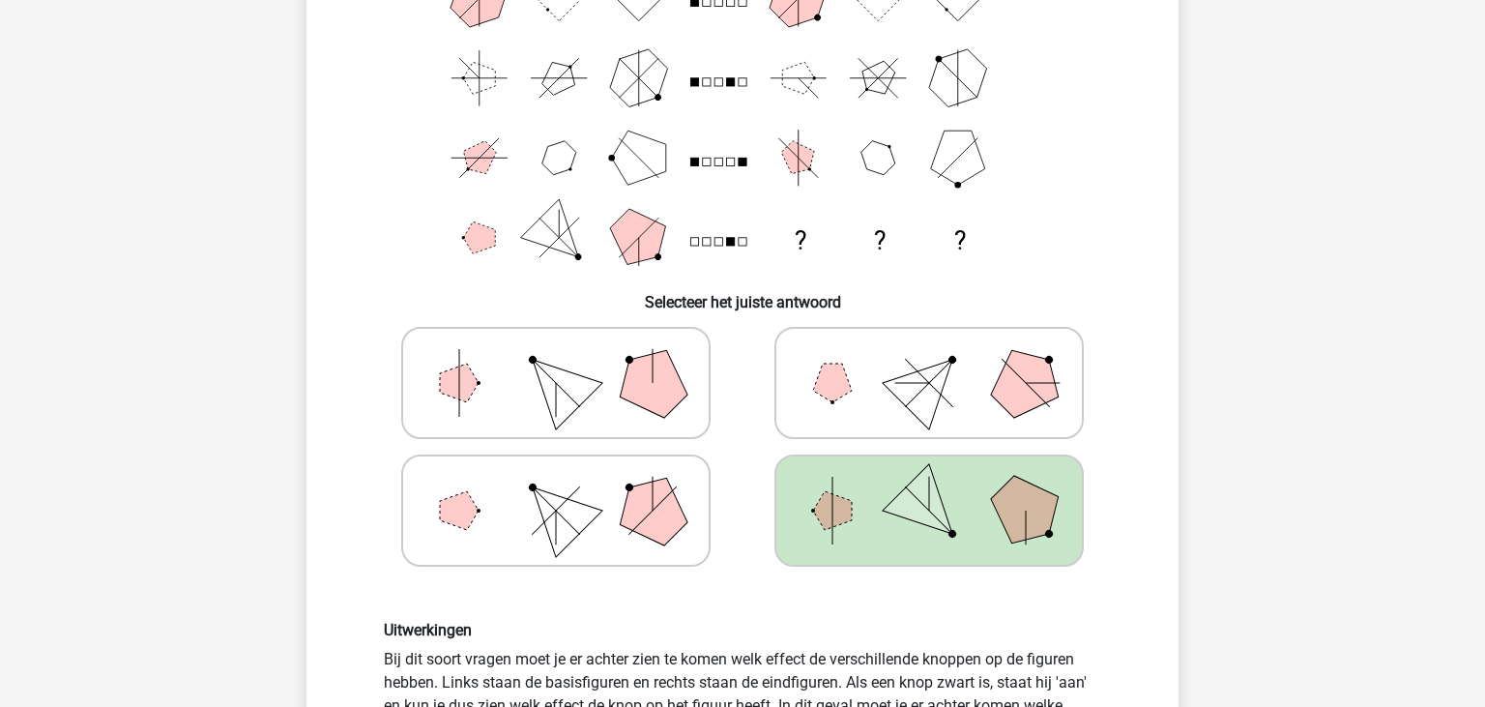
scroll to position [701, 0]
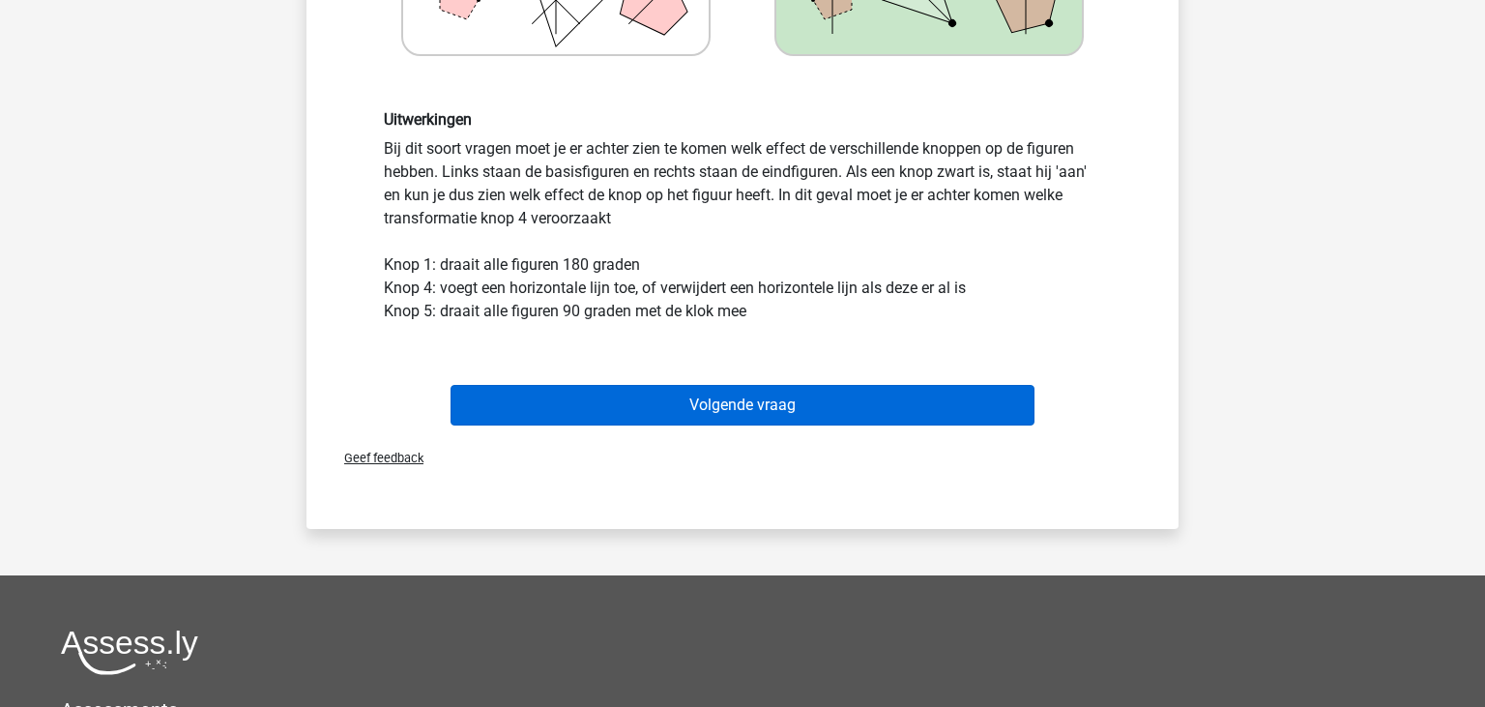
click at [749, 405] on button "Volgende vraag" at bounding box center [742, 405] width 585 height 41
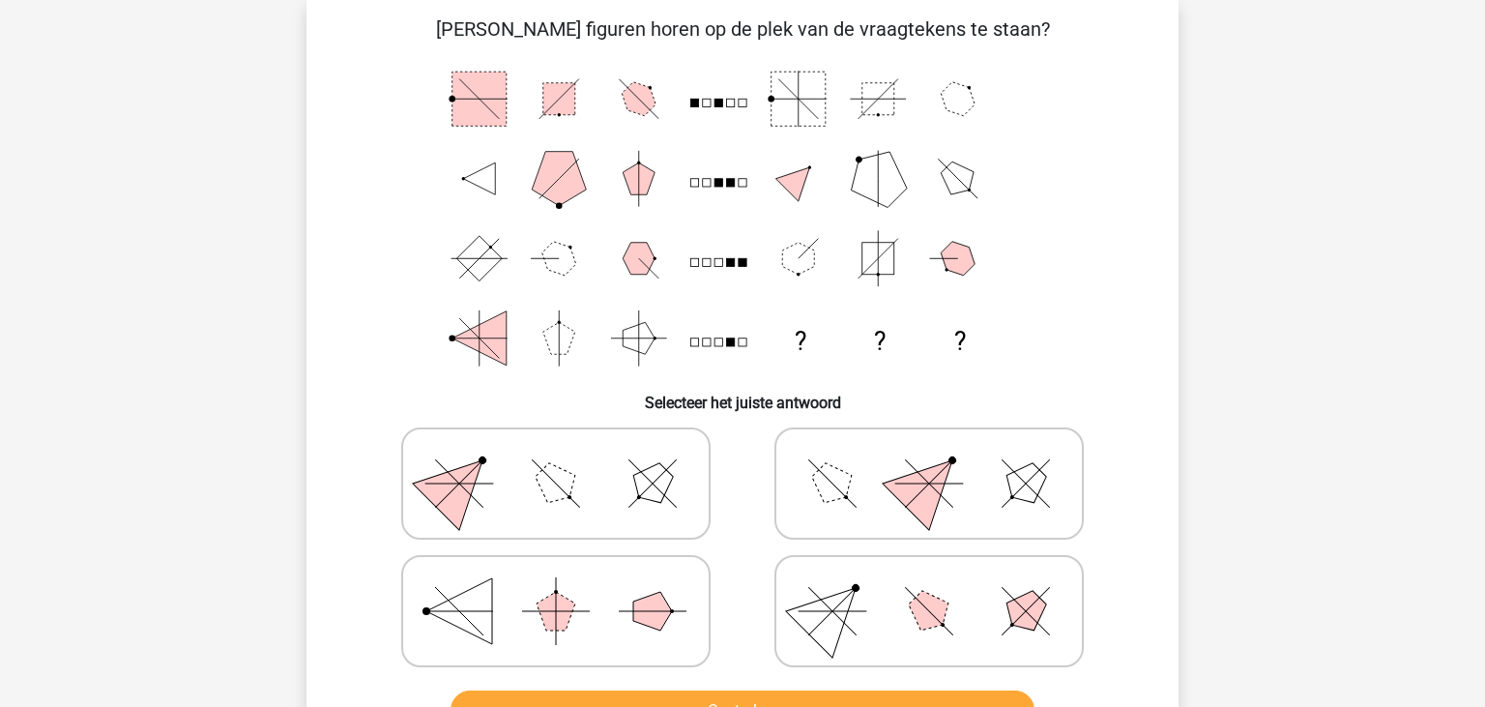
scroll to position [89, 0]
click at [650, 454] on icon at bounding box center [556, 484] width 290 height 97
click at [568, 454] on input "radio" at bounding box center [562, 454] width 13 height 13
radio input "true"
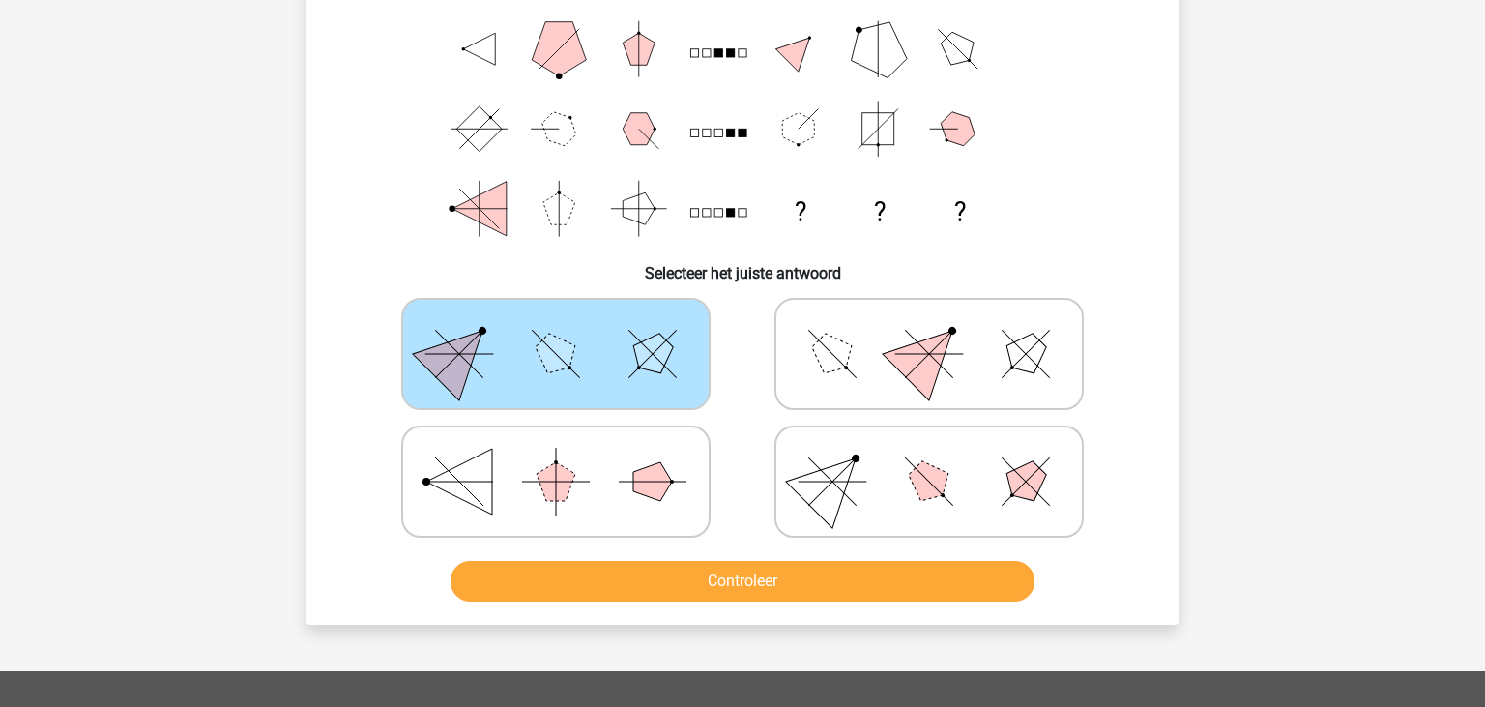
scroll to position [293, 0]
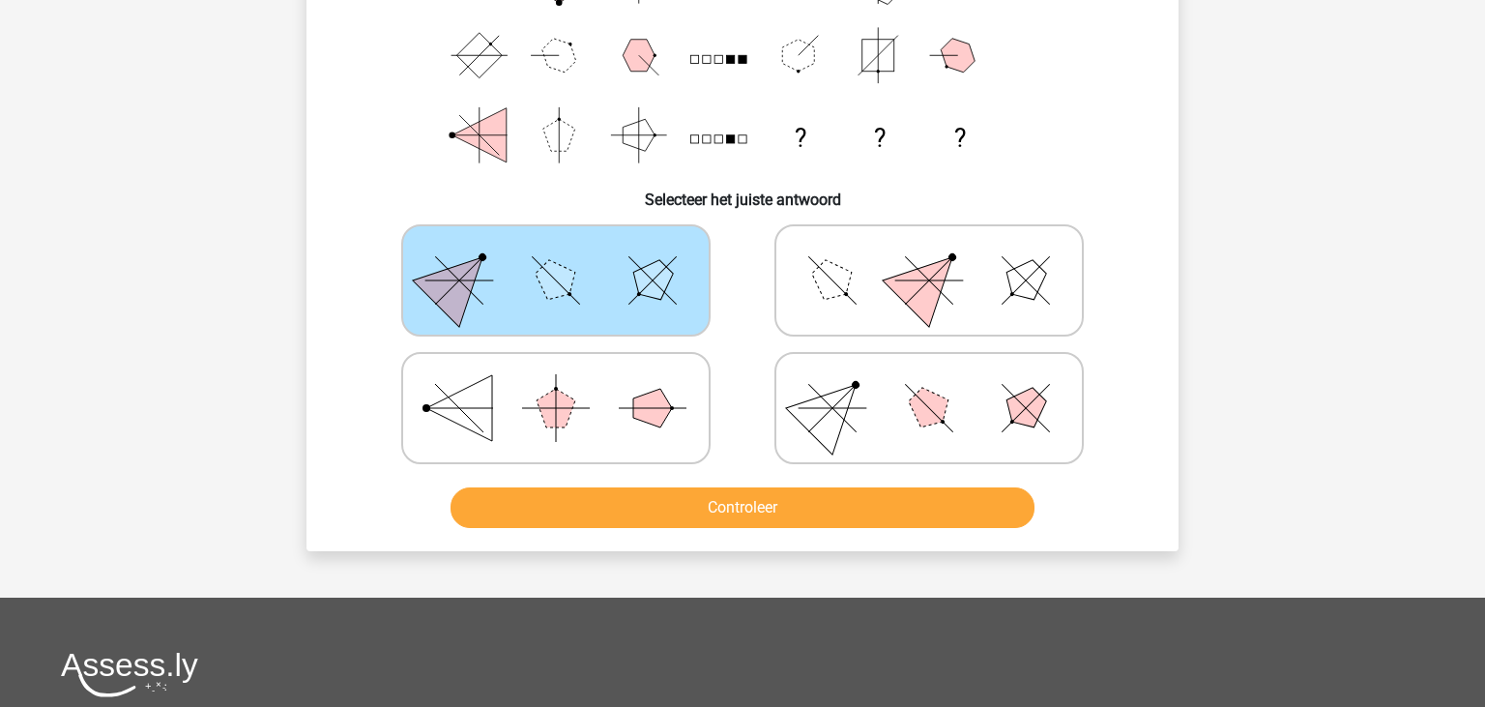
click at [707, 485] on div "Controleer" at bounding box center [742, 504] width 810 height 64
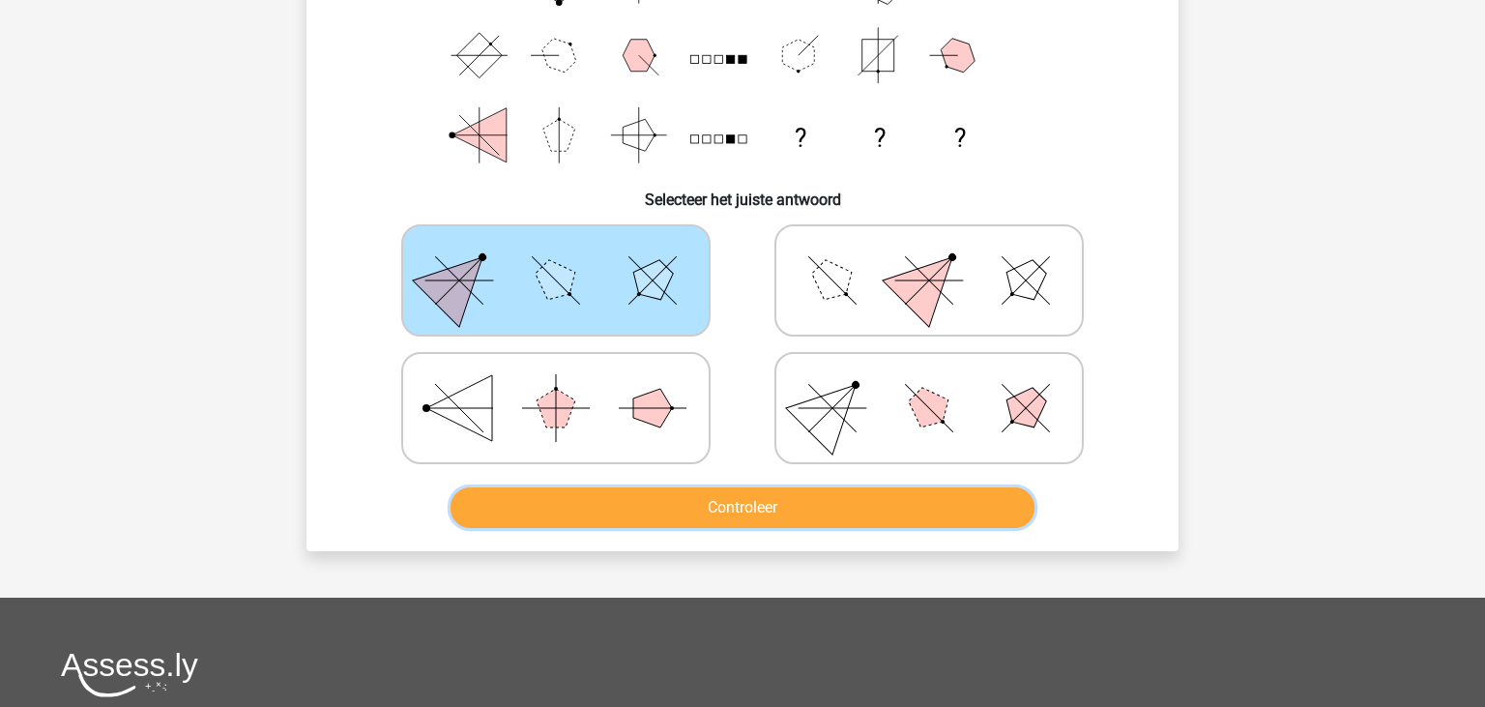
click at [723, 506] on button "Controleer" at bounding box center [742, 507] width 585 height 41
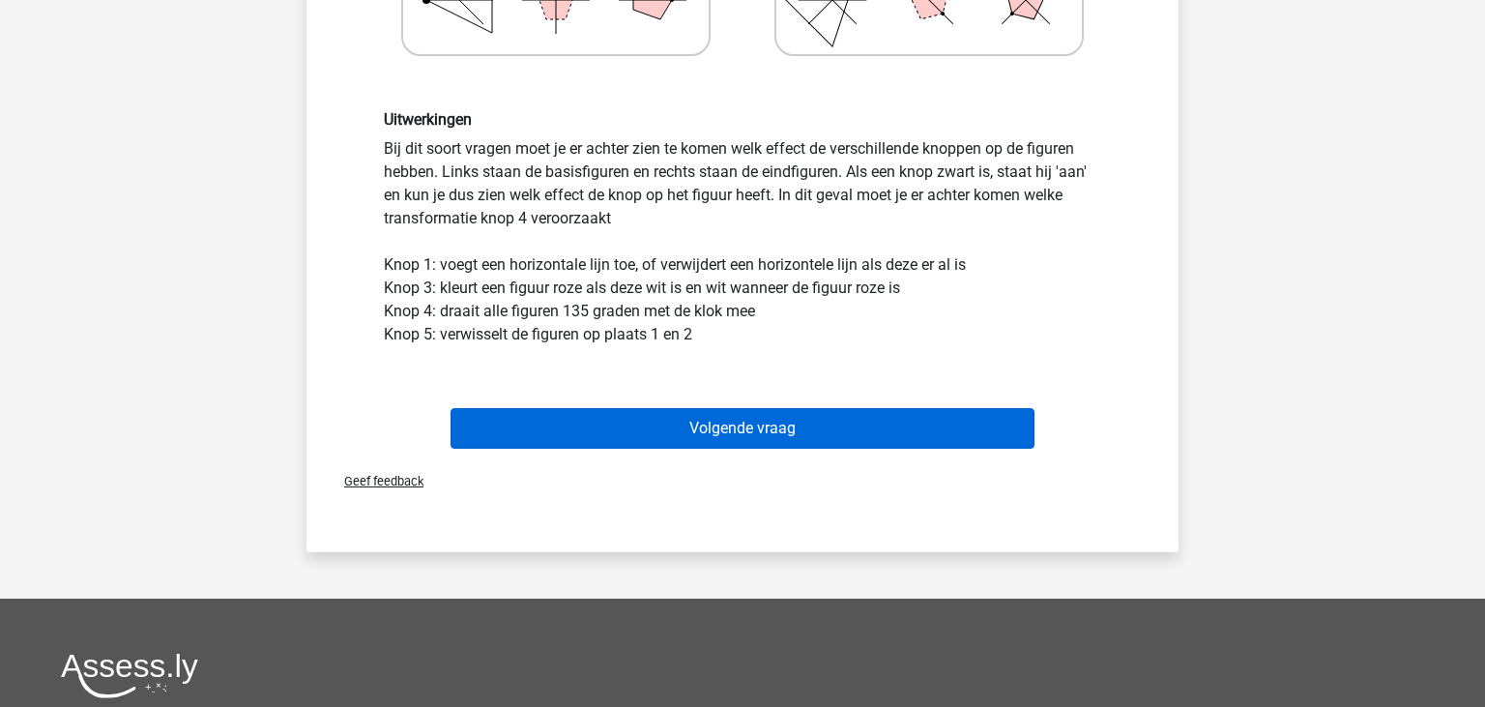
click at [702, 420] on button "Volgende vraag" at bounding box center [742, 428] width 585 height 41
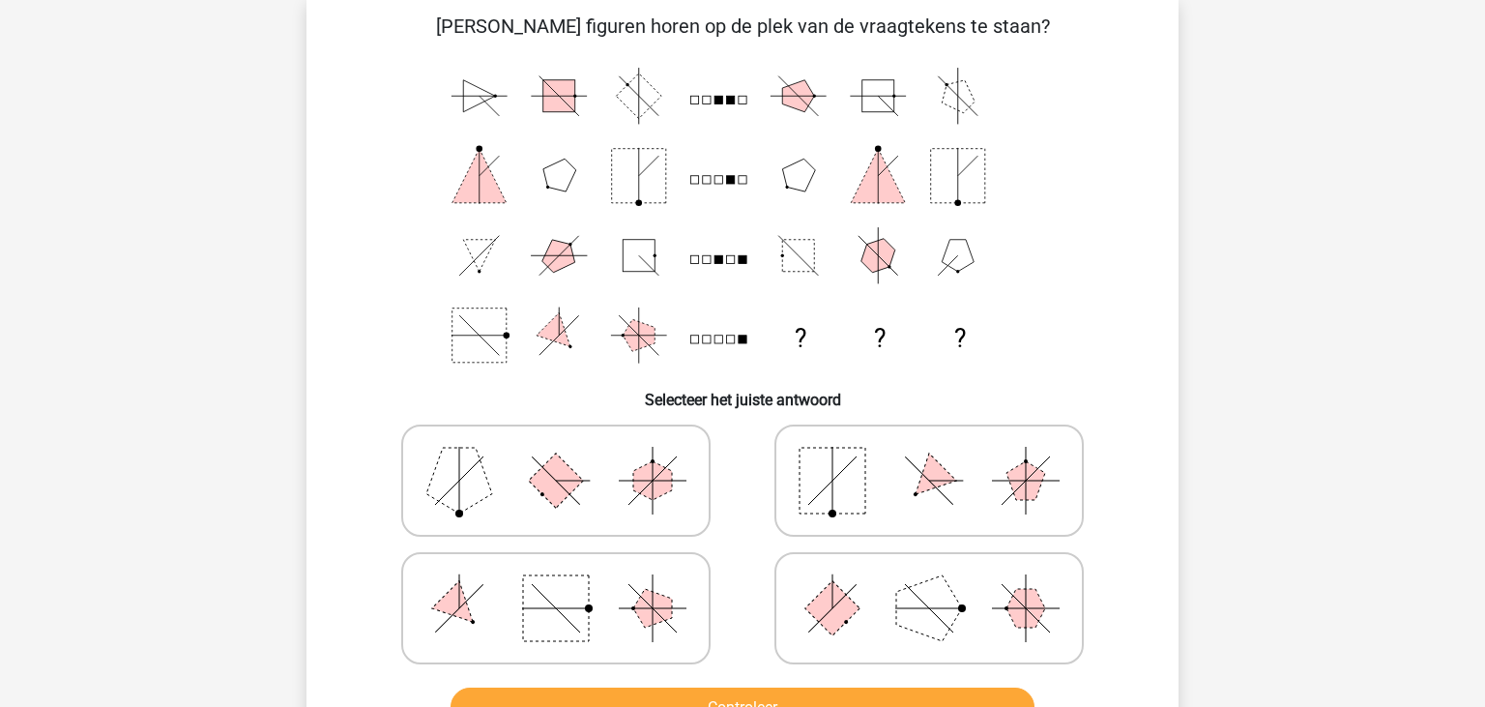
scroll to position [89, 0]
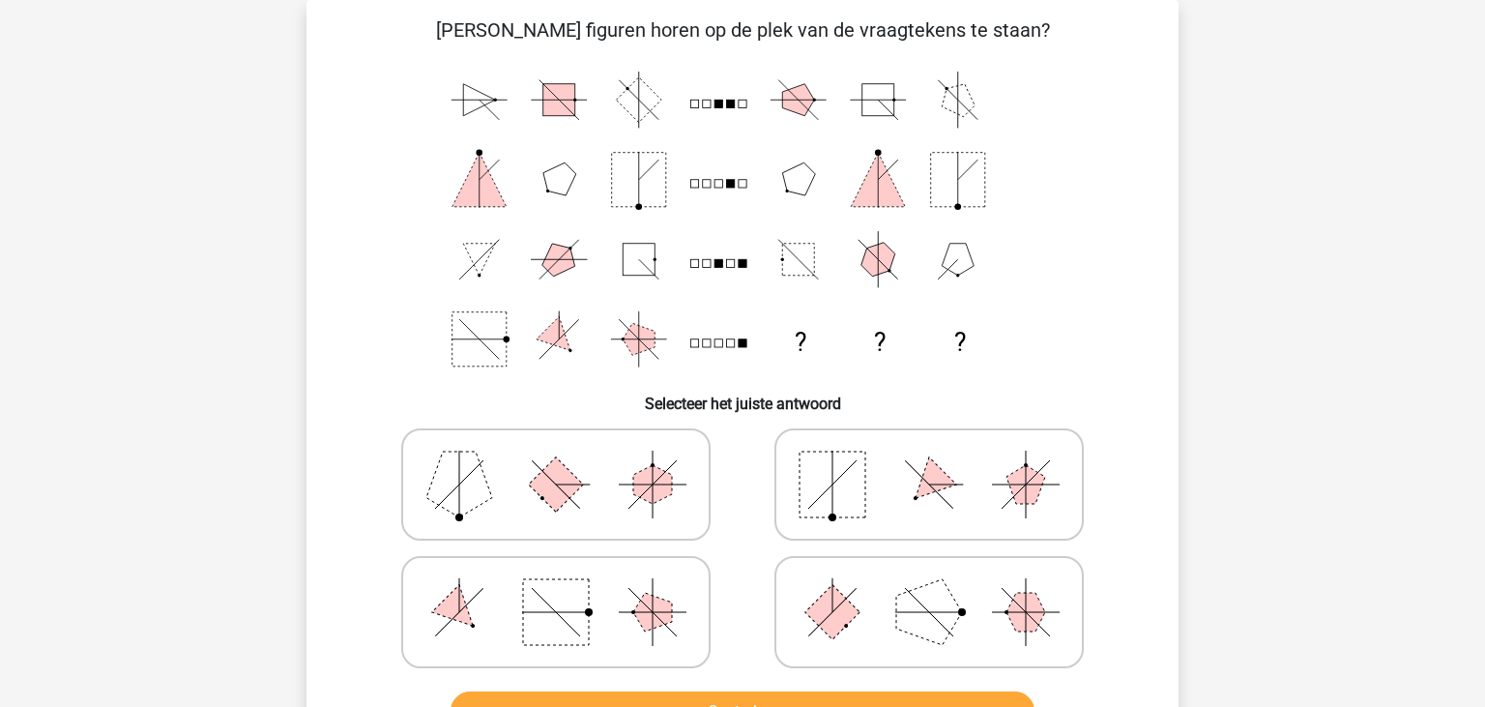
click at [626, 489] on icon at bounding box center [556, 484] width 290 height 97
click at [568, 460] on input "radio" at bounding box center [562, 454] width 13 height 13
radio input "true"
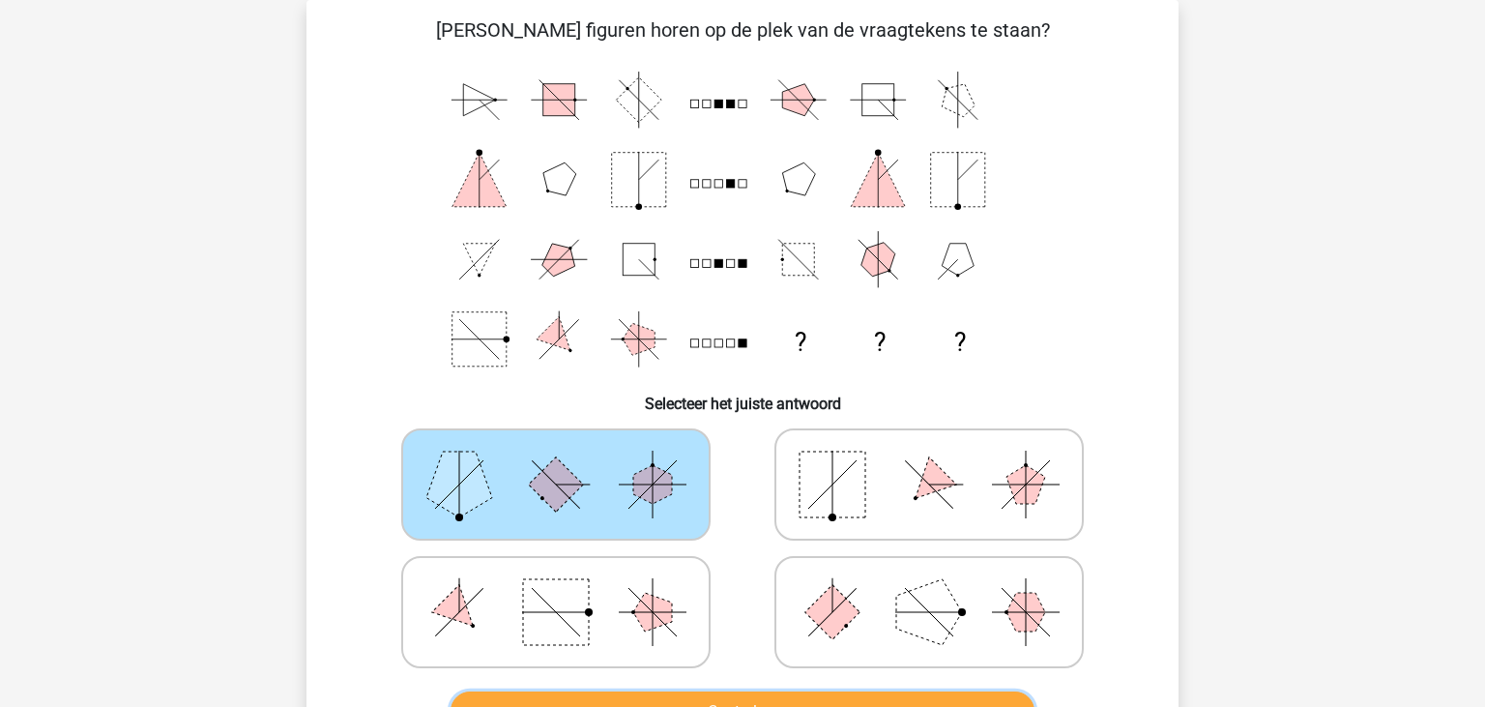
click at [697, 696] on button "Controleer" at bounding box center [742, 711] width 585 height 41
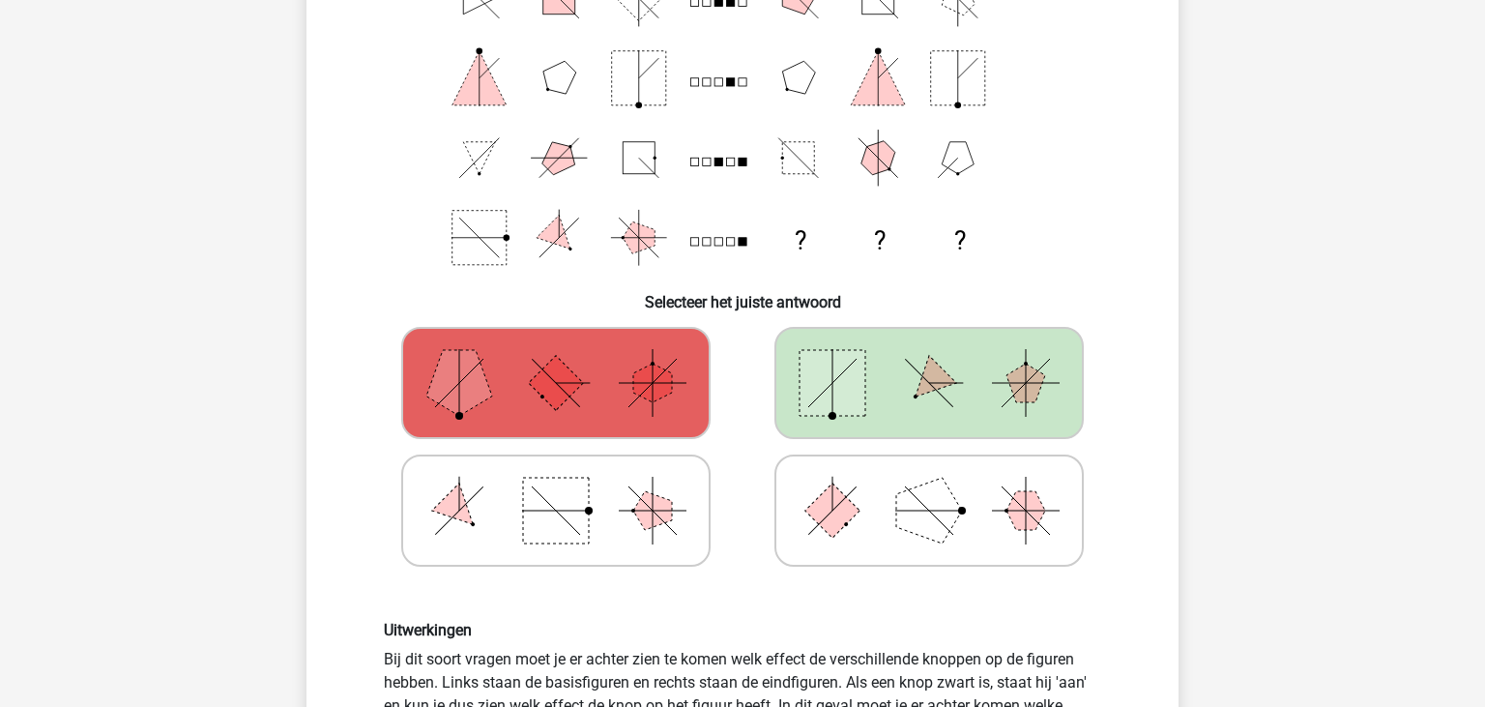
scroll to position [190, 0]
click at [805, 226] on text "?" at bounding box center [801, 240] width 12 height 29
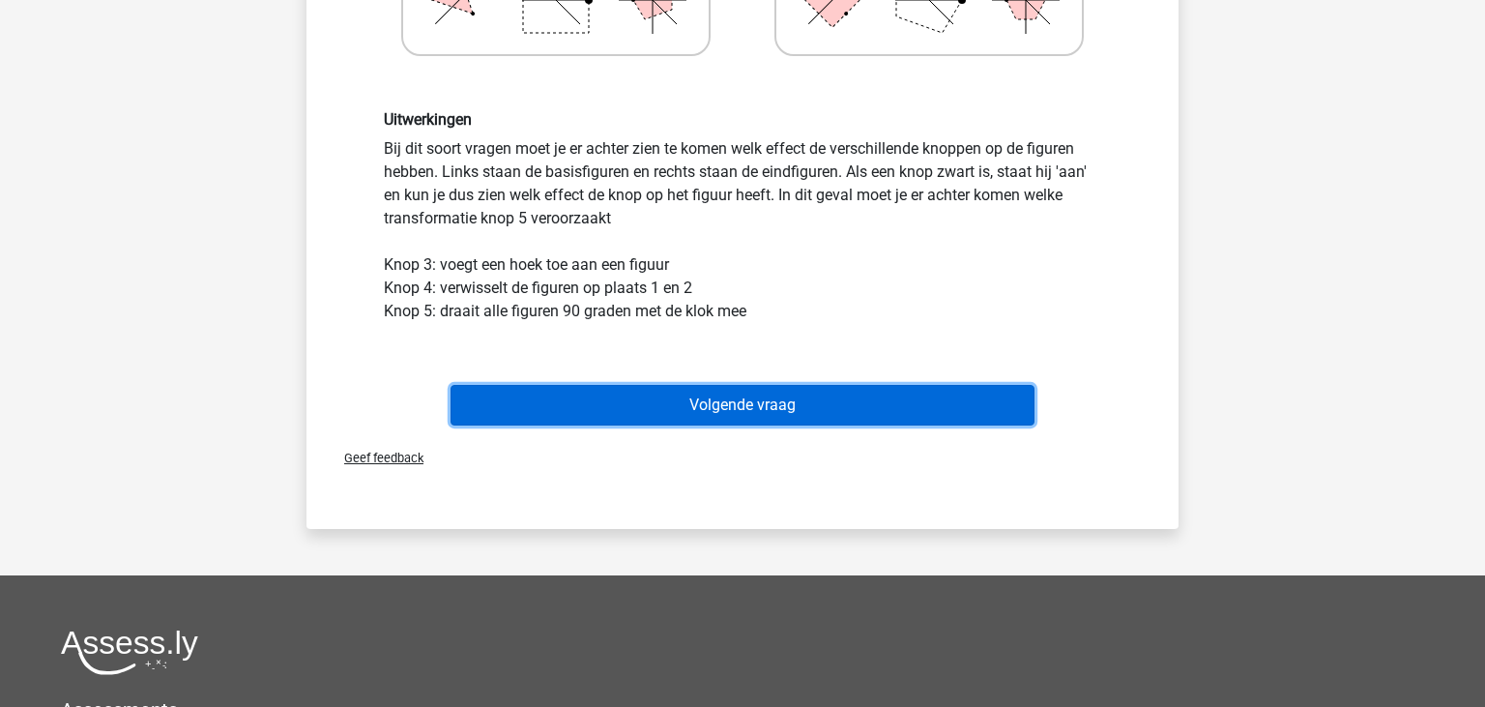
click at [725, 406] on button "Volgende vraag" at bounding box center [742, 405] width 585 height 41
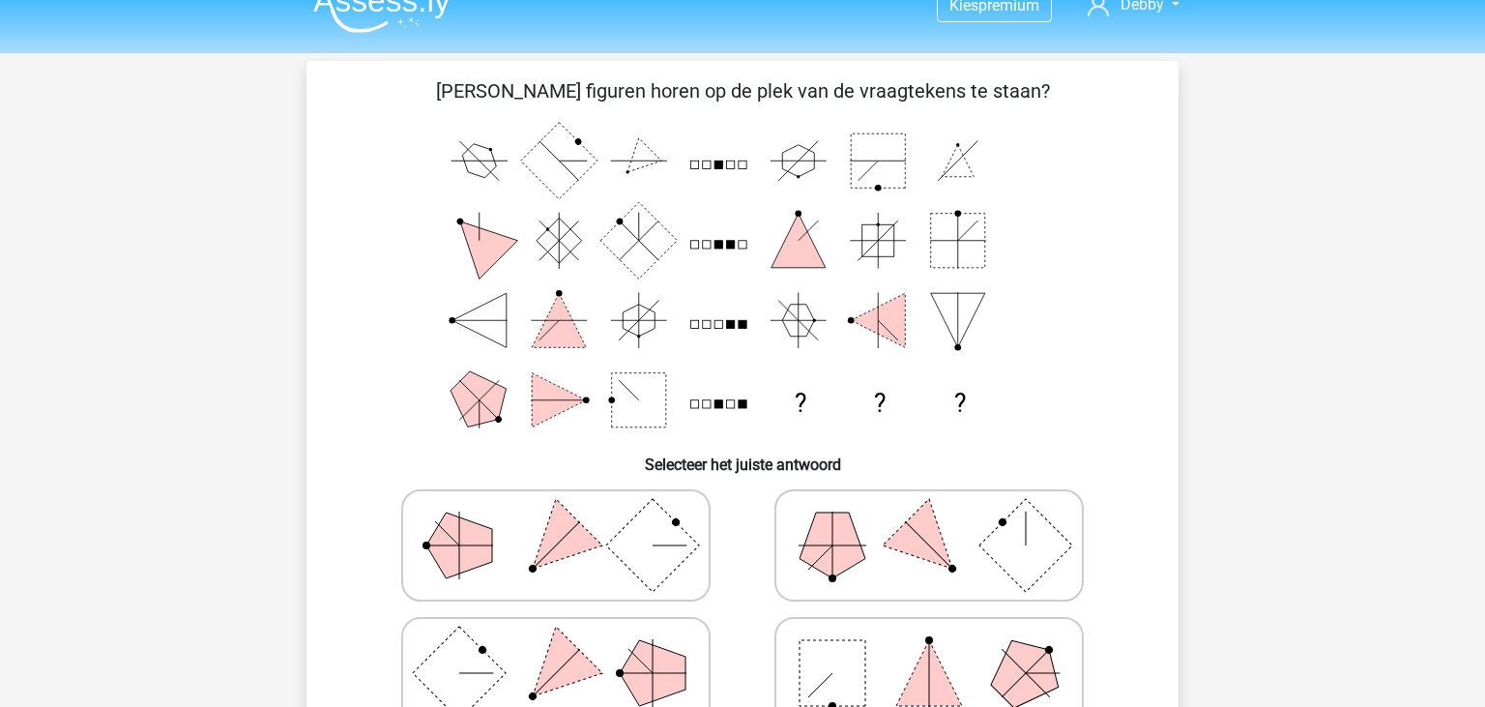
scroll to position [0, 0]
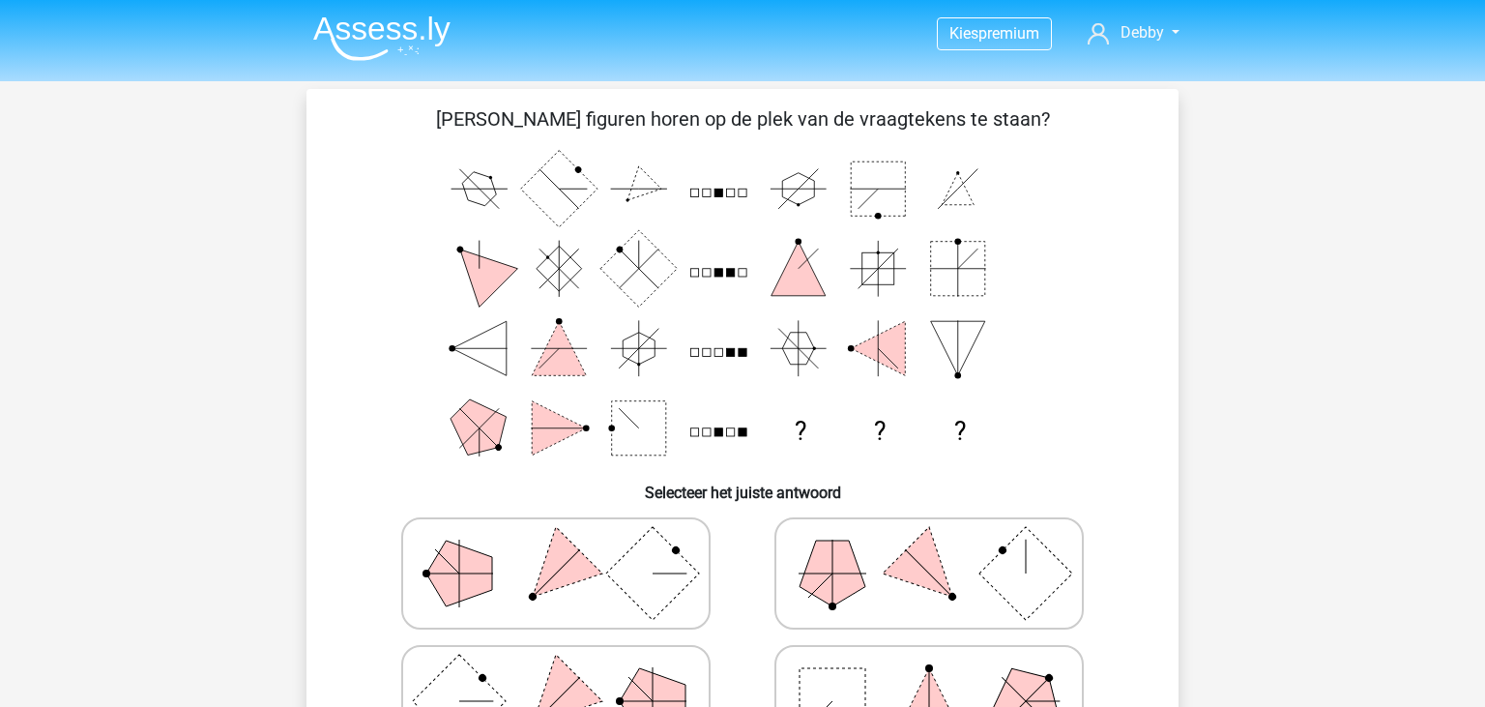
click at [955, 337] on polygon at bounding box center [958, 348] width 54 height 54
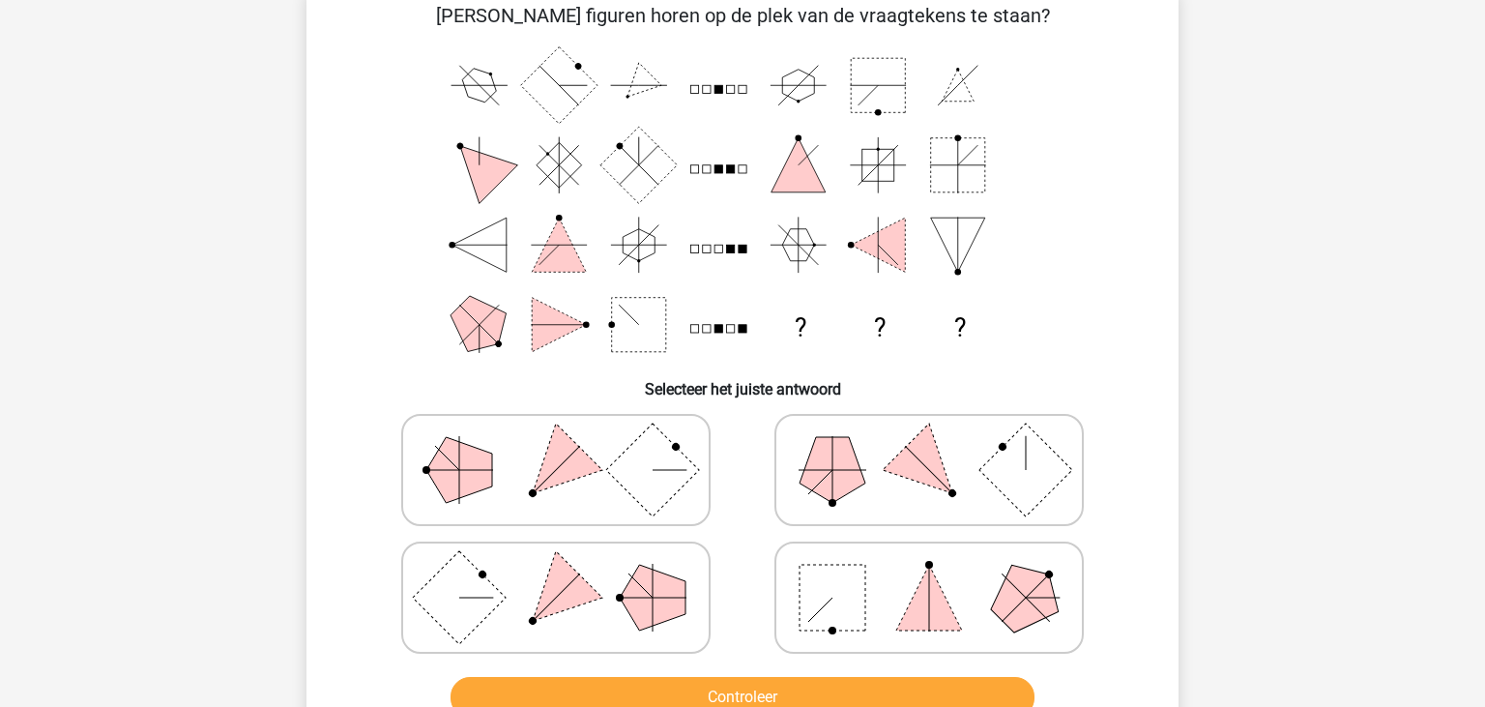
scroll to position [101, 0]
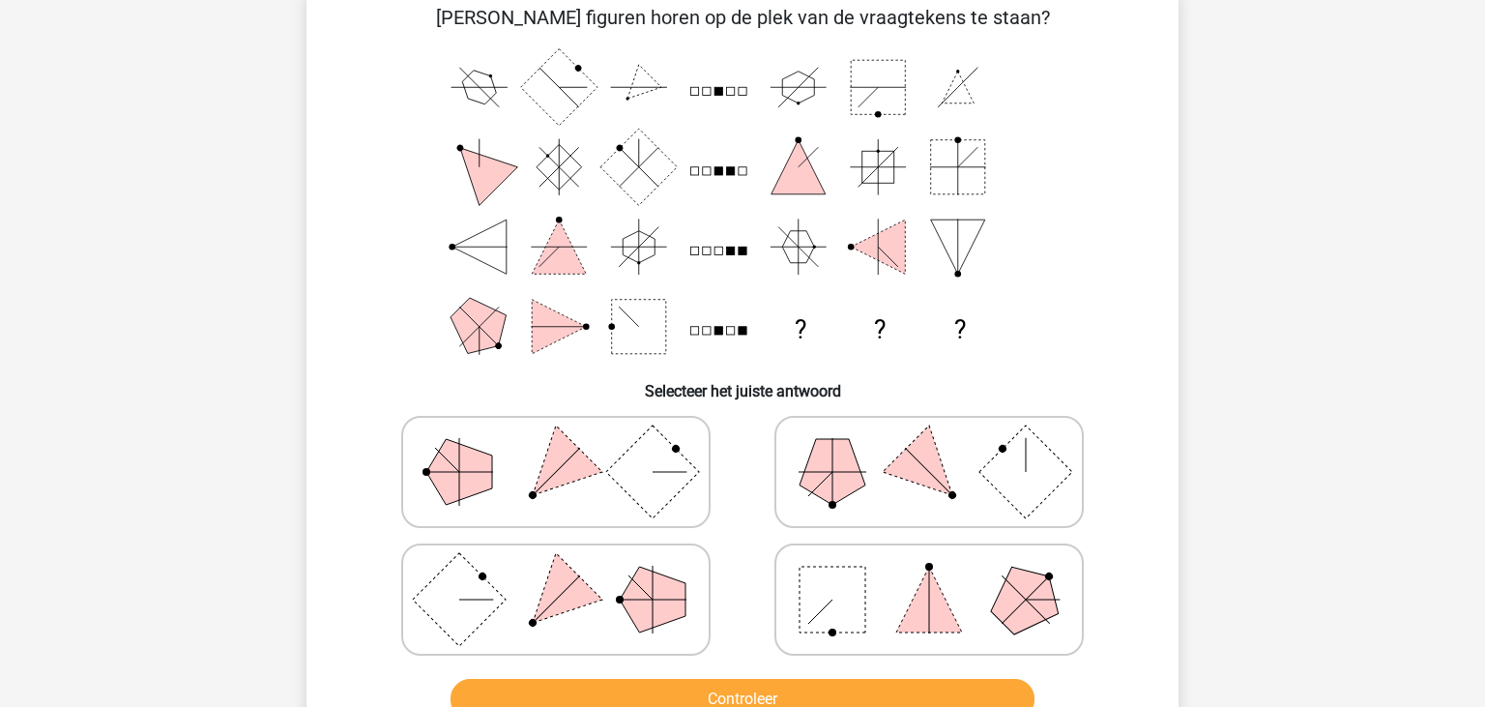
drag, startPoint x: 658, startPoint y: 65, endPoint x: 659, endPoint y: 81, distance: 16.5
click at [659, 81] on icon "? ? ?" at bounding box center [742, 206] width 779 height 319
click at [888, 481] on icon at bounding box center [929, 471] width 290 height 97
click at [929, 448] on input "radio" at bounding box center [935, 441] width 13 height 13
radio input "true"
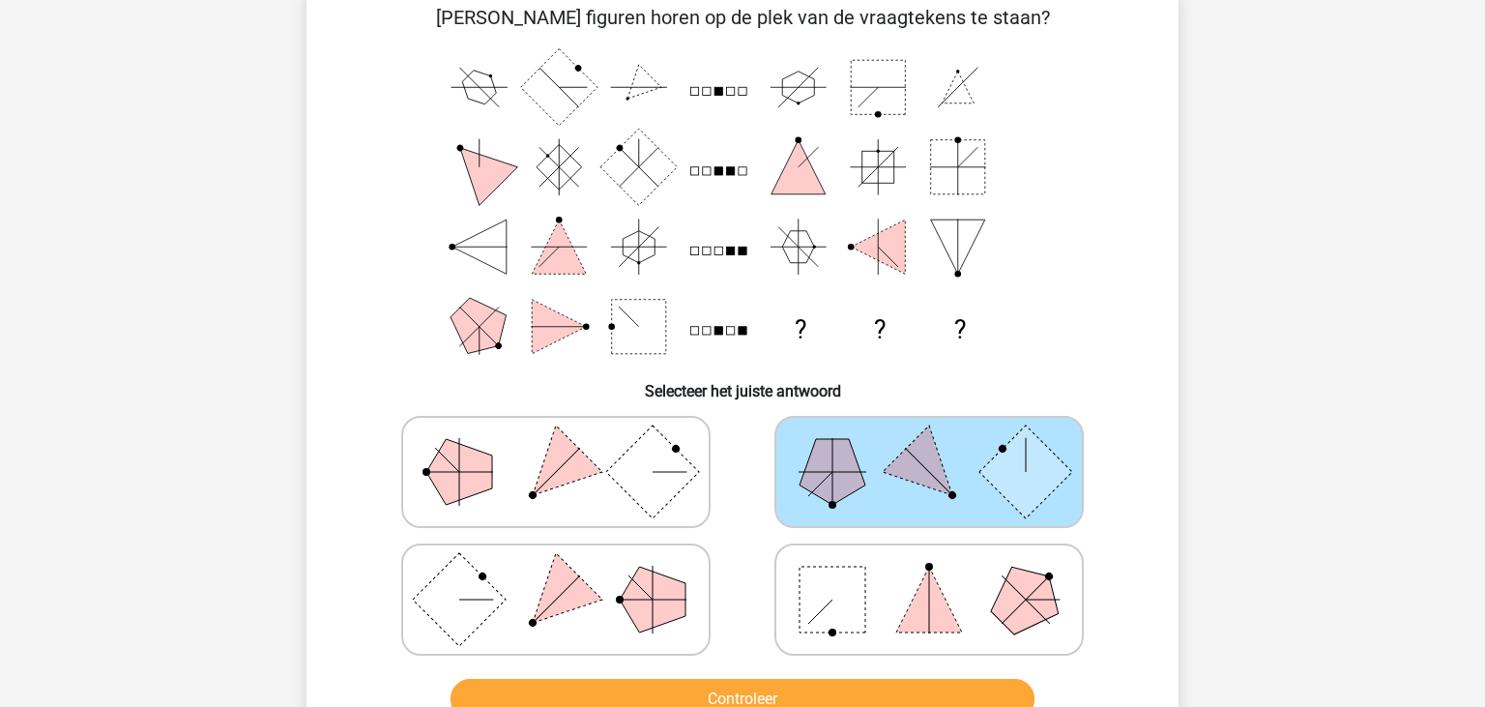
scroll to position [204, 0]
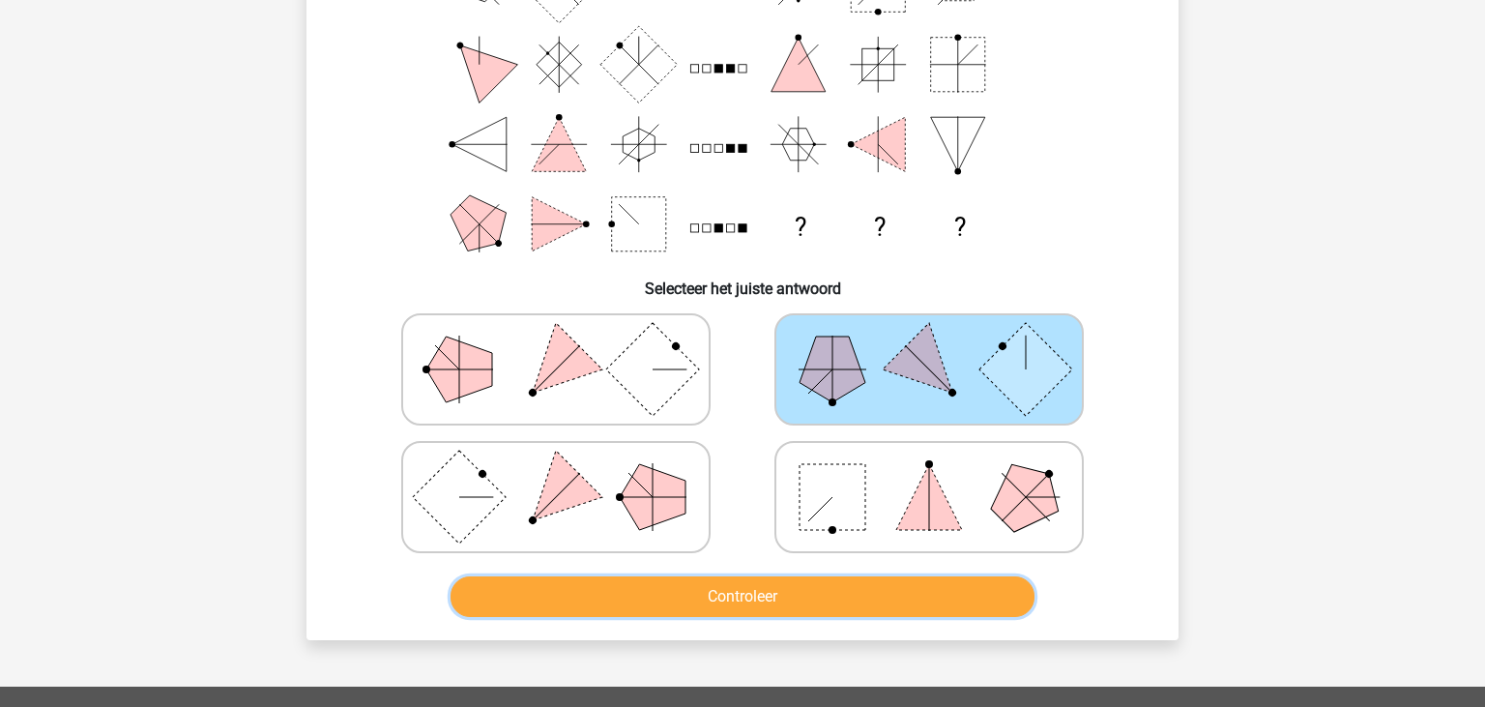
click at [787, 597] on button "Controleer" at bounding box center [742, 596] width 585 height 41
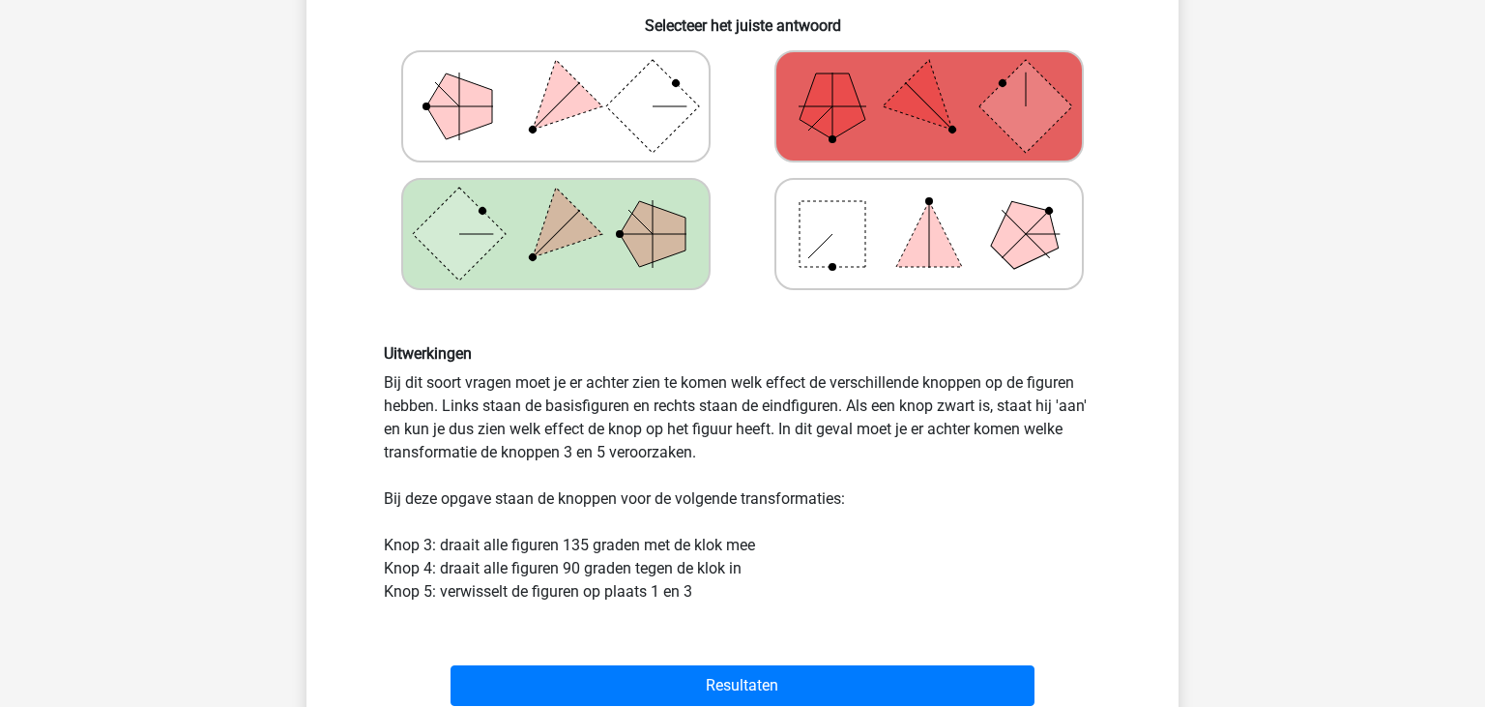
scroll to position [612, 0]
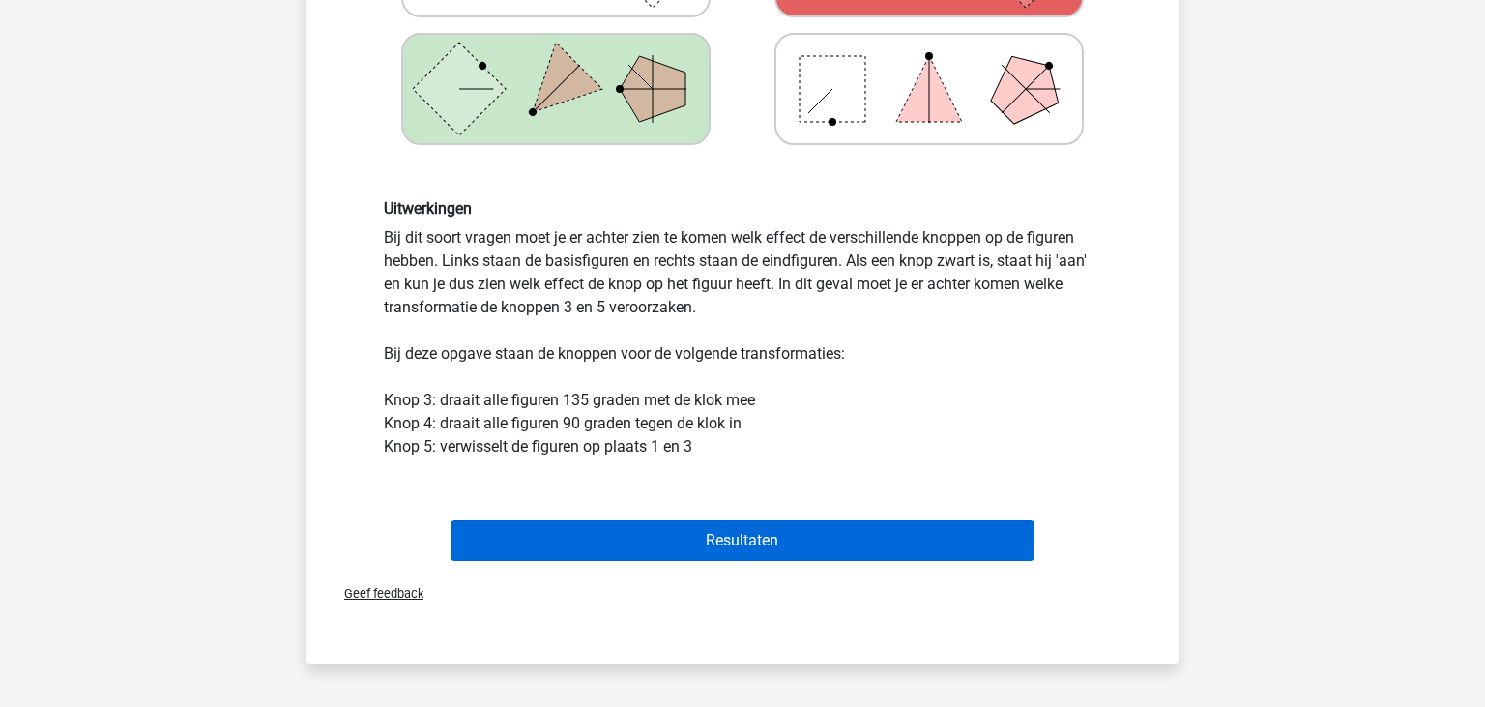
click at [730, 543] on button "Resultaten" at bounding box center [742, 540] width 585 height 41
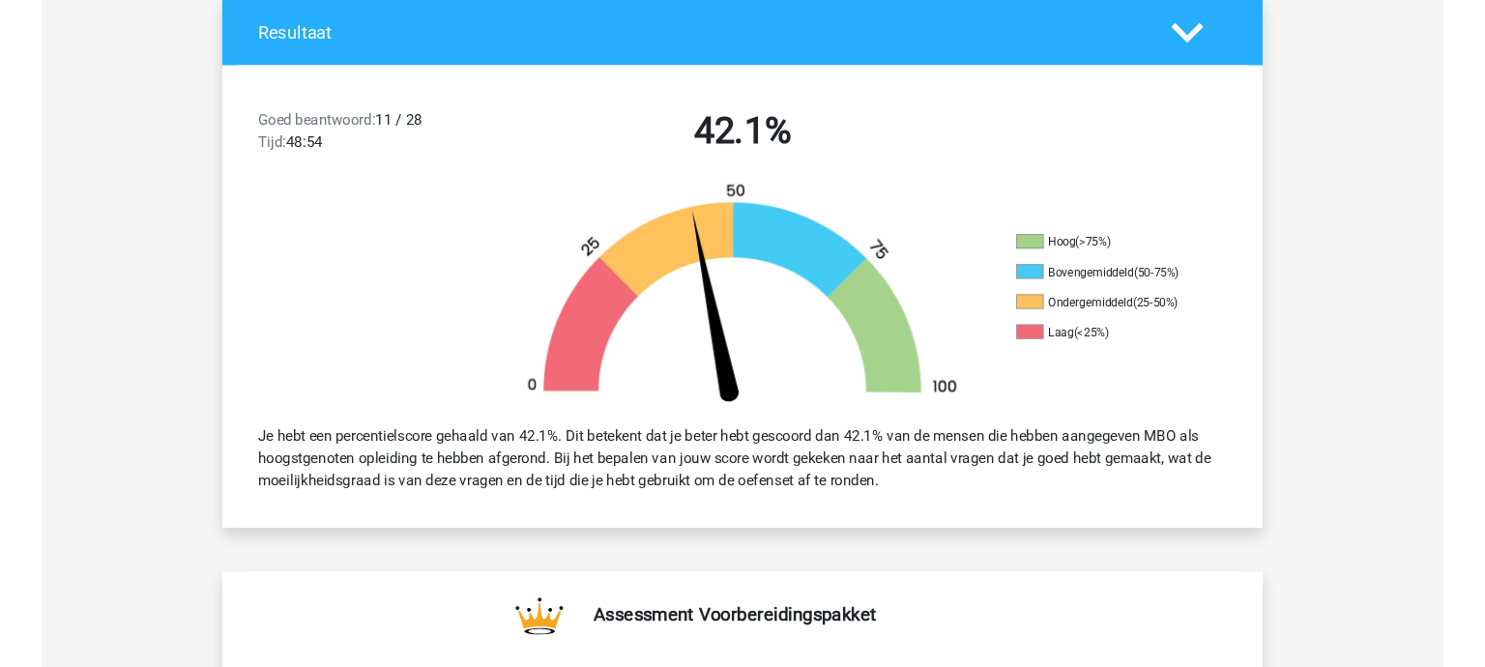
scroll to position [408, 0]
